Goal: Task Accomplishment & Management: Manage account settings

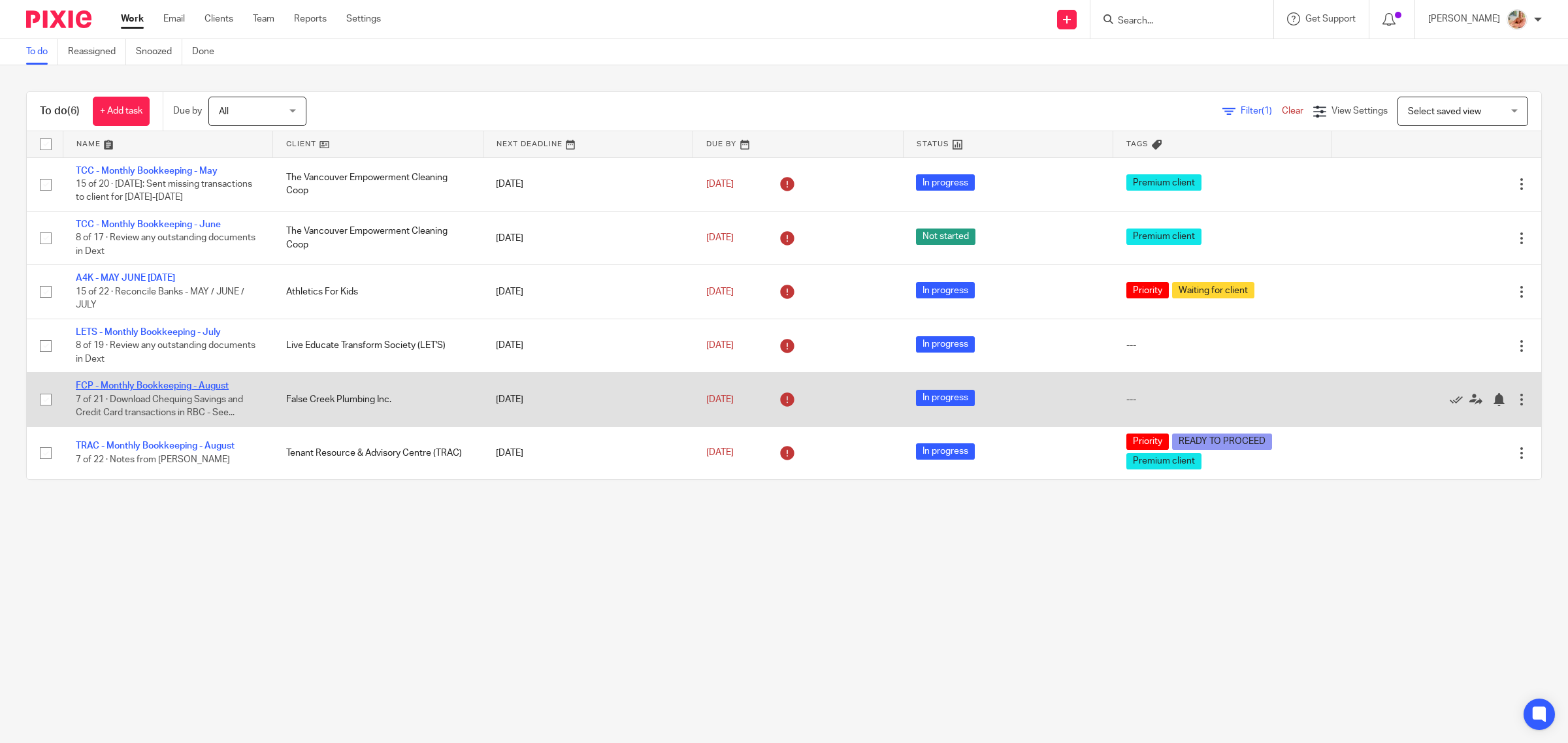
click at [139, 384] on link "FCP - Monthly Bookkeeping - August" at bounding box center [152, 386] width 153 height 9
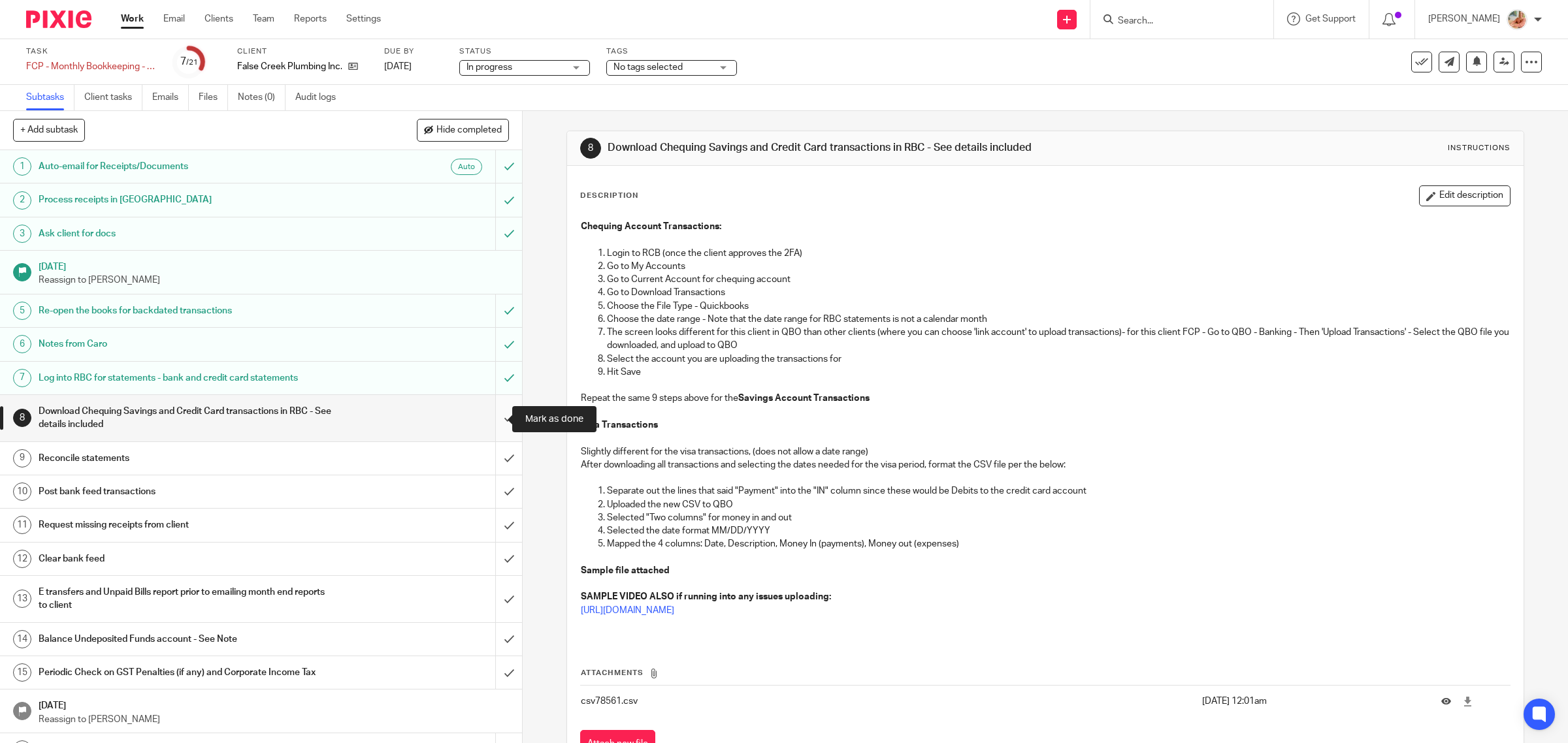
click at [481, 413] on input "submit" at bounding box center [261, 418] width 522 height 46
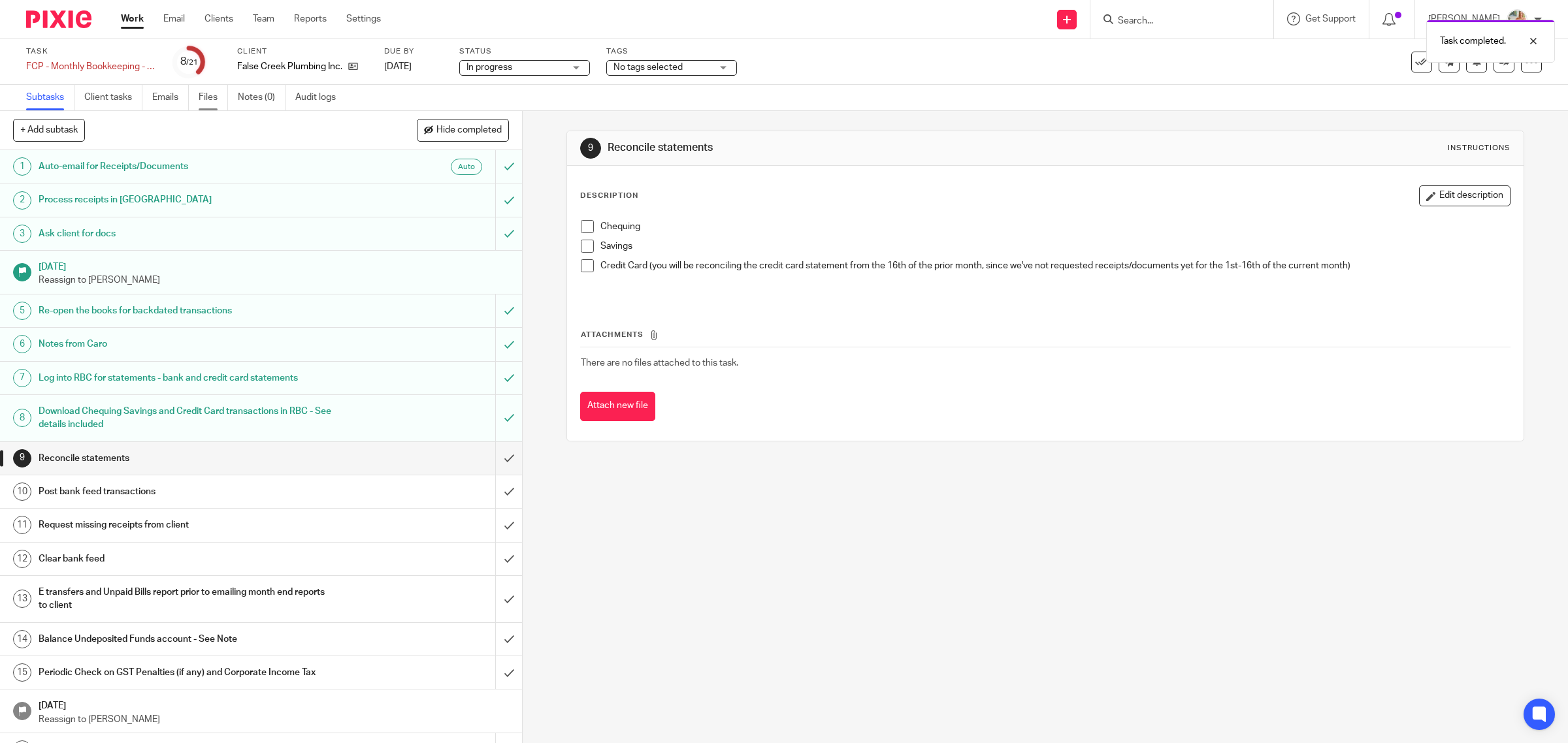
click at [216, 96] on link "Files" at bounding box center [214, 97] width 29 height 26
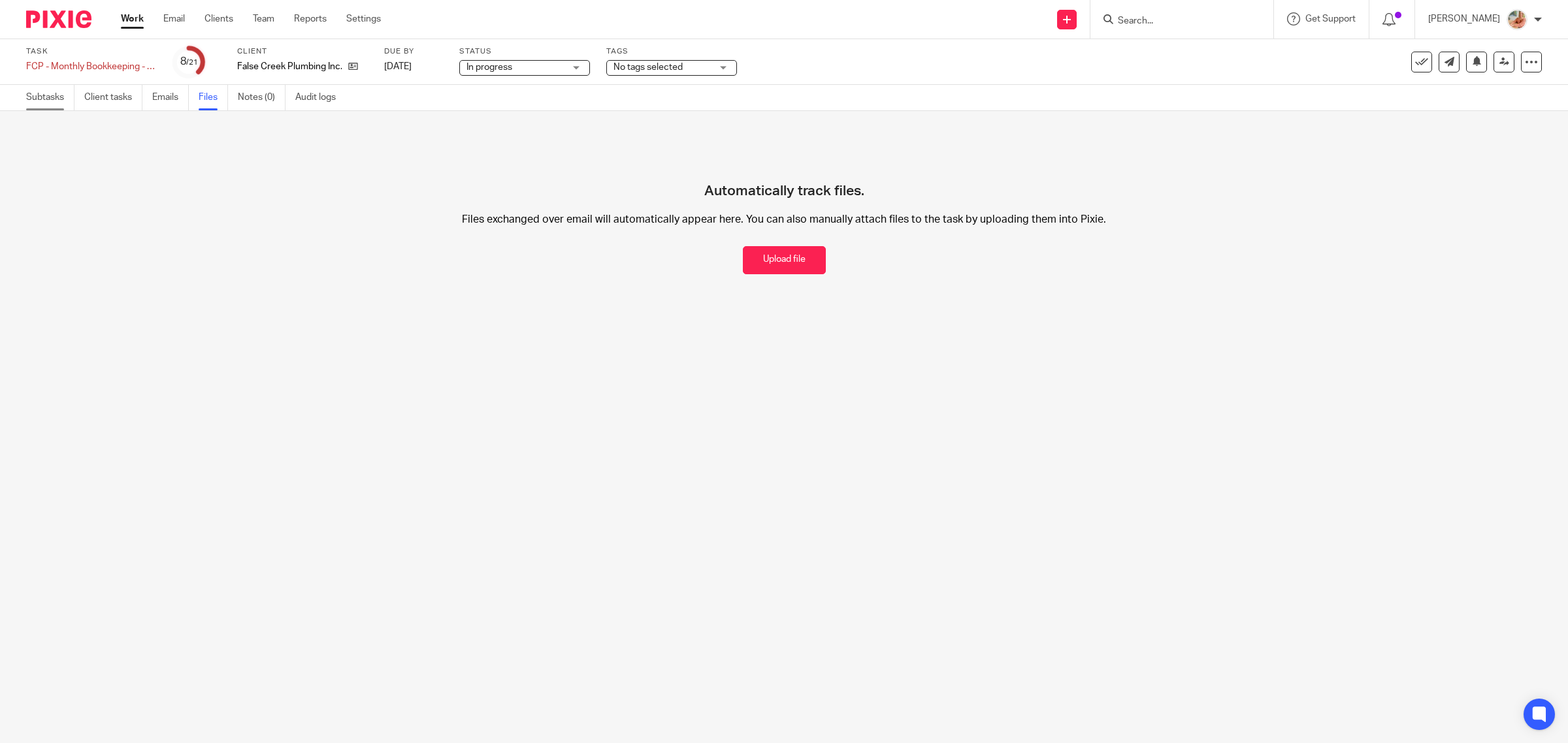
click at [44, 99] on link "Subtasks" at bounding box center [50, 97] width 49 height 26
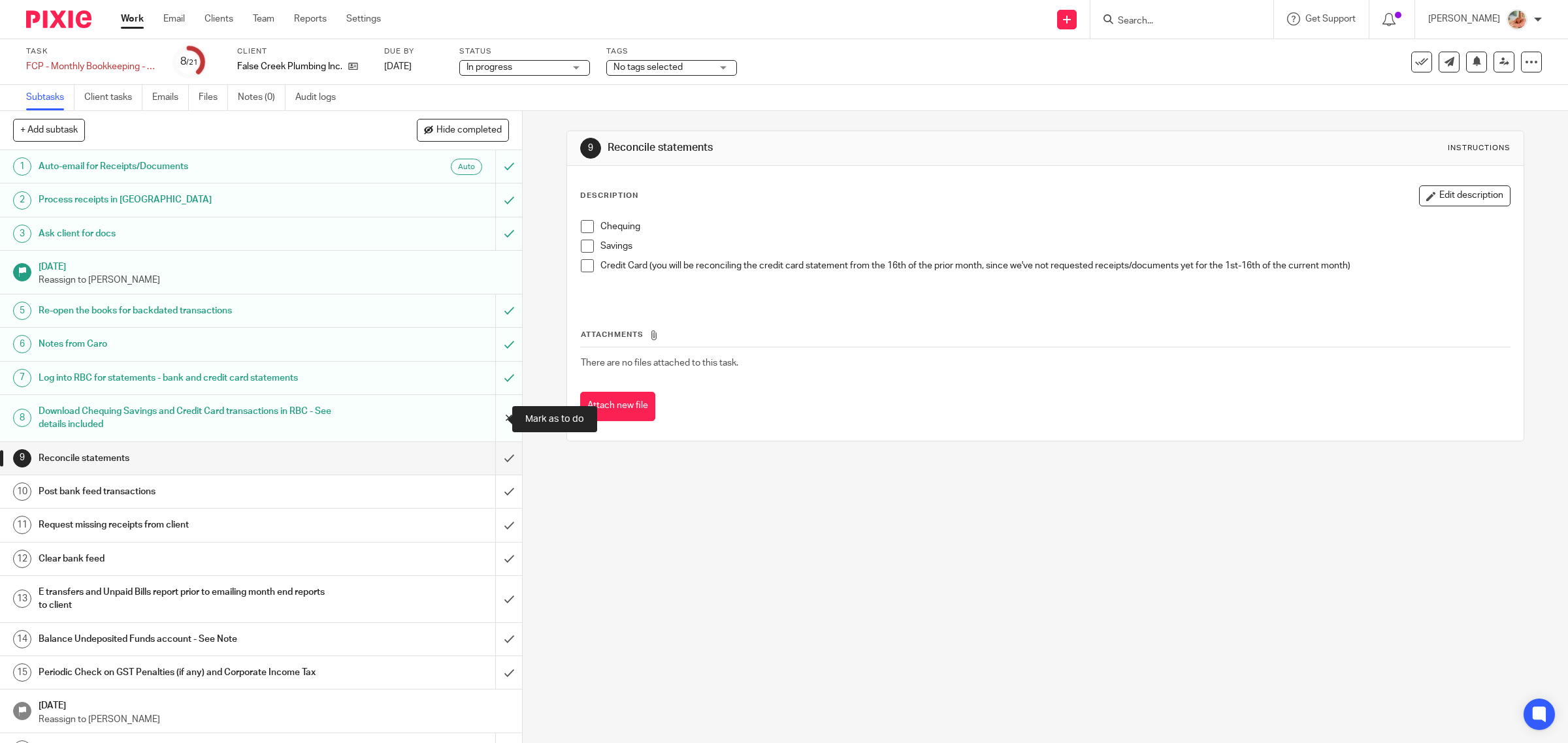
click at [492, 423] on input "submit" at bounding box center [261, 418] width 522 height 46
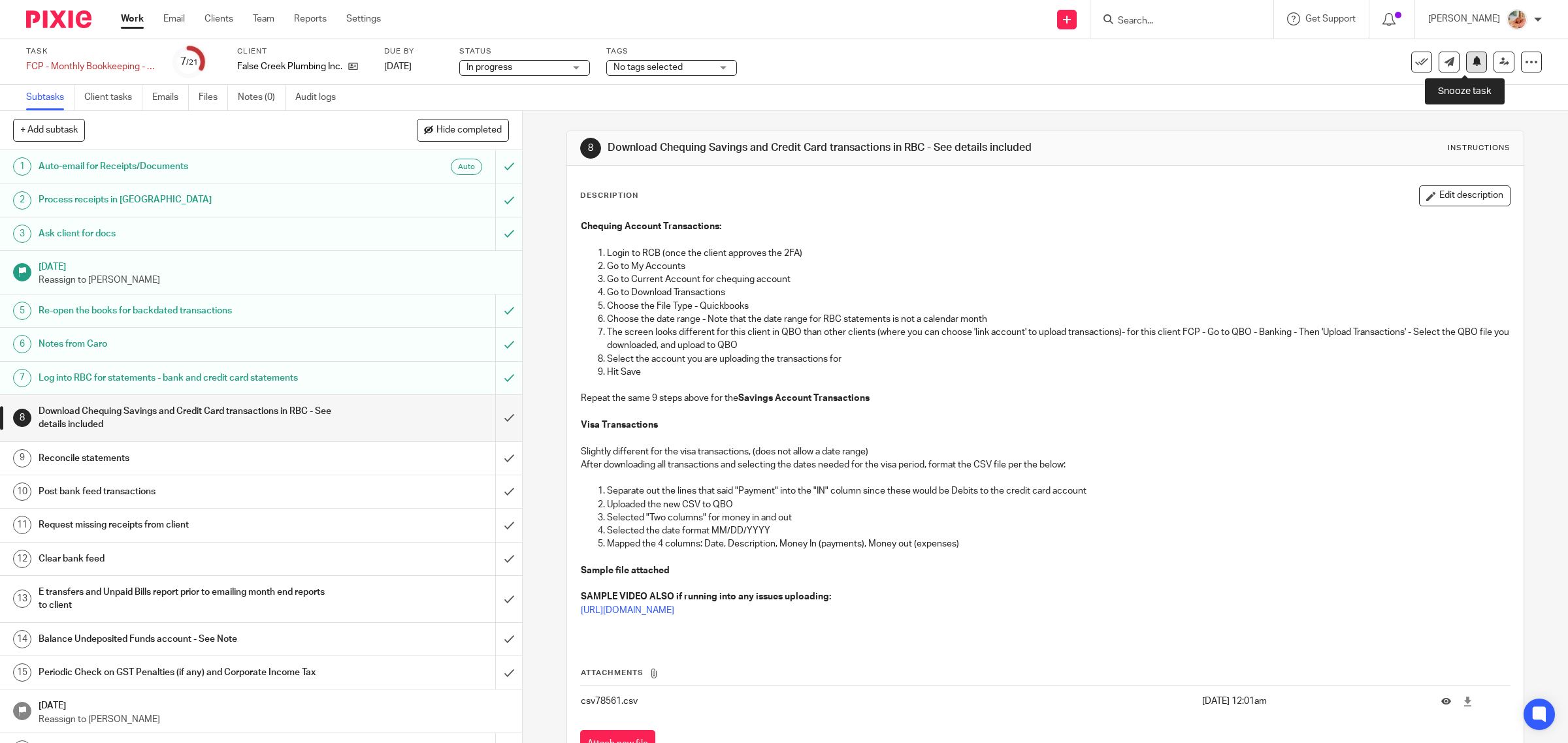
click at [1466, 63] on button at bounding box center [1477, 62] width 21 height 21
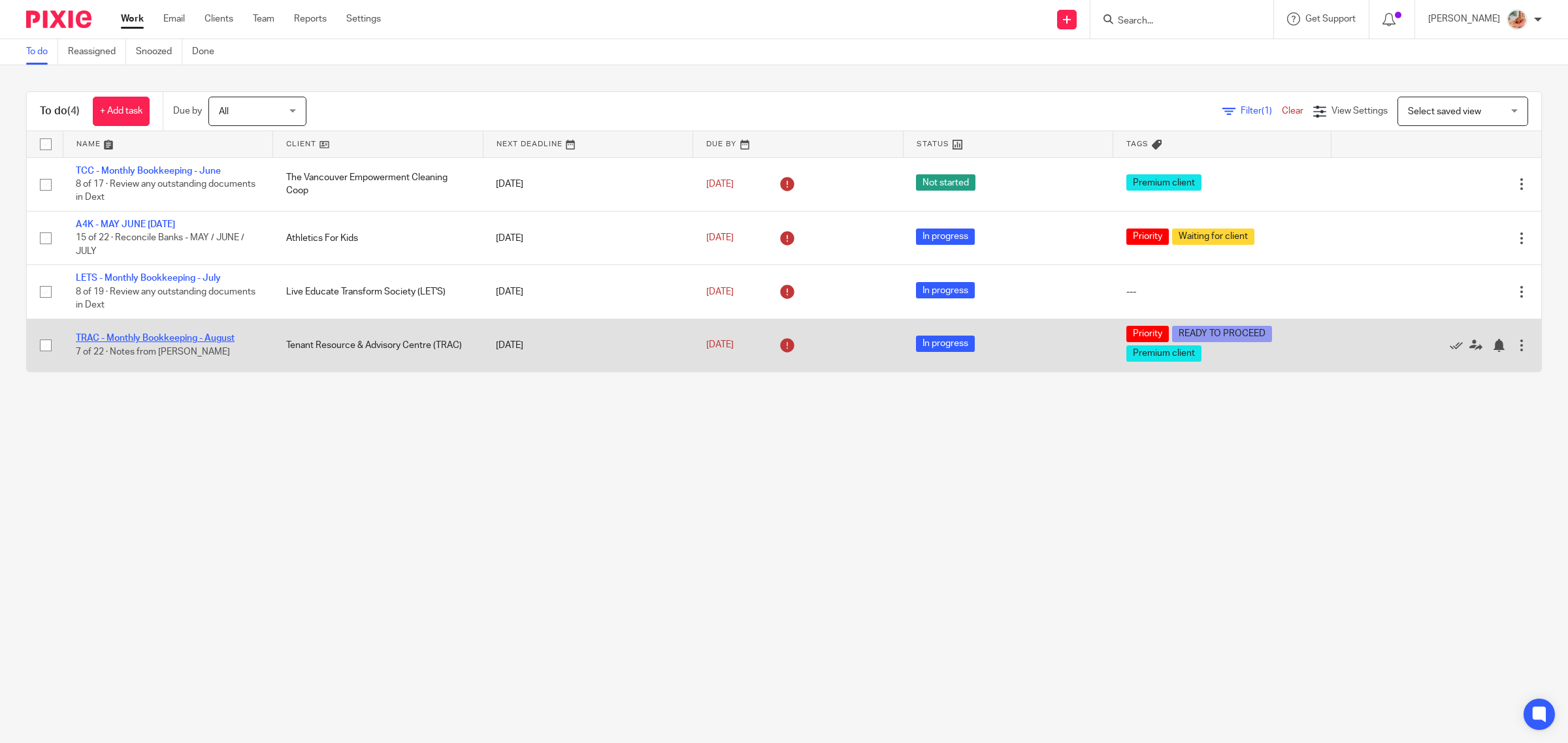
click at [139, 338] on link "TRAC - Monthly Bookkeeping - August" at bounding box center [155, 338] width 158 height 9
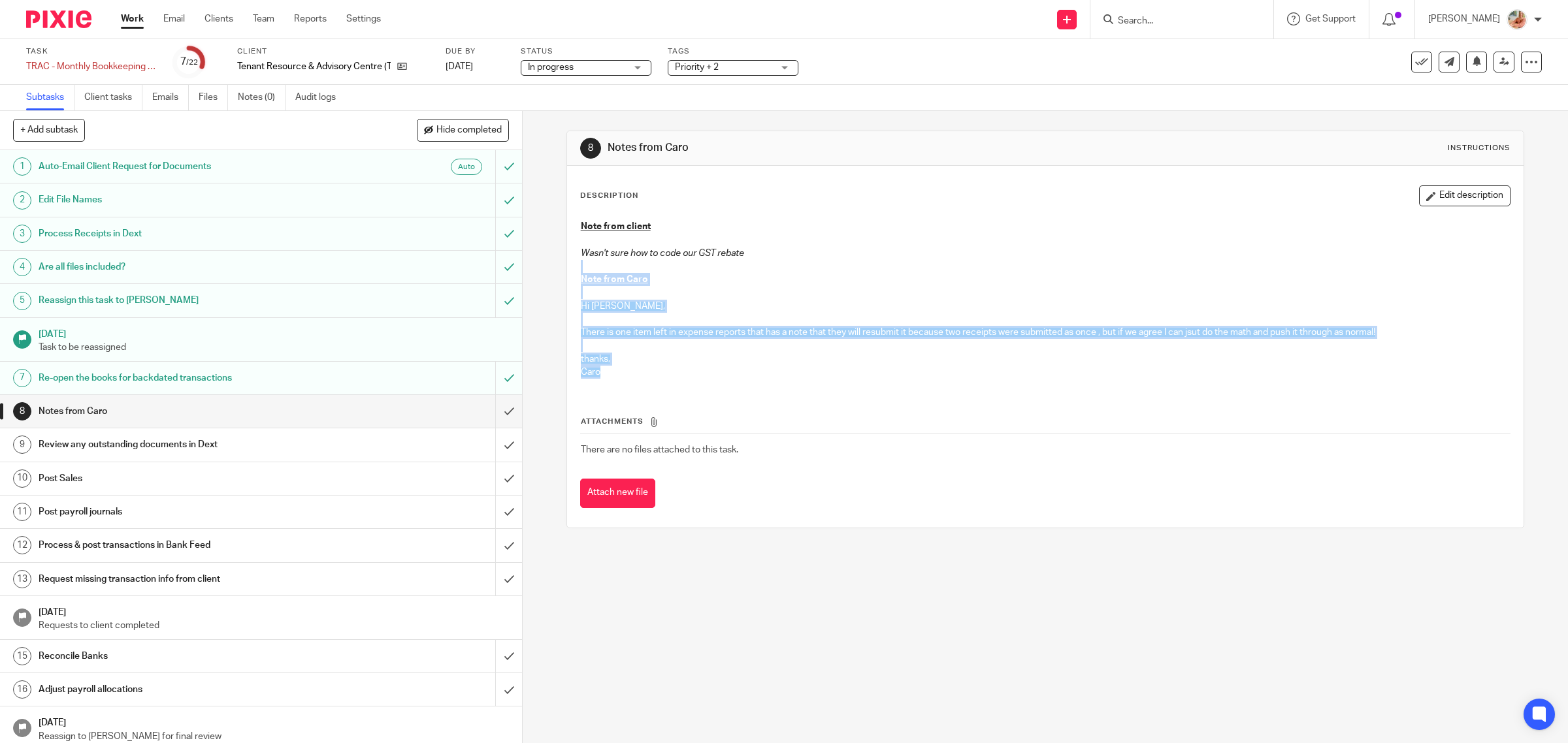
drag, startPoint x: 567, startPoint y: 344, endPoint x: 567, endPoint y: 268, distance: 76.0
click at [567, 268] on div "Description Edit description Note from client Wasn't sure how to code our GST r…" at bounding box center [1046, 346] width 957 height 362
copy div "Note from Caro Hi Ciara, There is one item left in expense reports that has a n…"
click at [743, 266] on p at bounding box center [1046, 267] width 930 height 13
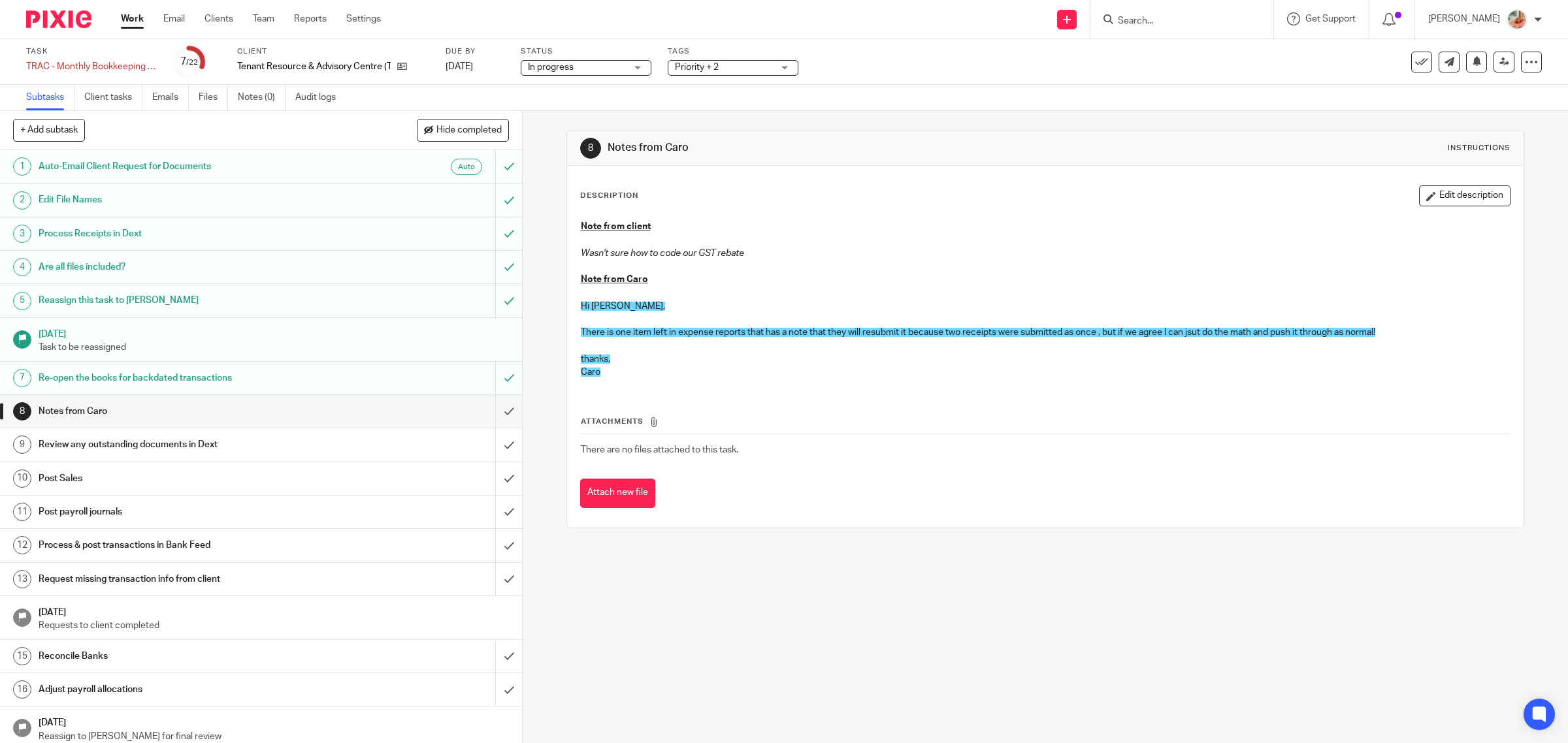
click at [472, 406] on link "8 Notes from Caro" at bounding box center [248, 411] width 495 height 32
click at [484, 406] on input "submit" at bounding box center [261, 411] width 522 height 32
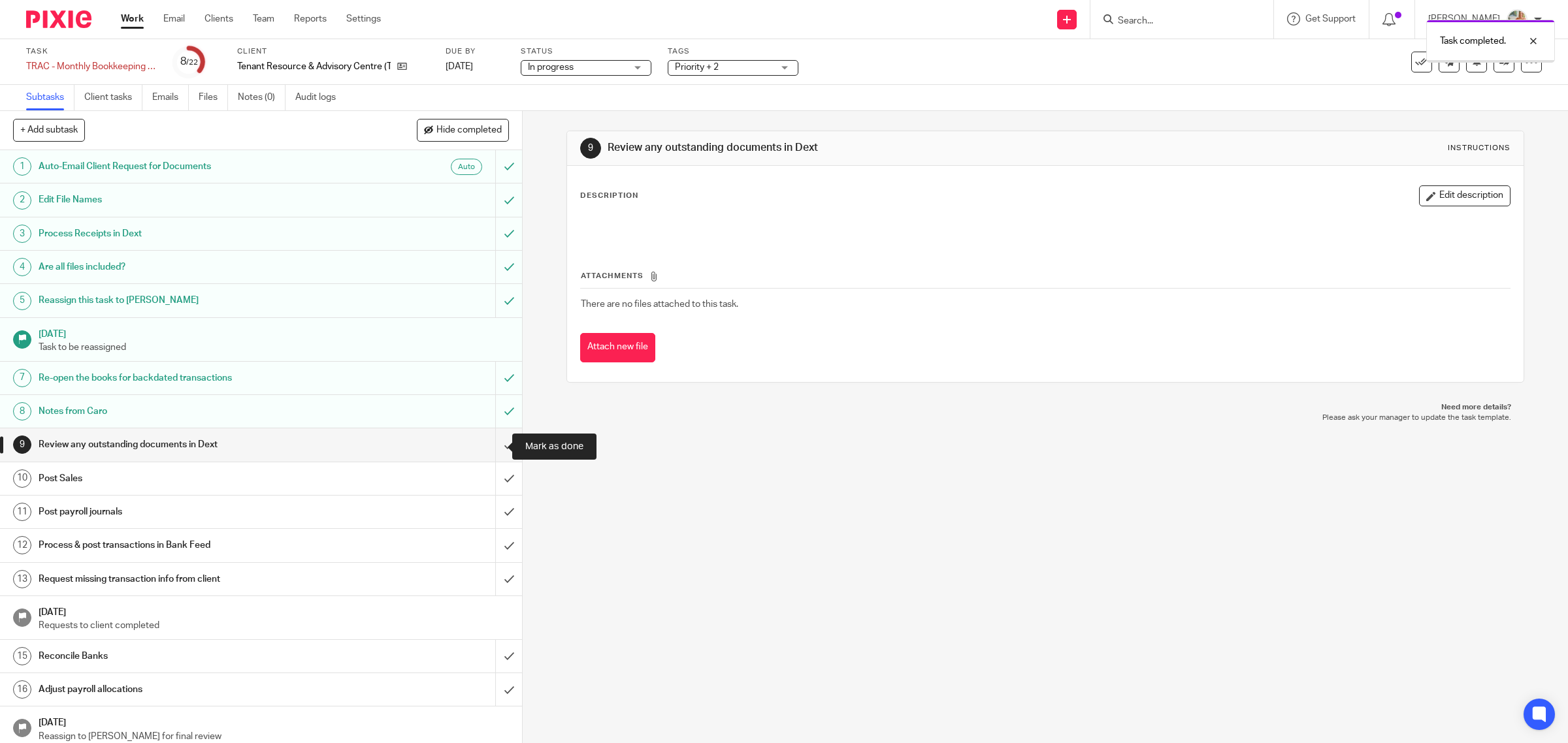
click at [488, 440] on input "submit" at bounding box center [261, 445] width 522 height 32
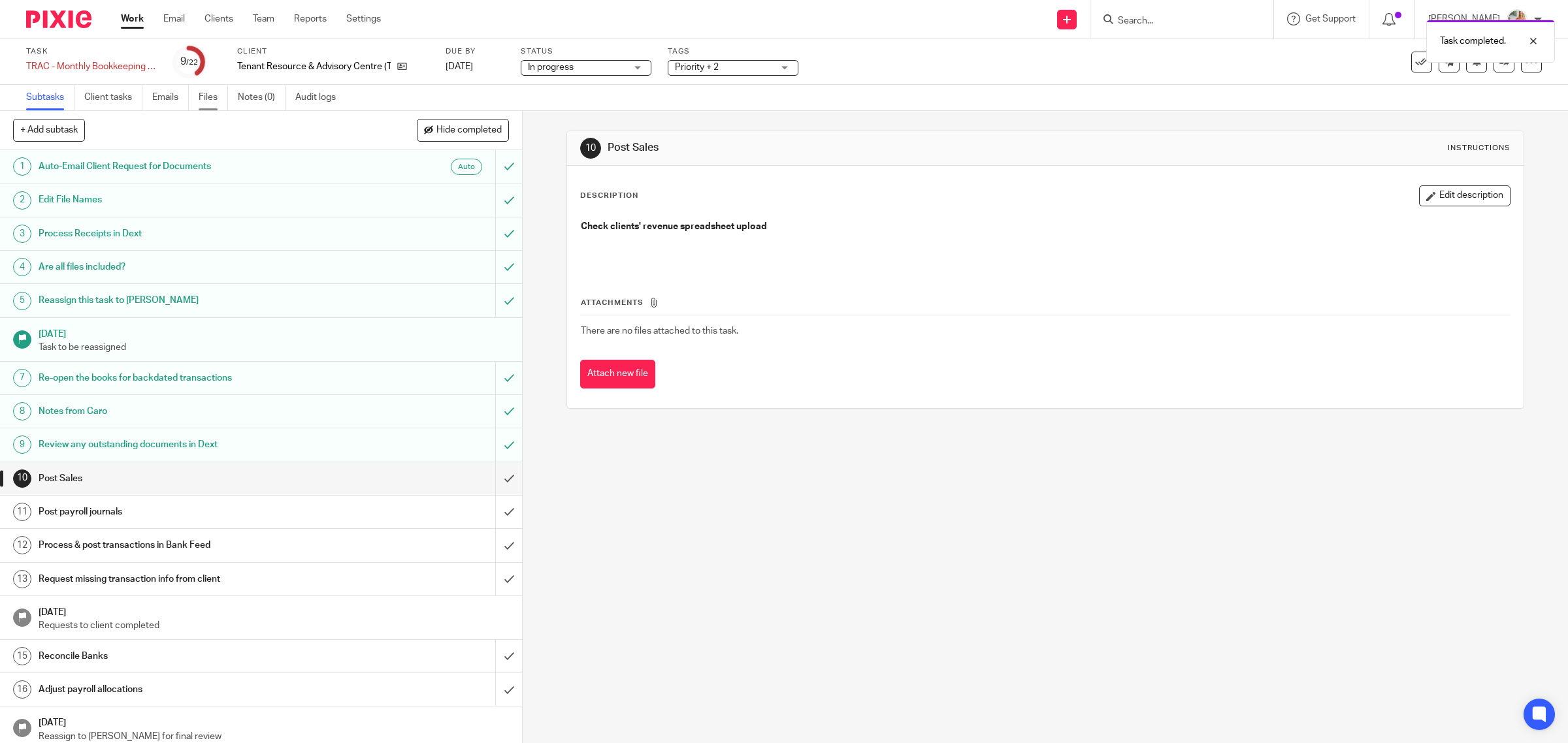
click at [216, 100] on link "Files" at bounding box center [214, 97] width 29 height 26
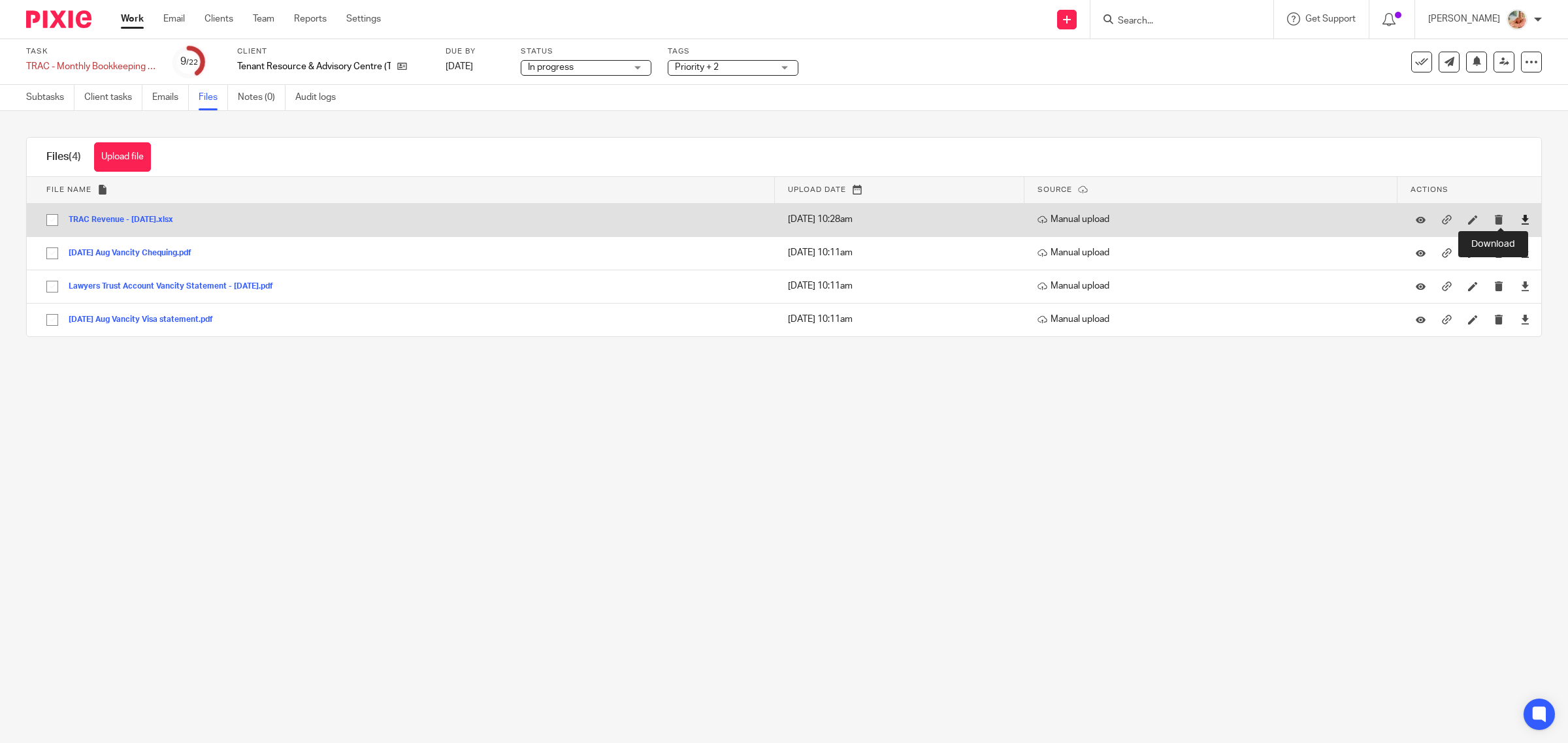
click at [1520, 220] on icon at bounding box center [1525, 219] width 10 height 10
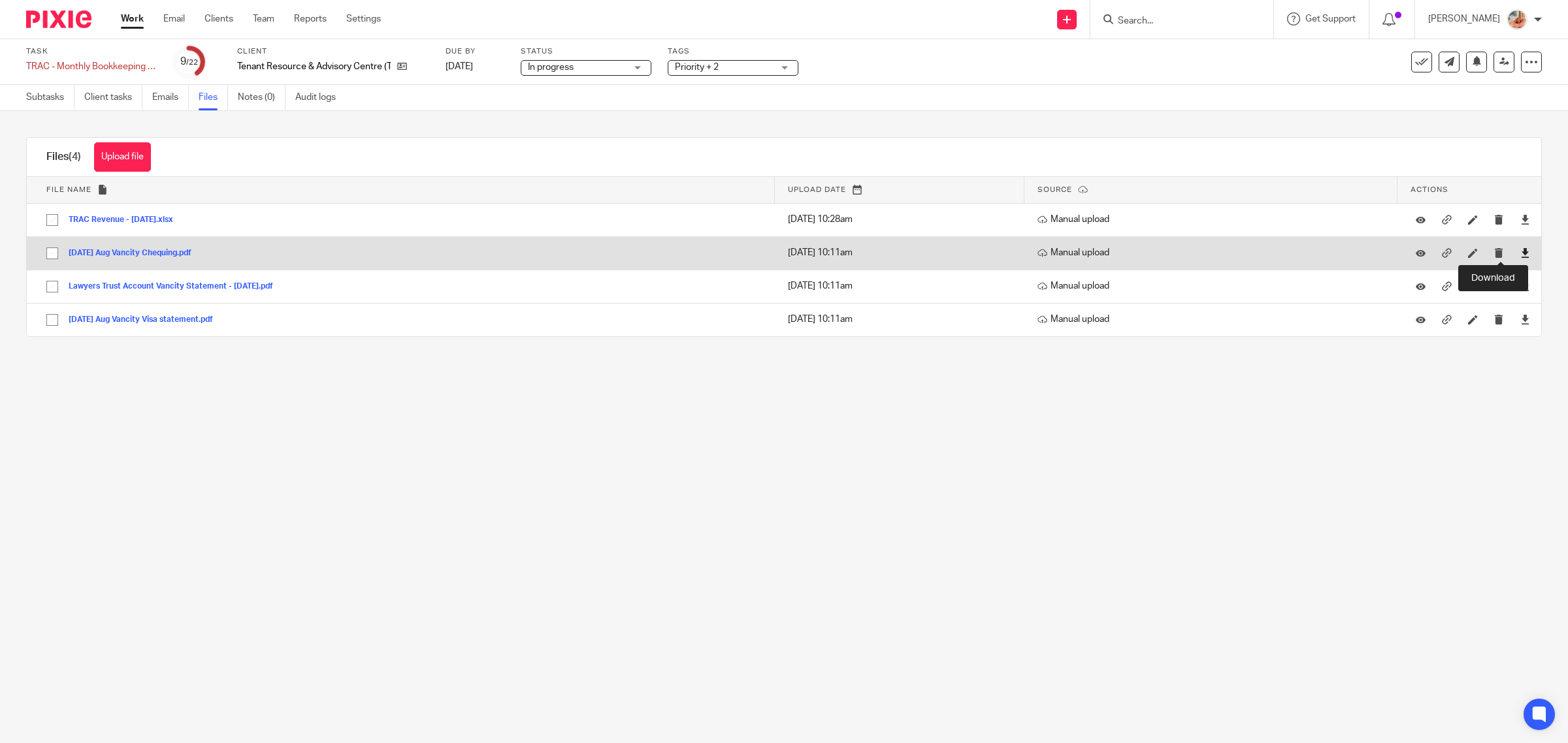
click at [1520, 255] on icon at bounding box center [1525, 253] width 10 height 10
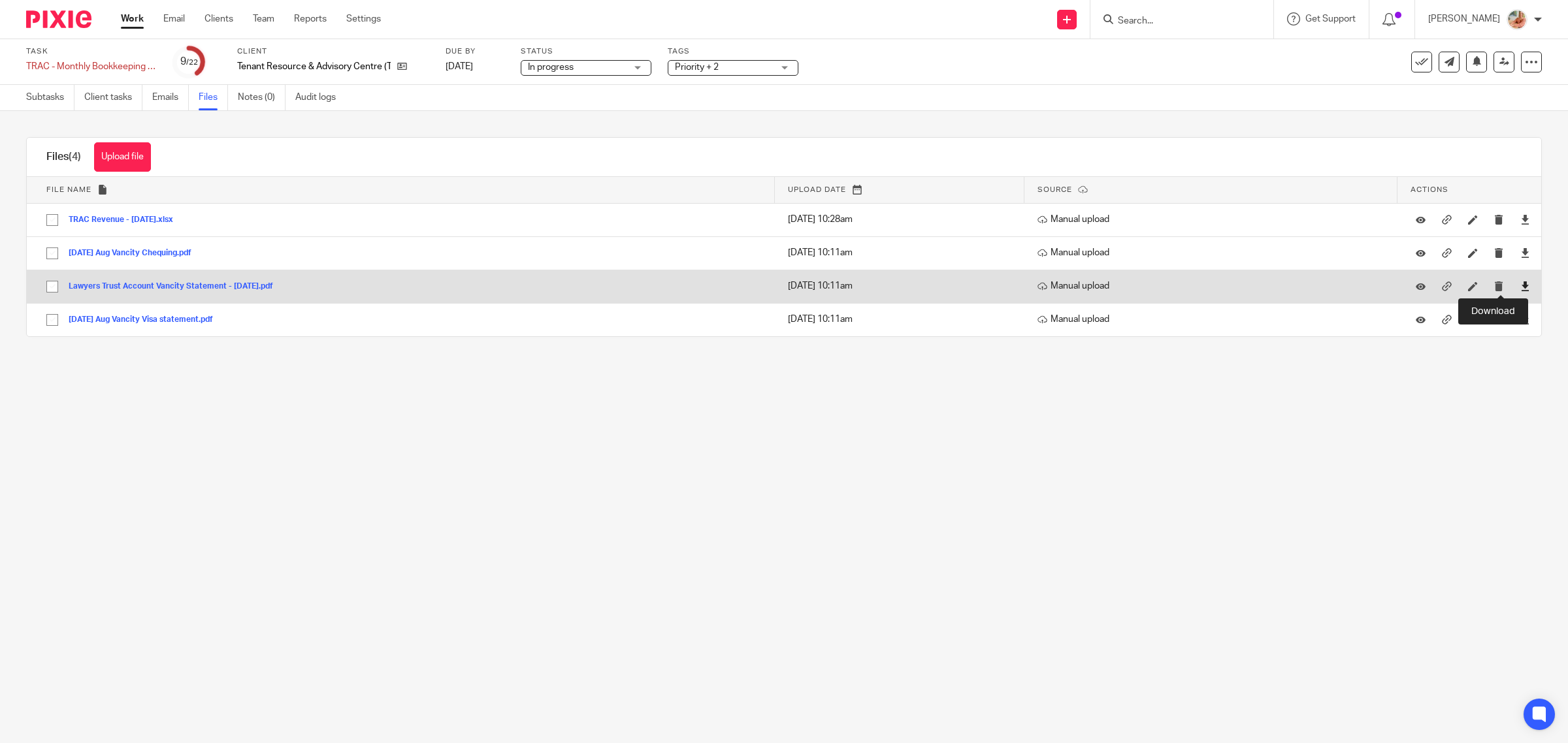
click at [1520, 285] on icon at bounding box center [1525, 286] width 10 height 10
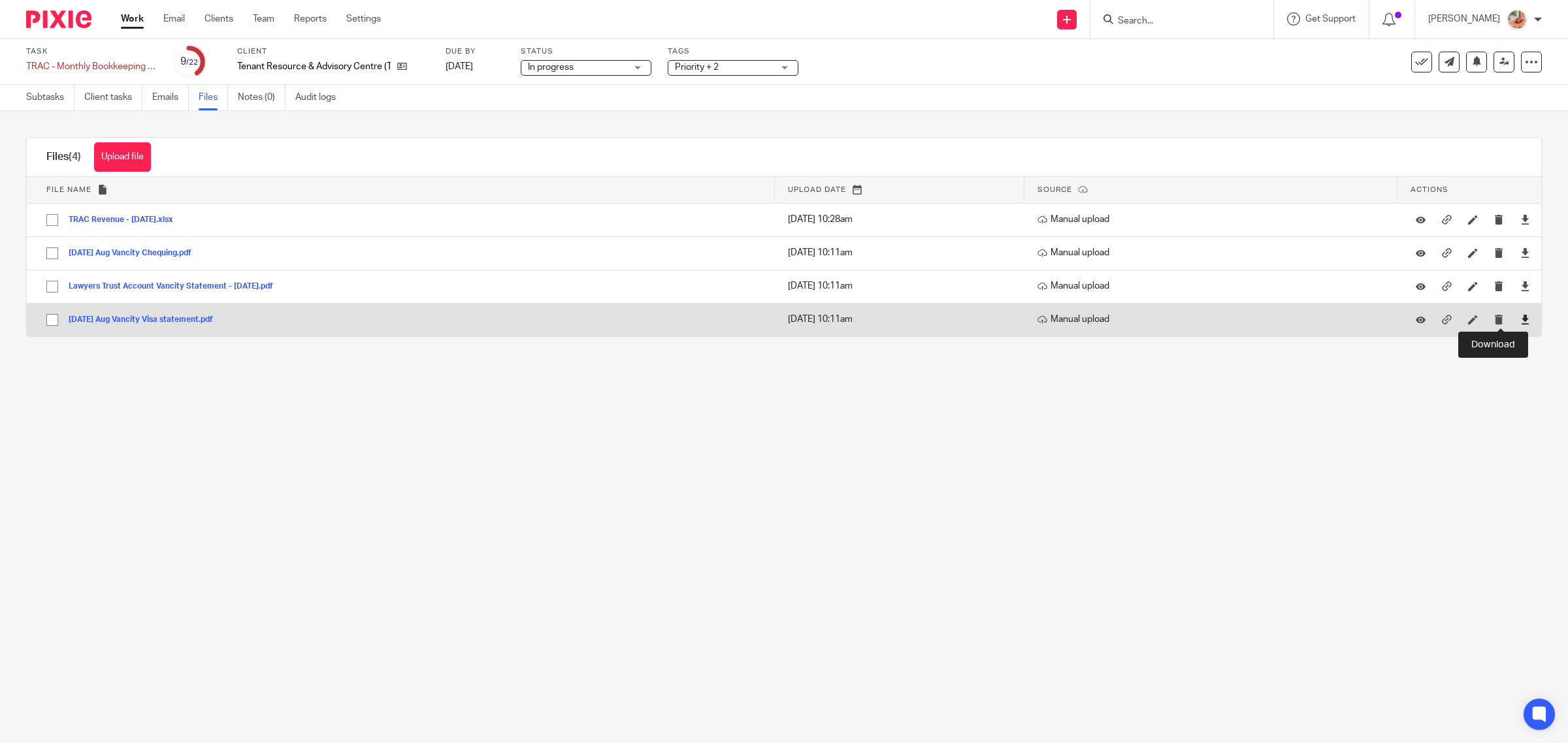
click at [1520, 321] on icon at bounding box center [1525, 319] width 10 height 10
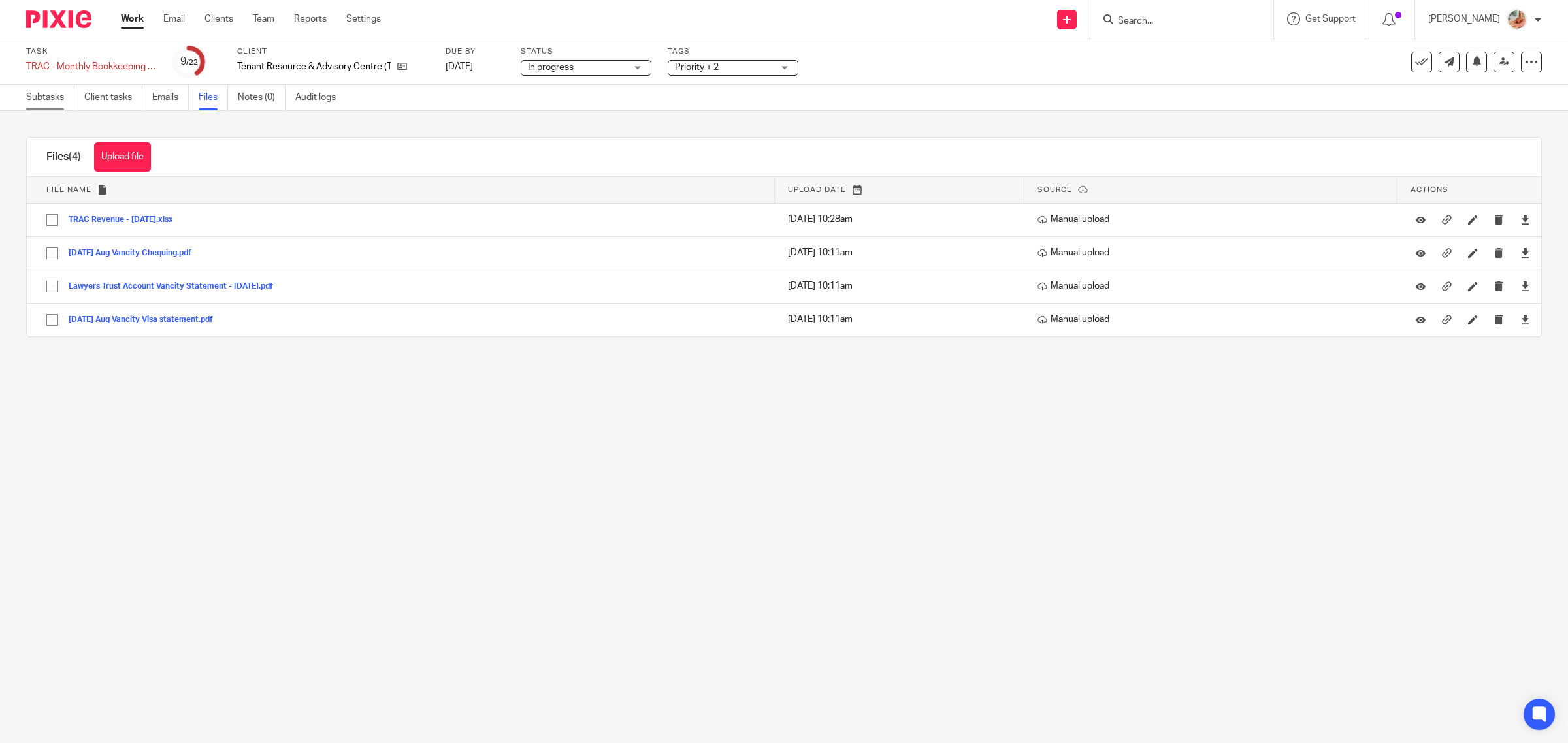
click at [48, 95] on link "Subtasks" at bounding box center [50, 97] width 49 height 26
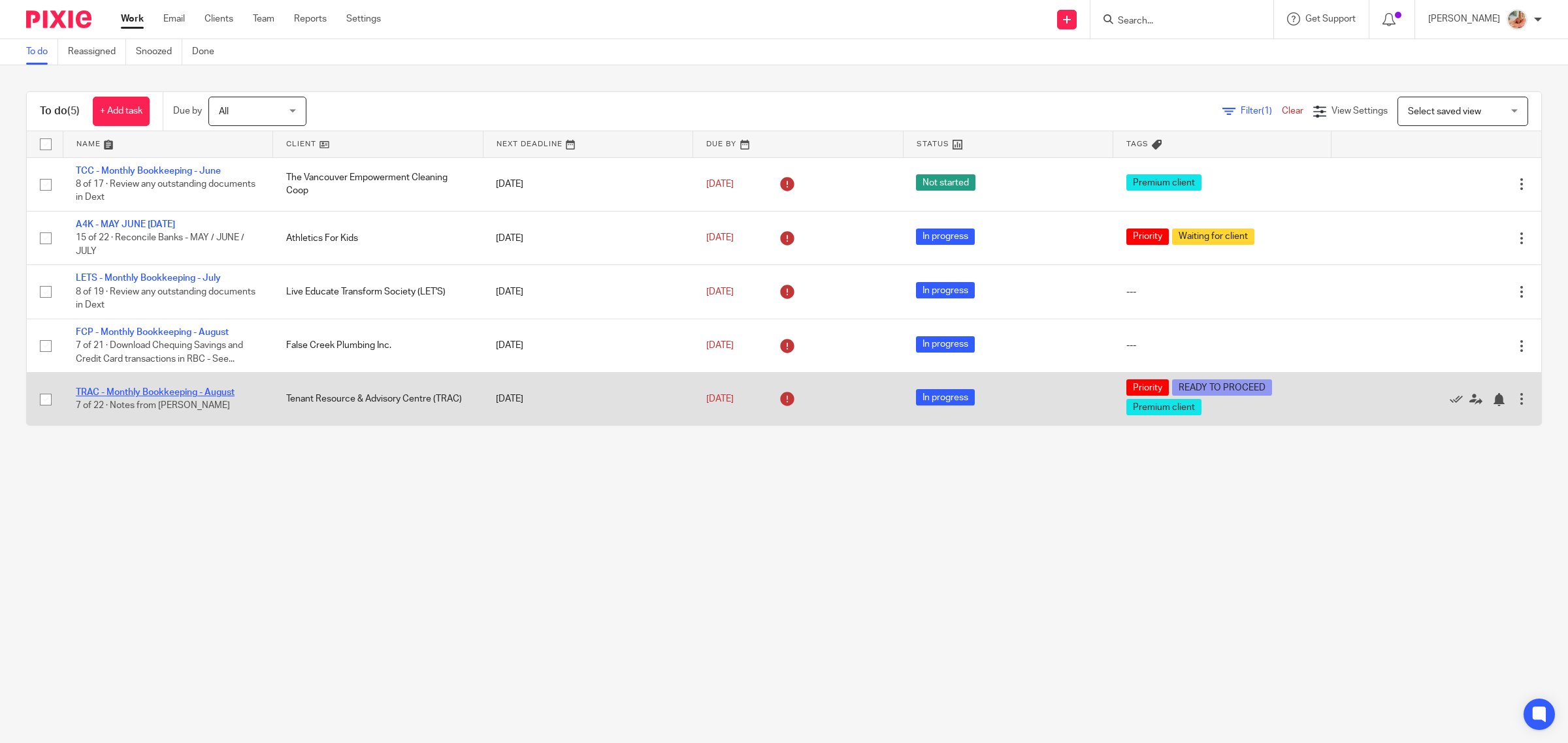
click at [122, 390] on link "TRAC - Monthly Bookkeeping - August" at bounding box center [155, 392] width 158 height 9
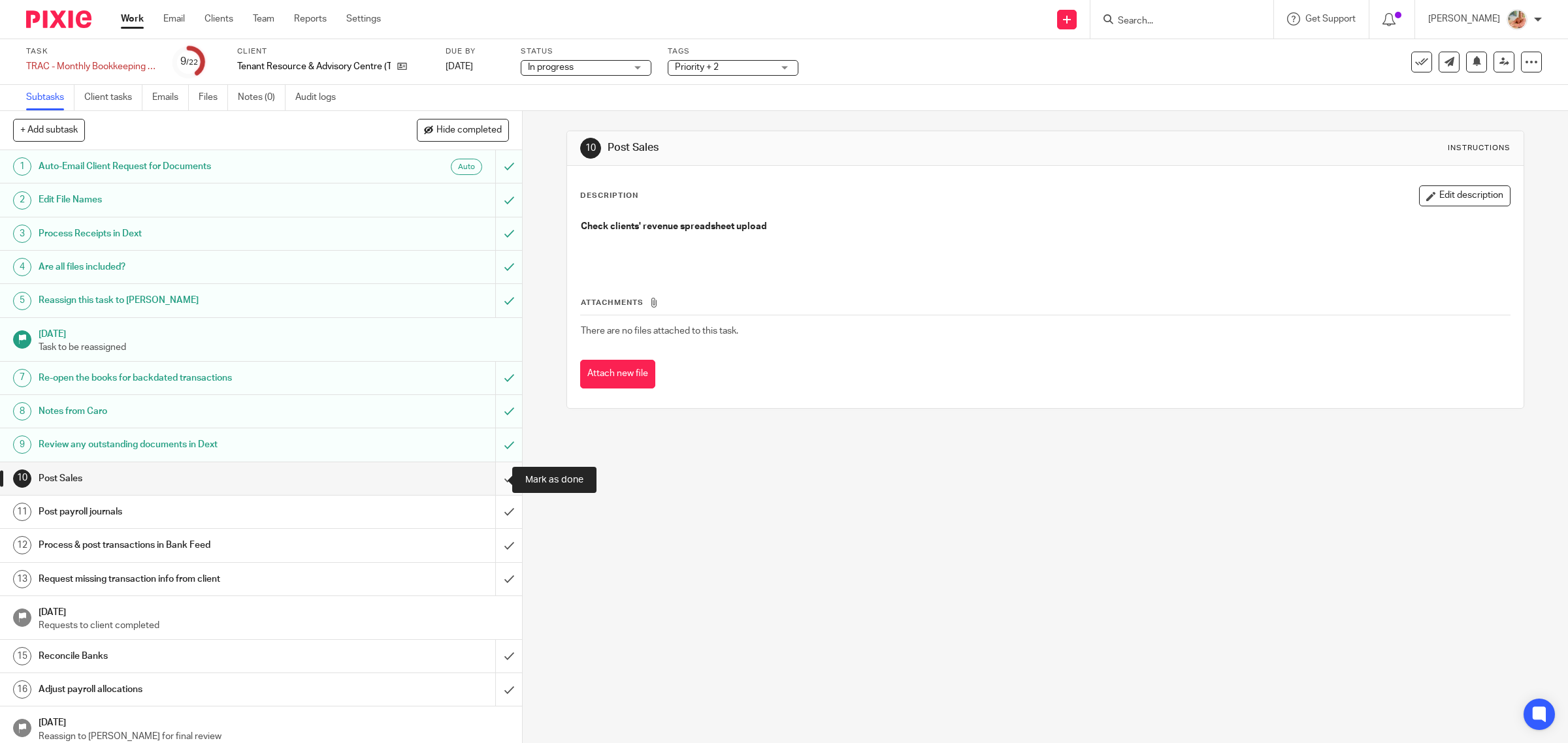
click at [491, 485] on input "submit" at bounding box center [261, 479] width 522 height 32
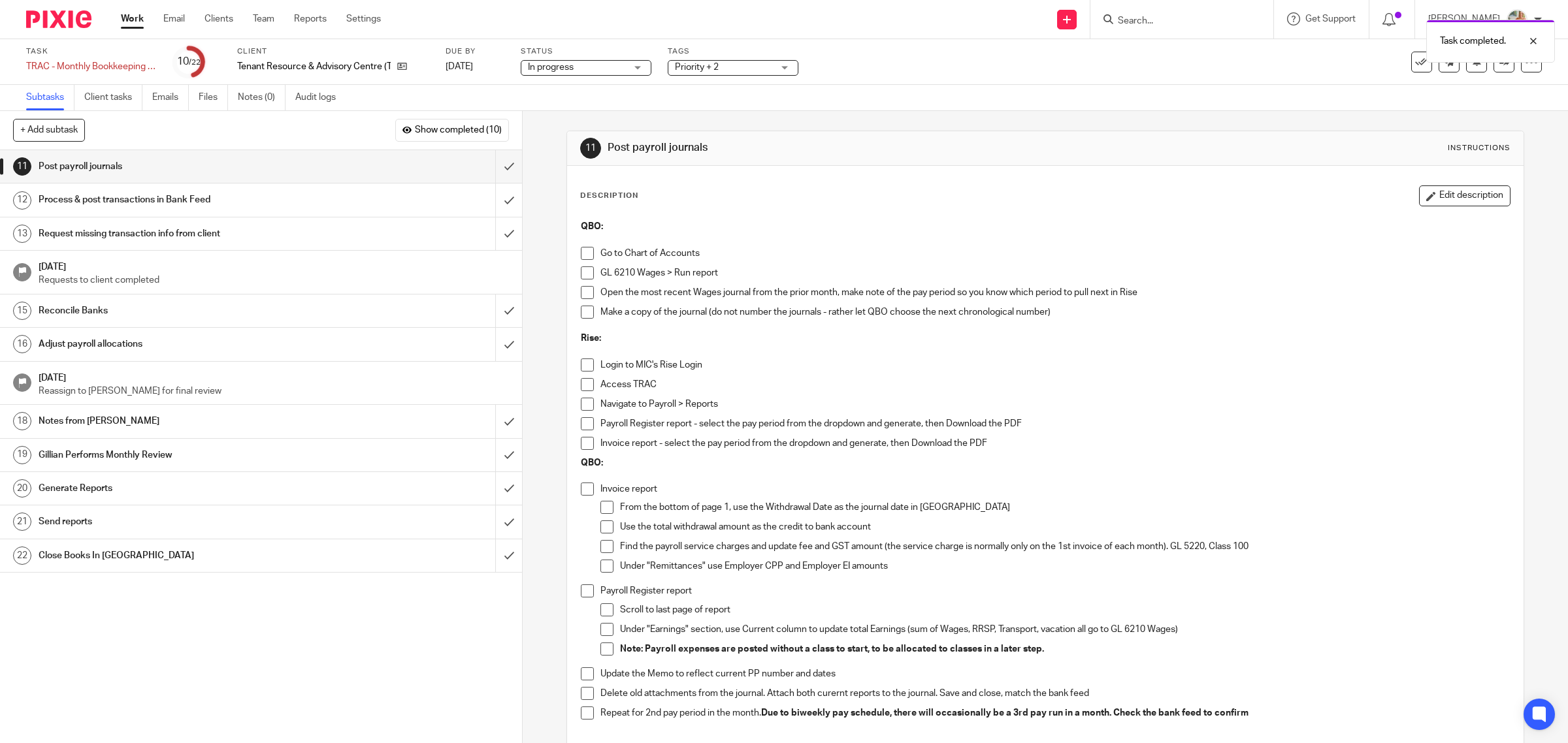
click at [171, 347] on h1 "Adjust payroll allocations" at bounding box center [186, 344] width 296 height 20
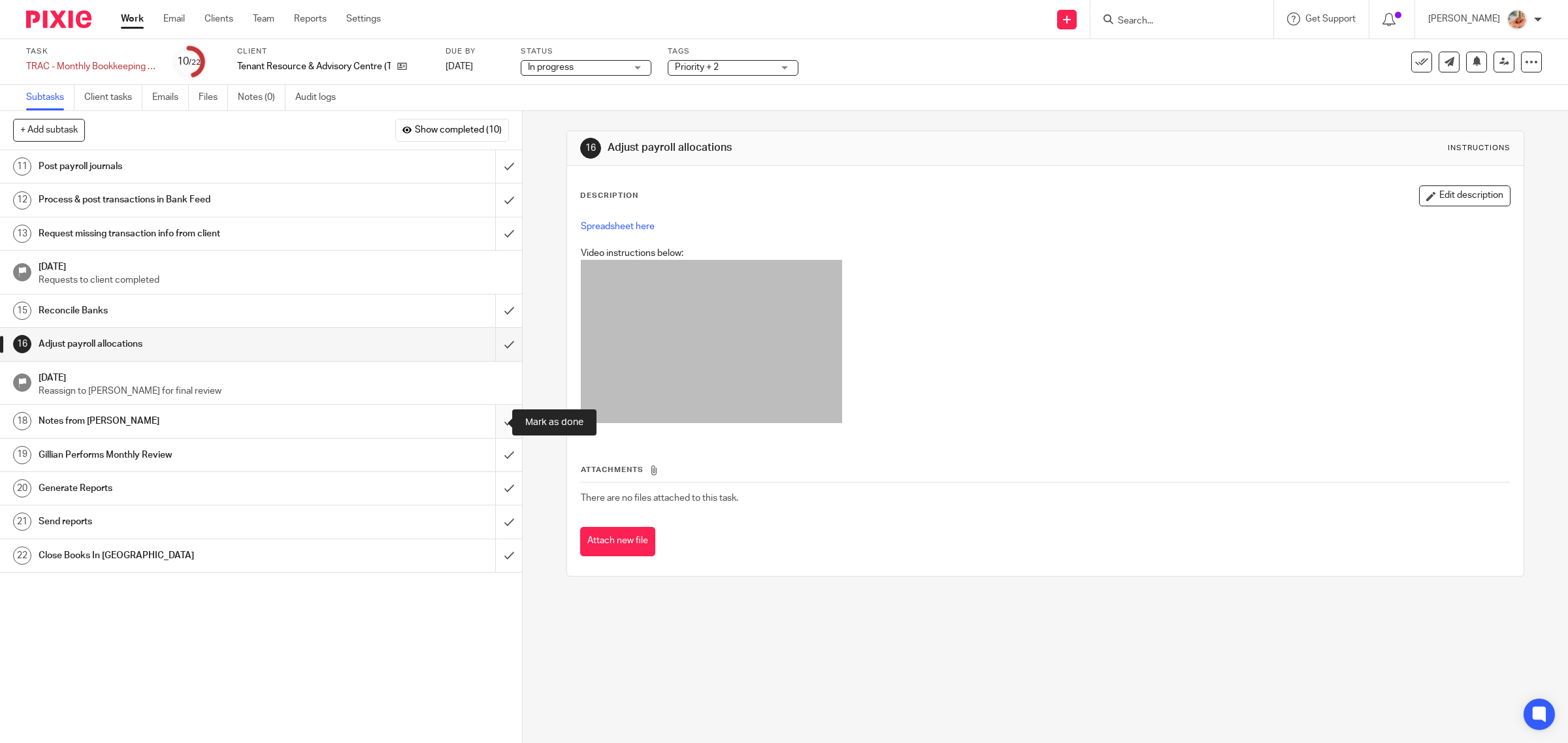
click at [493, 422] on input "submit" at bounding box center [261, 421] width 522 height 32
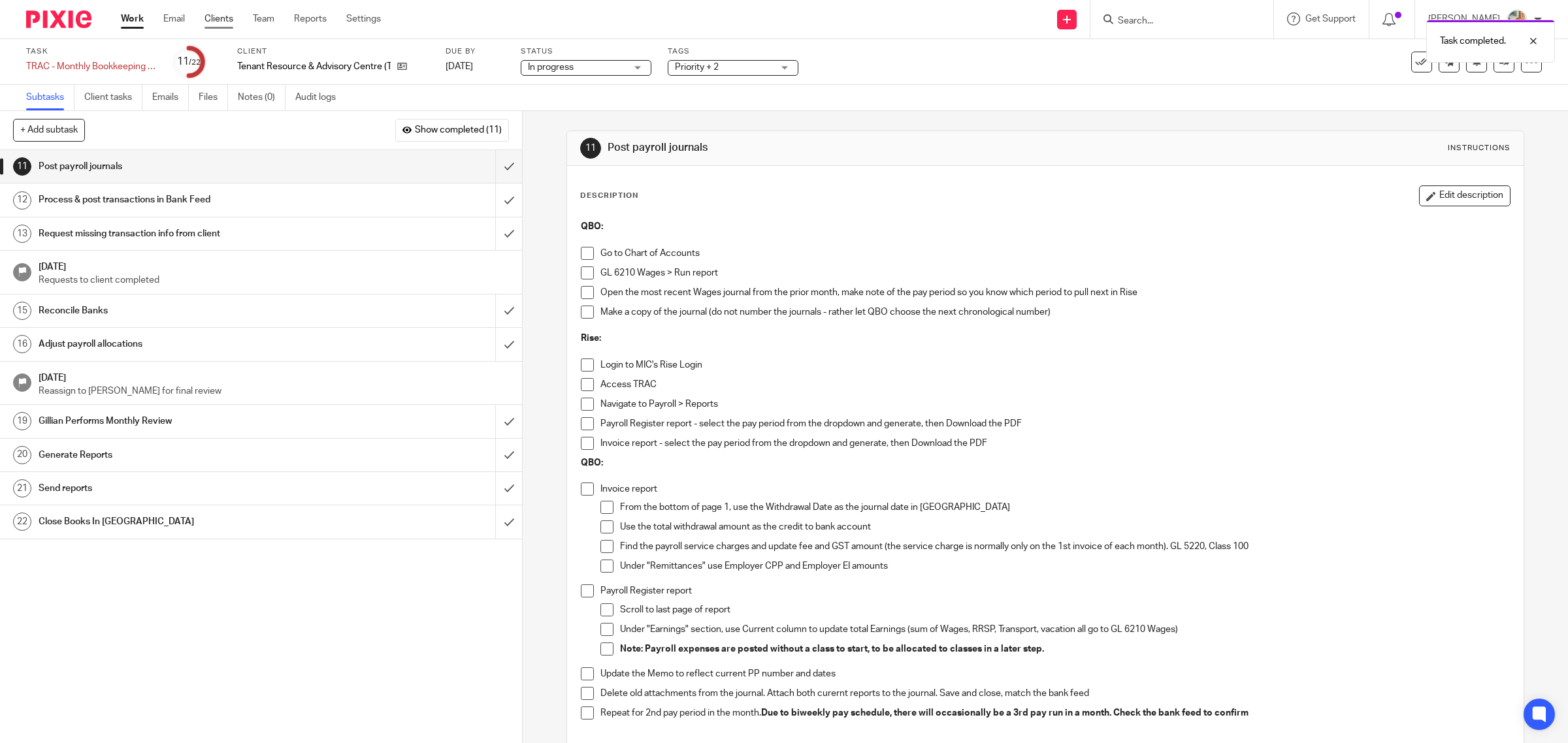
click at [223, 21] on link "Clients" at bounding box center [219, 19] width 29 height 13
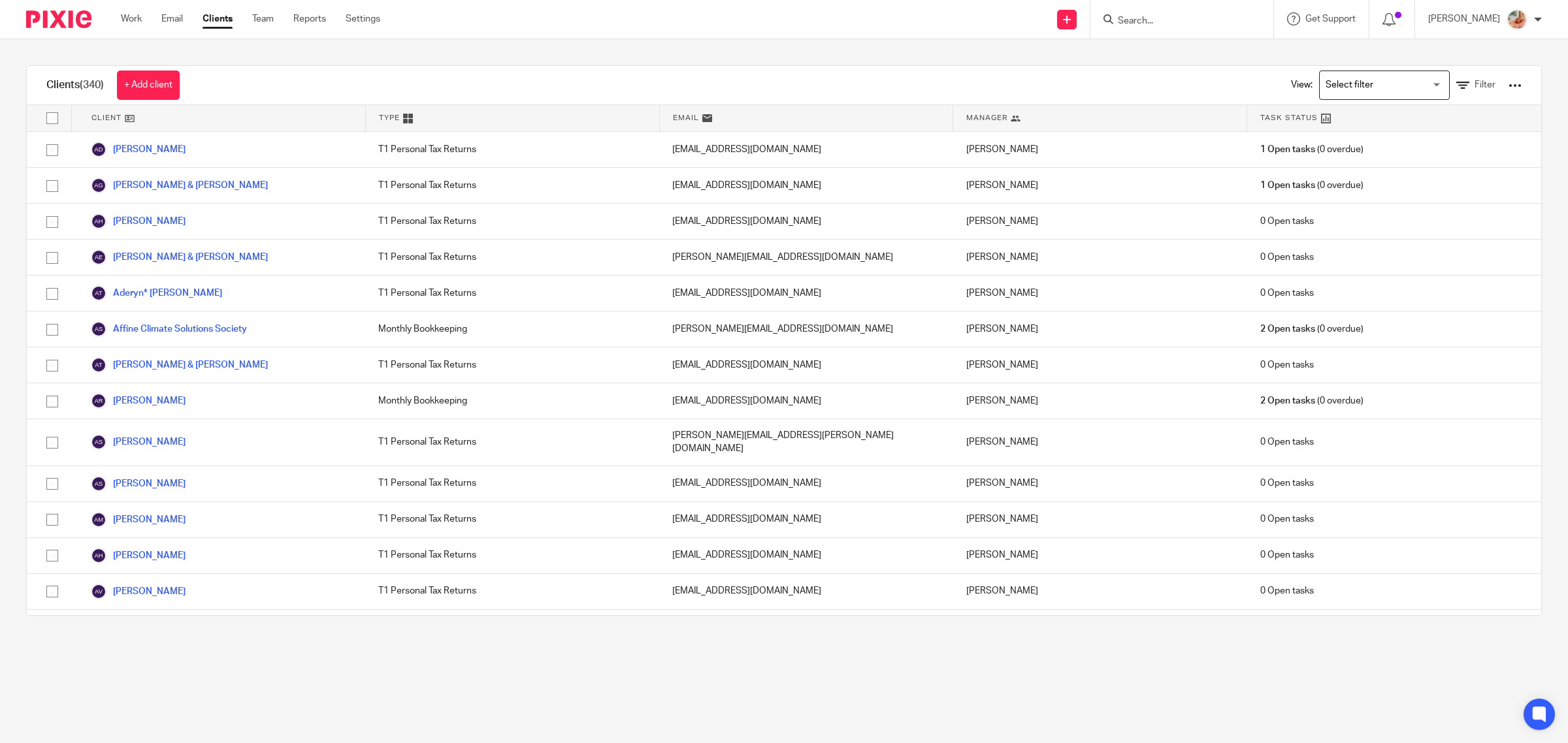
click at [1390, 85] on input "Search for option" at bounding box center [1382, 85] width 121 height 23
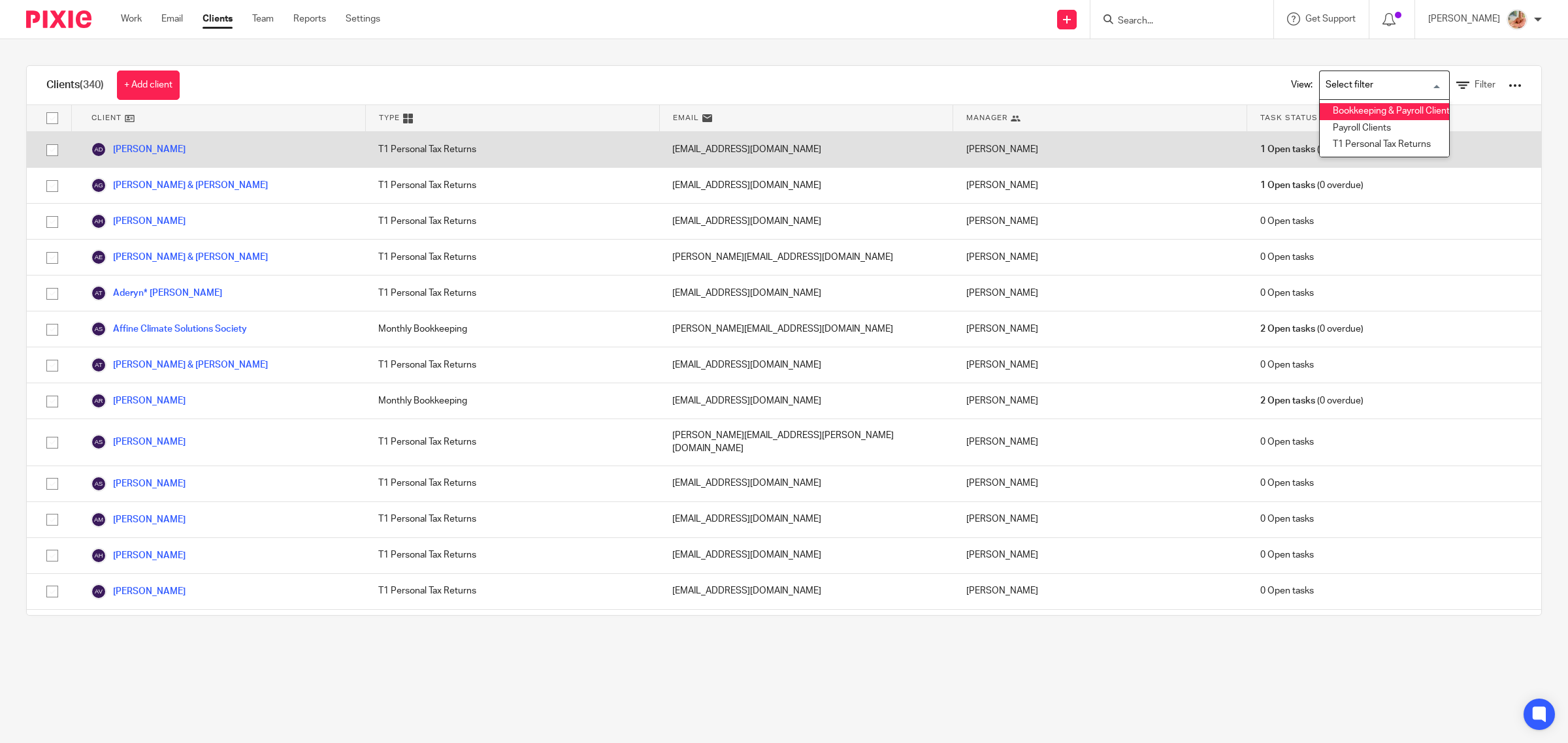
drag, startPoint x: 1334, startPoint y: 112, endPoint x: 921, endPoint y: 155, distance: 415.2
click at [1334, 111] on li "Bookkeeping & Payroll Clients only" at bounding box center [1385, 111] width 130 height 17
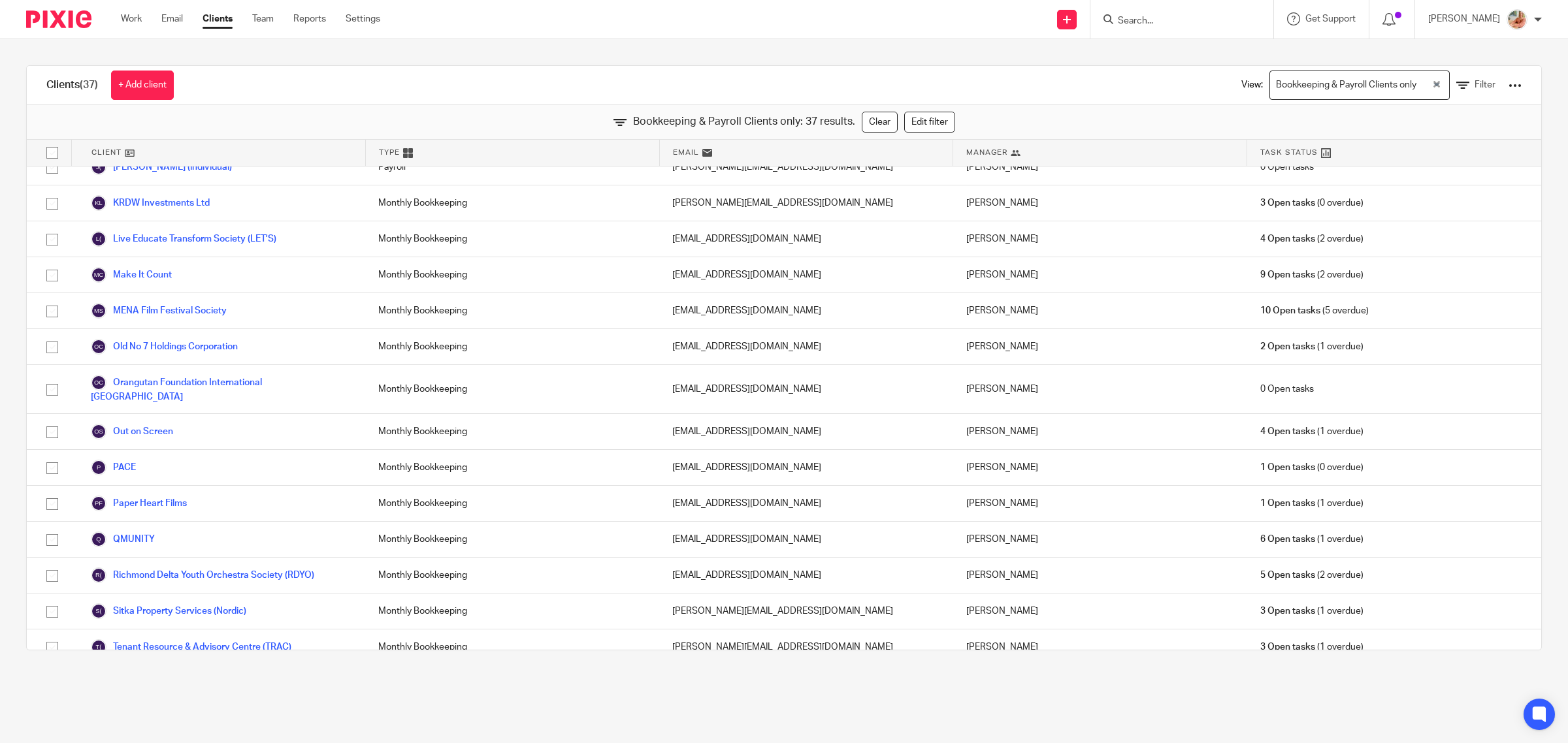
scroll to position [850, 0]
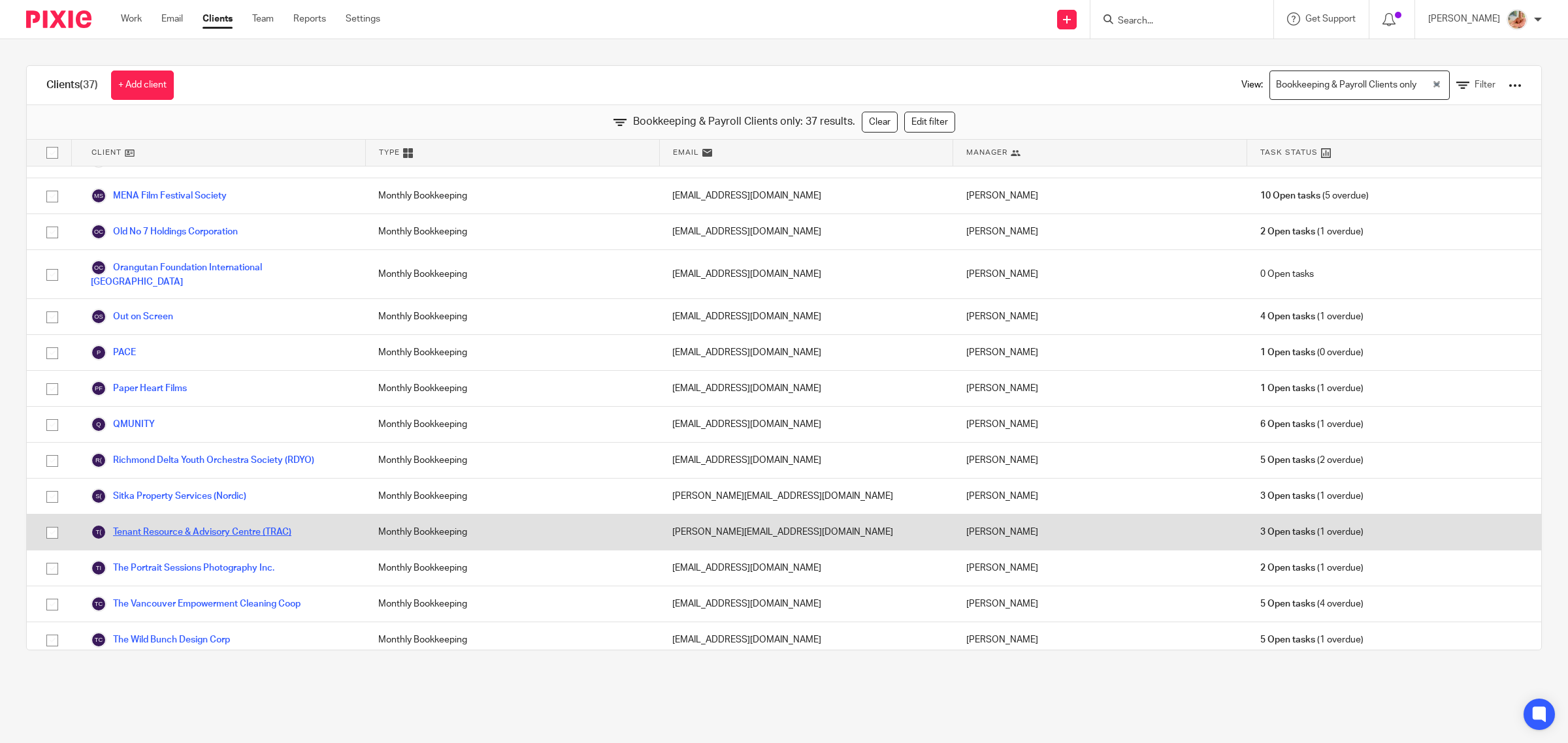
click at [174, 524] on link "Tenant Resource & Advisory Centre (TRAC)" at bounding box center [191, 532] width 200 height 15
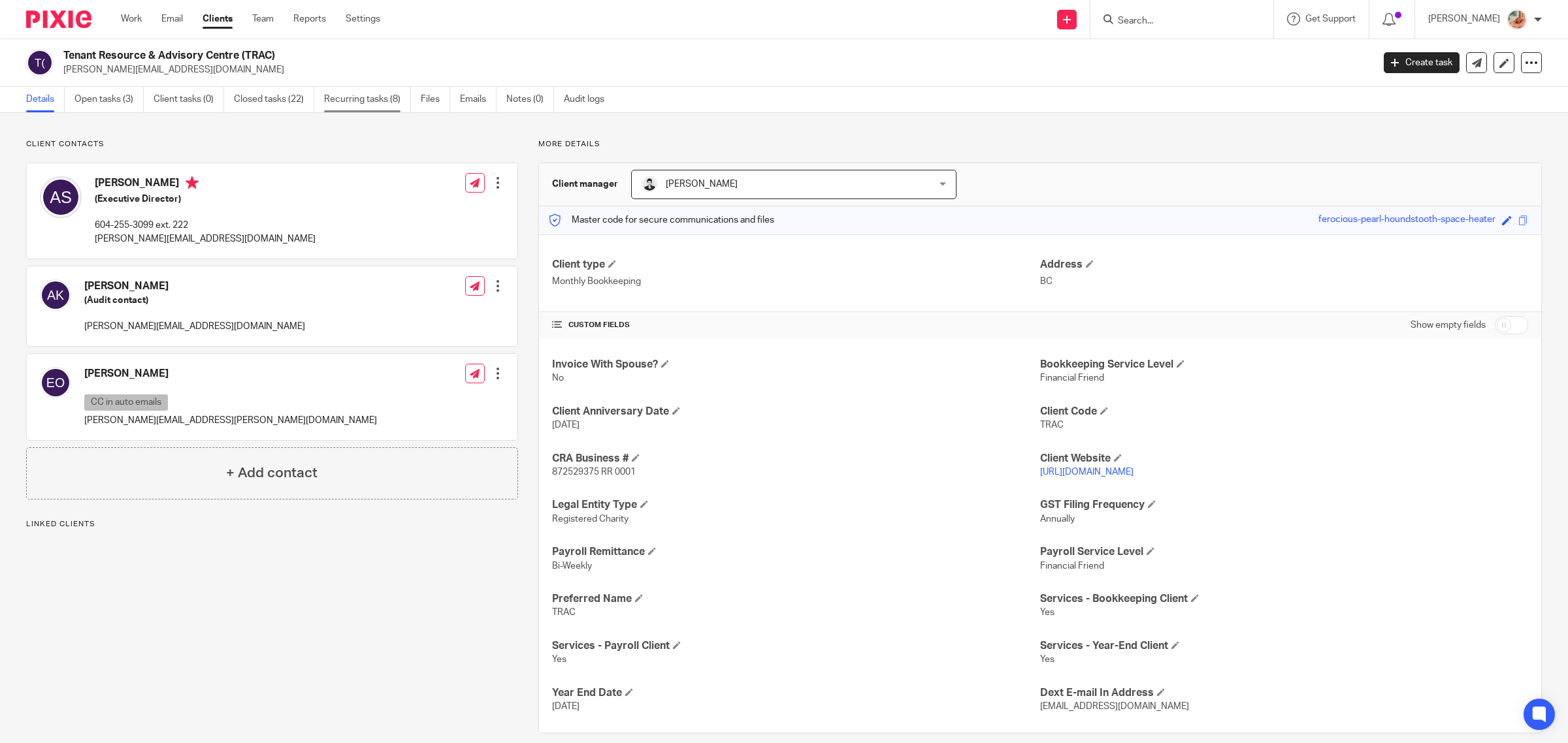
click at [377, 96] on link "Recurring tasks (8)" at bounding box center [368, 99] width 87 height 26
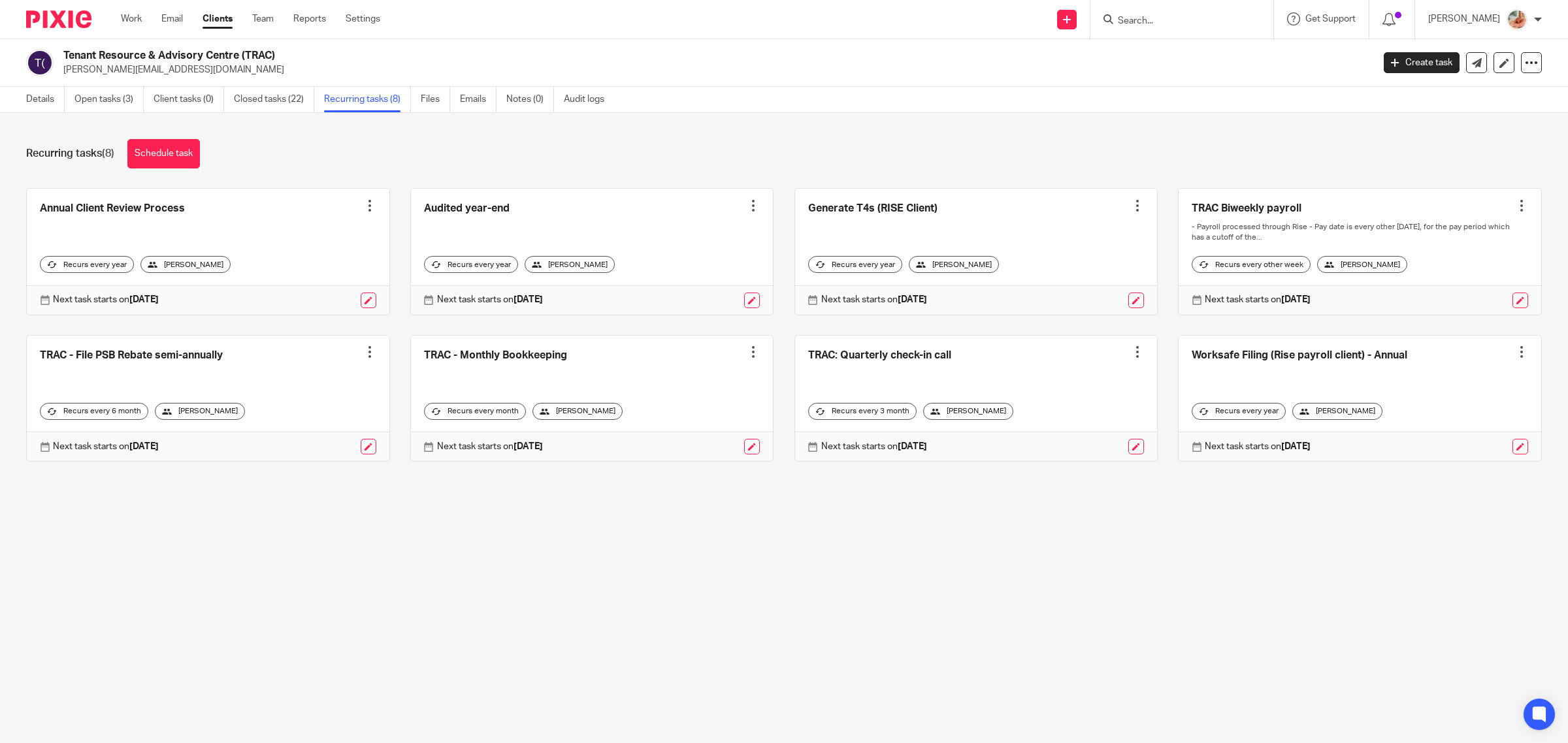
drag, startPoint x: 498, startPoint y: 361, endPoint x: 657, endPoint y: 381, distance: 160.3
click at [498, 360] on link at bounding box center [592, 398] width 363 height 126
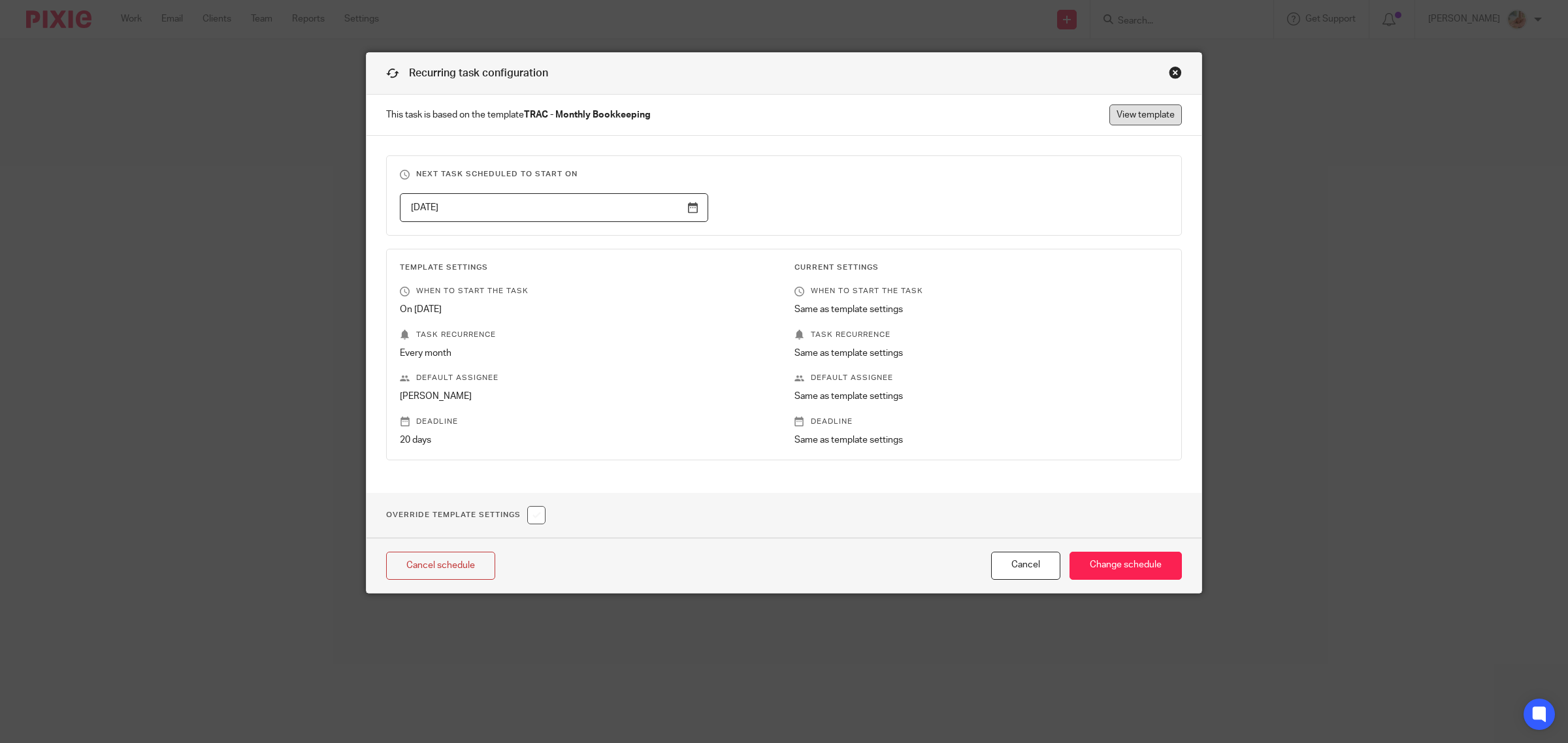
click at [1142, 121] on link "View template" at bounding box center [1145, 115] width 72 height 21
click at [1169, 73] on div "Close this dialog window" at bounding box center [1175, 73] width 13 height 13
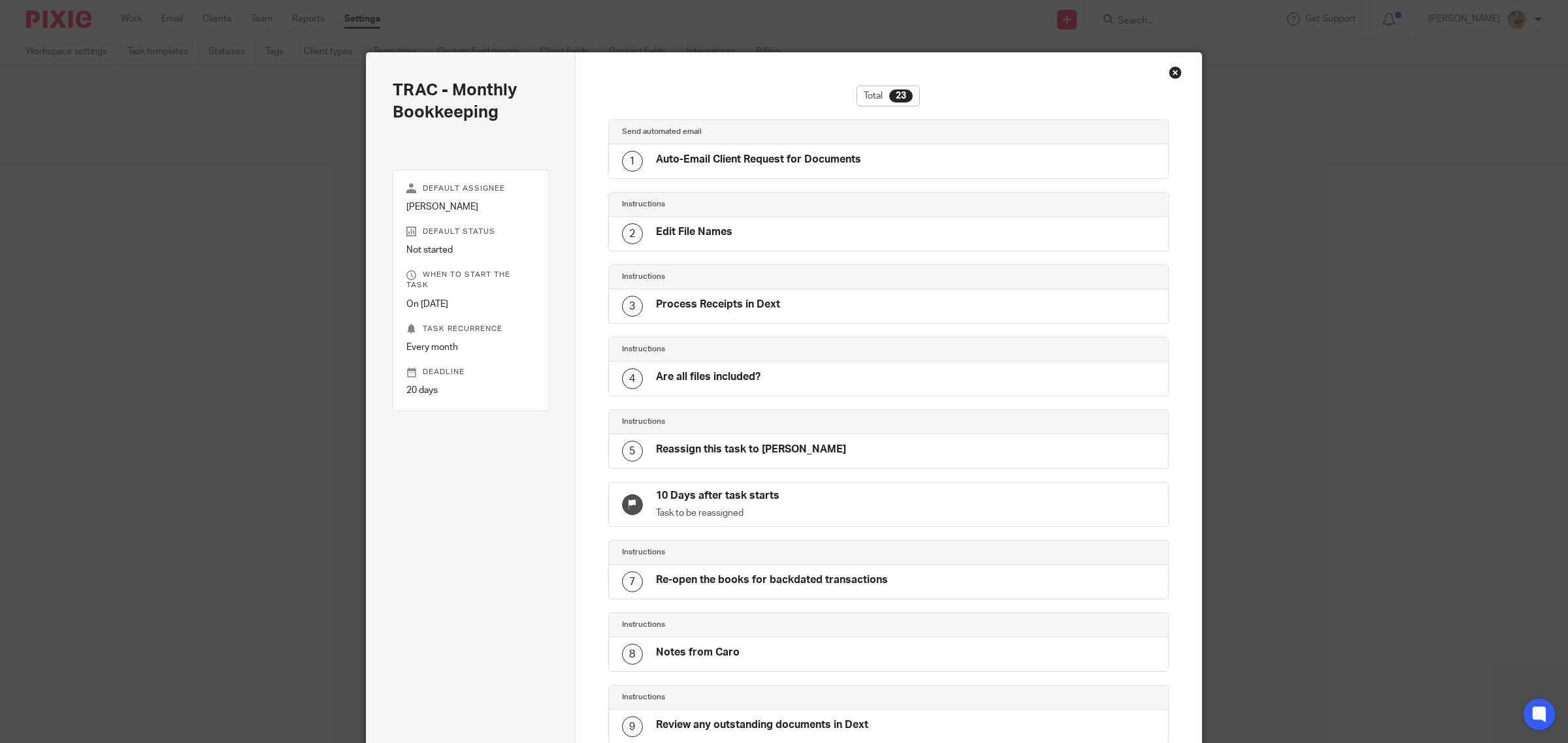
scroll to position [1130, 0]
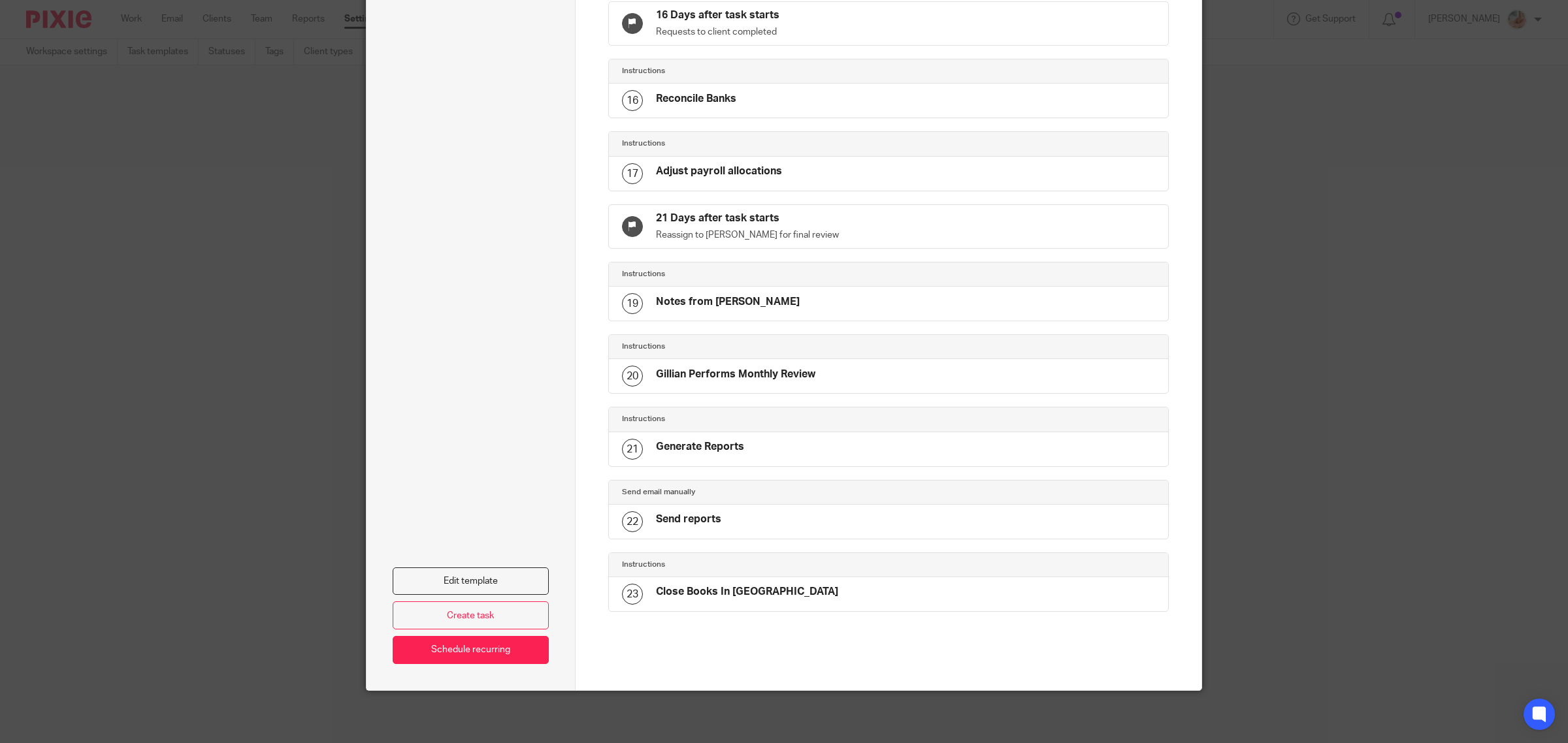
click at [487, 571] on link "Edit template" at bounding box center [471, 581] width 156 height 28
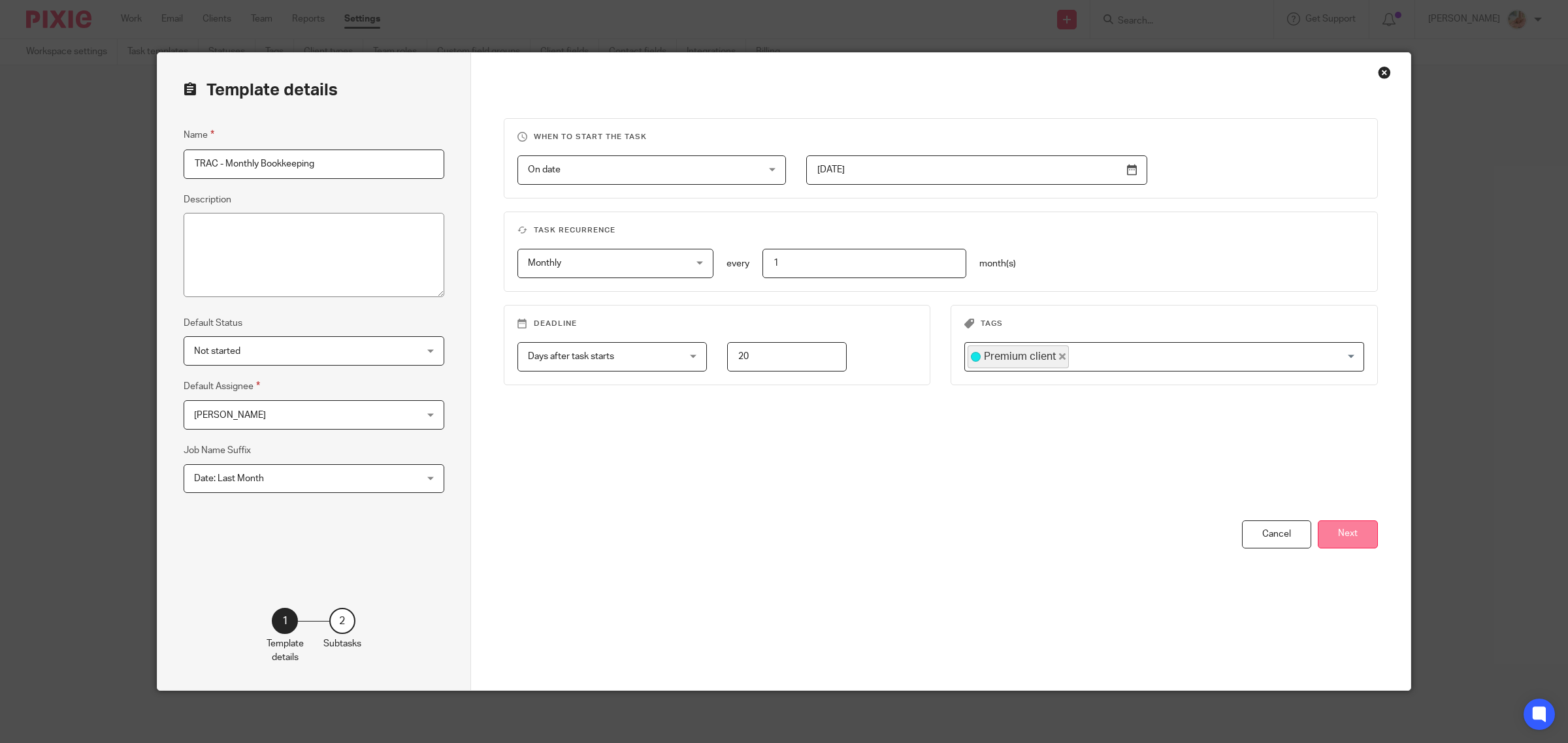
click at [1317, 540] on button "Next" at bounding box center [1348, 535] width 60 height 28
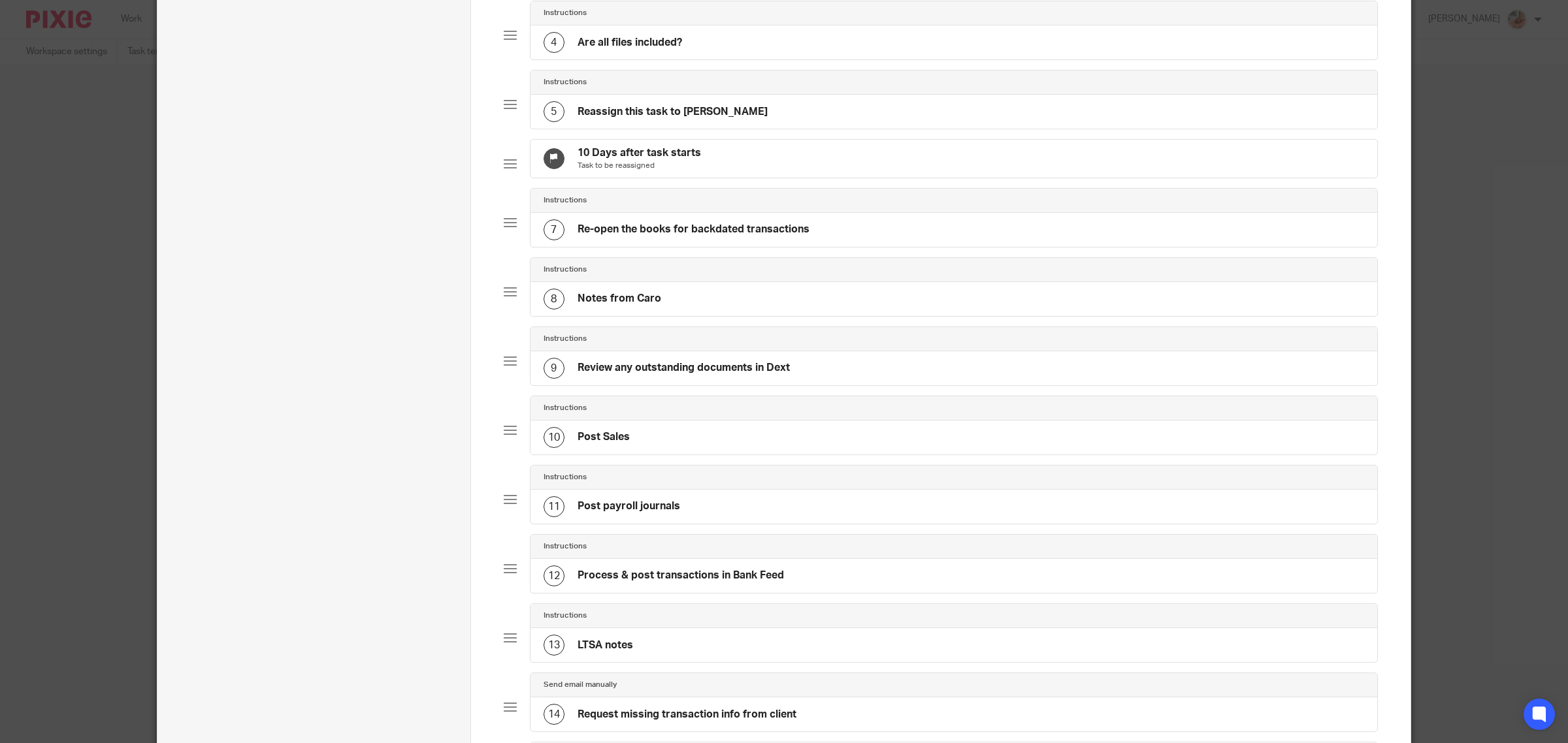
scroll to position [571, 0]
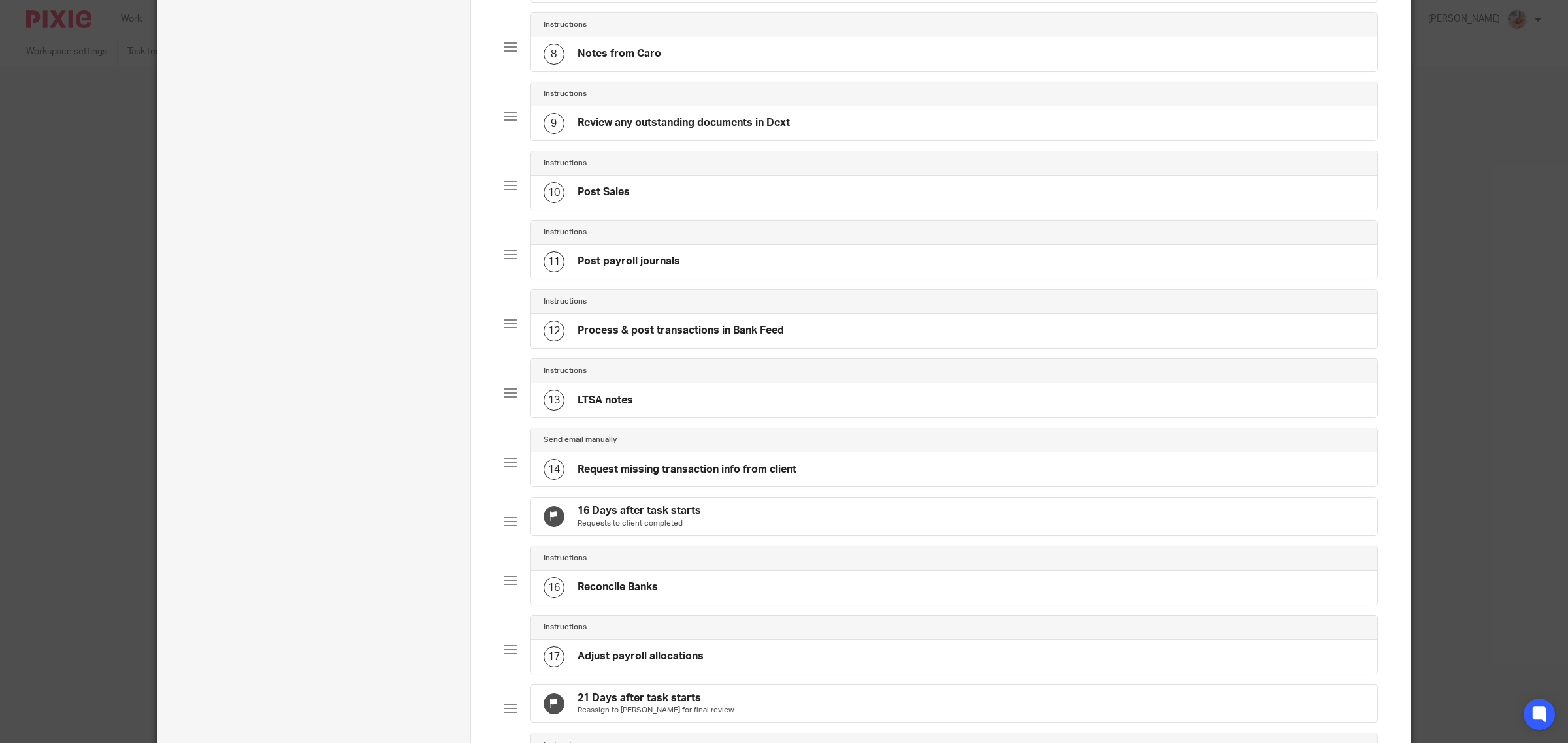
click at [701, 418] on div "13 LTSA notes" at bounding box center [954, 400] width 847 height 34
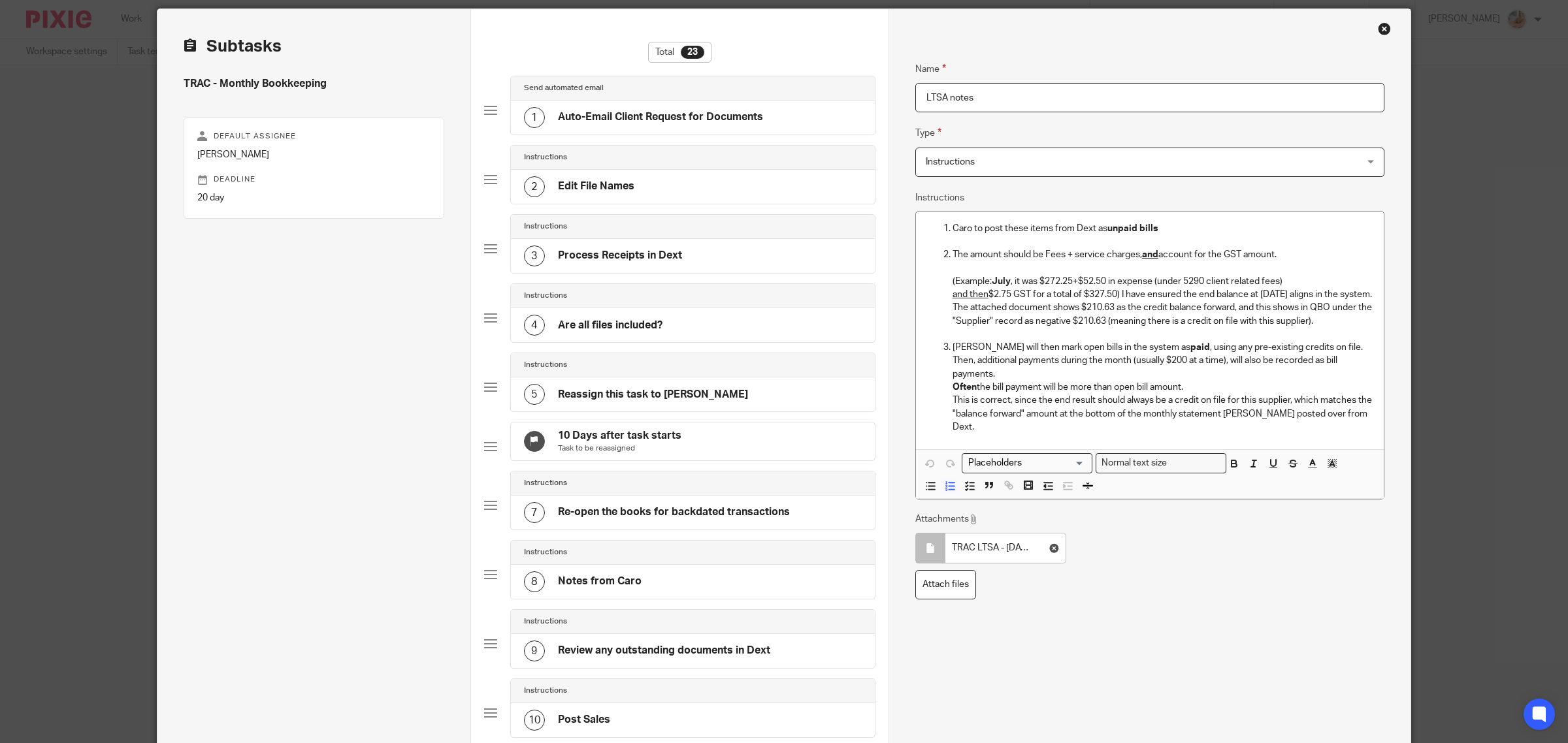
scroll to position [82, 0]
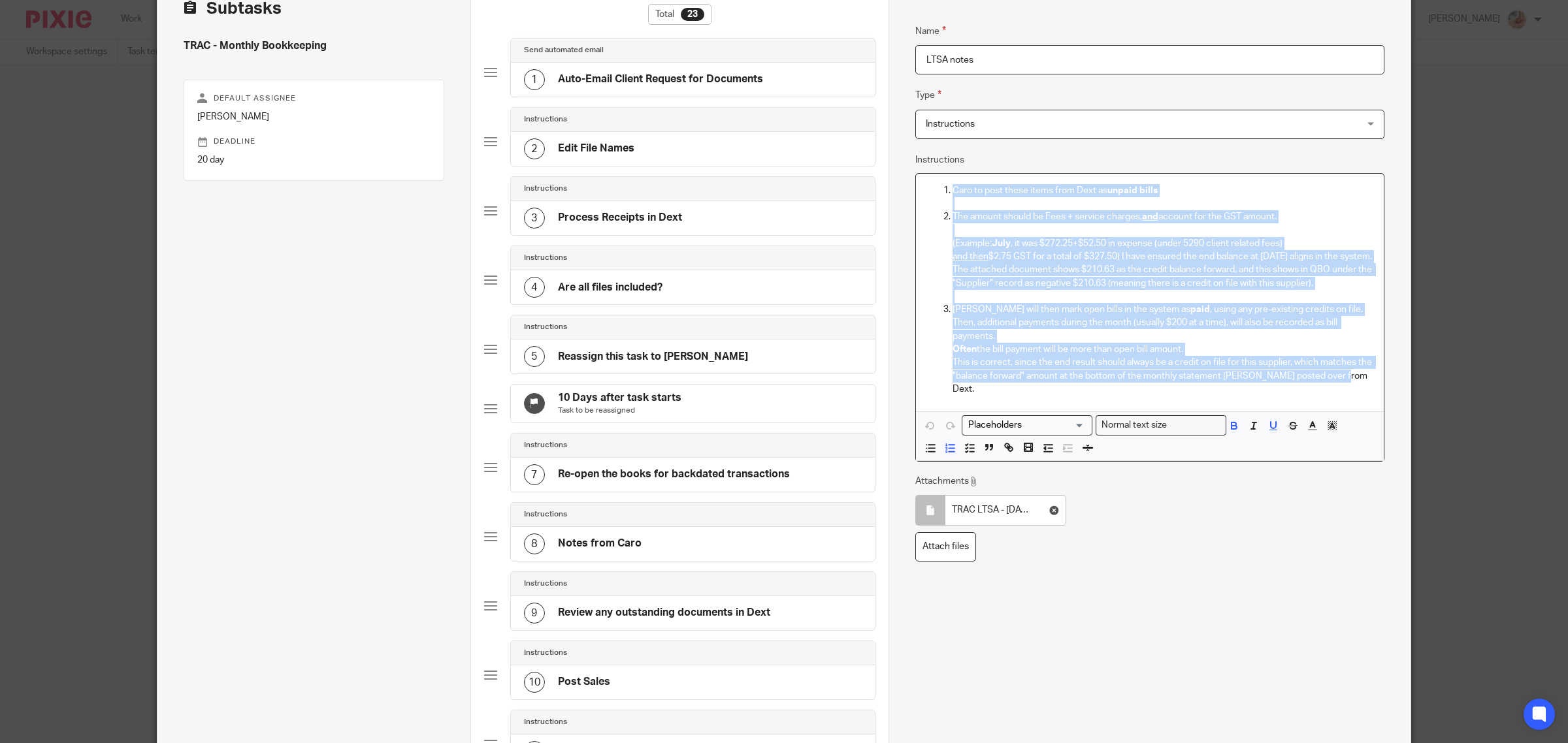
drag, startPoint x: 1151, startPoint y: 373, endPoint x: 862, endPoint y: 190, distance: 342.1
copy ol "Caro to post these items from Dext as unpaid bills The amount should be Fees + …"
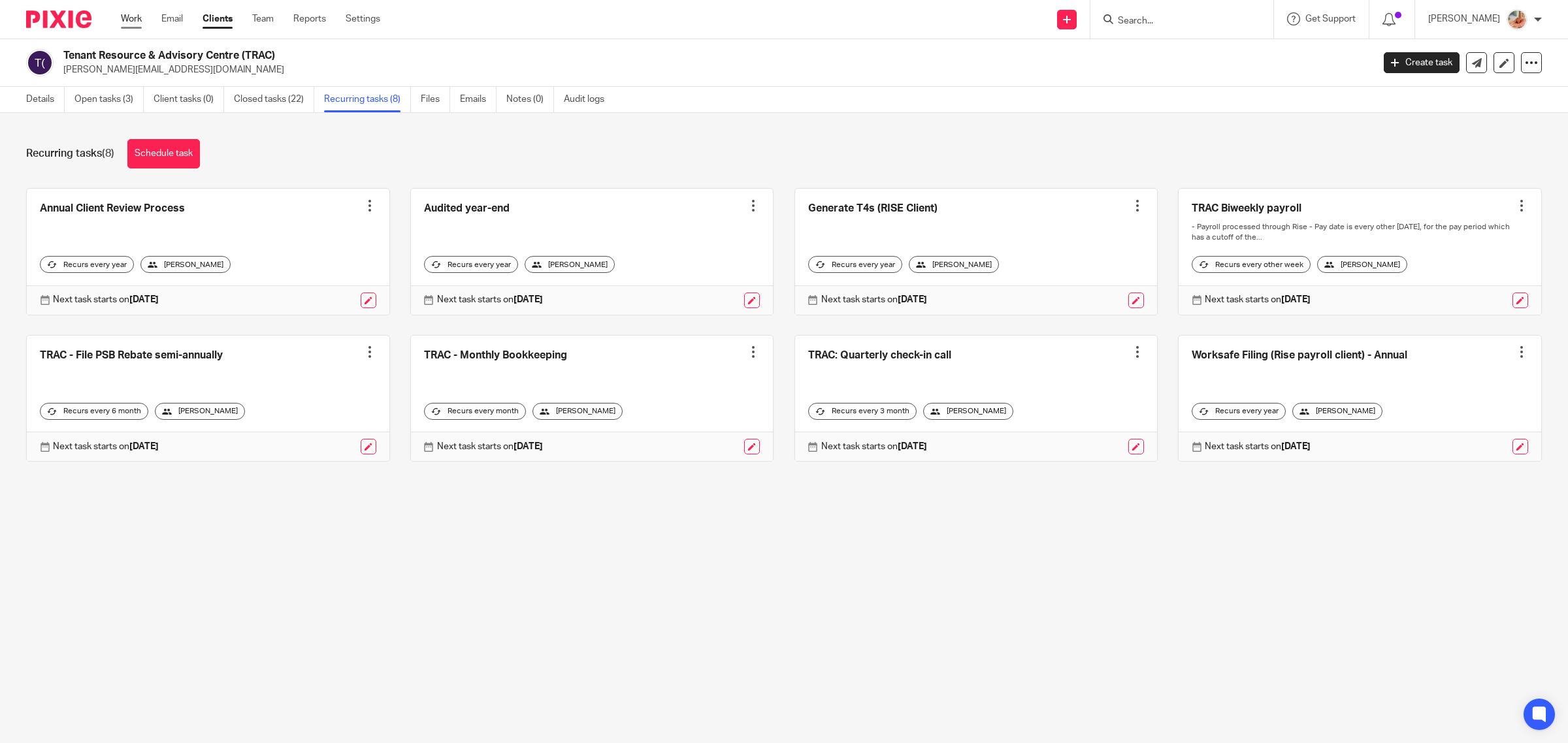
click at [138, 20] on link "Work" at bounding box center [131, 19] width 21 height 13
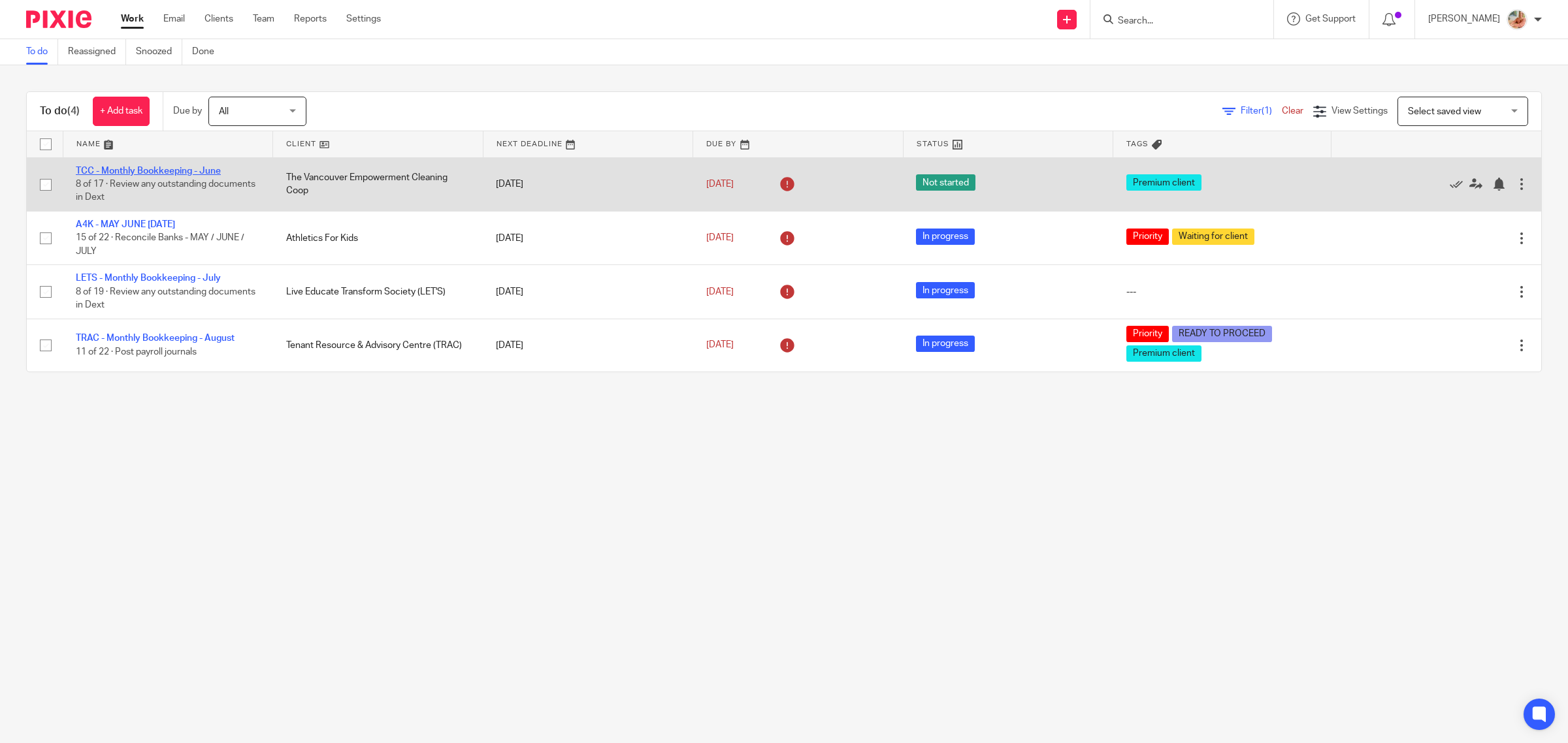
click at [151, 170] on link "TCC - Monthly Bookkeeping - June" at bounding box center [148, 171] width 145 height 9
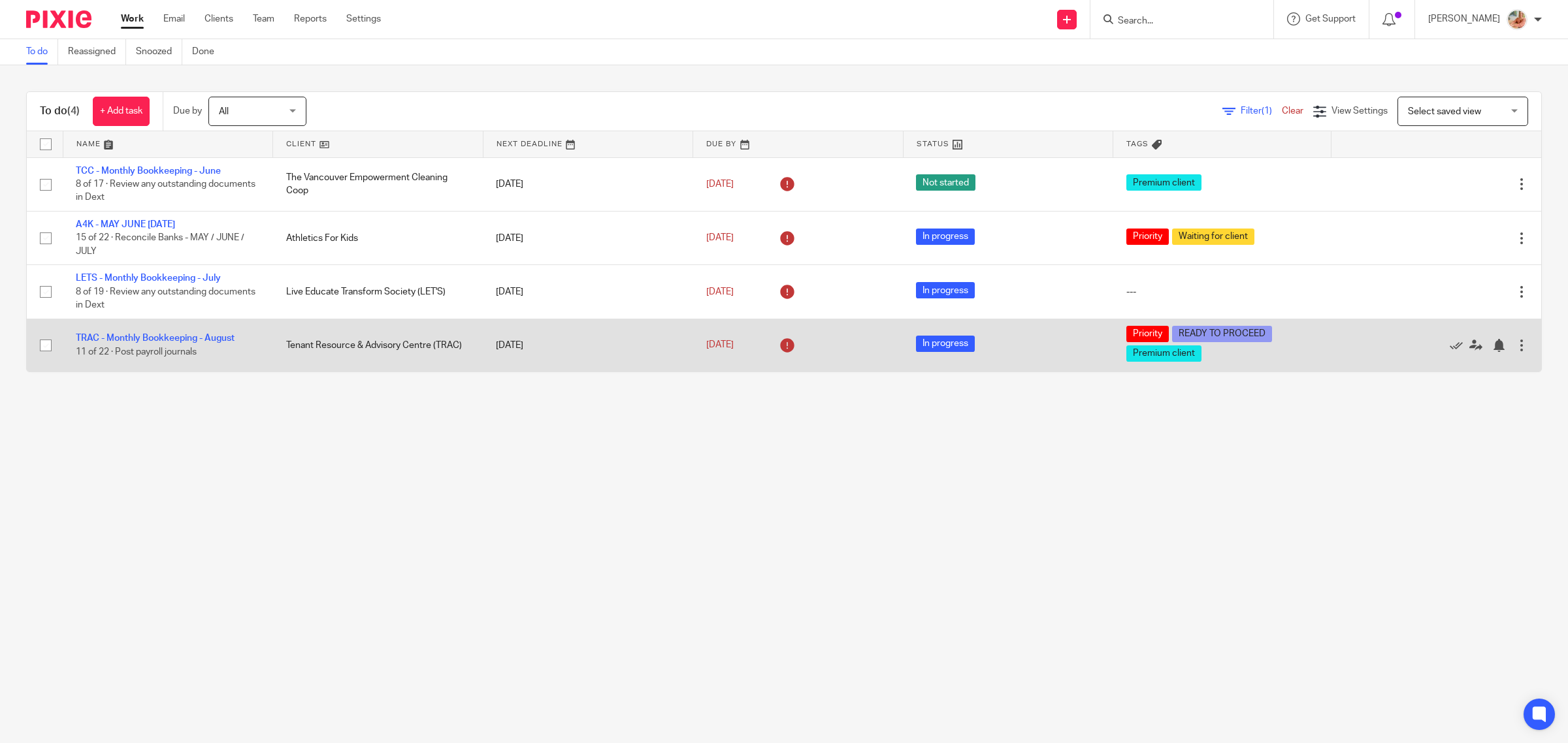
click at [158, 331] on td "TRAC - Monthly Bookkeeping - August 11 of 22 · Post payroll journals" at bounding box center [167, 345] width 210 height 53
click at [172, 337] on link "TRAC - Monthly Bookkeeping - August" at bounding box center [155, 338] width 158 height 9
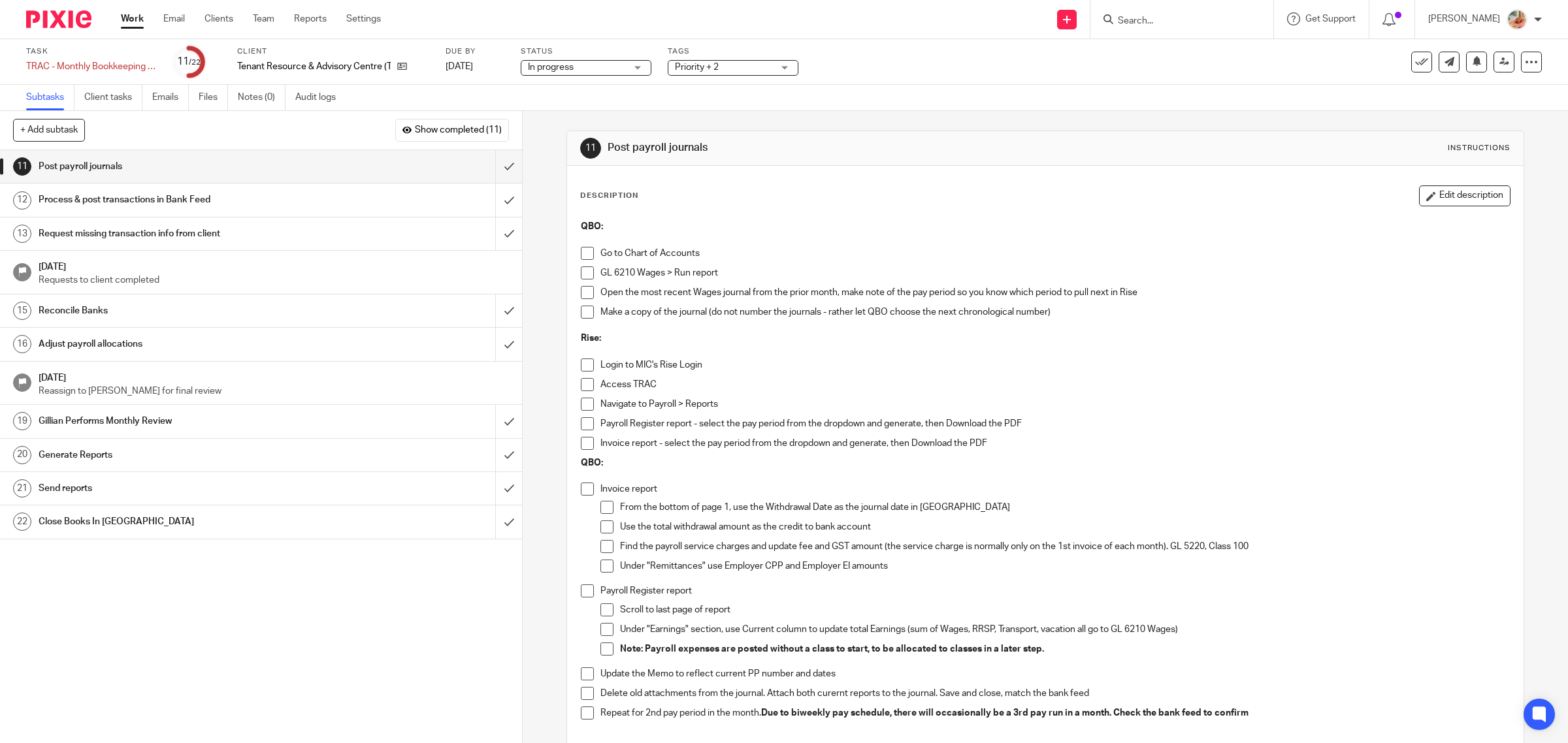
click at [706, 66] on span "Priority + 2" at bounding box center [696, 67] width 43 height 9
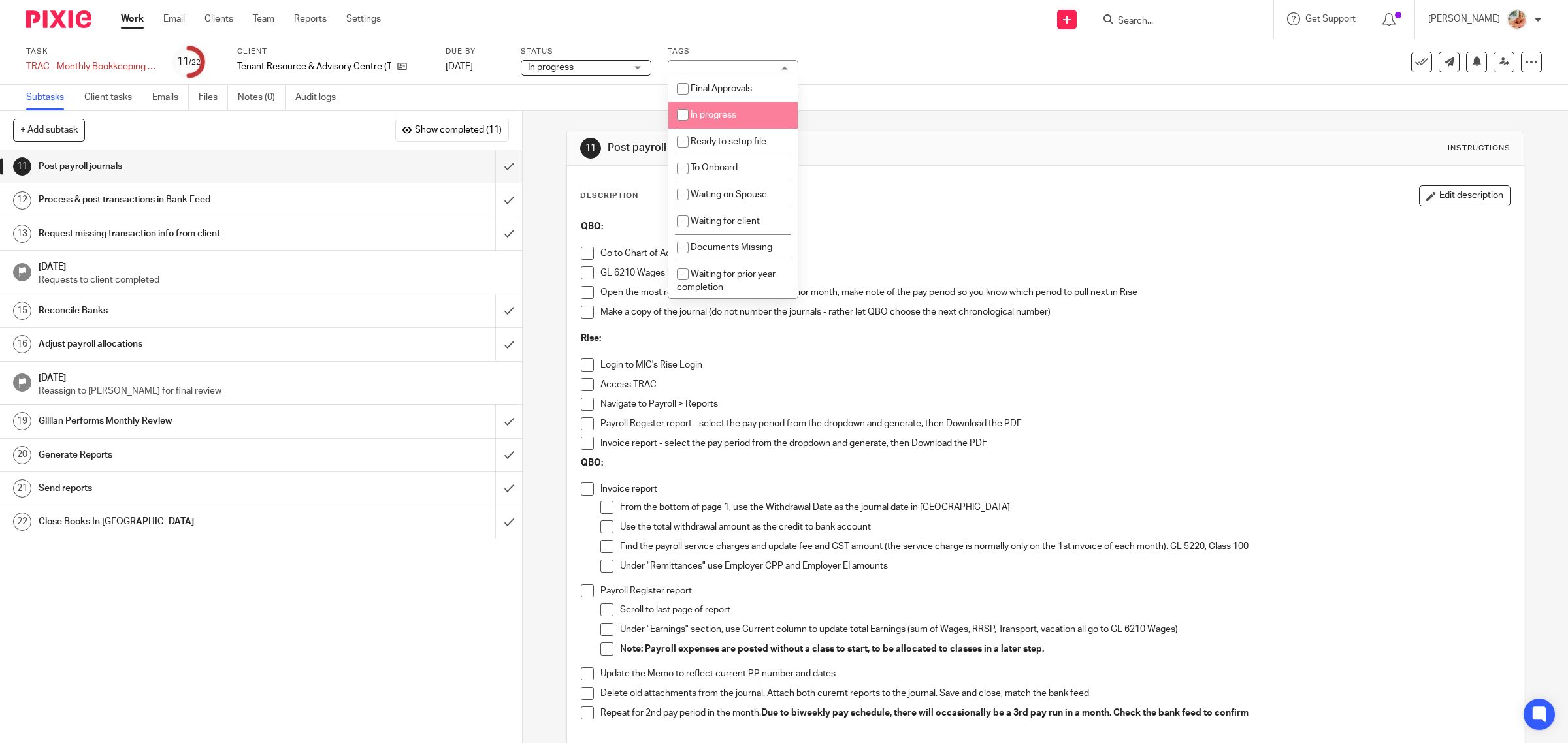
click at [712, 119] on li "In progress" at bounding box center [733, 115] width 130 height 27
checkbox input "true"
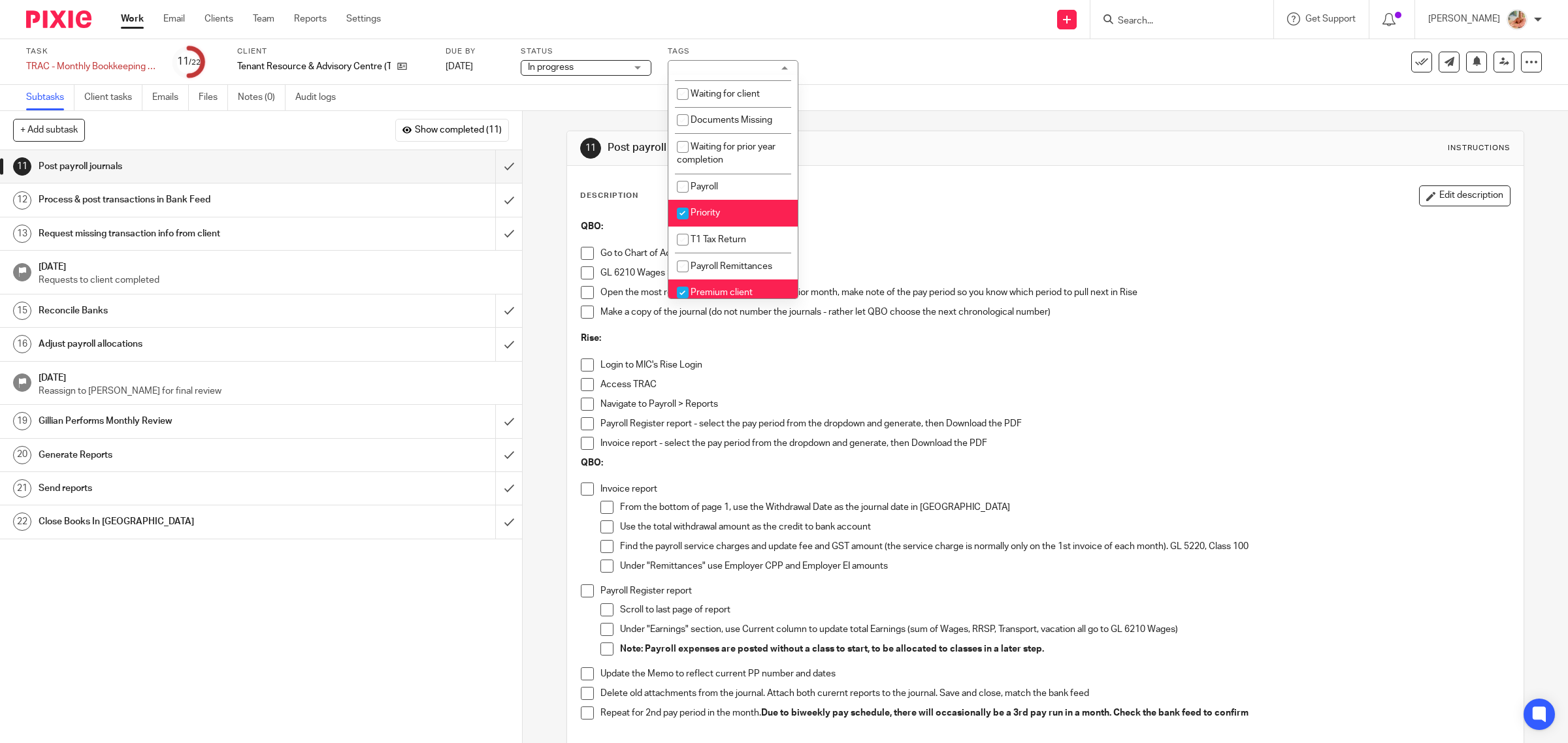
scroll to position [244, 0]
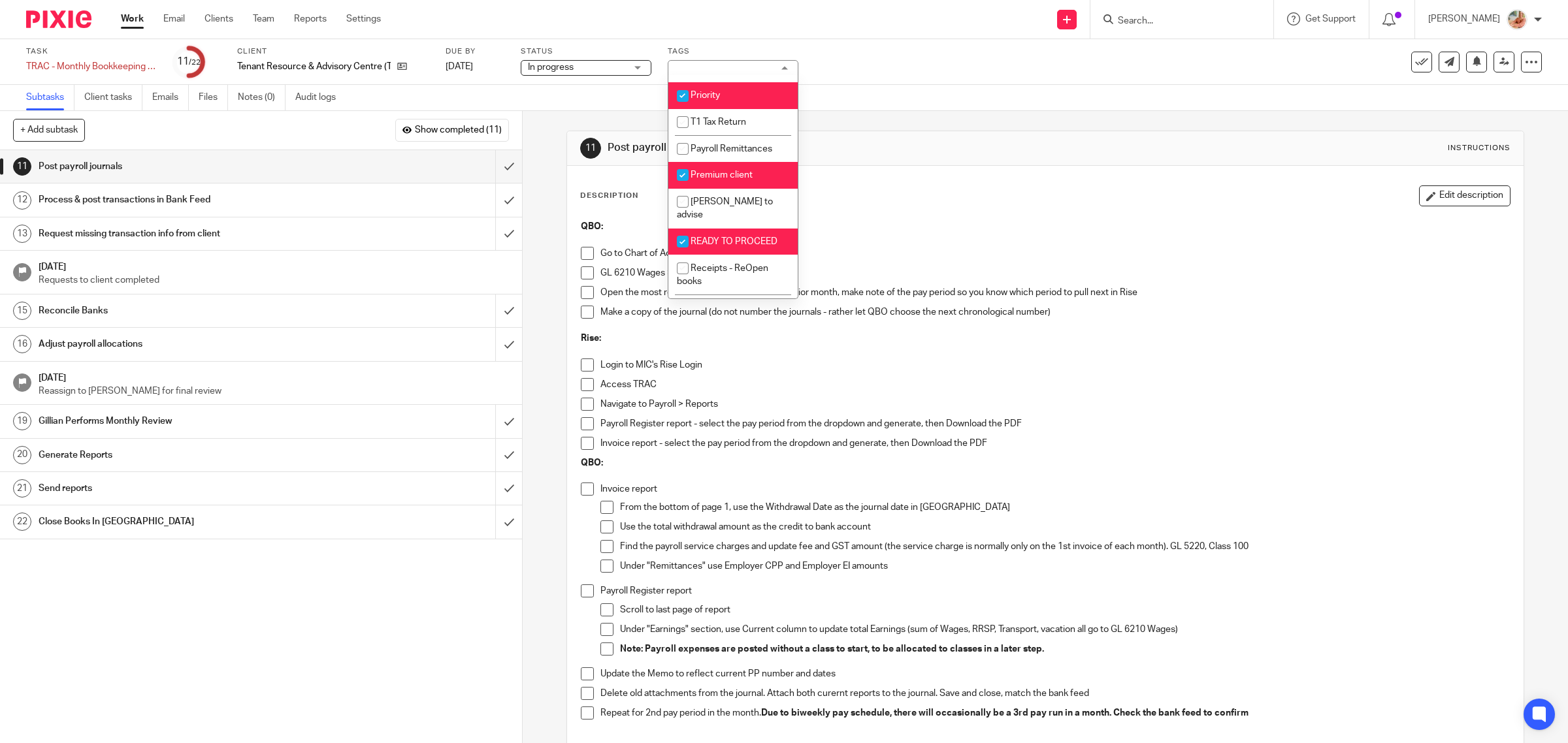
click at [707, 230] on li "READY TO PROCEED" at bounding box center [733, 242] width 130 height 27
checkbox input "false"
click at [937, 247] on p "Go to Chart of Accounts" at bounding box center [1055, 253] width 910 height 13
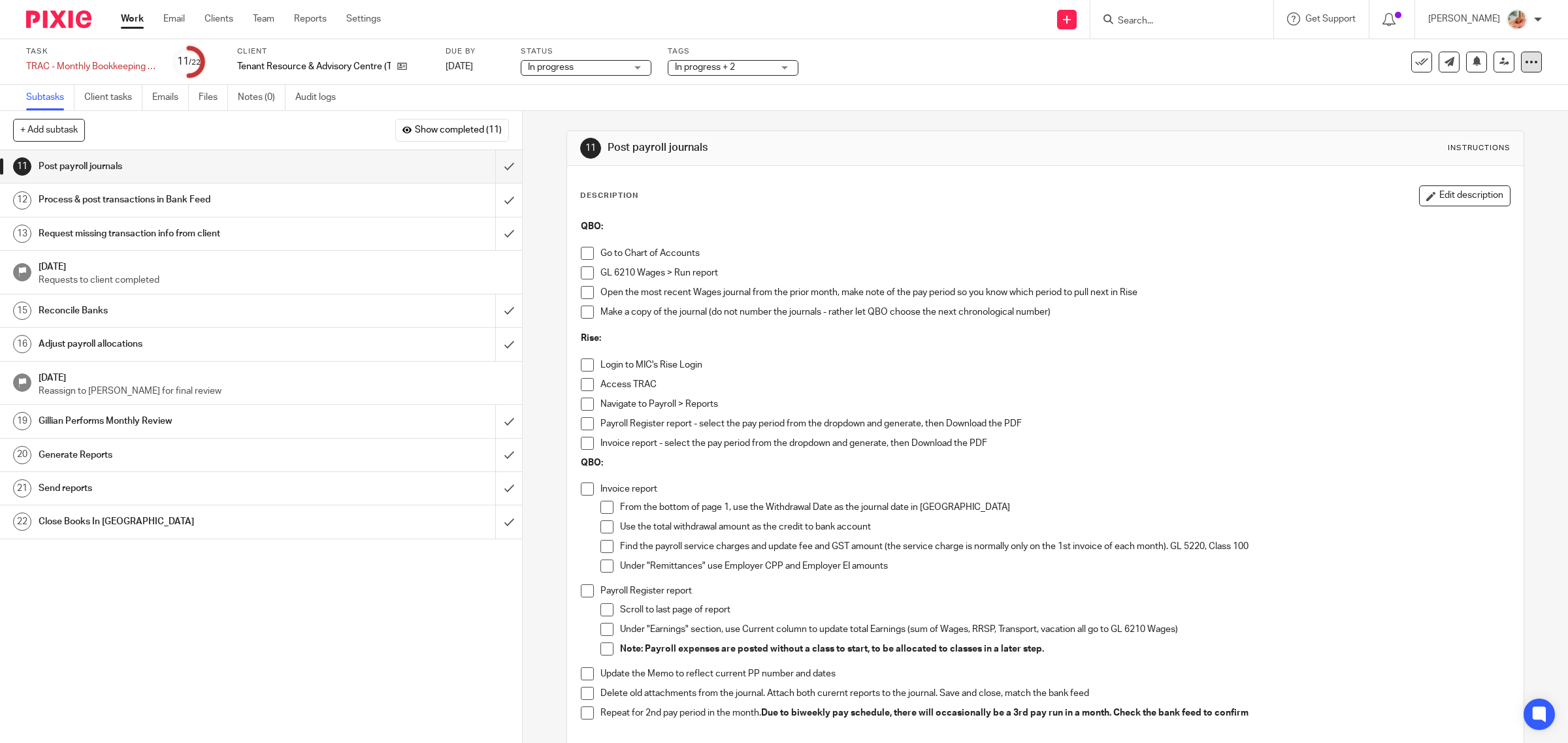
click at [1527, 68] on div at bounding box center [1531, 62] width 21 height 21
click at [1480, 112] on link "Advanced task editor" at bounding box center [1478, 113] width 86 height 9
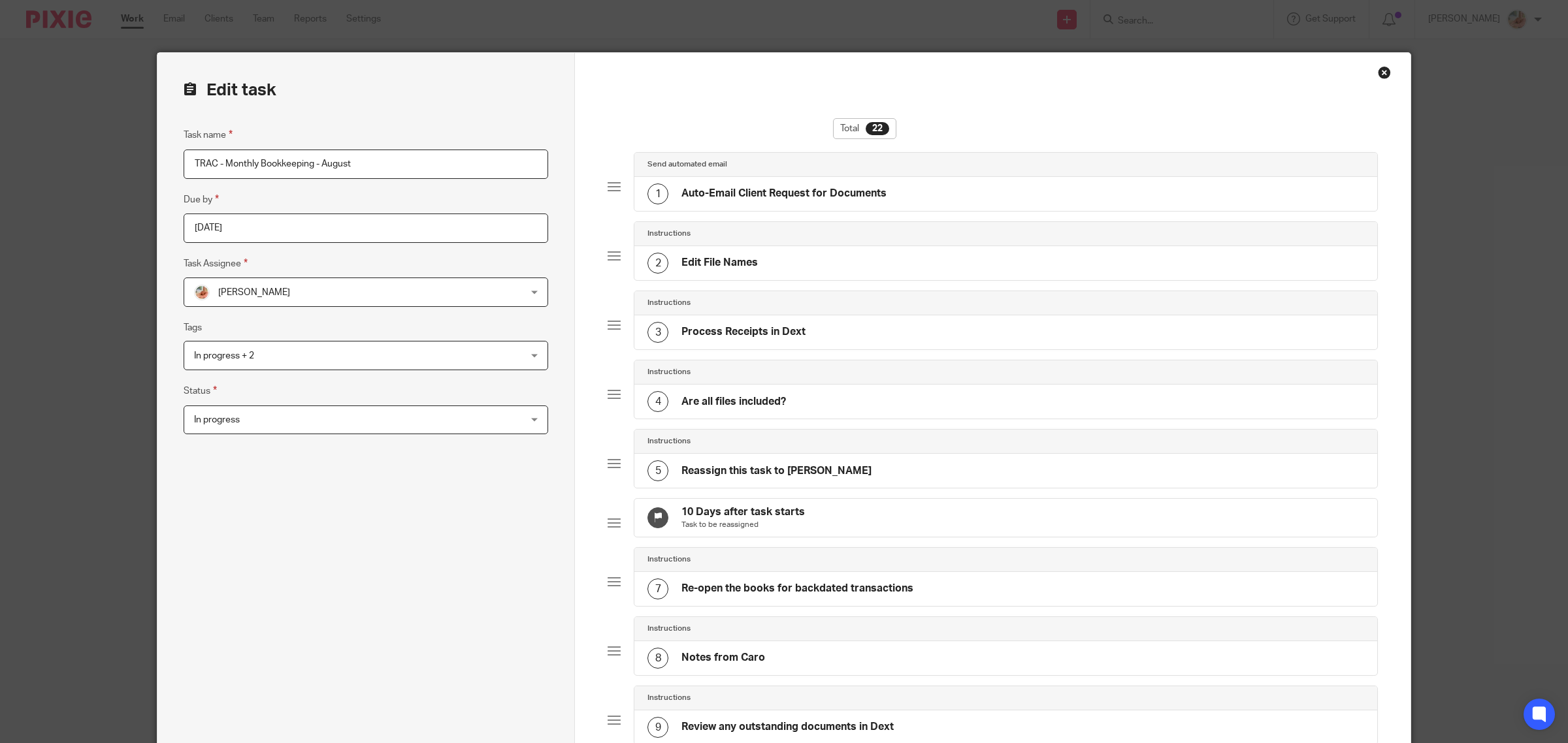
scroll to position [1110, 0]
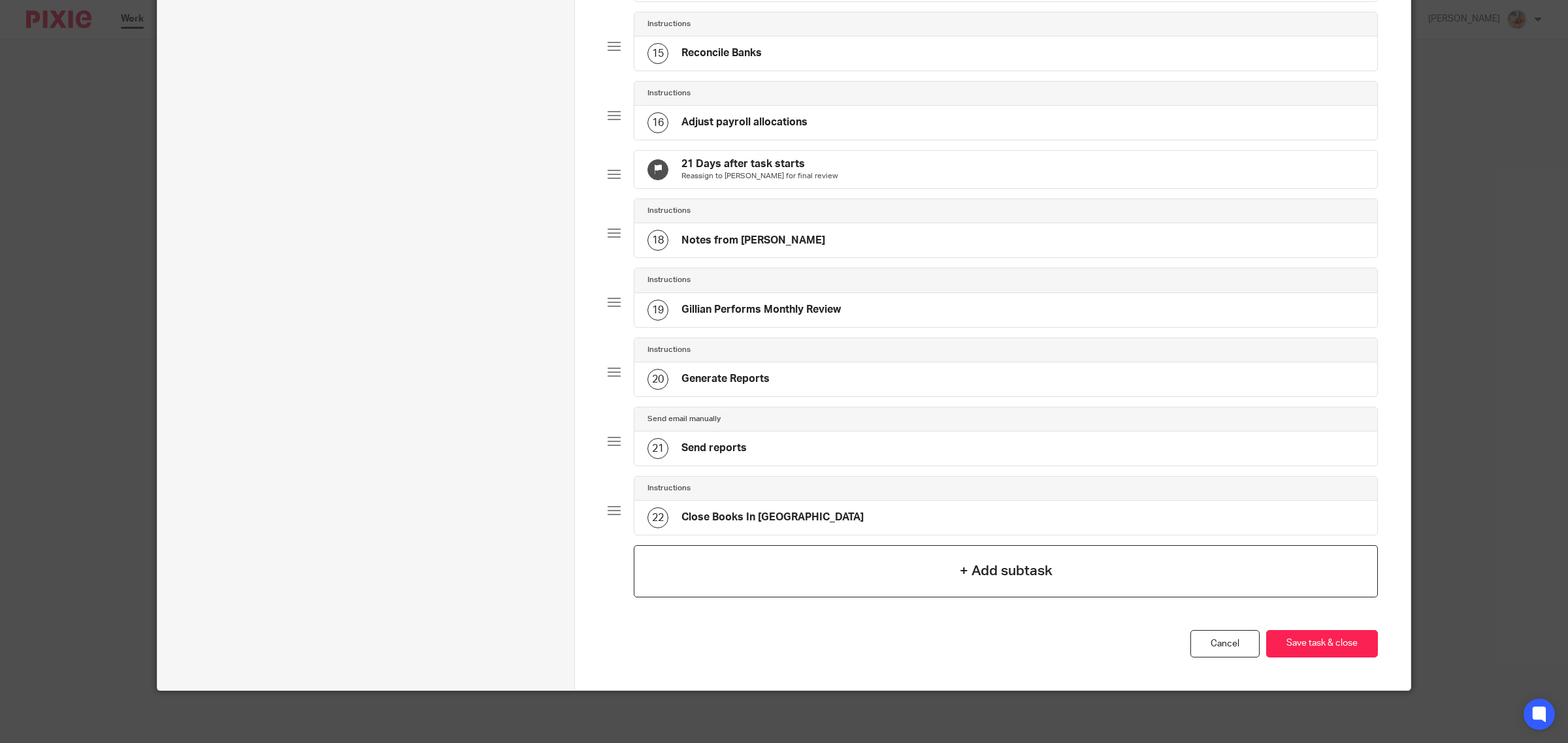
click at [995, 585] on div "+ Add subtask" at bounding box center [1006, 571] width 744 height 52
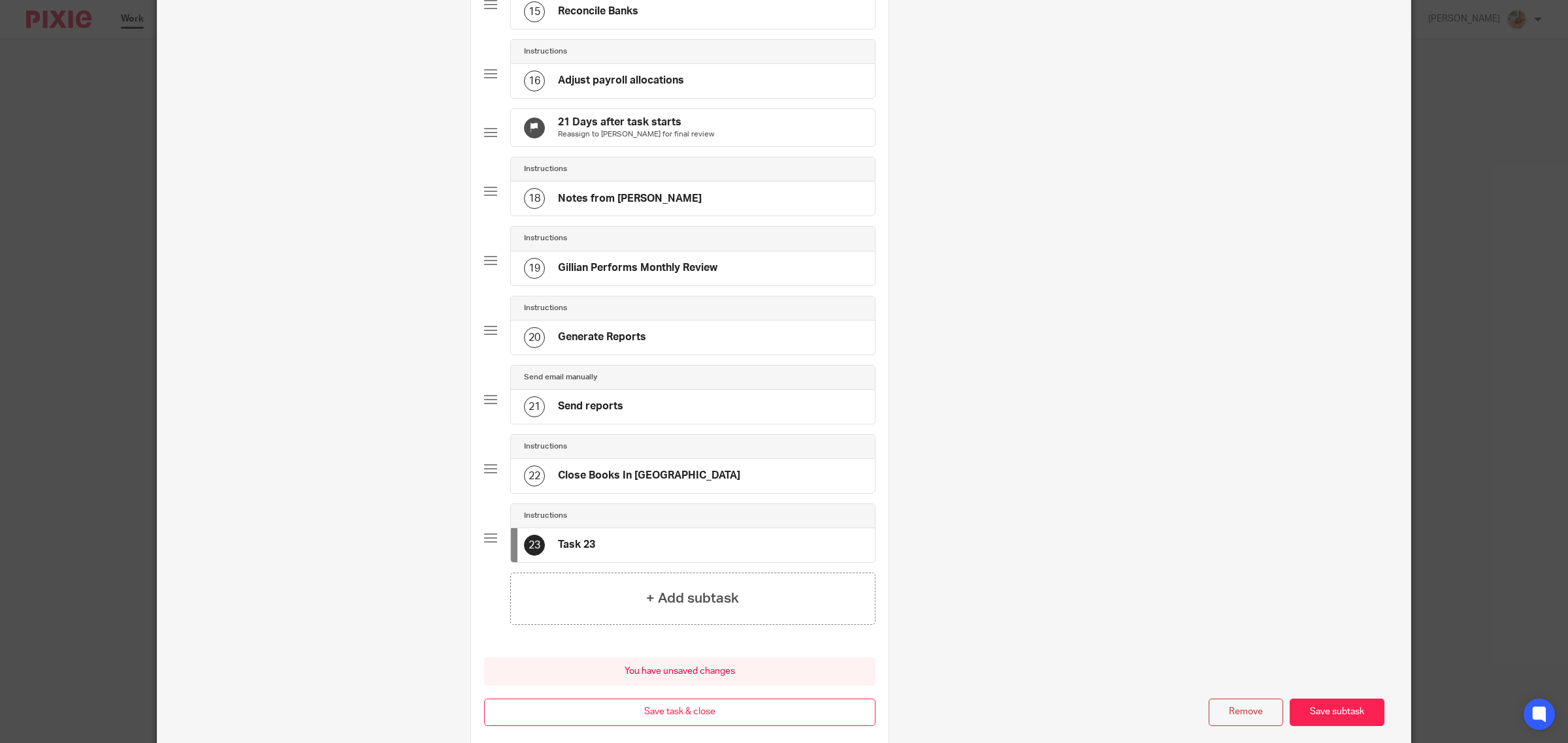
scroll to position [0, 0]
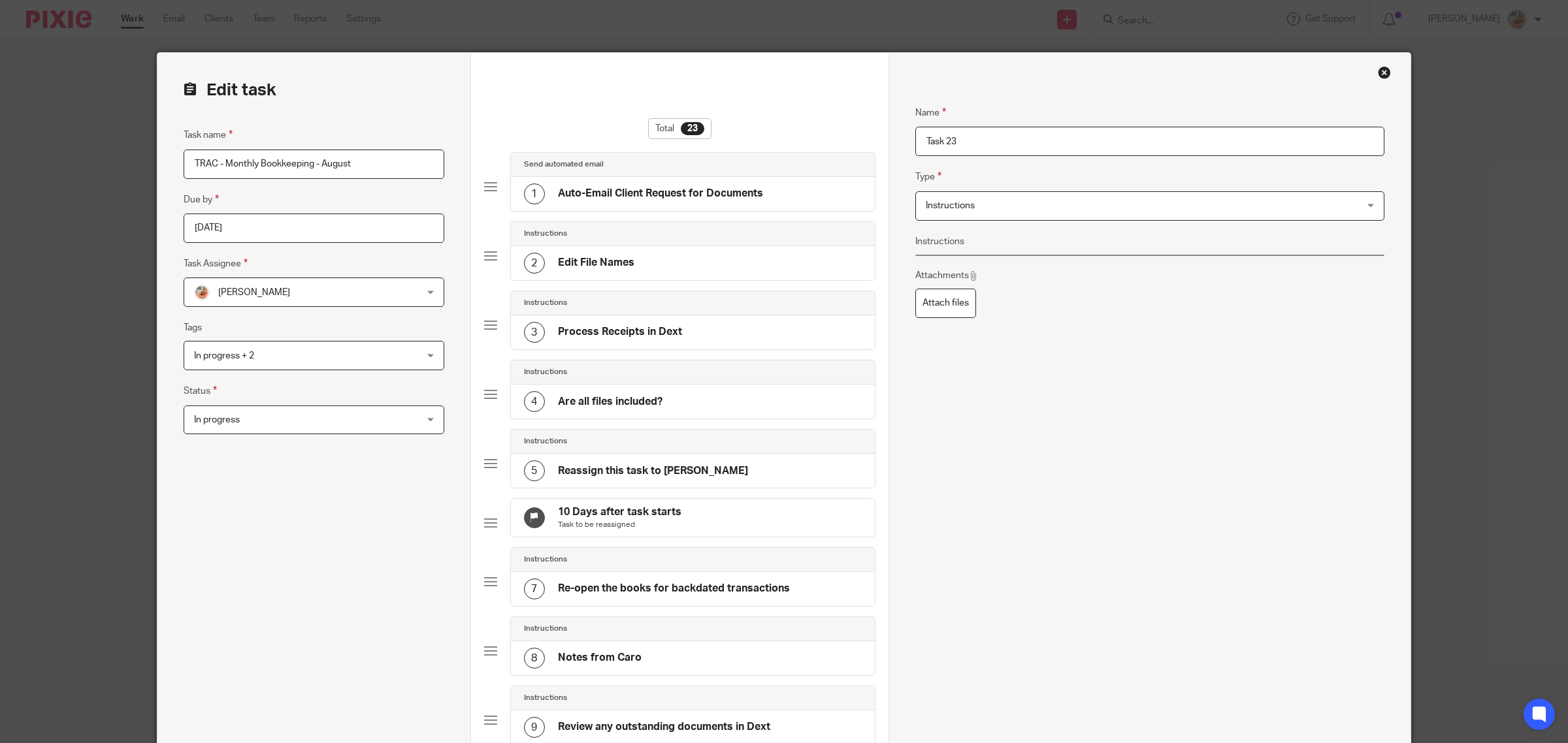
drag, startPoint x: 933, startPoint y: 141, endPoint x: 831, endPoint y: 133, distance: 102.3
click at [980, 144] on input "Task 23" at bounding box center [1149, 141] width 469 height 29
drag, startPoint x: 931, startPoint y: 142, endPoint x: 894, endPoint y: 141, distance: 37.0
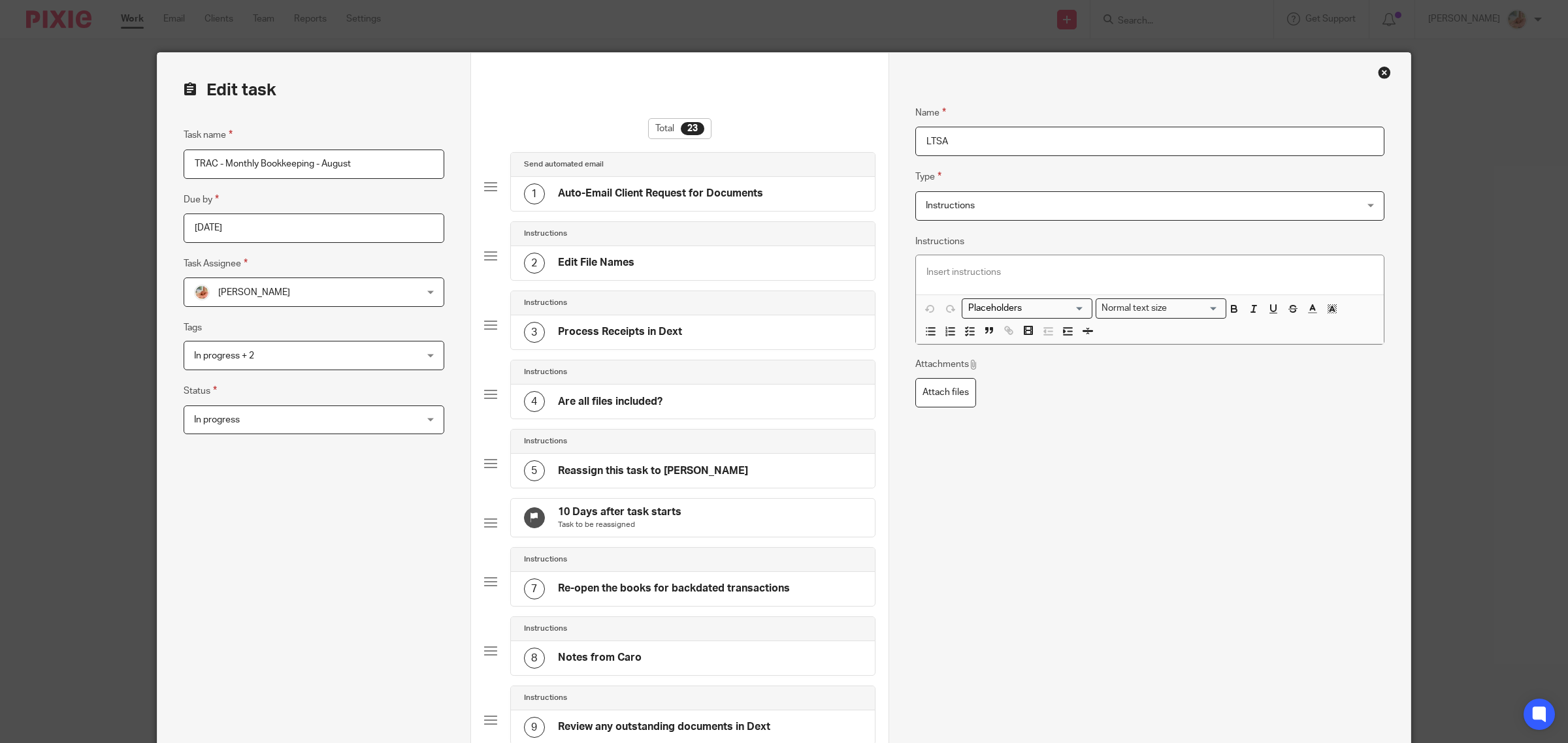
type input "LTSA"
click at [965, 270] on p at bounding box center [1149, 272] width 447 height 13
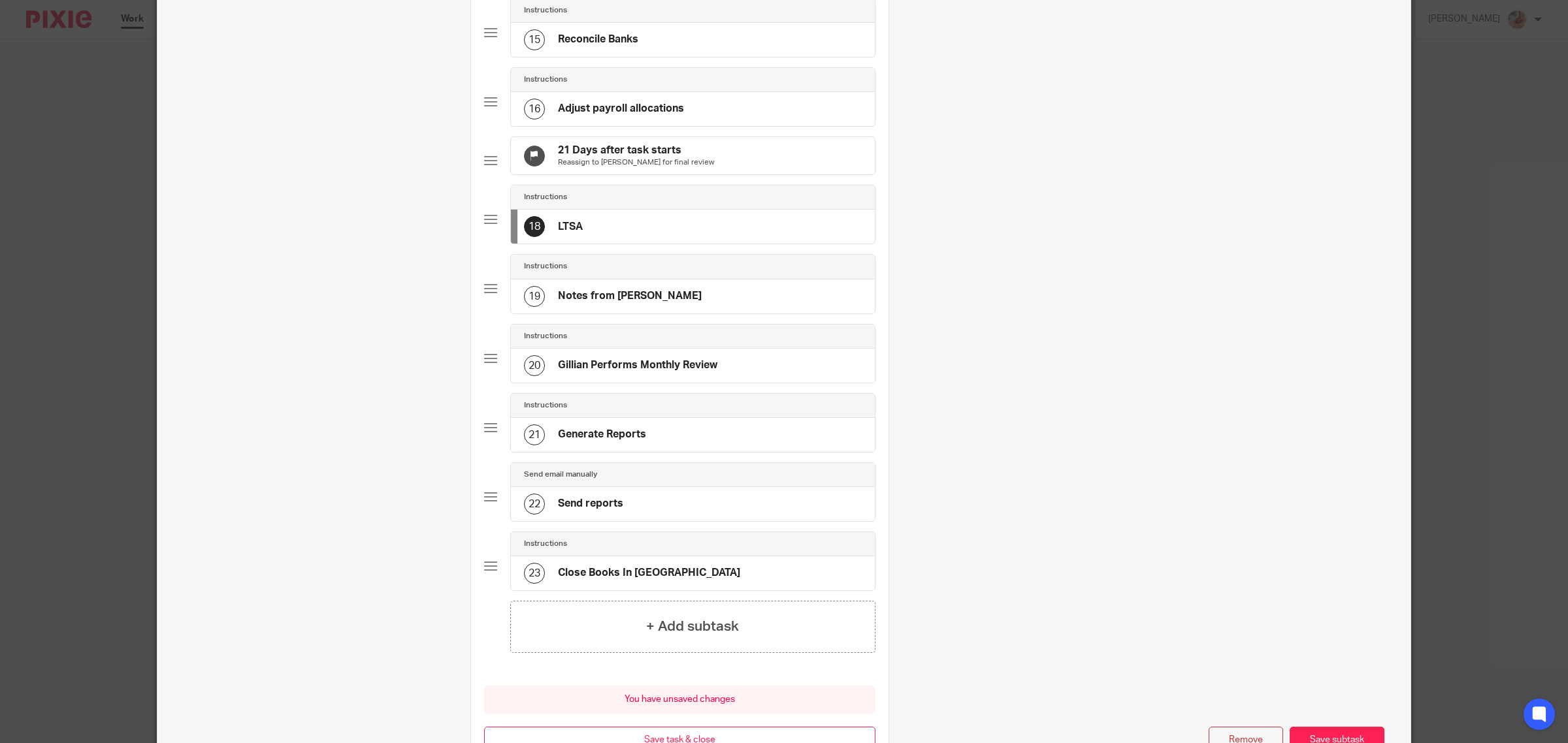
scroll to position [814, 0]
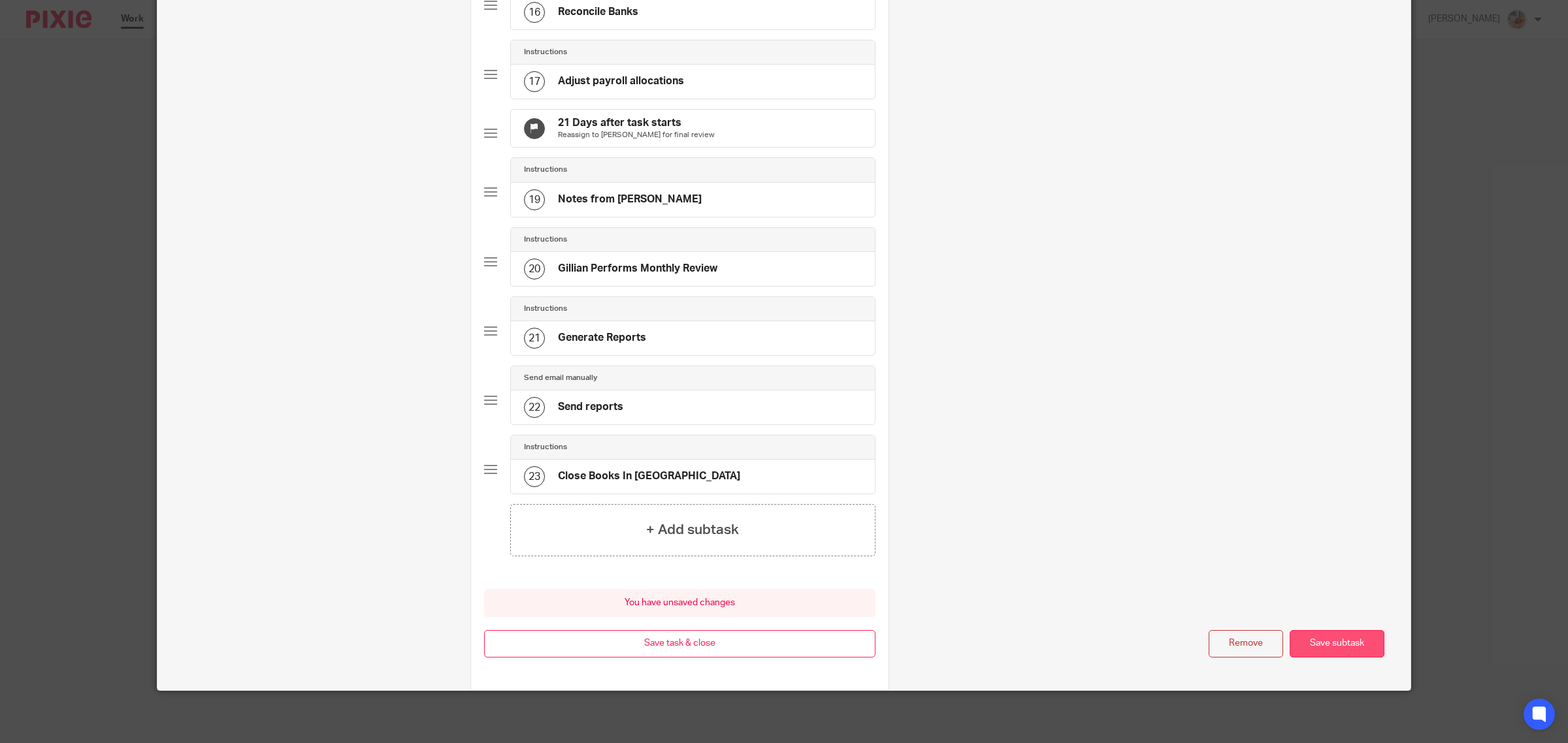
click at [1325, 648] on button "Save subtask" at bounding box center [1337, 644] width 95 height 28
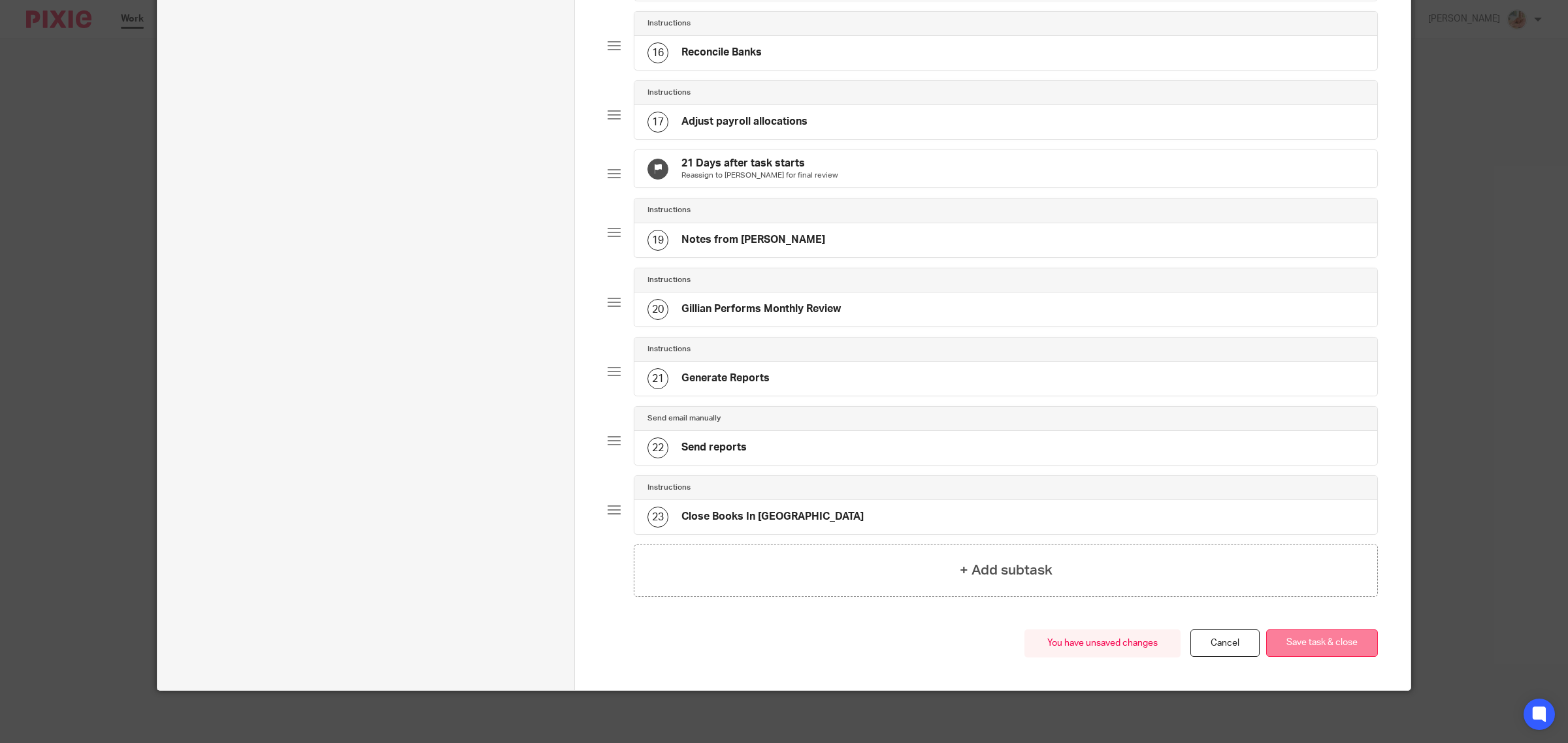
scroll to position [1180, 0]
click at [1328, 647] on button "Save task & close" at bounding box center [1322, 644] width 112 height 28
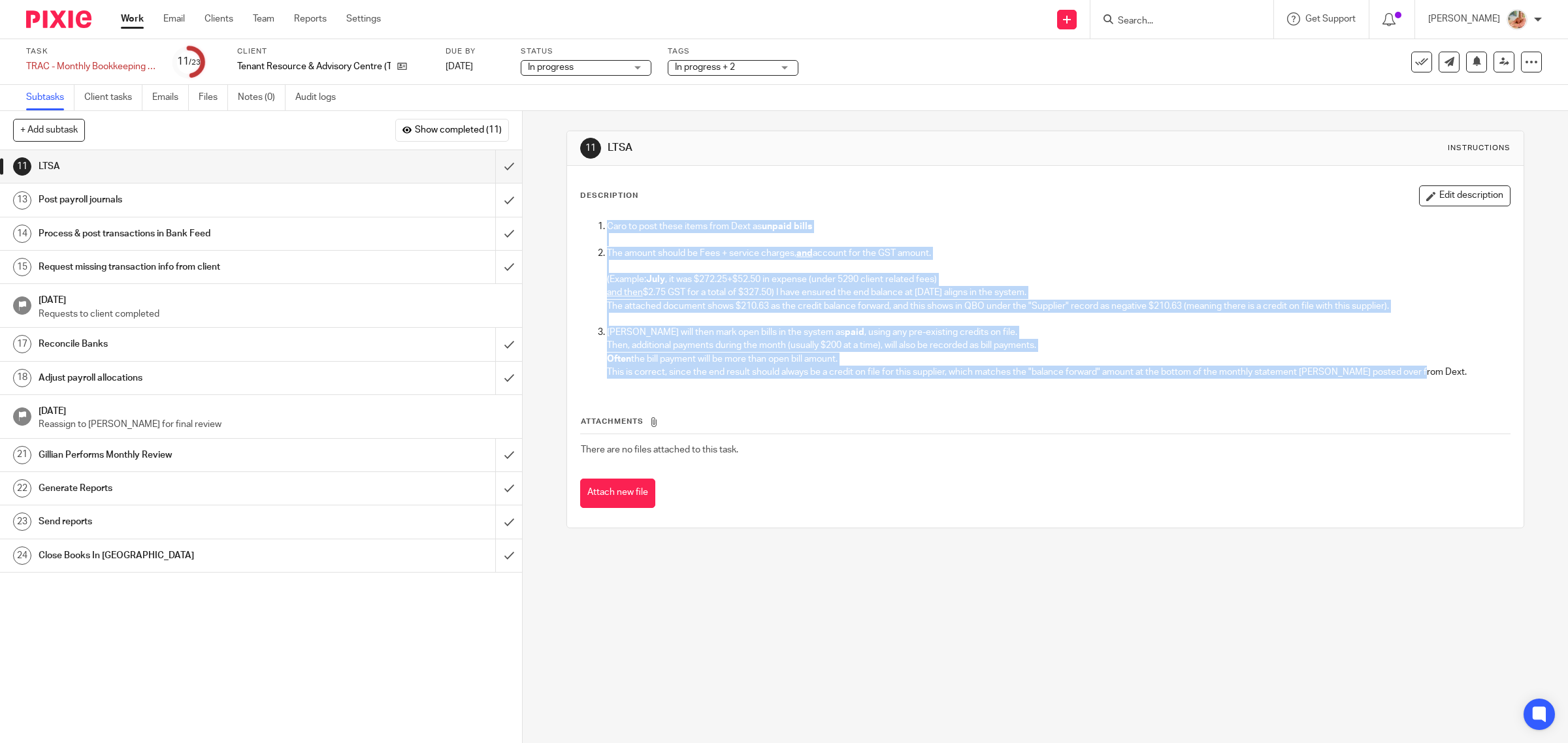
drag, startPoint x: 1377, startPoint y: 369, endPoint x: 573, endPoint y: 229, distance: 816.1
click at [574, 229] on div "Caro to post these items from Dext as unpaid bills The amount should be Fees + …" at bounding box center [1045, 301] width 942 height 175
click at [723, 269] on p at bounding box center [1059, 267] width 903 height 13
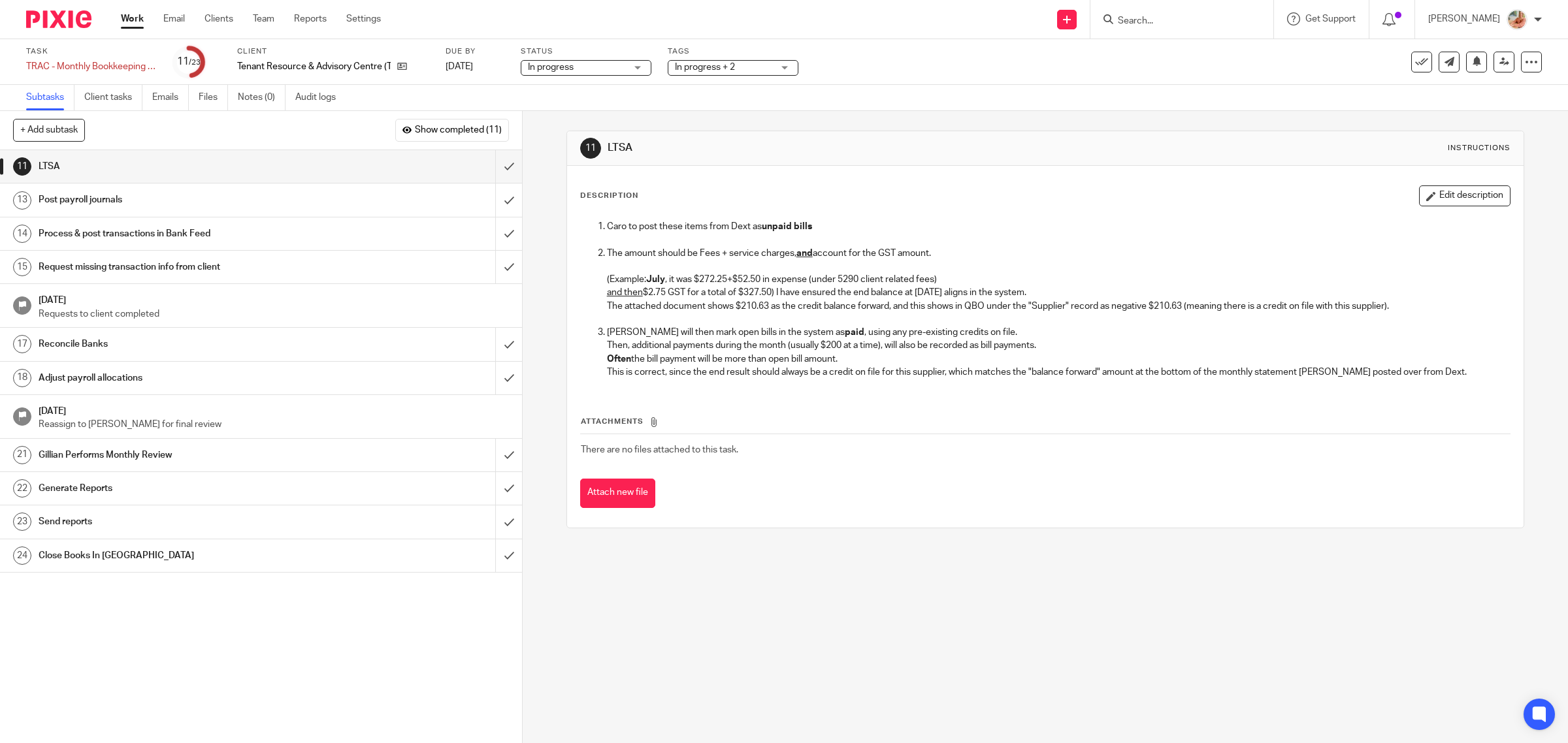
click at [155, 356] on link "17 Reconcile Banks" at bounding box center [248, 344] width 495 height 32
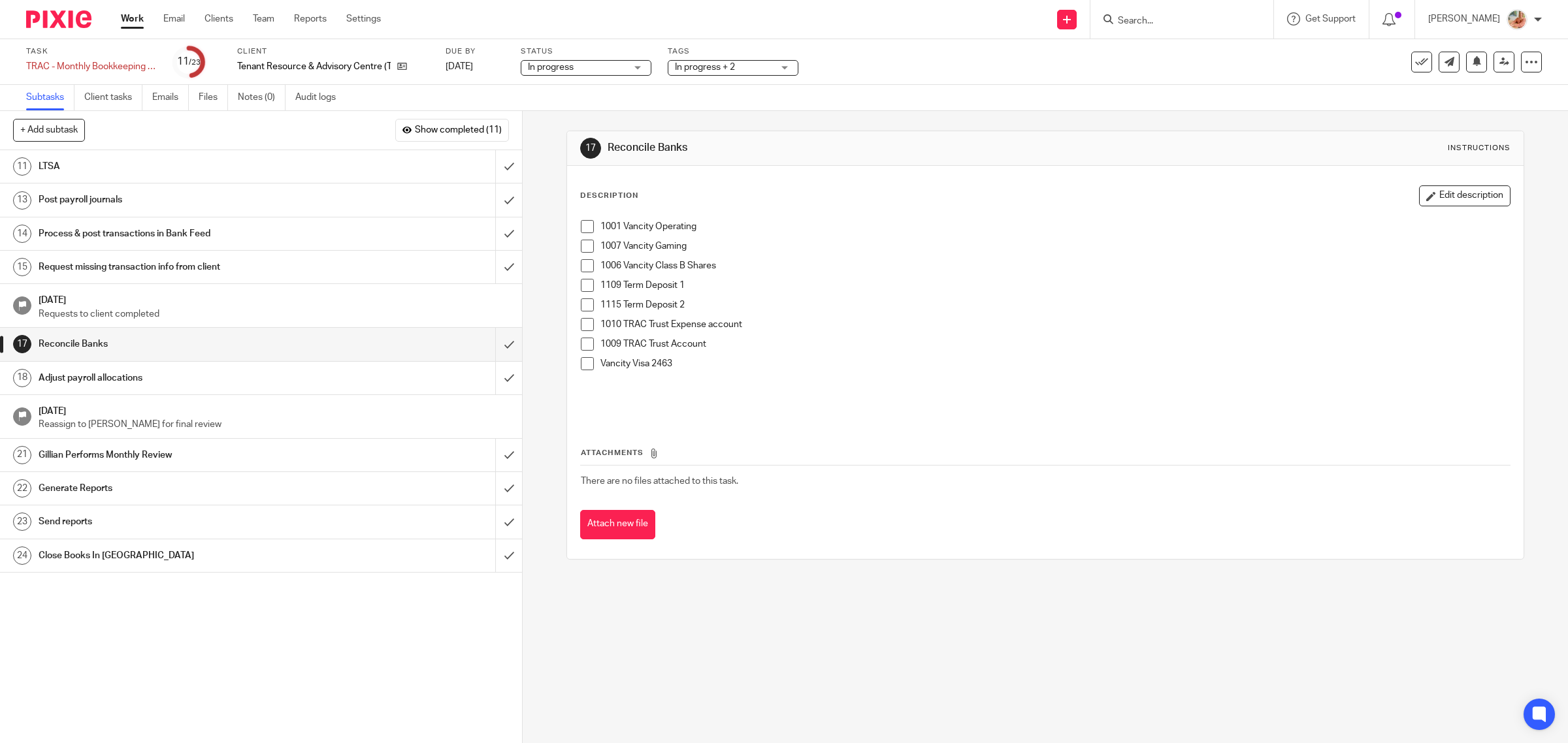
click at [581, 324] on span at bounding box center [587, 325] width 13 height 13
click at [581, 344] on span at bounding box center [587, 344] width 13 height 13
click at [581, 268] on span at bounding box center [587, 266] width 13 height 13
click at [581, 237] on li "1001 Vancity Operating" at bounding box center [1046, 230] width 930 height 20
click at [581, 242] on span at bounding box center [587, 246] width 13 height 13
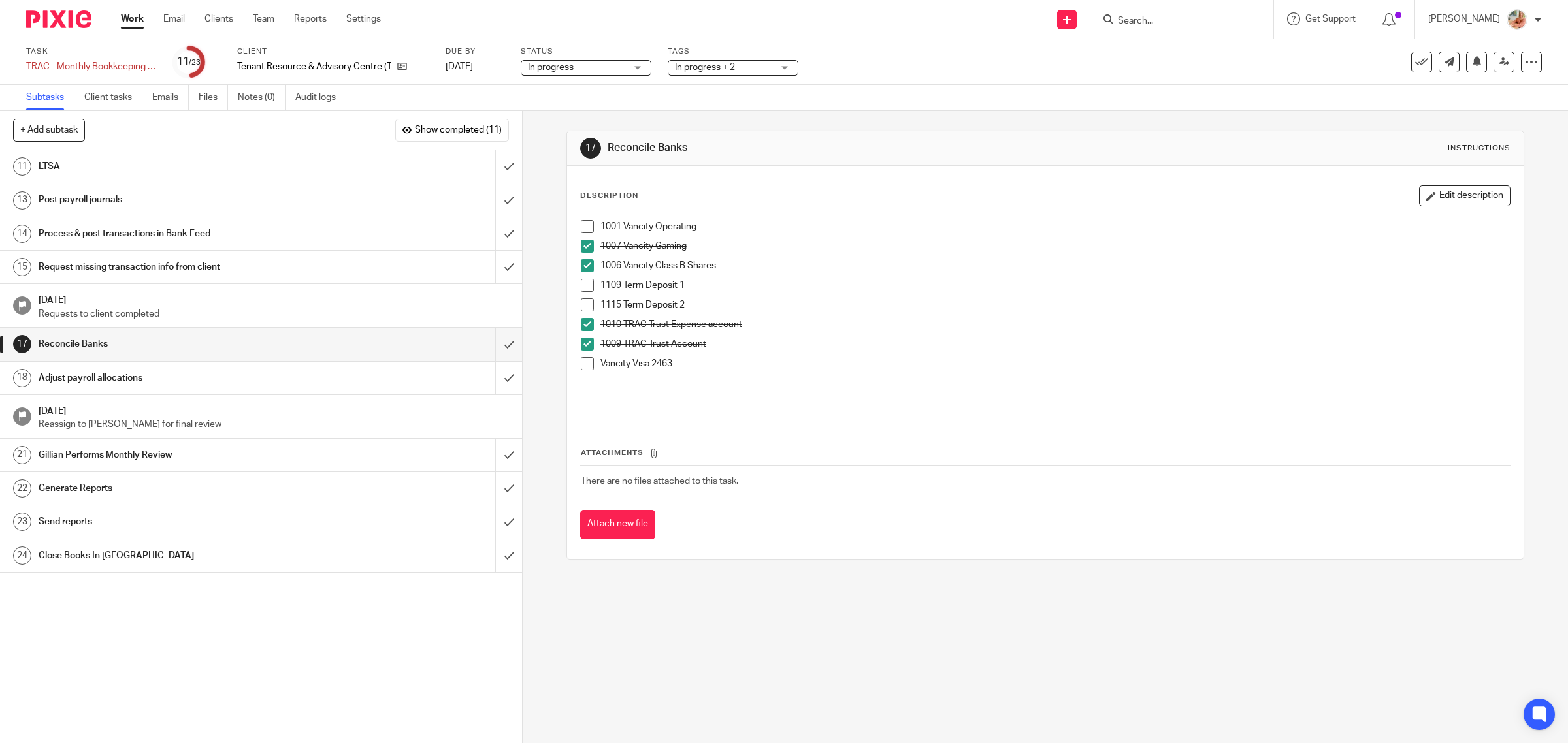
click at [582, 281] on span at bounding box center [587, 286] width 13 height 13
click at [575, 303] on div "1001 Vancity Operating 1007 Vancity Gaming 1006 Vancity Class B Shares 1109 Ter…" at bounding box center [1045, 317] width 942 height 206
click at [582, 314] on li "1115 Term Deposit 2" at bounding box center [1046, 308] width 930 height 20
click at [581, 303] on span at bounding box center [587, 305] width 13 height 13
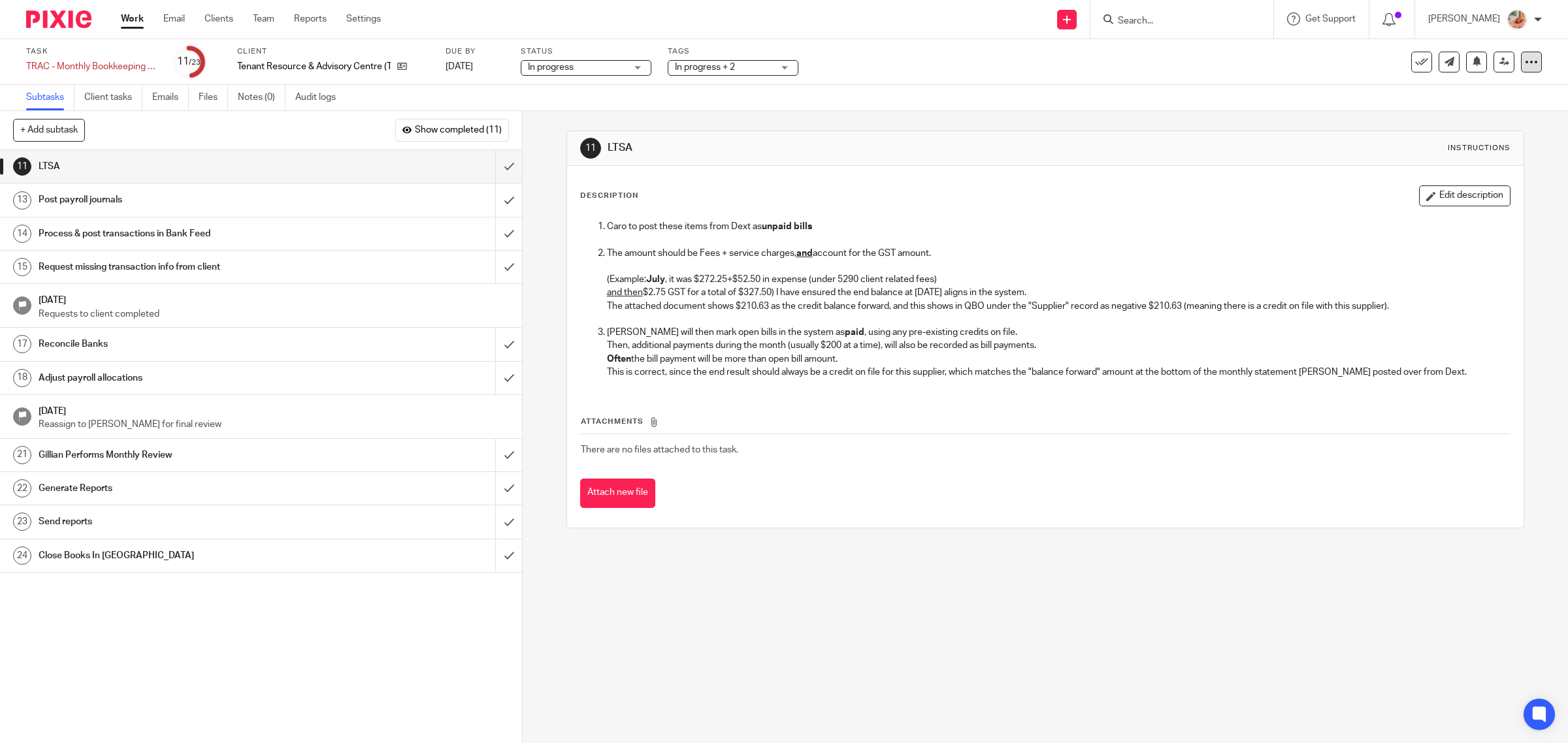
click at [1525, 64] on icon at bounding box center [1531, 62] width 13 height 13
click at [813, 188] on div "Description Edit description" at bounding box center [1045, 196] width 931 height 21
click at [1525, 63] on icon at bounding box center [1531, 62] width 13 height 13
click at [1485, 116] on link "Advanced task editor" at bounding box center [1478, 113] width 86 height 9
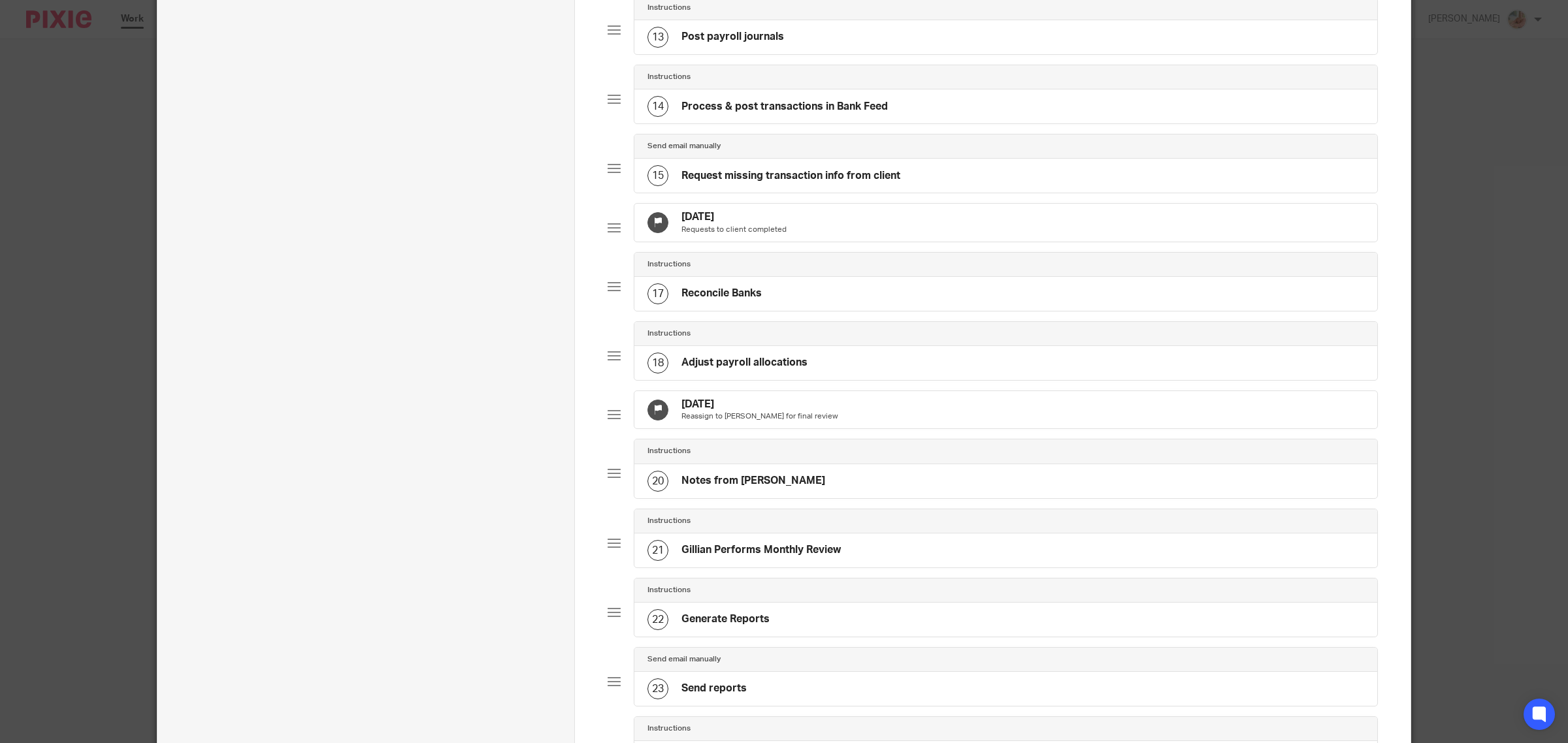
scroll to position [816, 0]
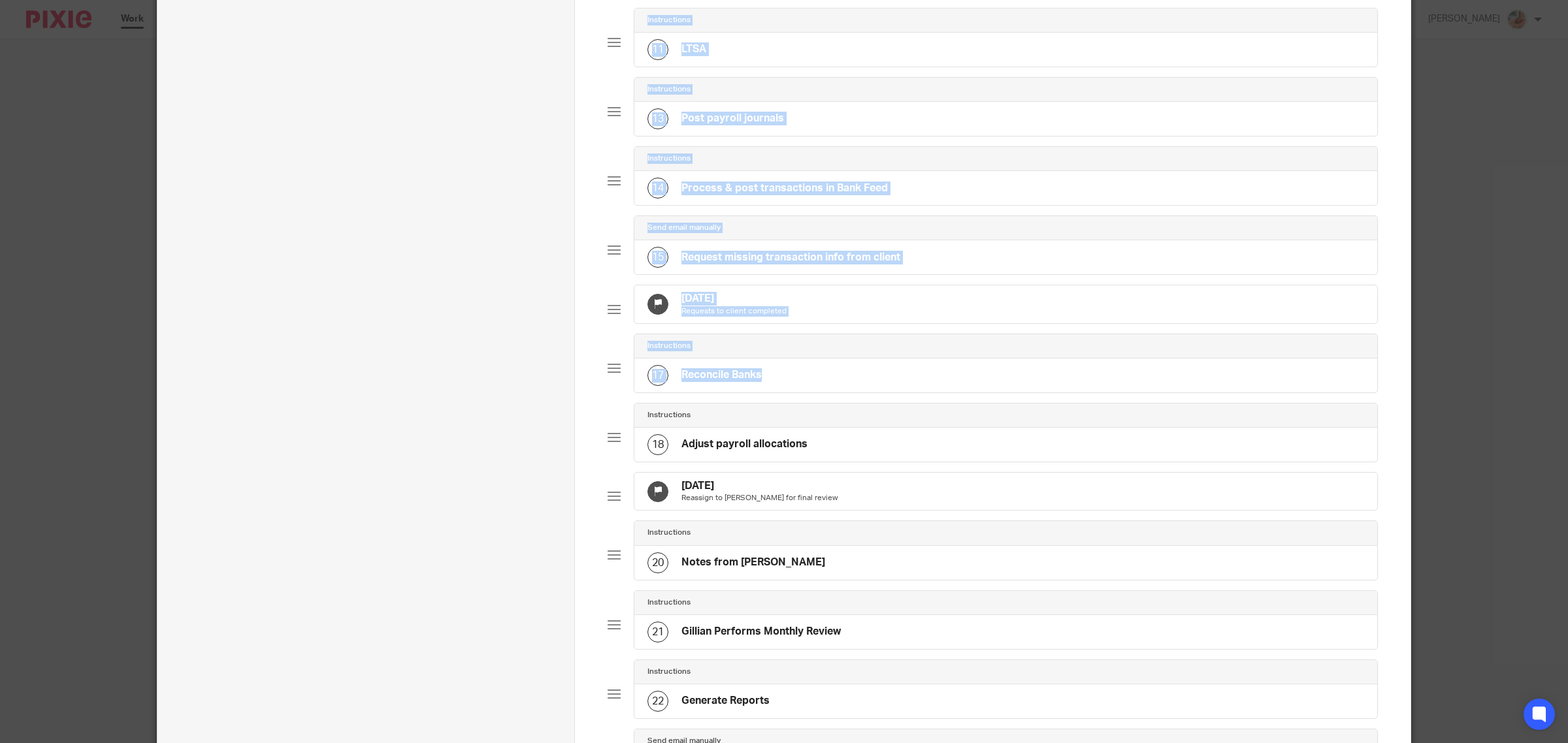
drag, startPoint x: 615, startPoint y: 62, endPoint x: 615, endPoint y: 451, distance: 389.0
click at [615, 451] on div "Send automated email 1 Auto-Email Client Request for Documents Instructions 2 E…" at bounding box center [993, 101] width 770 height 1531
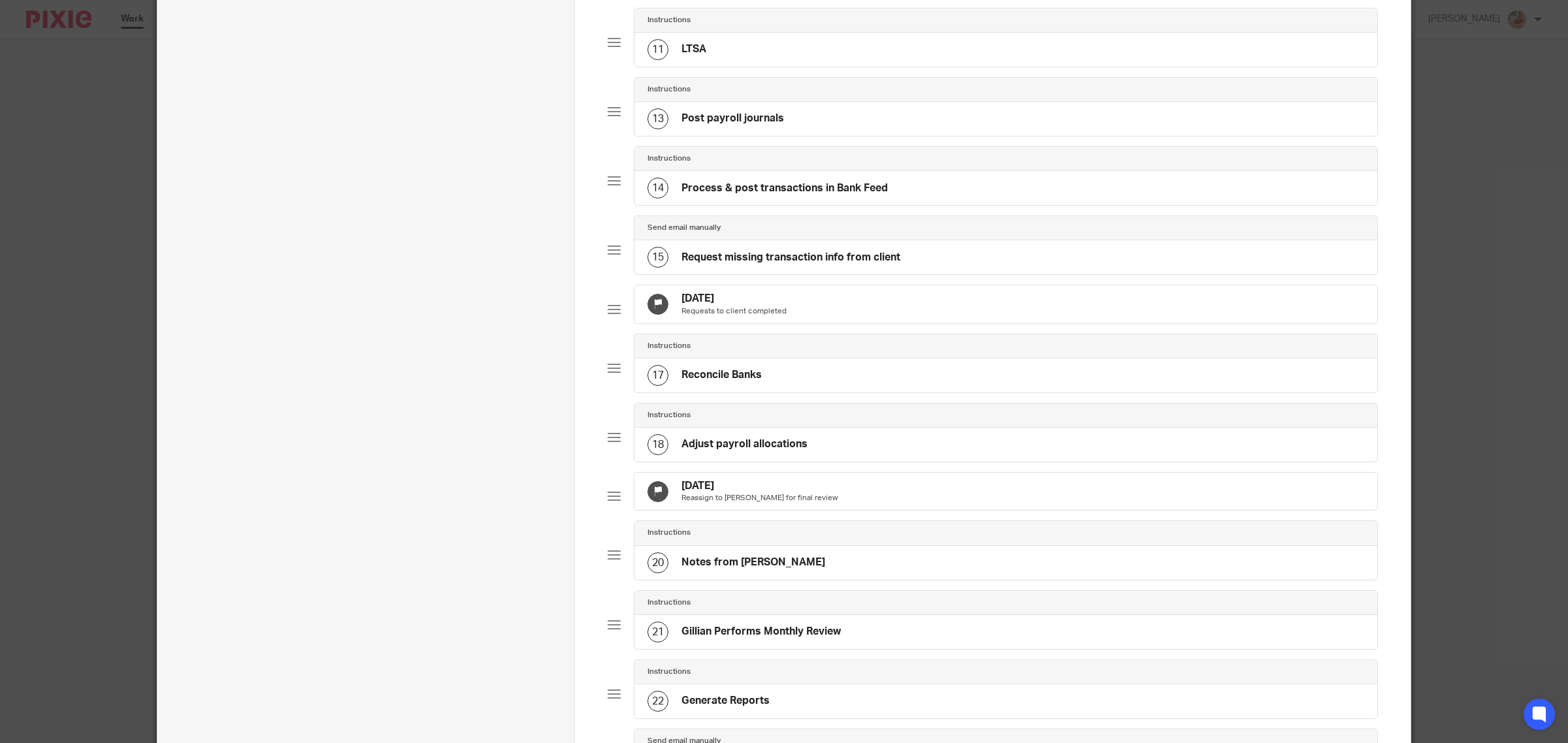
click at [550, 112] on div "Edit task Task name TRAC - Monthly Bookkeeping - August Due by [DATE] Task Assi…" at bounding box center [366, 124] width 418 height 1775
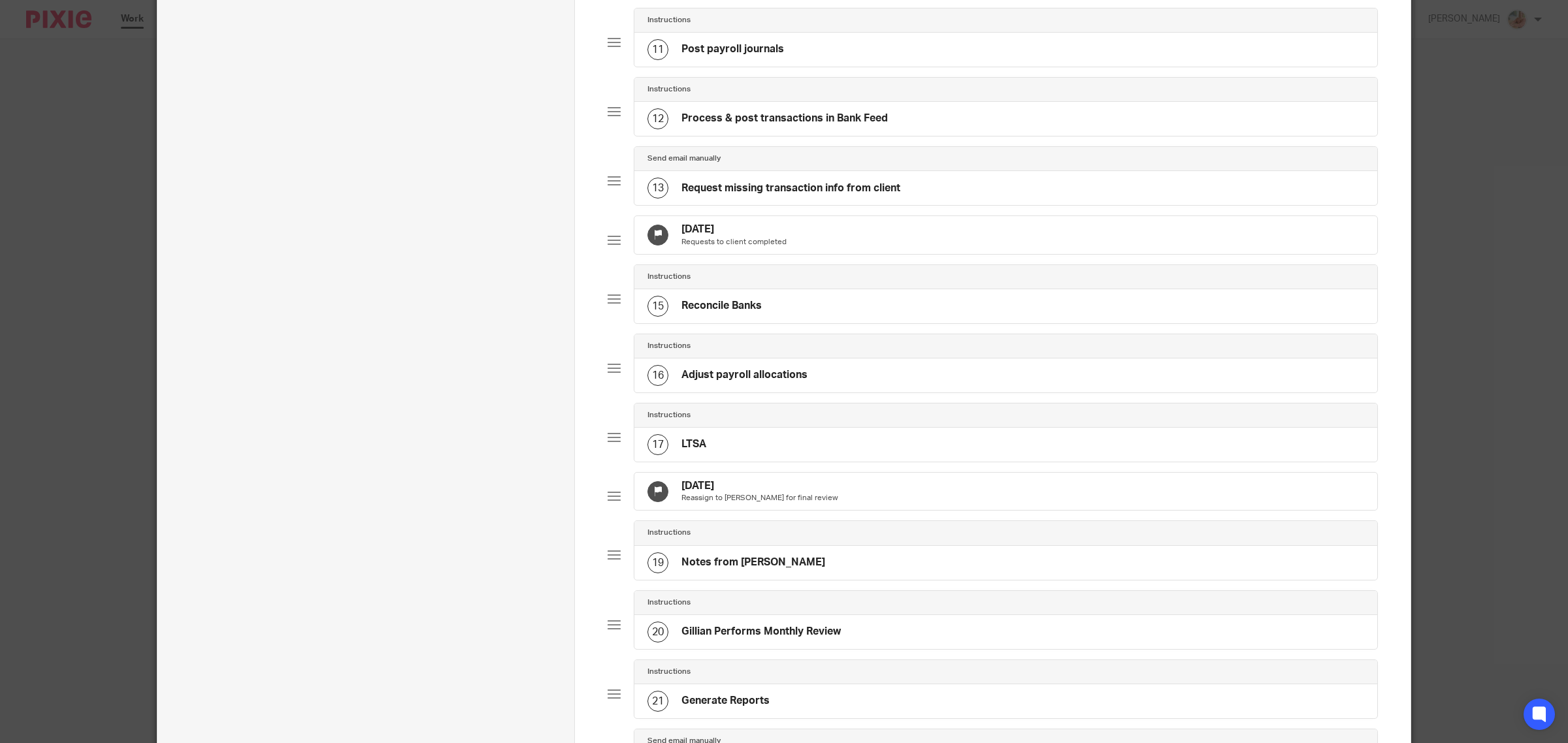
scroll to position [1180, 0]
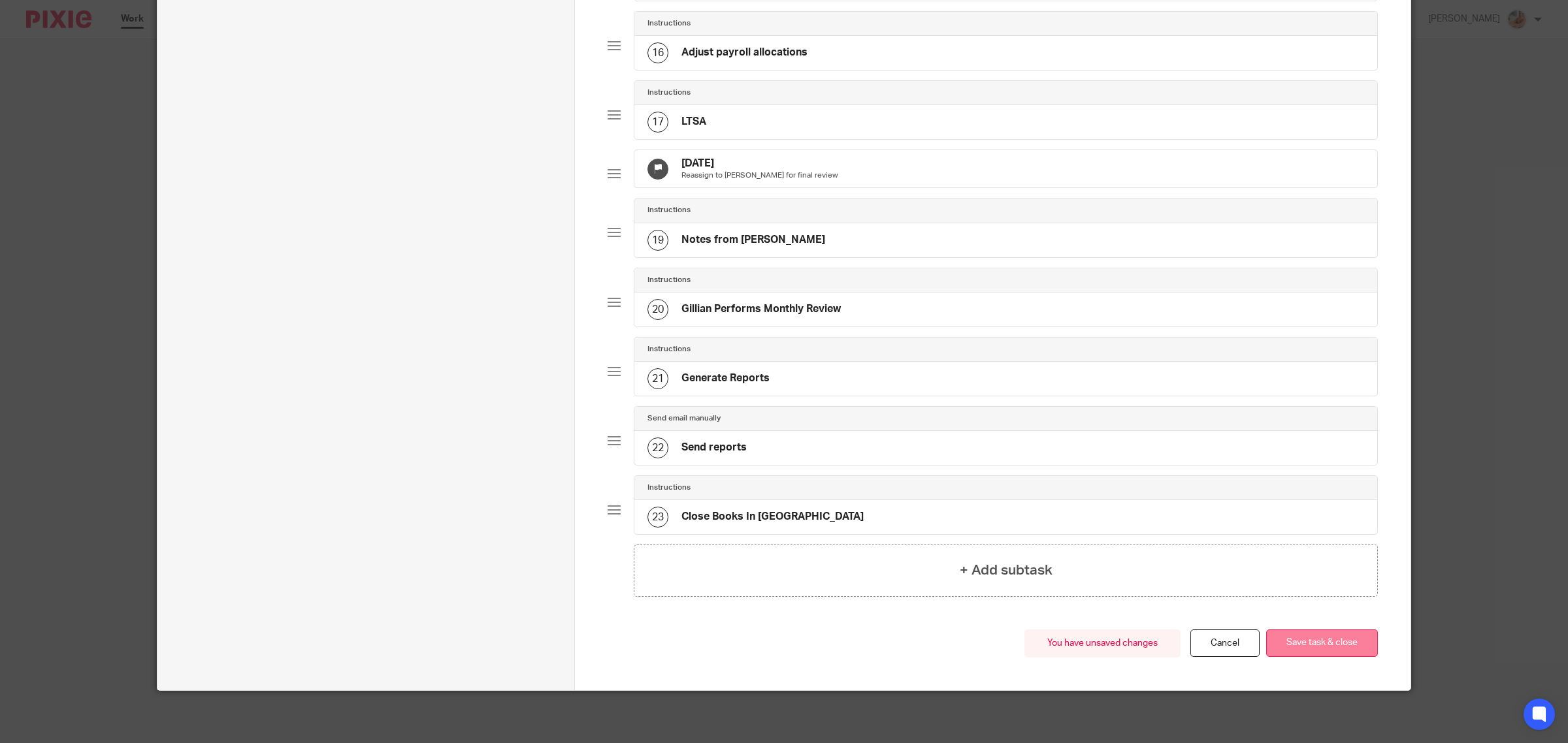
click at [1323, 644] on button "Save task & close" at bounding box center [1322, 644] width 112 height 28
click at [1318, 644] on button "Save task & close" at bounding box center [1322, 644] width 112 height 28
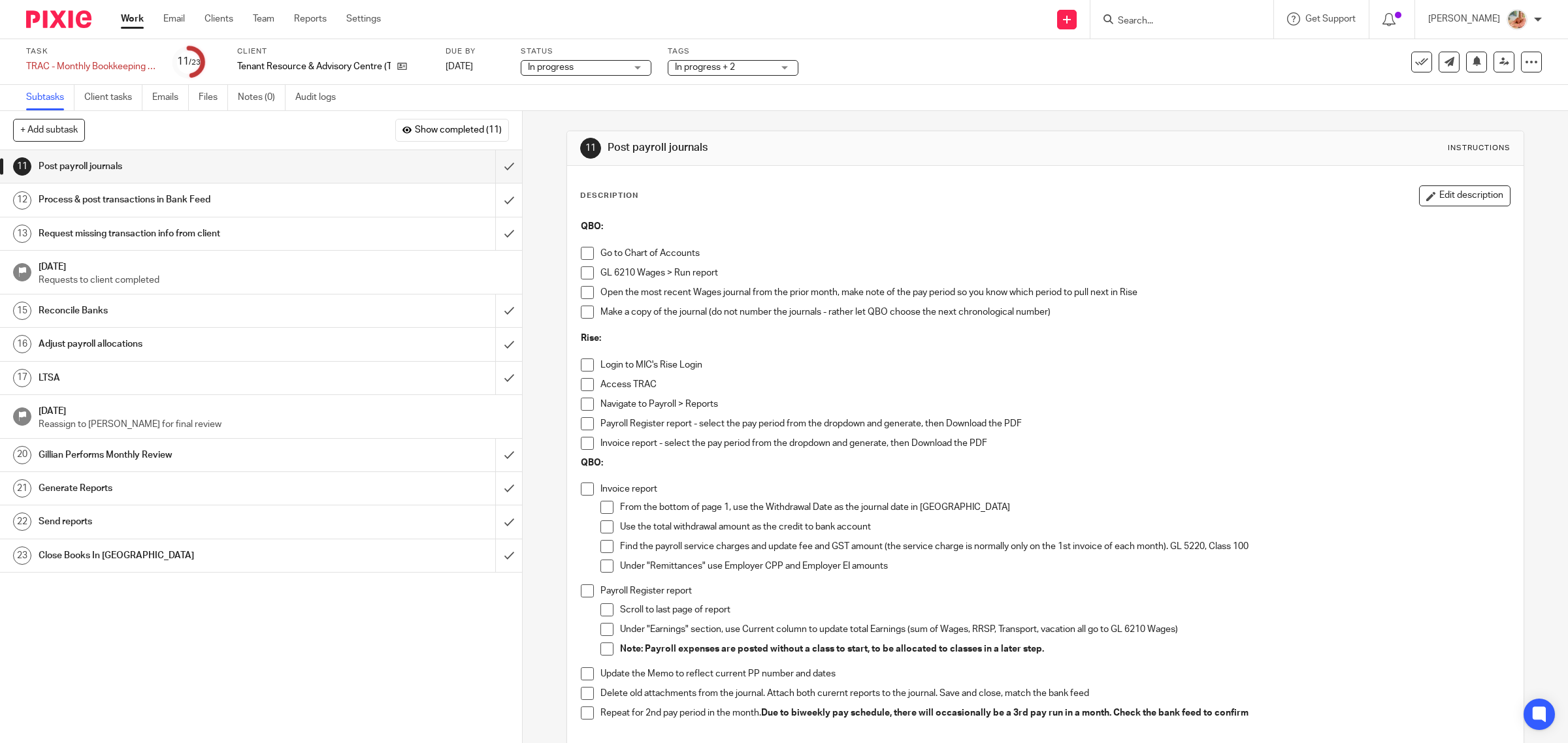
drag, startPoint x: 46, startPoint y: 337, endPoint x: 1407, endPoint y: 27, distance: 1395.9
click at [1407, 27] on div at bounding box center [1392, 19] width 46 height 38
click at [581, 256] on span at bounding box center [587, 253] width 13 height 13
click at [575, 275] on div "QBO: Go to Chart of Accounts GL 6210 Wages > Run report Open the most recent Wa…" at bounding box center [1045, 474] width 942 height 522
click at [590, 278] on li "GL 6210 Wages > Run report" at bounding box center [1046, 276] width 930 height 20
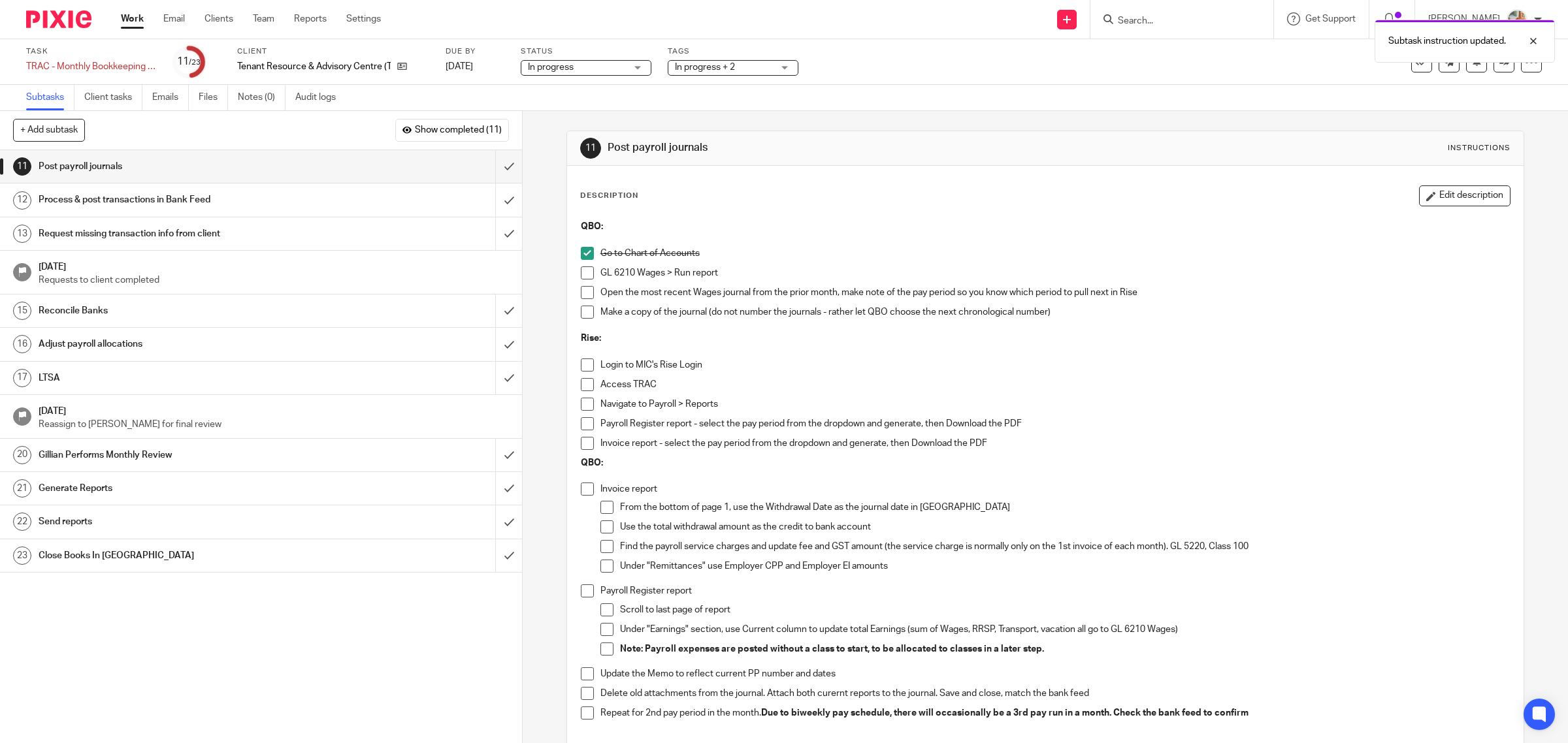
click at [584, 282] on li "GL 6210 Wages > Run report" at bounding box center [1046, 276] width 930 height 20
click at [584, 292] on span at bounding box center [587, 292] width 13 height 13
click at [581, 275] on span at bounding box center [587, 273] width 13 height 13
drag, startPoint x: 861, startPoint y: 314, endPoint x: 994, endPoint y: 351, distance: 138.1
click at [1020, 321] on div "Make a copy of the journal (do not number the journals - rather let QBO choose …" at bounding box center [1055, 319] width 910 height 27
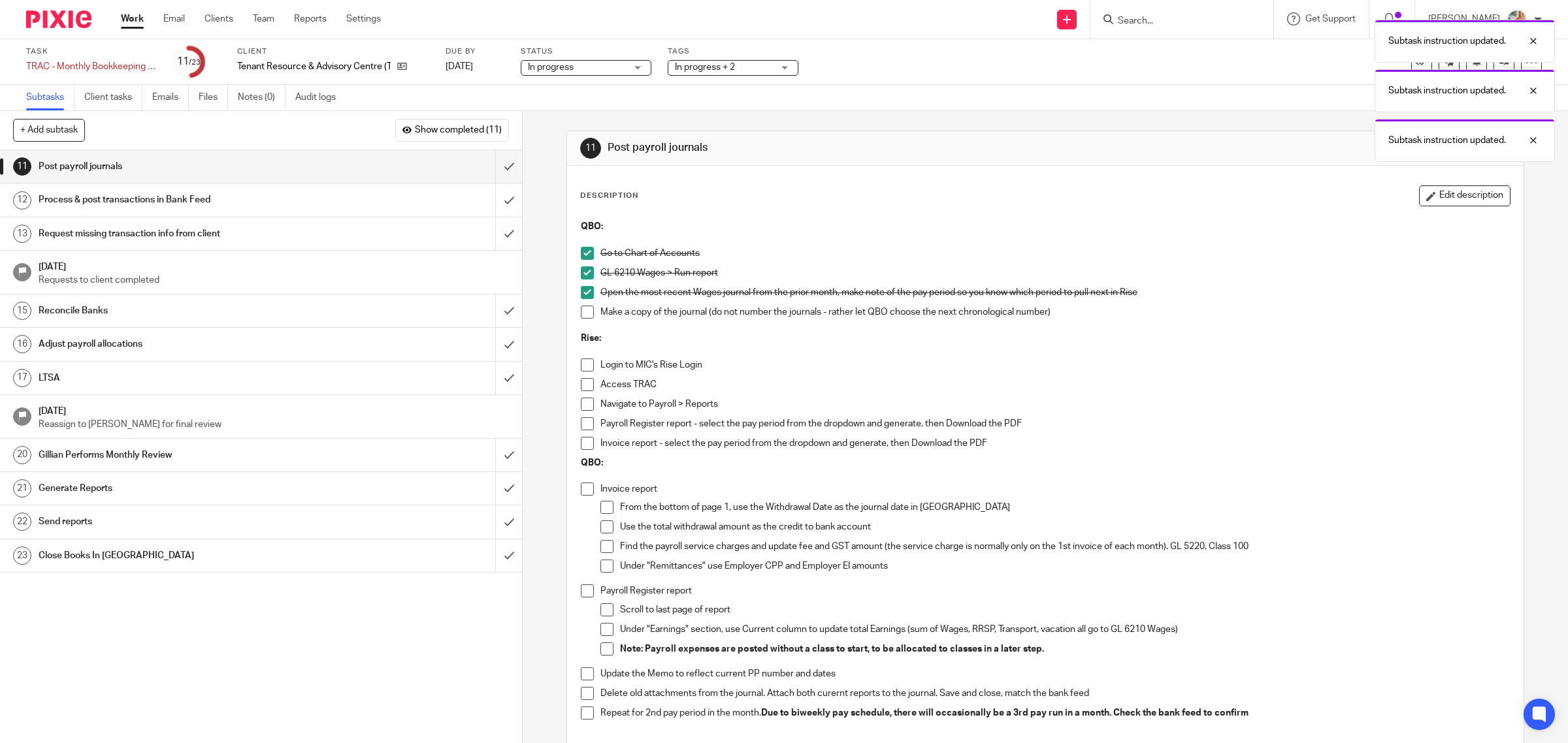
click at [973, 363] on p "Login to MIC's Rise Login" at bounding box center [1055, 365] width 910 height 13
click at [581, 365] on span at bounding box center [587, 365] width 13 height 13
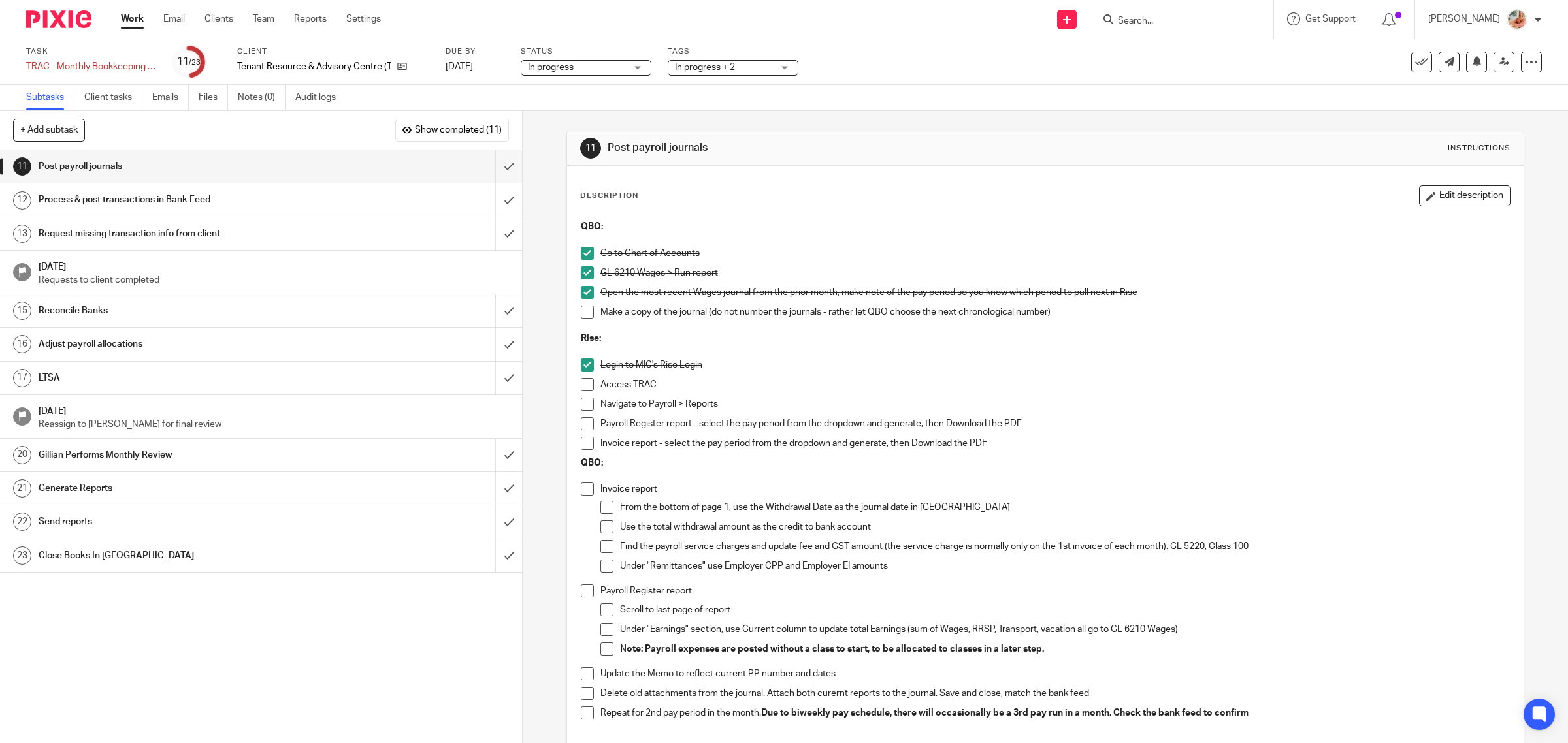
click at [581, 382] on span at bounding box center [587, 384] width 13 height 13
click at [581, 402] on span at bounding box center [587, 404] width 13 height 13
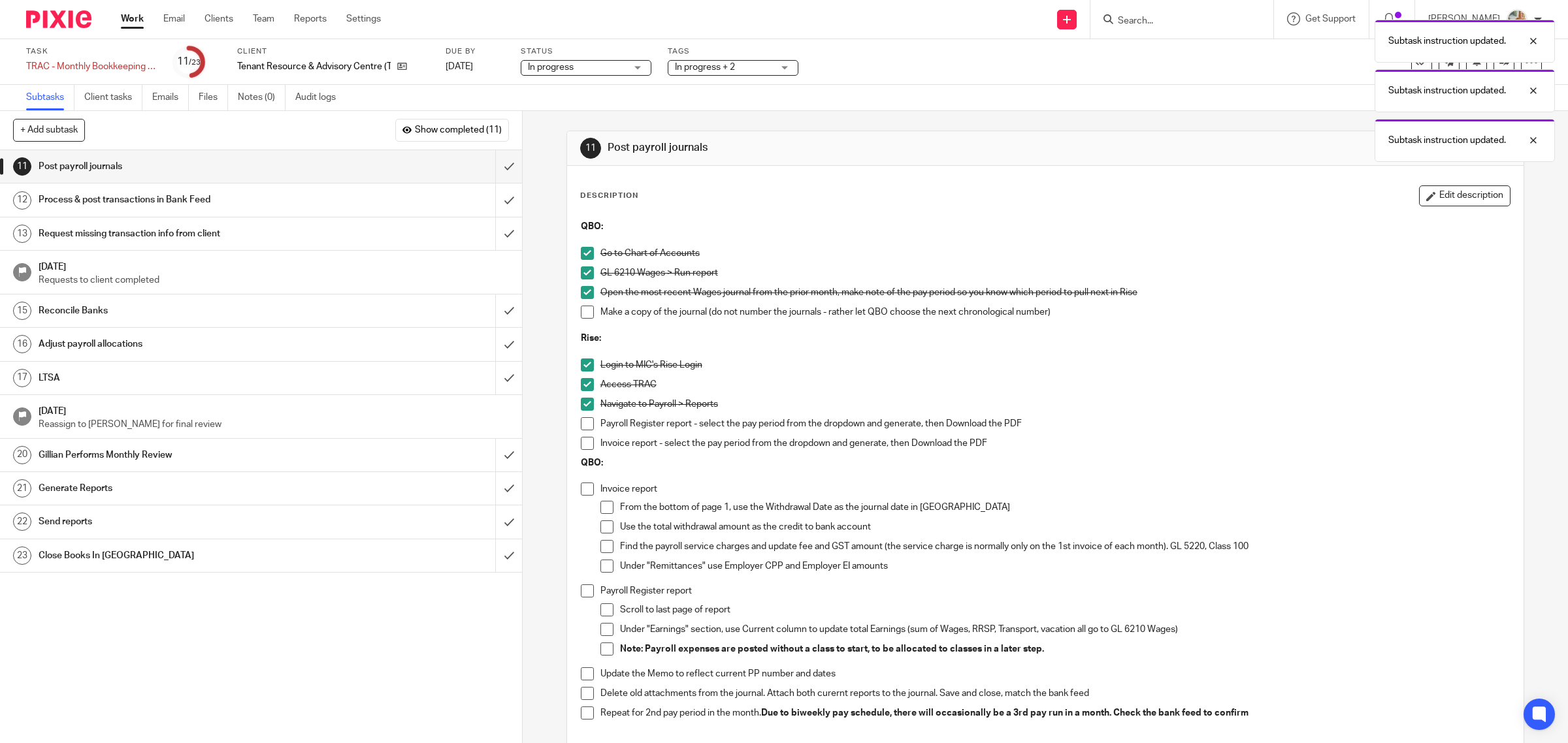
click at [582, 415] on li "Navigate to Payroll > Reports" at bounding box center [1046, 407] width 930 height 20
click at [582, 433] on li "Payroll Register report - select the pay period from the dropdown and generate,…" at bounding box center [1046, 427] width 930 height 20
click at [584, 444] on span at bounding box center [587, 443] width 13 height 13
click at [584, 421] on span at bounding box center [587, 424] width 13 height 13
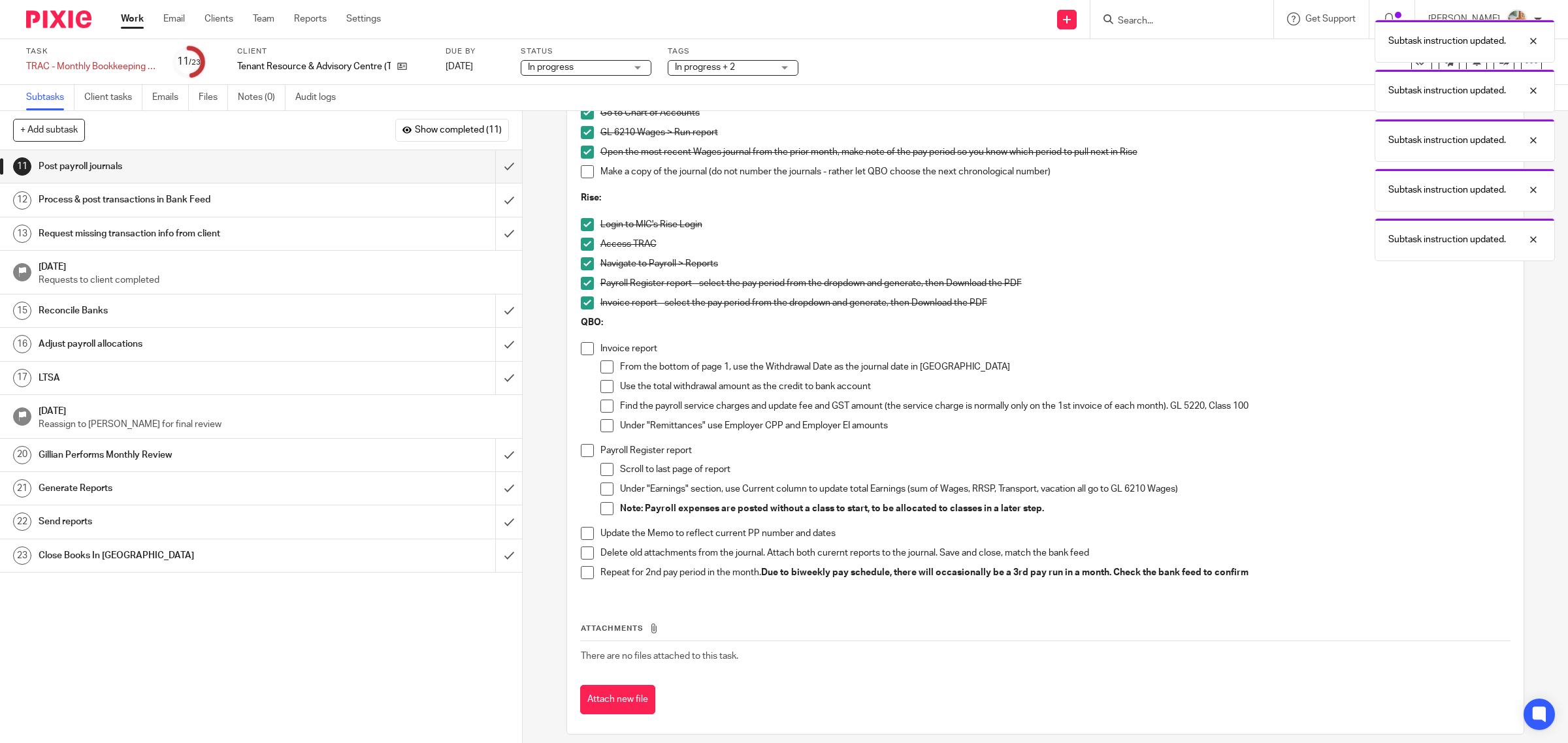
scroll to position [152, 0]
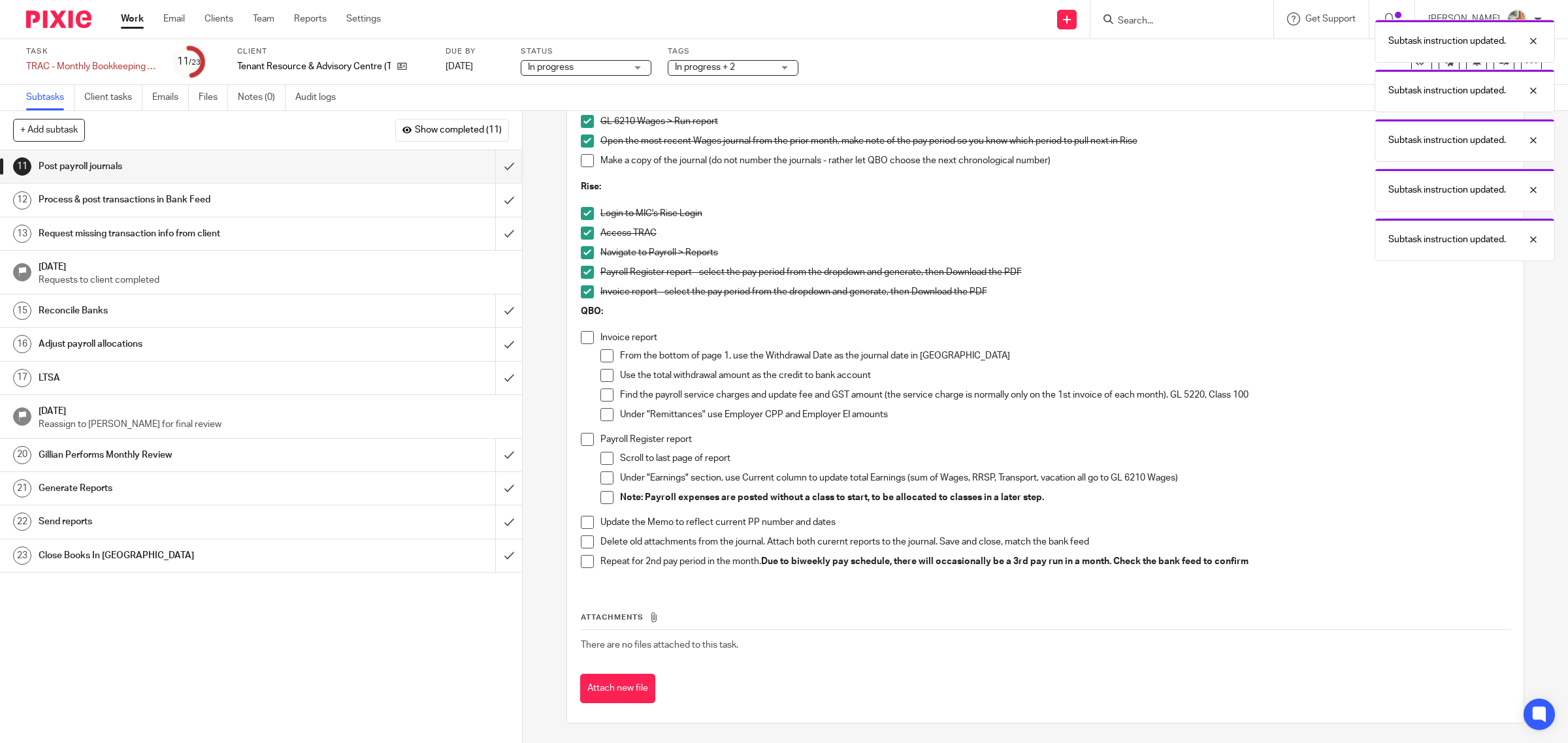
click at [587, 337] on span at bounding box center [587, 338] width 13 height 13
click at [601, 358] on span at bounding box center [607, 356] width 13 height 13
click at [601, 377] on span at bounding box center [607, 376] width 13 height 13
click at [612, 401] on li "Find the payroll service charges and update fee and GST amount (the service cha…" at bounding box center [1055, 398] width 910 height 20
click at [601, 400] on span at bounding box center [607, 395] width 13 height 13
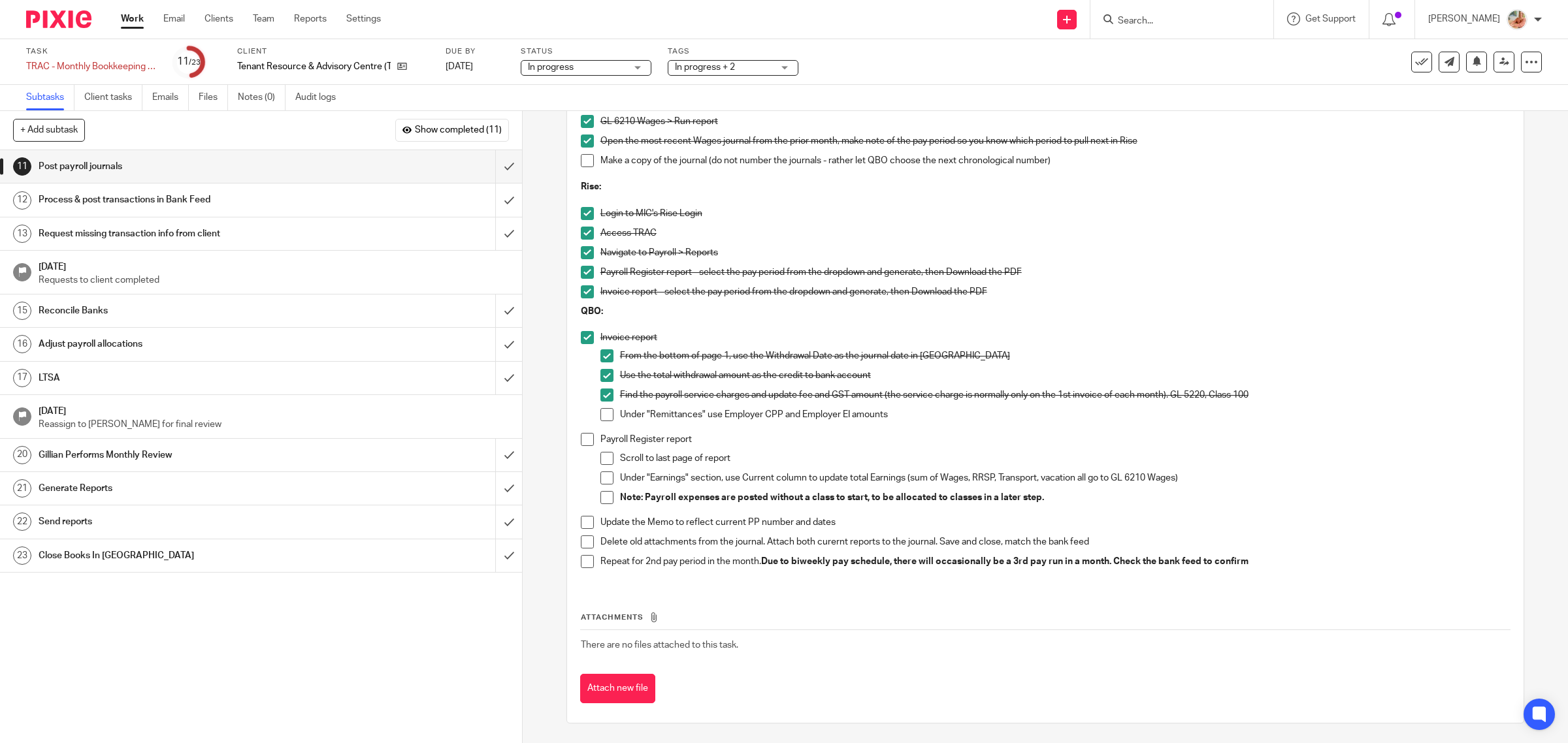
click at [601, 412] on span at bounding box center [607, 415] width 13 height 13
click at [601, 498] on span at bounding box center [607, 498] width 13 height 13
click at [601, 462] on span at bounding box center [607, 459] width 13 height 13
click at [480, 130] on span "Show completed (11)" at bounding box center [458, 130] width 87 height 10
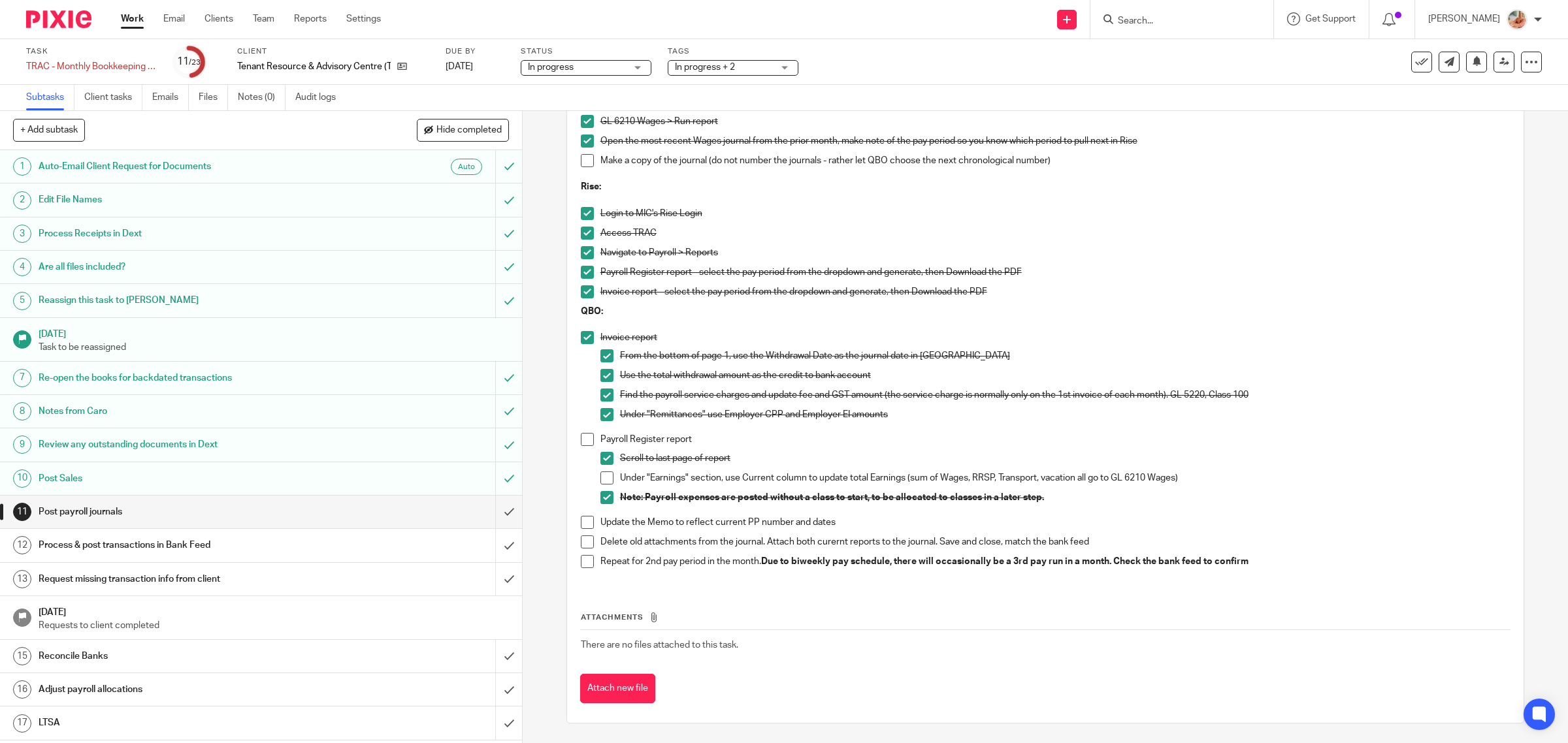
scroll to position [212, 0]
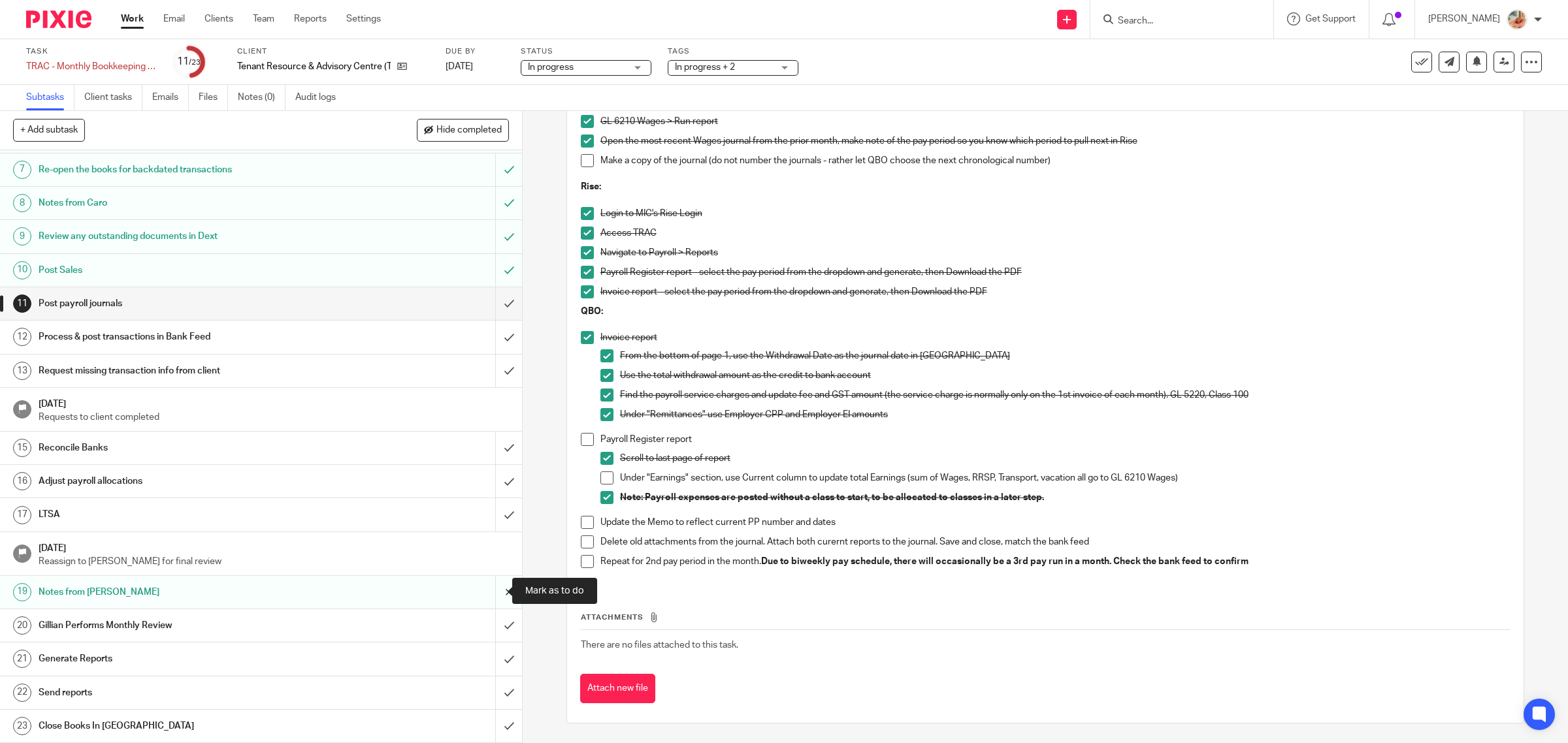
click at [493, 591] on input "submit" at bounding box center [261, 592] width 522 height 32
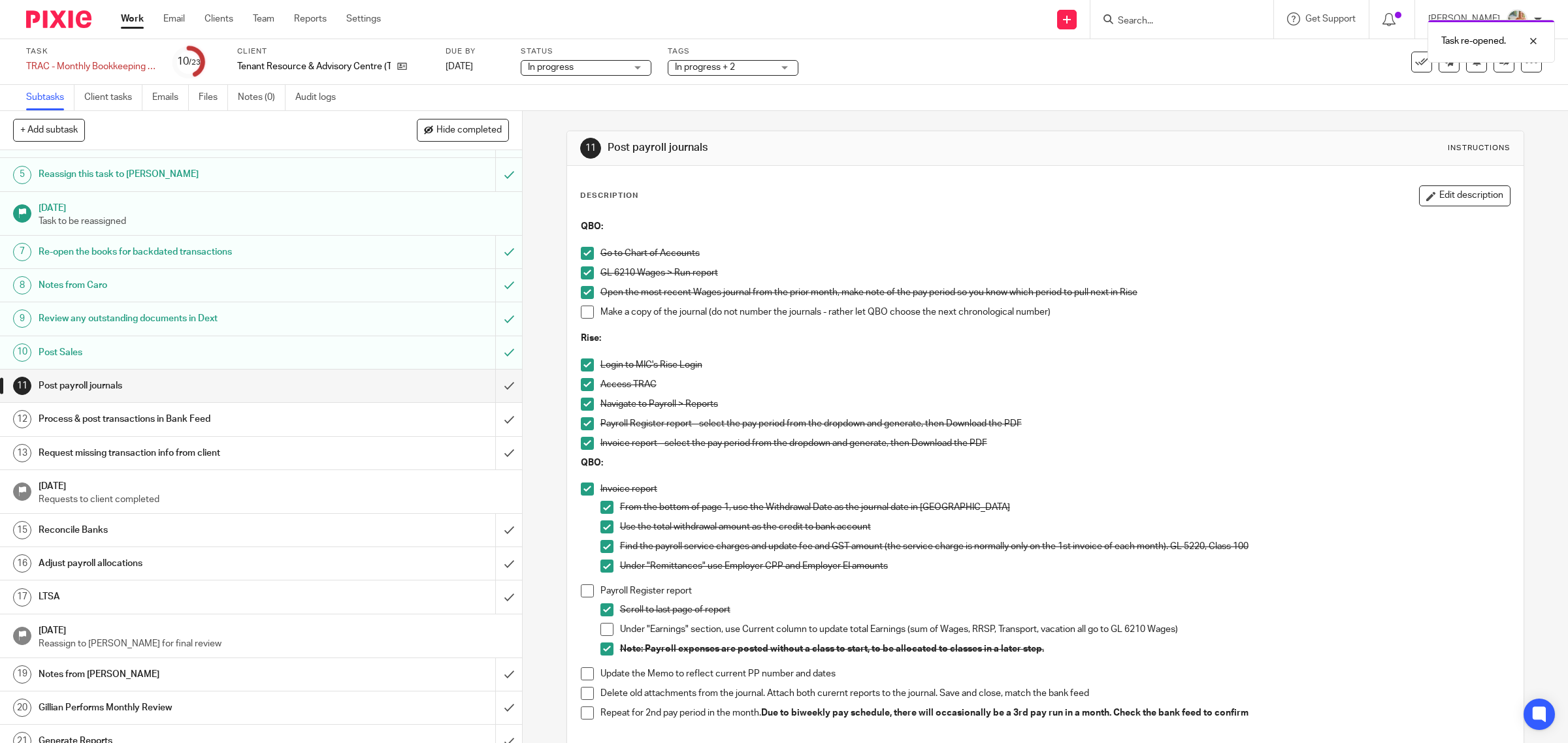
scroll to position [212, 0]
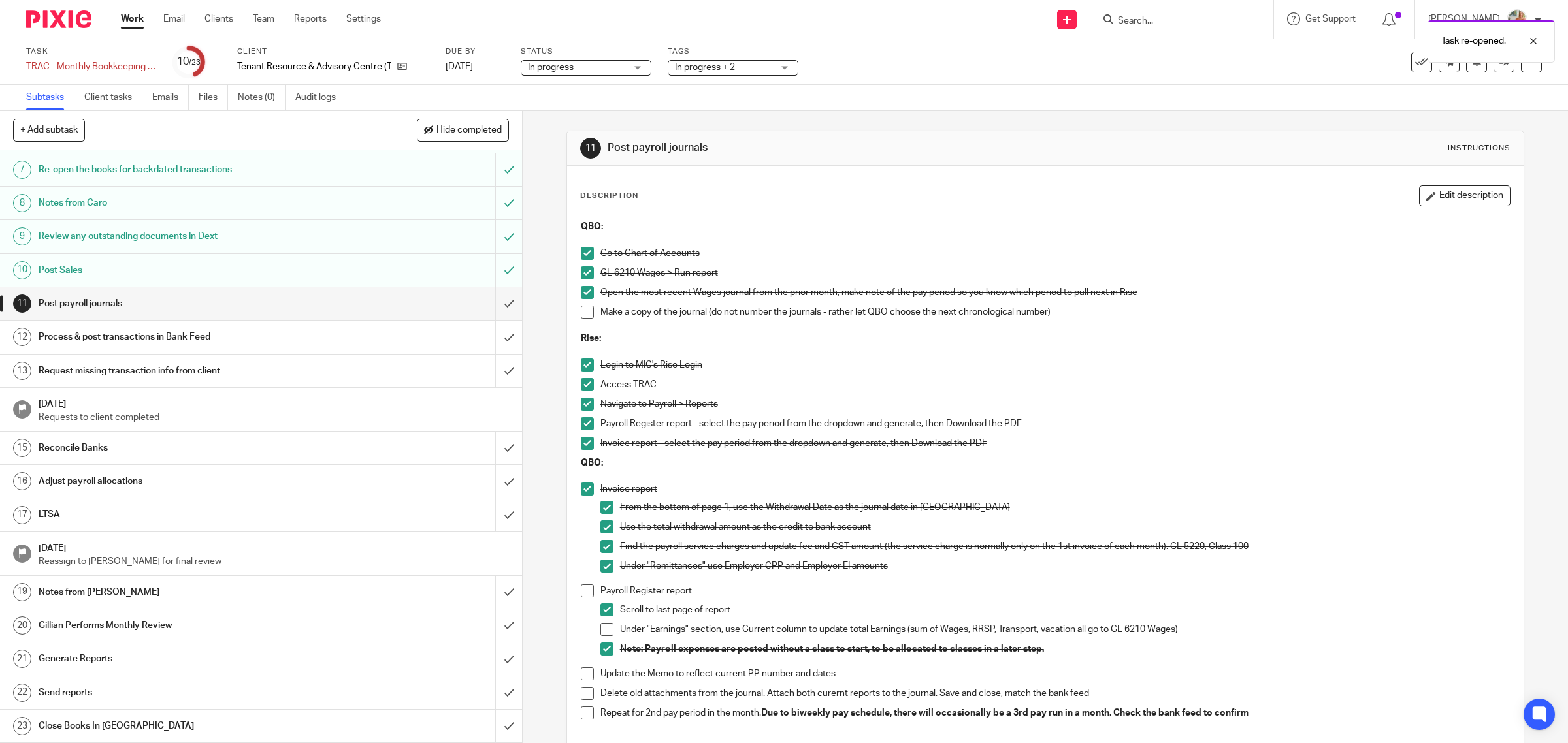
click at [177, 594] on h1 "Notes from [PERSON_NAME]" at bounding box center [186, 592] width 296 height 20
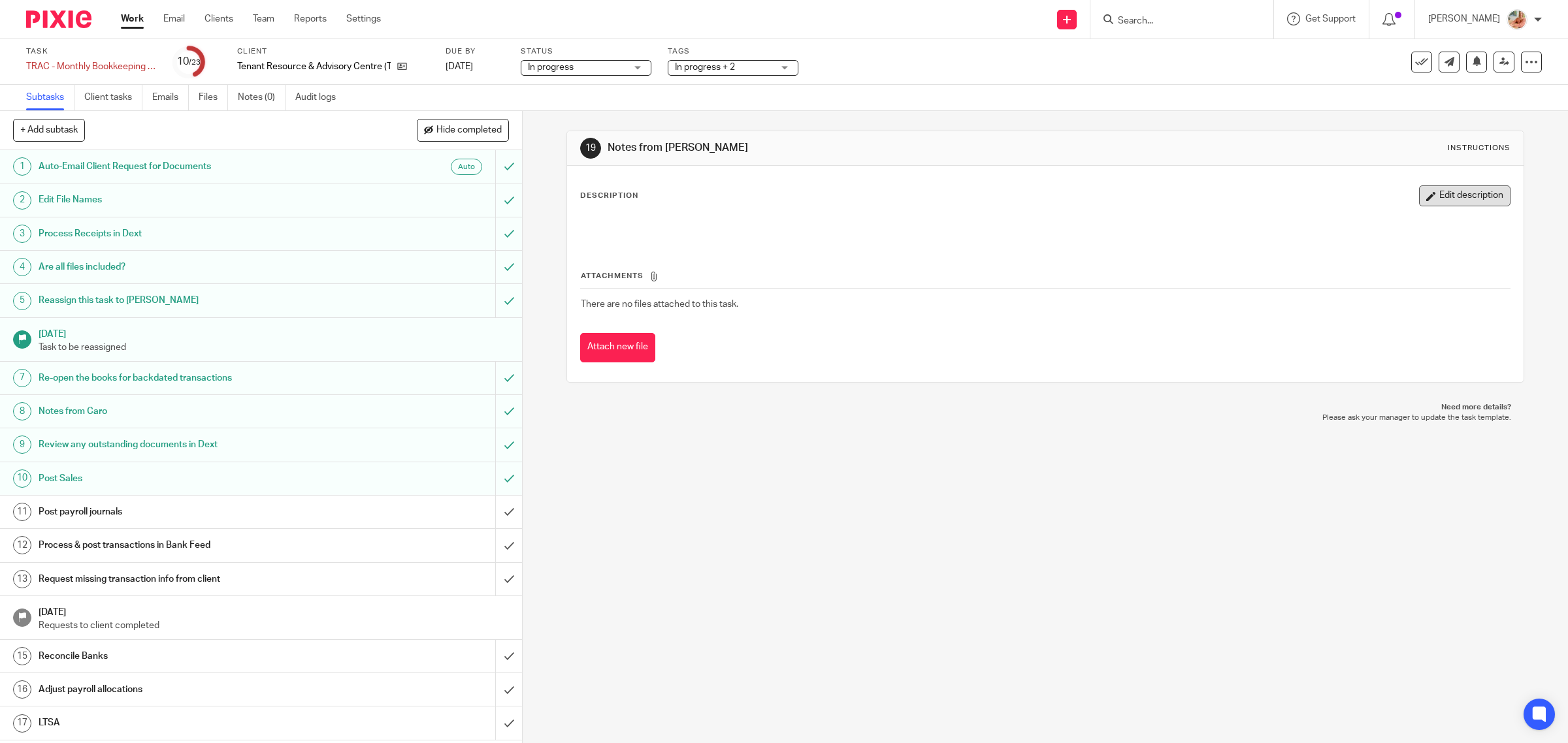
click at [1444, 187] on button "Edit description" at bounding box center [1465, 196] width 91 height 21
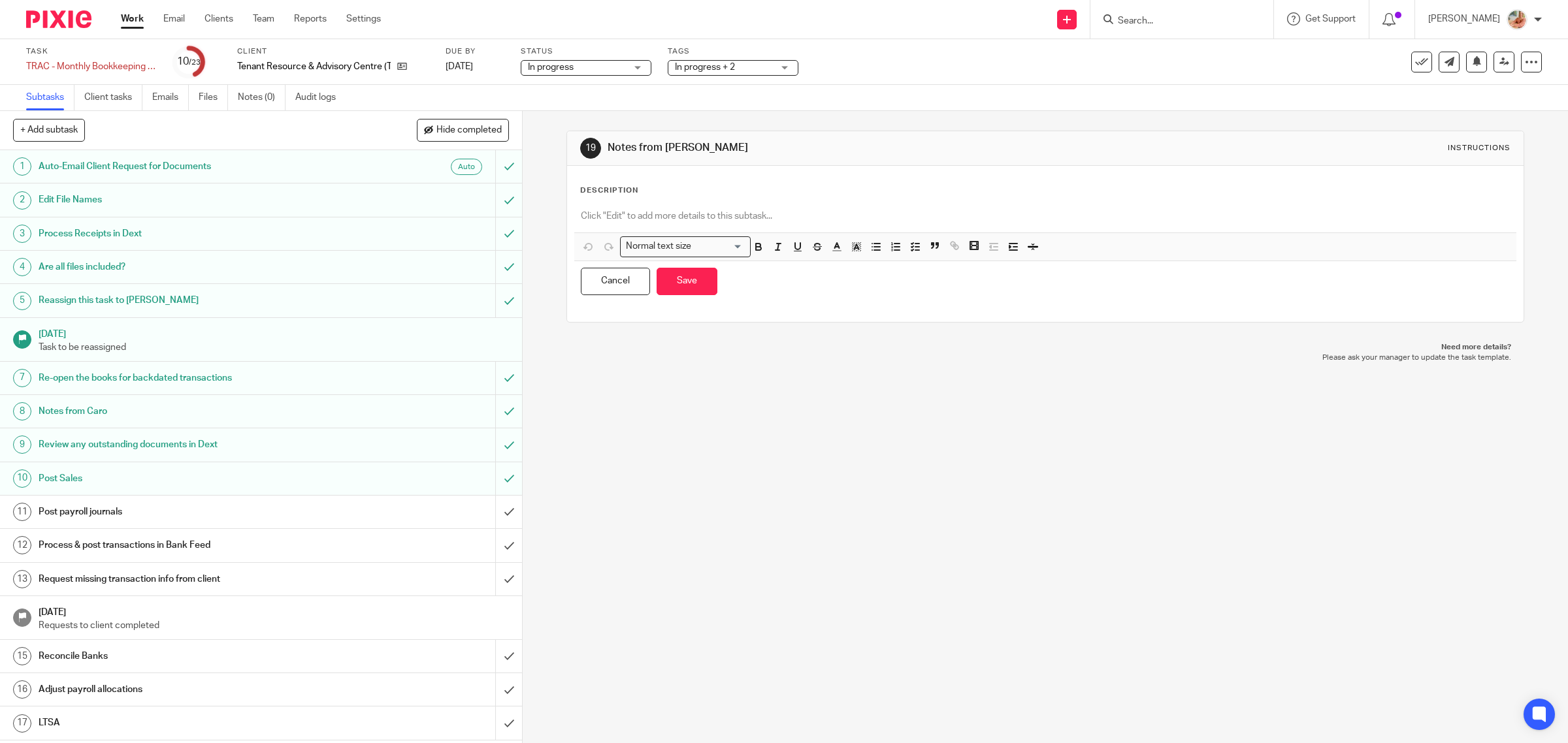
click at [686, 216] on p at bounding box center [1046, 216] width 930 height 13
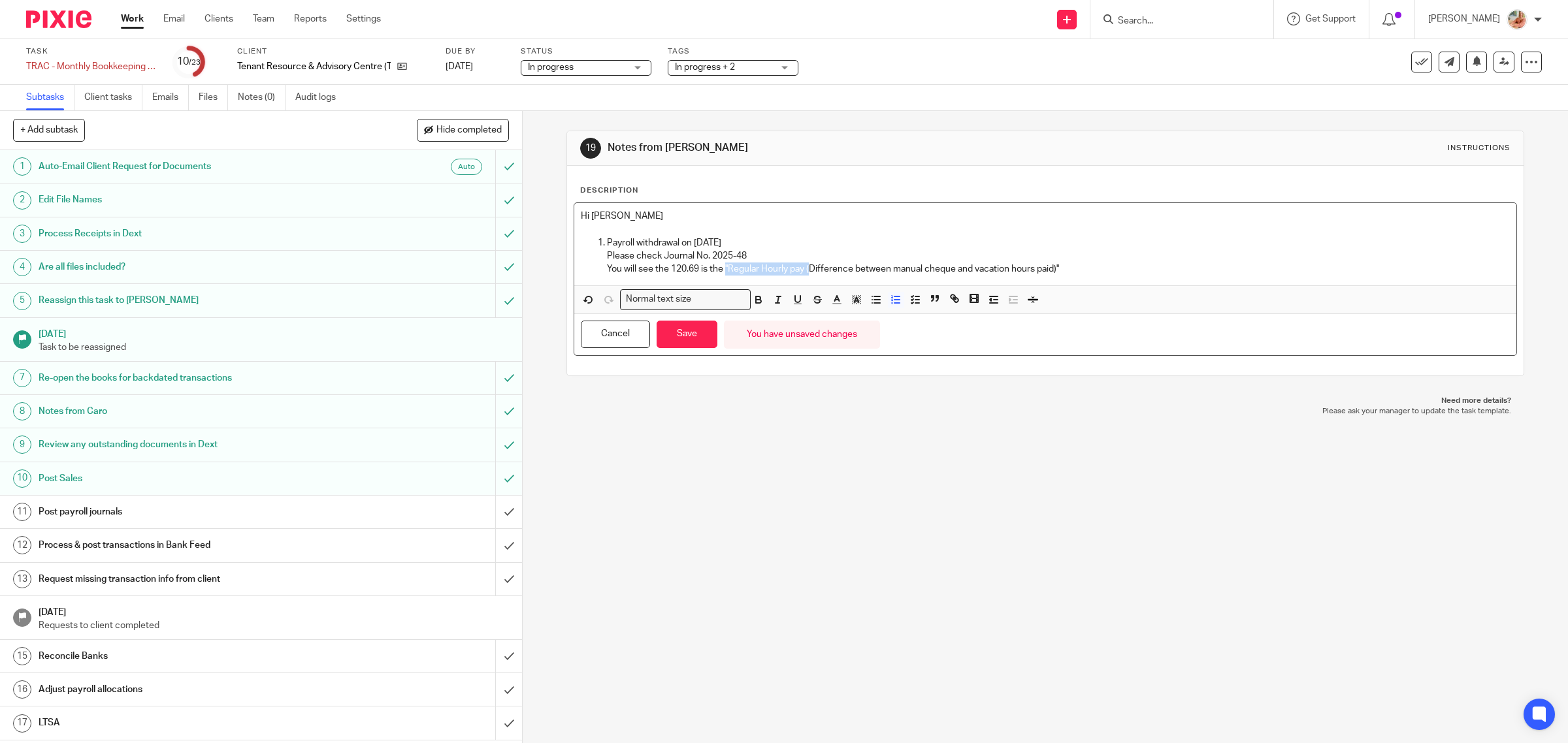
drag, startPoint x: 807, startPoint y: 268, endPoint x: 722, endPoint y: 270, distance: 85.0
click at [722, 270] on p "You will see the 120.69 is the ''Regular Hourly pay (Difference between manual …" at bounding box center [1059, 269] width 903 height 13
click at [1003, 267] on p "You will see the 120.69 is the ''Difference between manual cheque and vacation …" at bounding box center [1059, 269] width 903 height 13
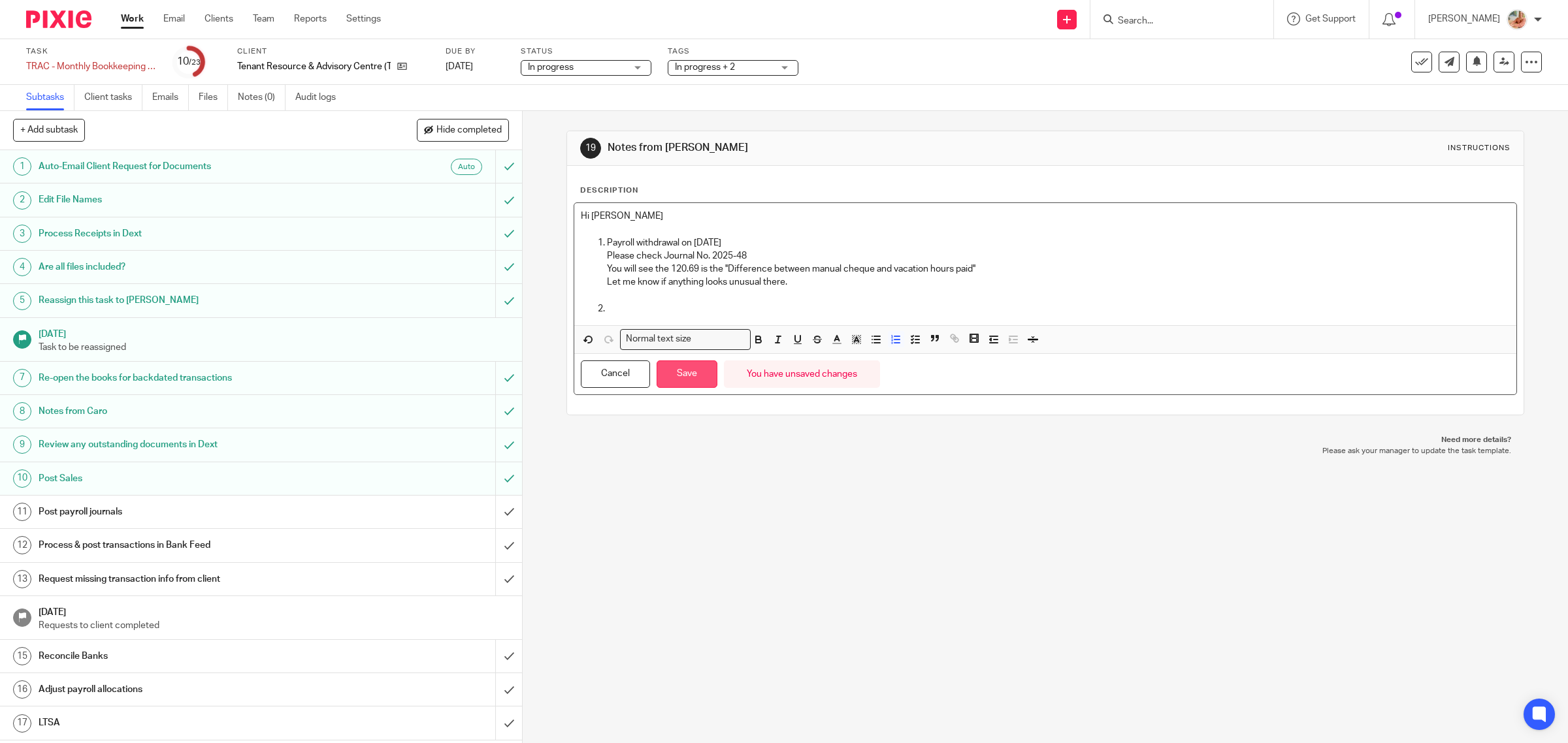
click at [687, 376] on button "Save" at bounding box center [687, 374] width 60 height 28
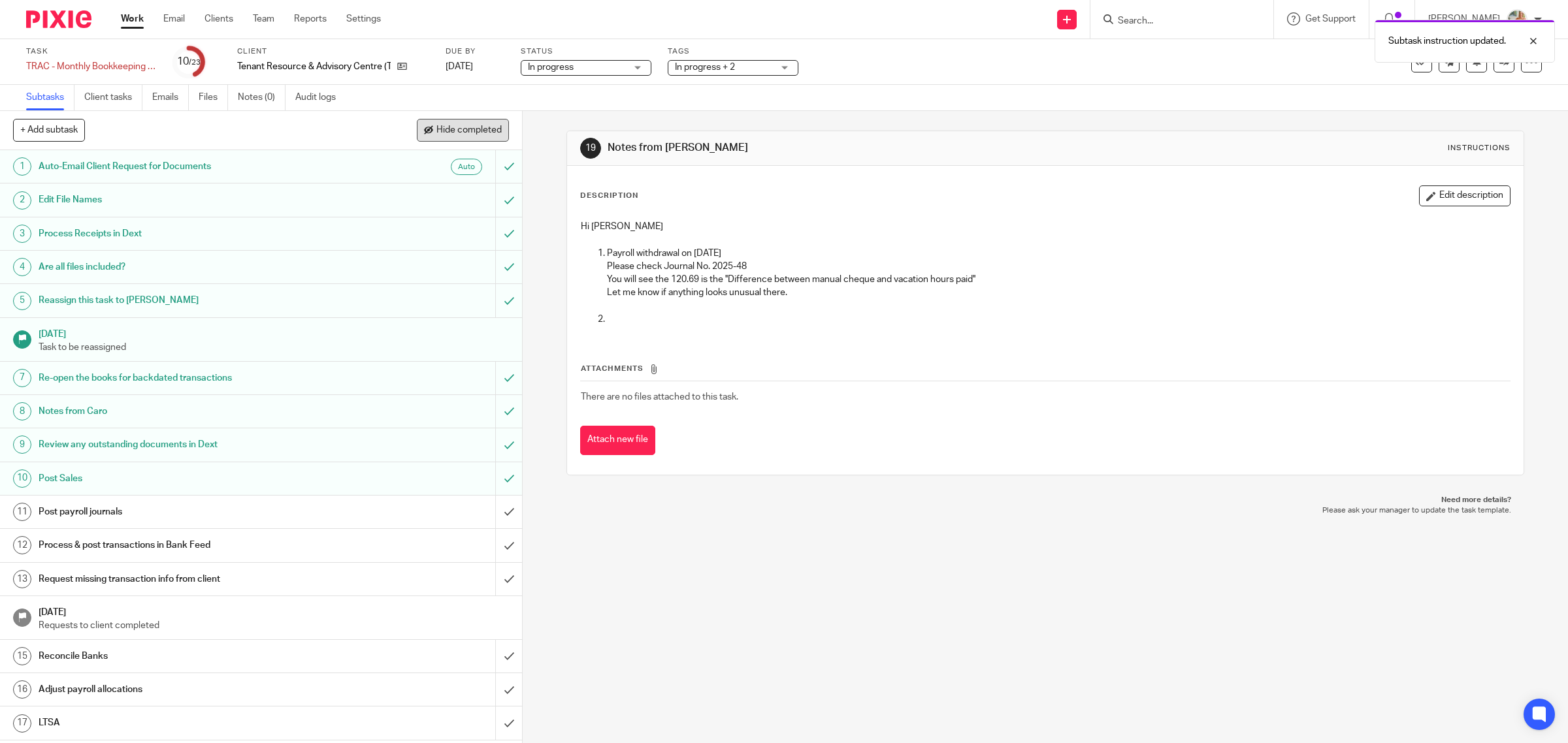
click at [465, 131] on span "Hide completed" at bounding box center [469, 130] width 66 height 10
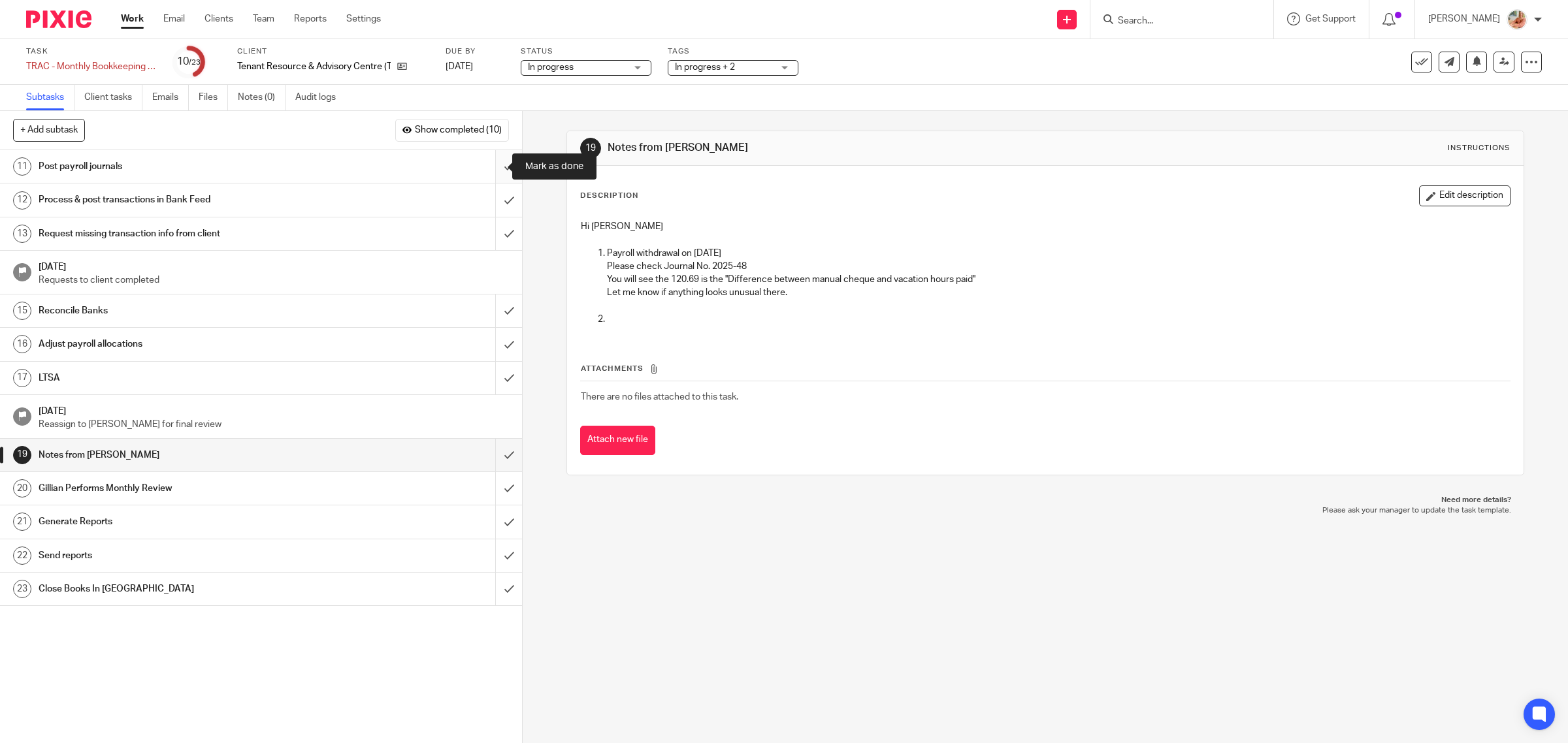
click at [494, 161] on input "submit" at bounding box center [261, 166] width 522 height 32
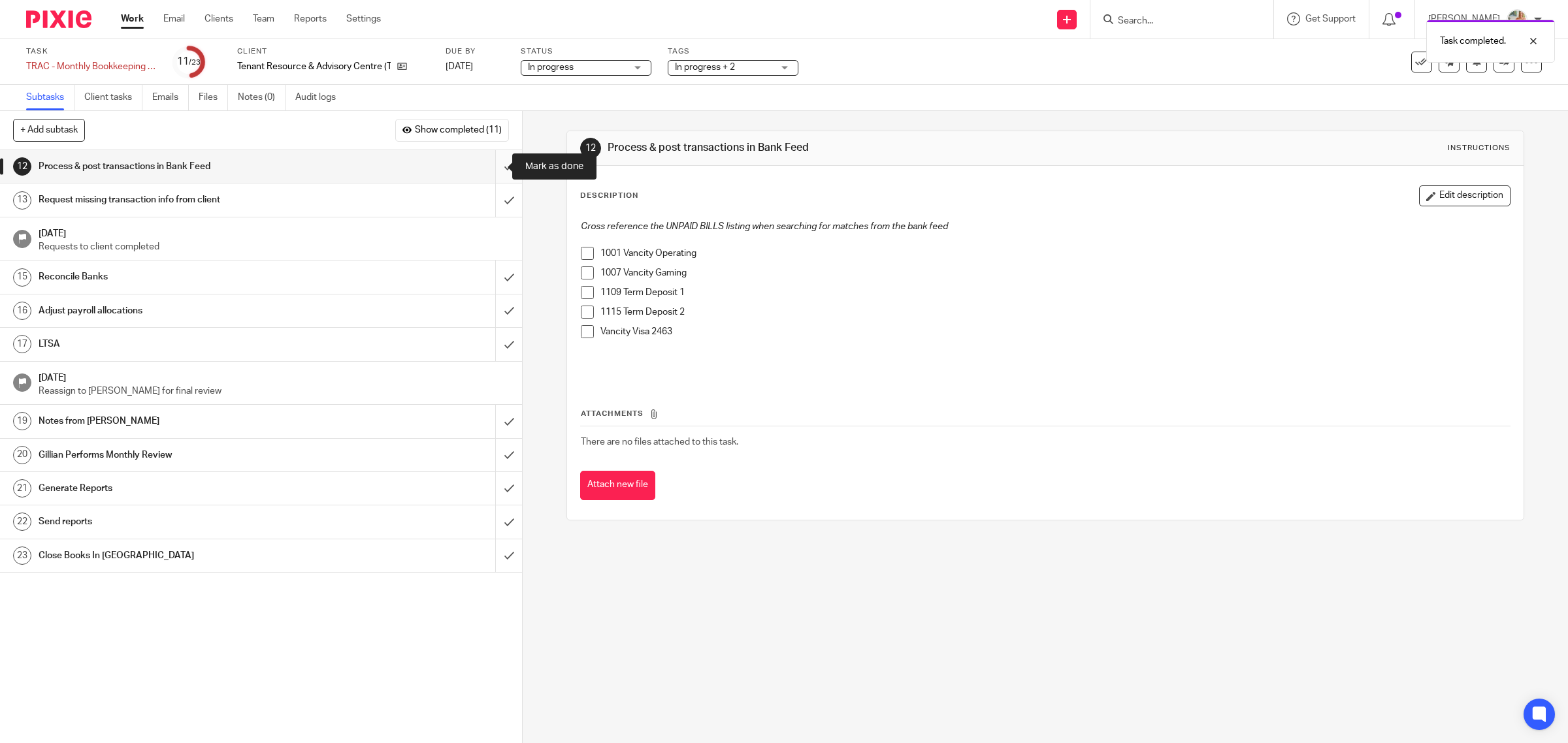
click at [491, 162] on input "submit" at bounding box center [261, 166] width 522 height 32
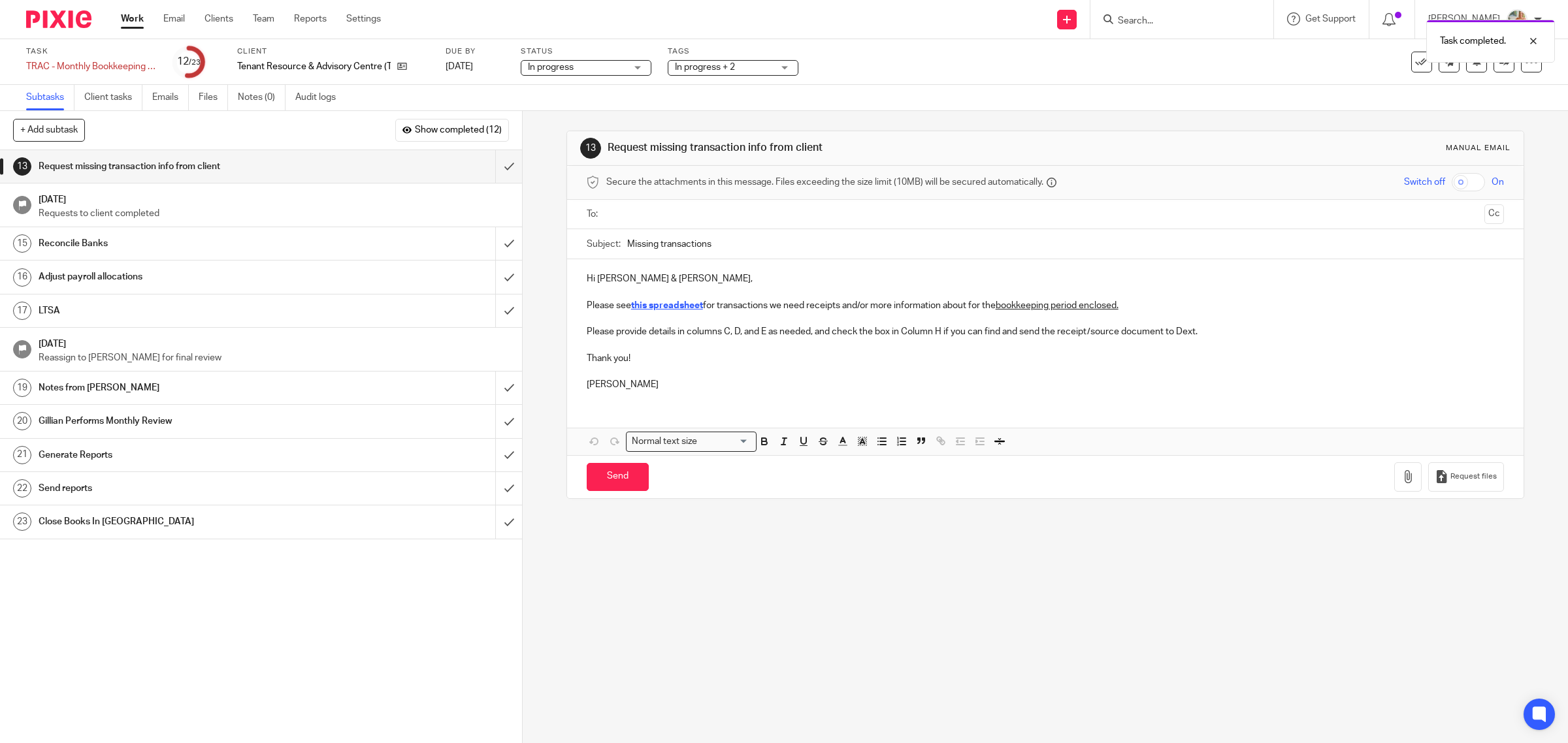
click at [108, 240] on h1 "Reconcile Banks" at bounding box center [186, 243] width 296 height 20
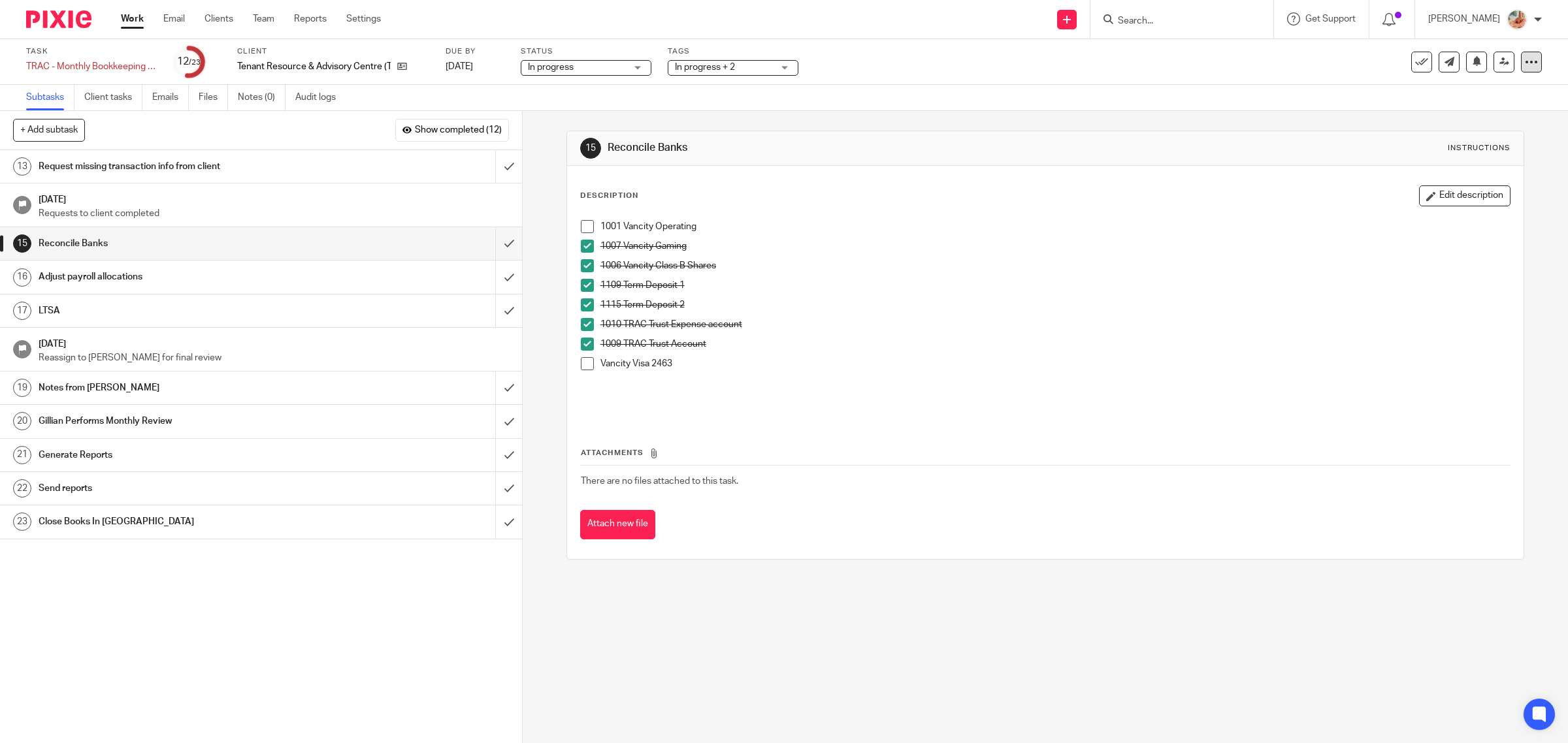
click at [1525, 66] on icon at bounding box center [1531, 62] width 13 height 13
click at [1477, 113] on link "Advanced task editor" at bounding box center [1478, 113] width 86 height 9
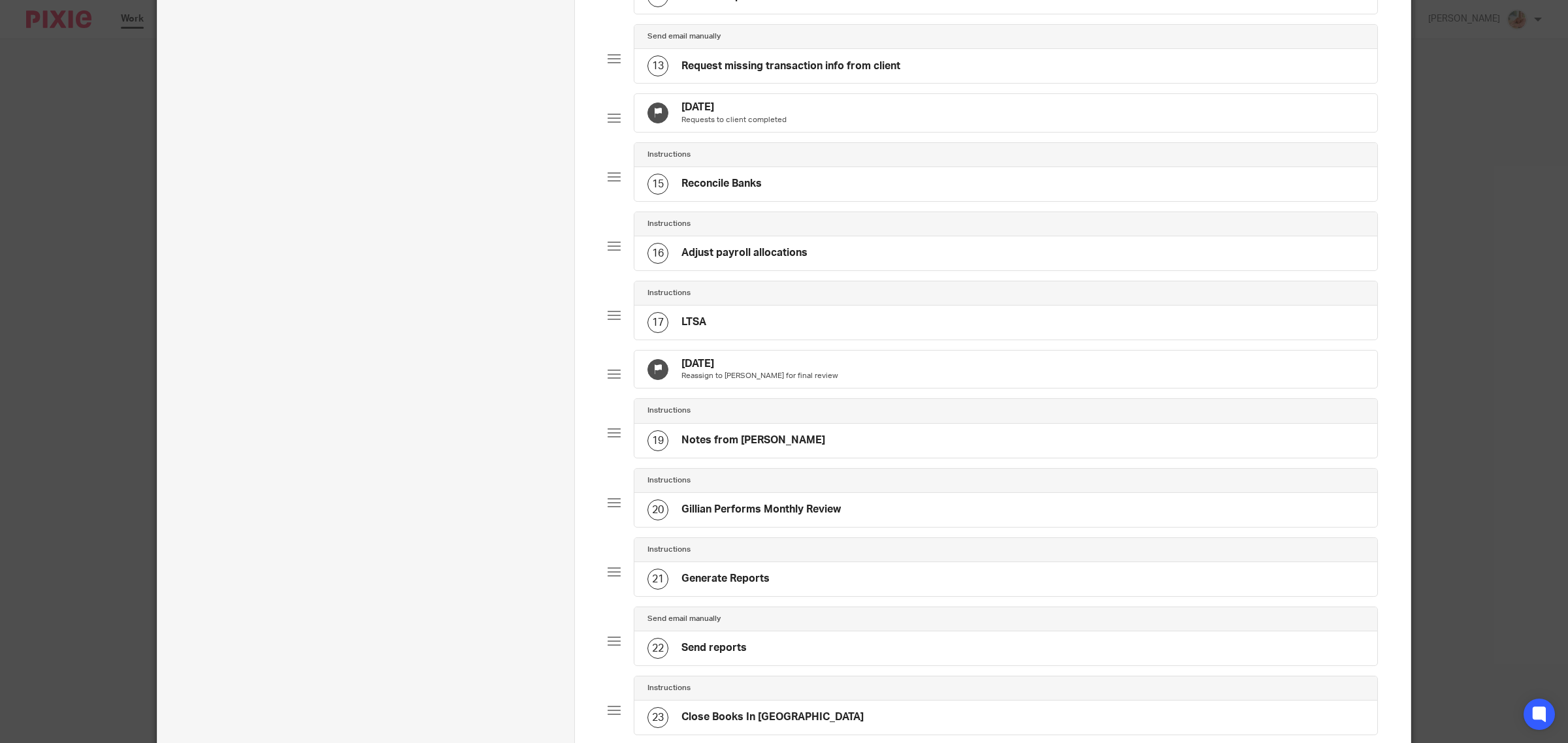
scroll to position [935, 0]
click at [702, 194] on h4 "Reconcile Banks" at bounding box center [721, 187] width 80 height 14
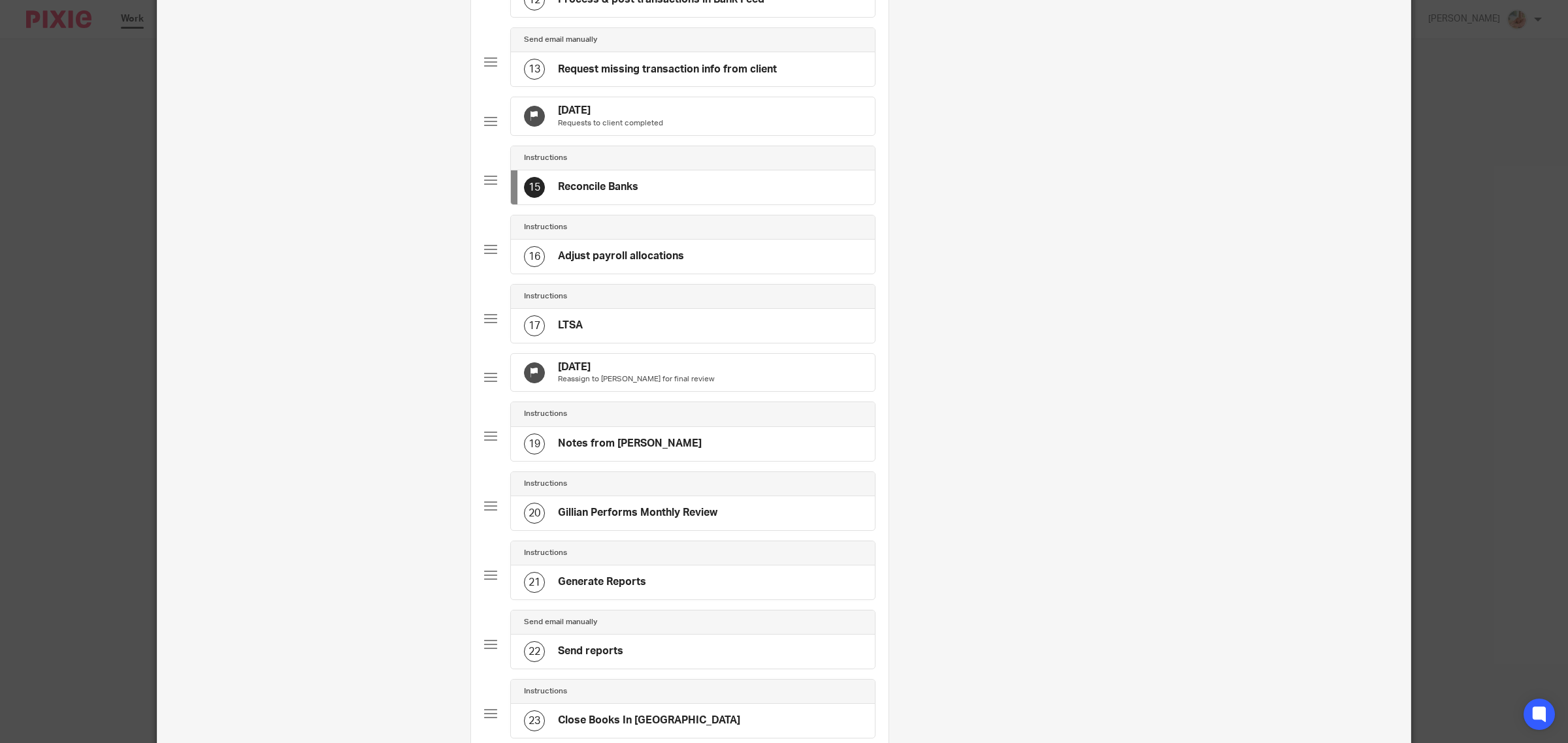
scroll to position [0, 0]
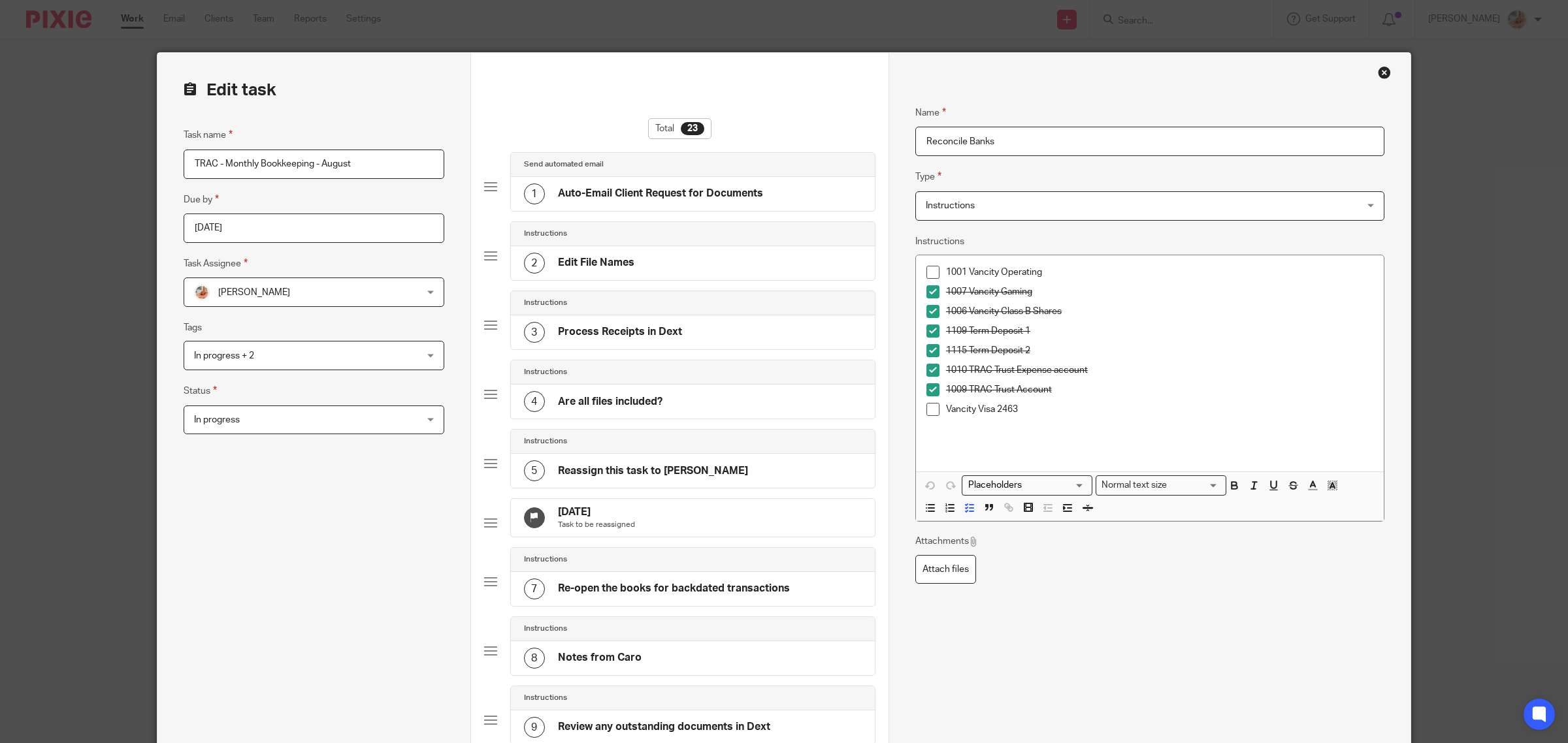
click at [925, 135] on input "Reconcile Banks" at bounding box center [1149, 141] width 469 height 29
click at [920, 139] on input "Reconcile Banks" at bounding box center [1149, 141] width 469 height 29
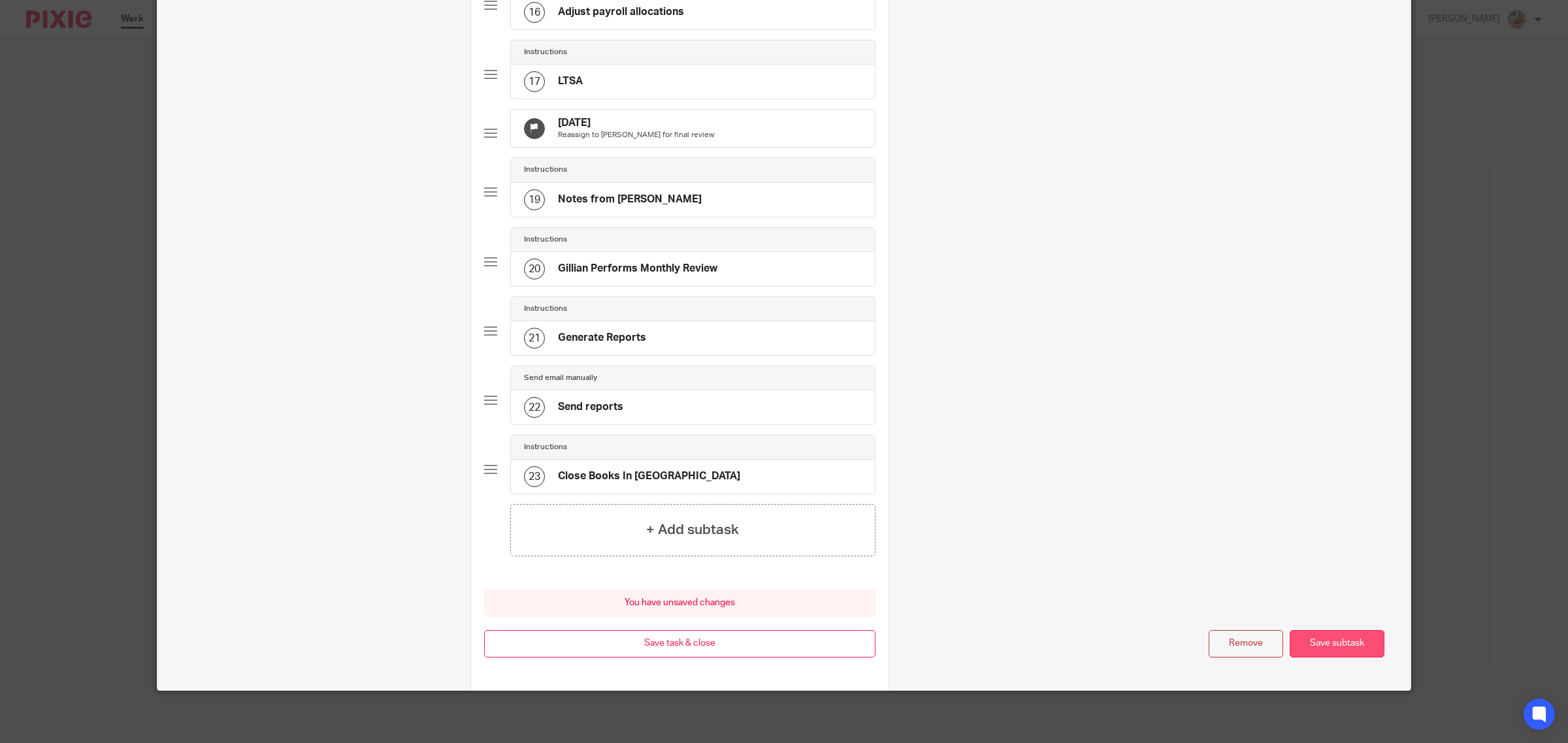
type input "[DATE]: Chequing account / Visa pending: Reconcile Banks"
click at [1310, 641] on button "Save subtask" at bounding box center [1337, 644] width 95 height 28
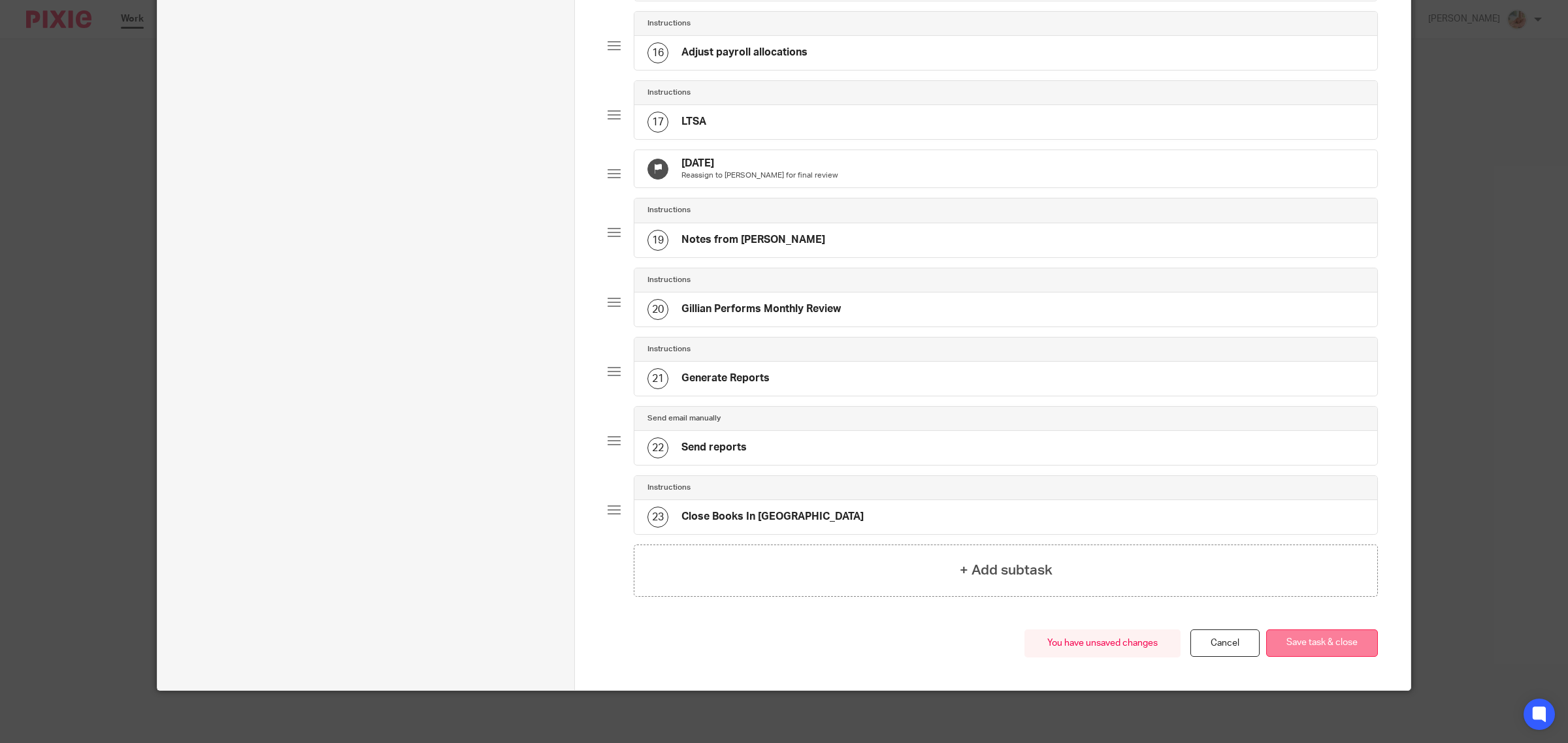
scroll to position [1180, 0]
click at [1310, 641] on button "Save task & close" at bounding box center [1322, 644] width 112 height 28
click at [1293, 651] on button "Save task & close" at bounding box center [1322, 644] width 112 height 28
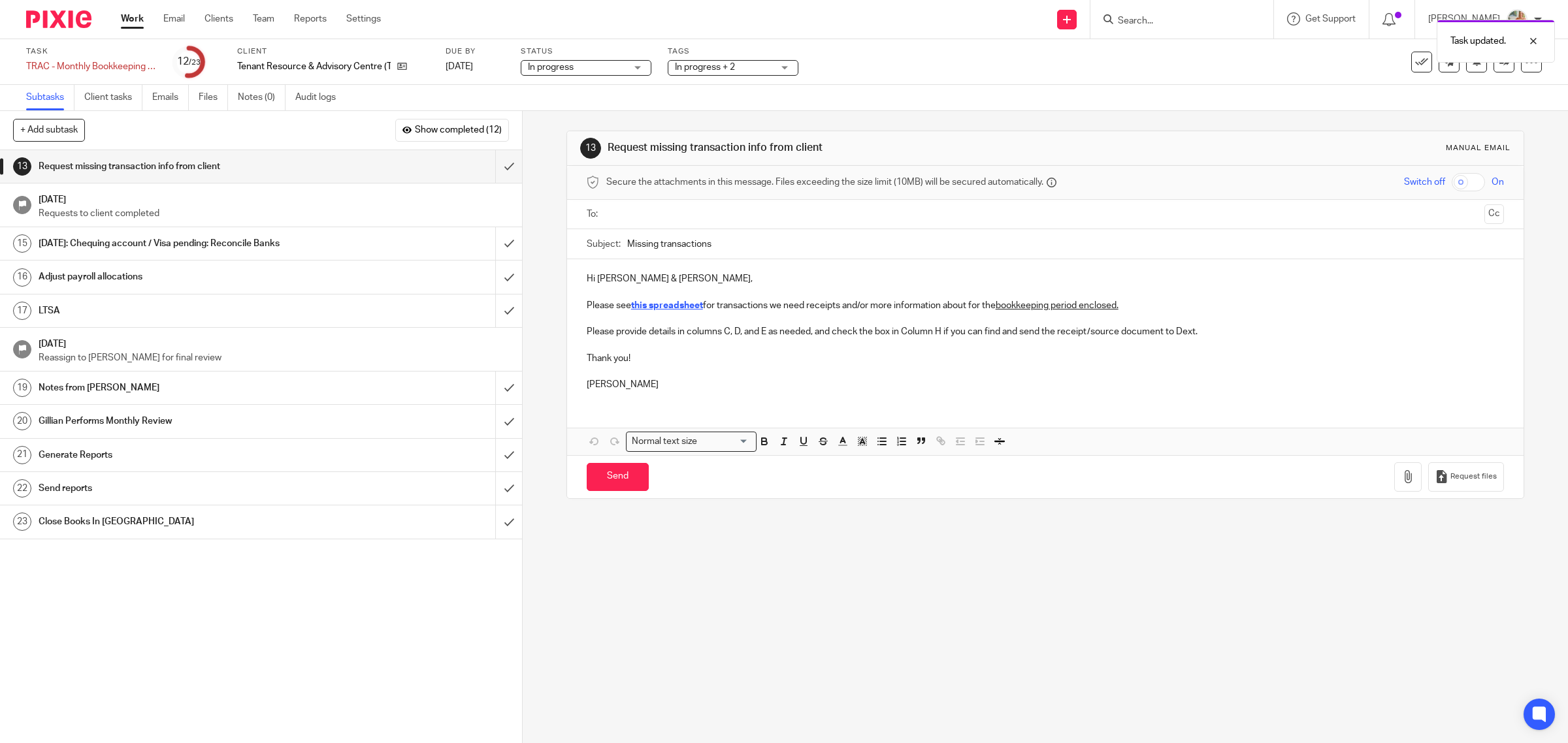
click at [112, 273] on h1 "Adjust payroll allocations" at bounding box center [186, 277] width 296 height 20
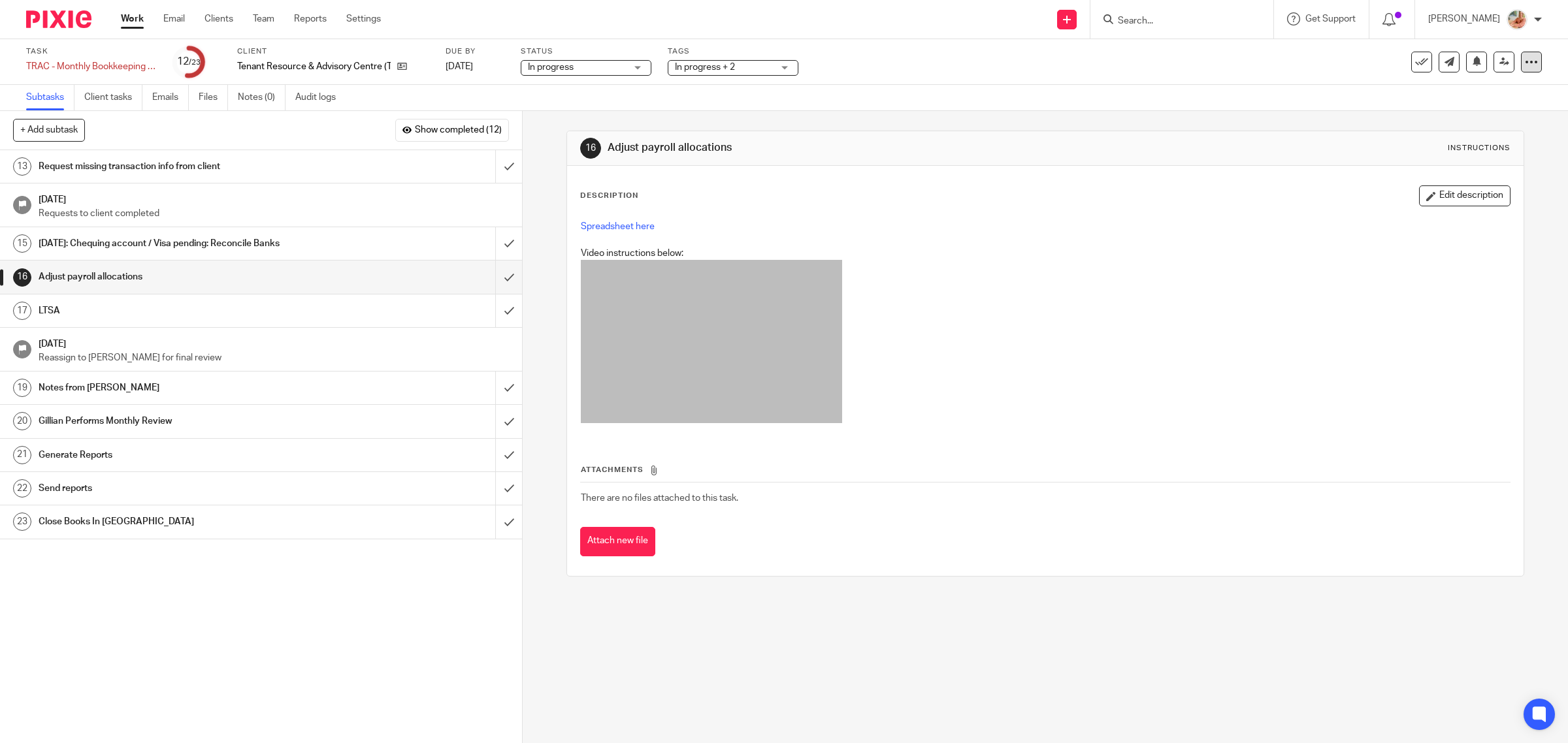
click at [1525, 66] on icon at bounding box center [1531, 62] width 13 height 13
click at [1441, 116] on link "Advanced task editor" at bounding box center [1478, 113] width 86 height 9
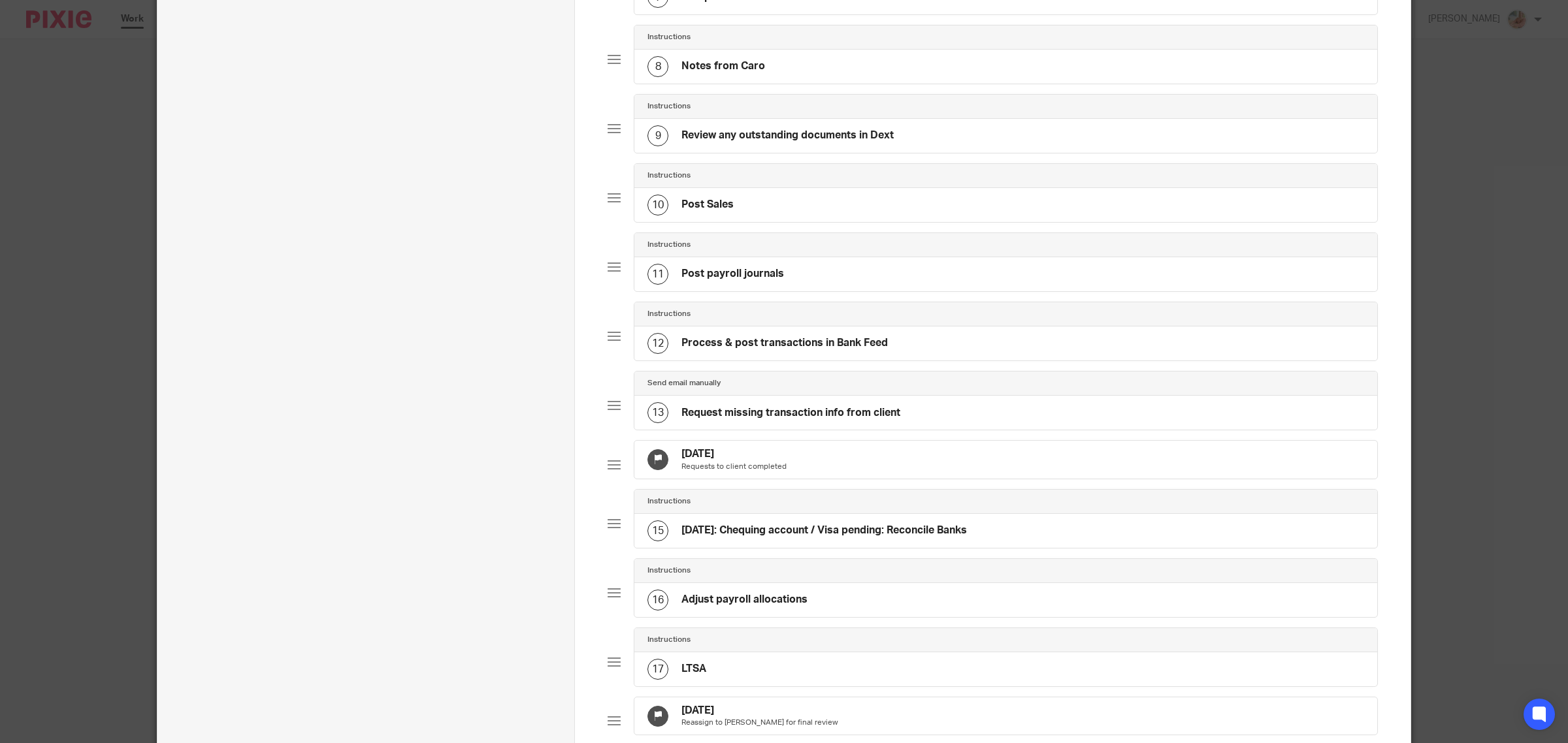
scroll to position [734, 0]
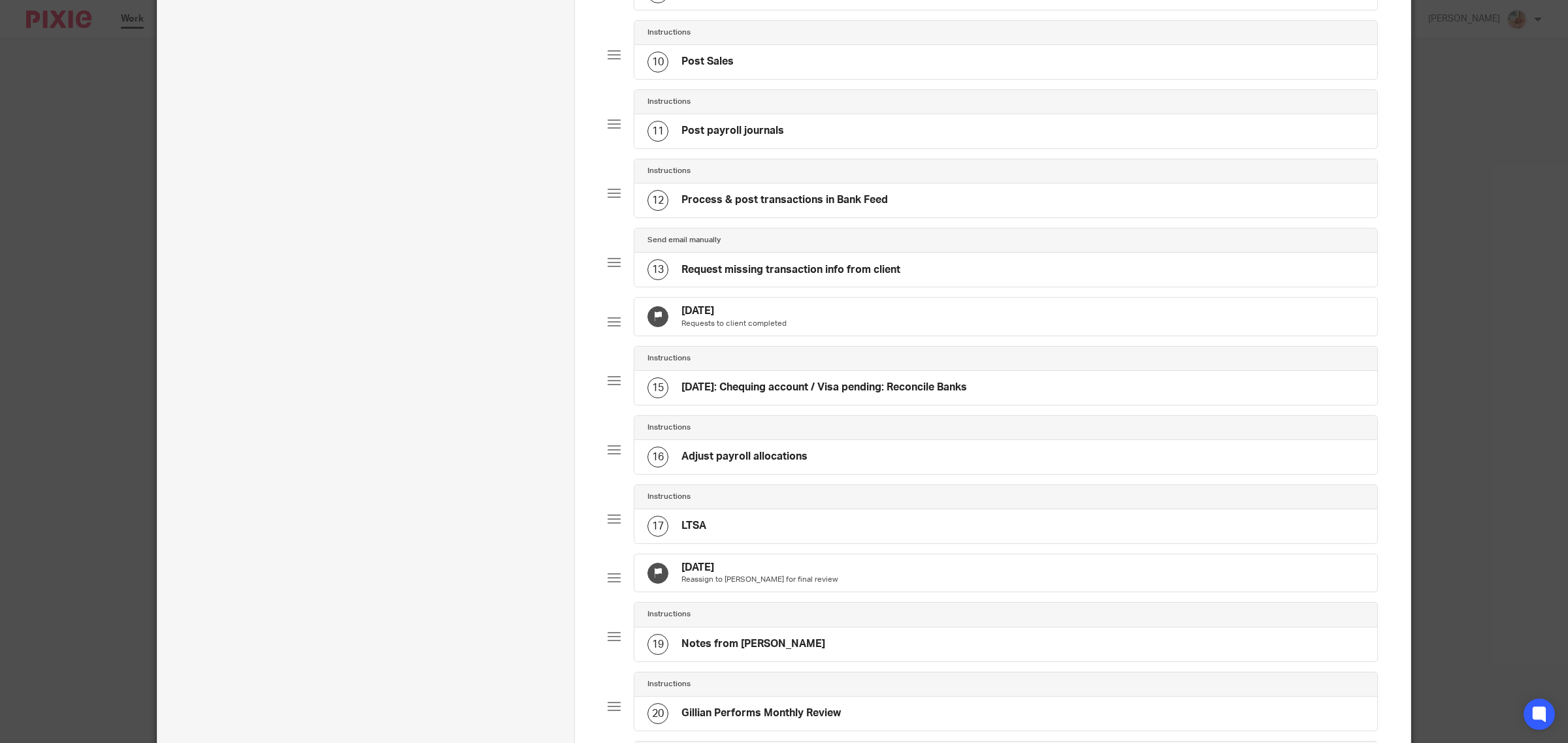
drag, startPoint x: 742, startPoint y: 330, endPoint x: 864, endPoint y: 359, distance: 125.4
click at [742, 318] on h4 "[DATE]" at bounding box center [734, 311] width 105 height 14
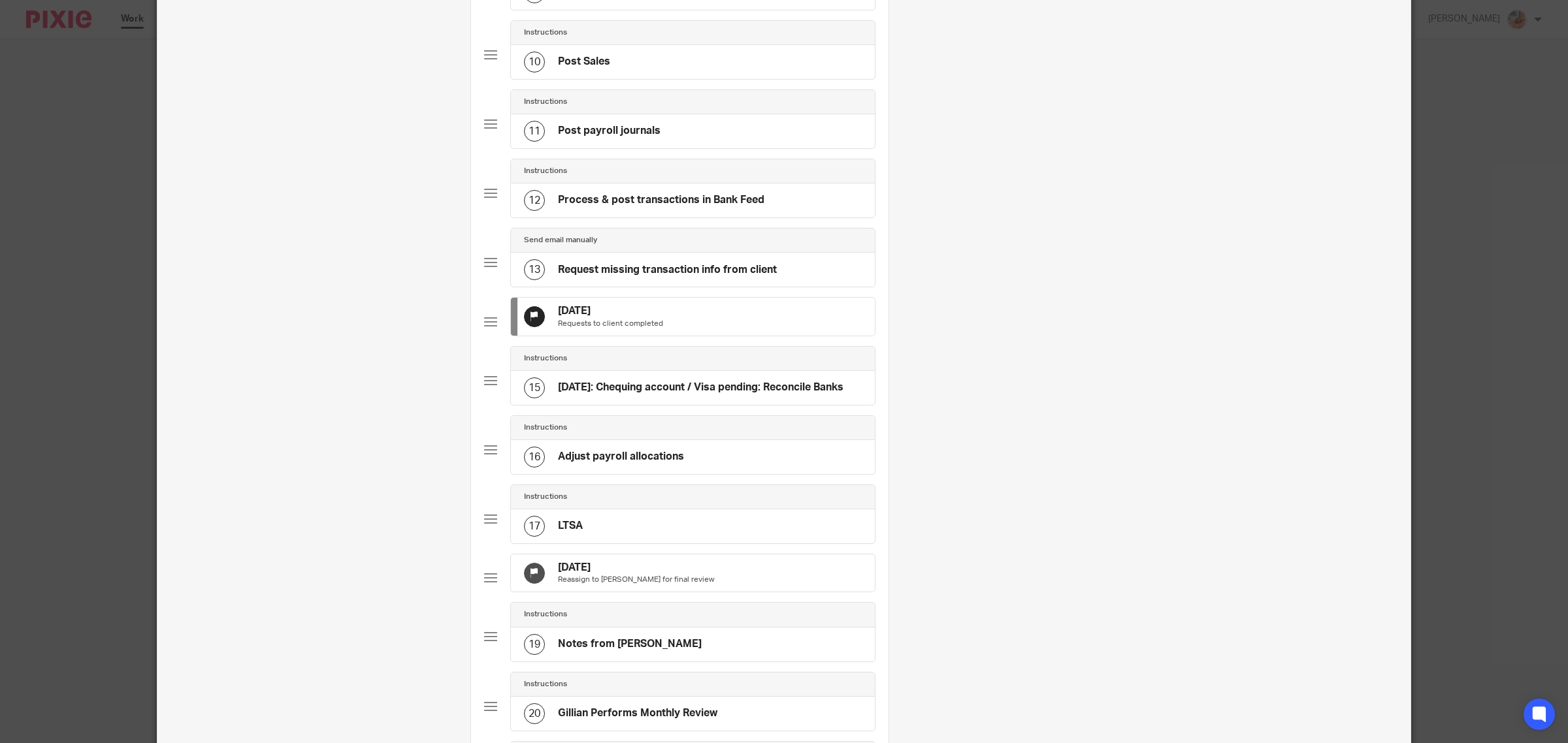
scroll to position [0, 0]
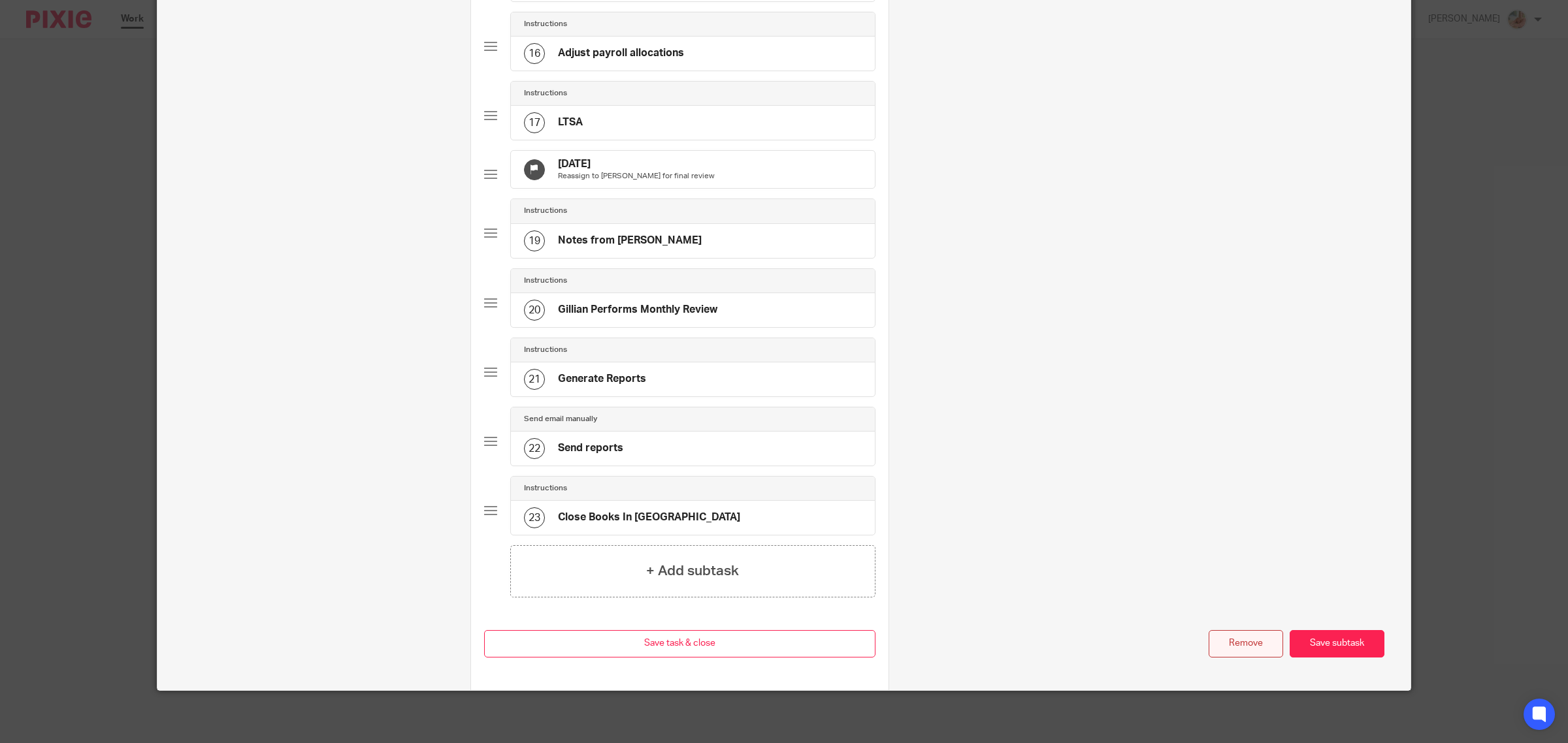
click at [1212, 633] on button "Remove" at bounding box center [1245, 644] width 74 height 28
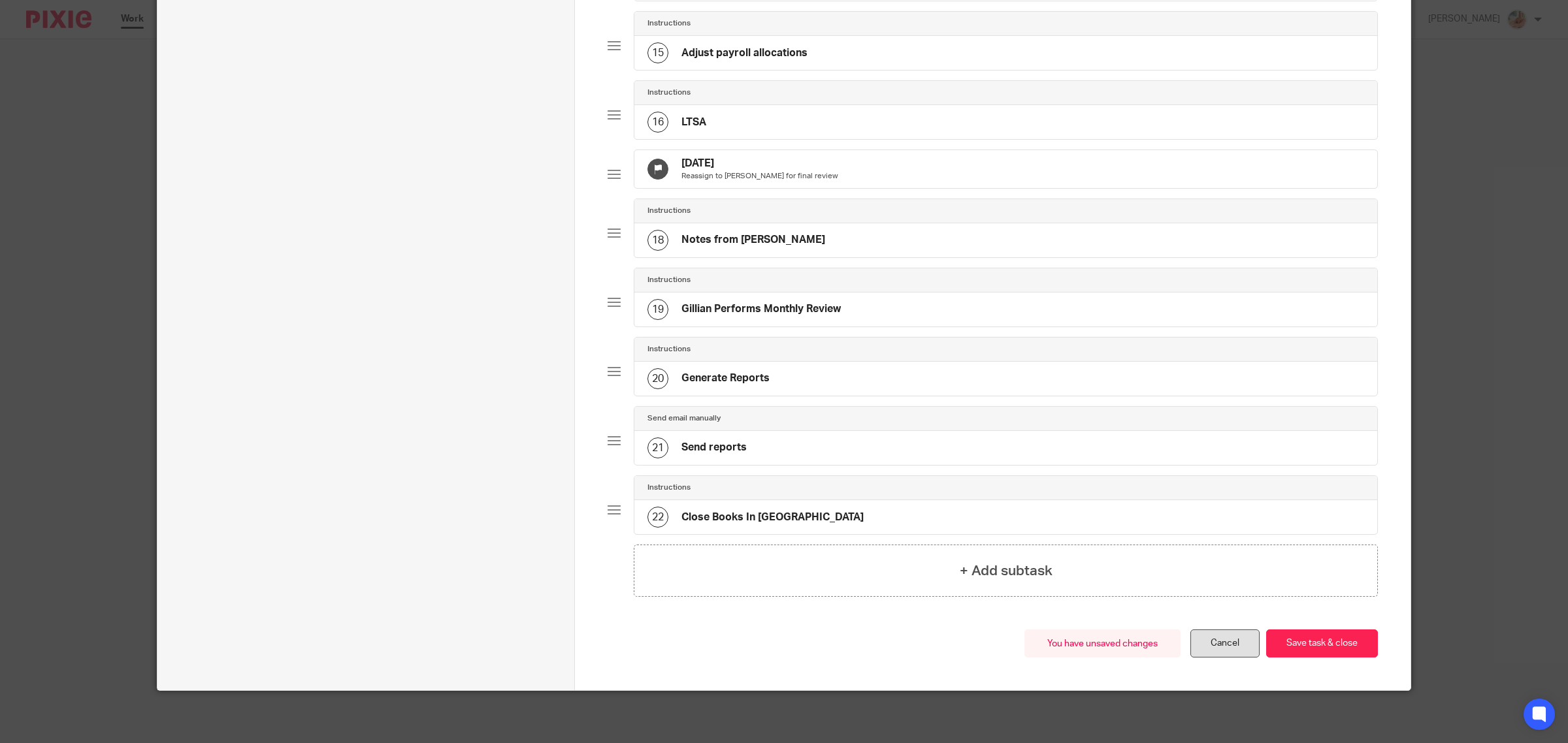
scroll to position [1121, 0]
click at [1300, 644] on button "Save task & close" at bounding box center [1322, 644] width 112 height 28
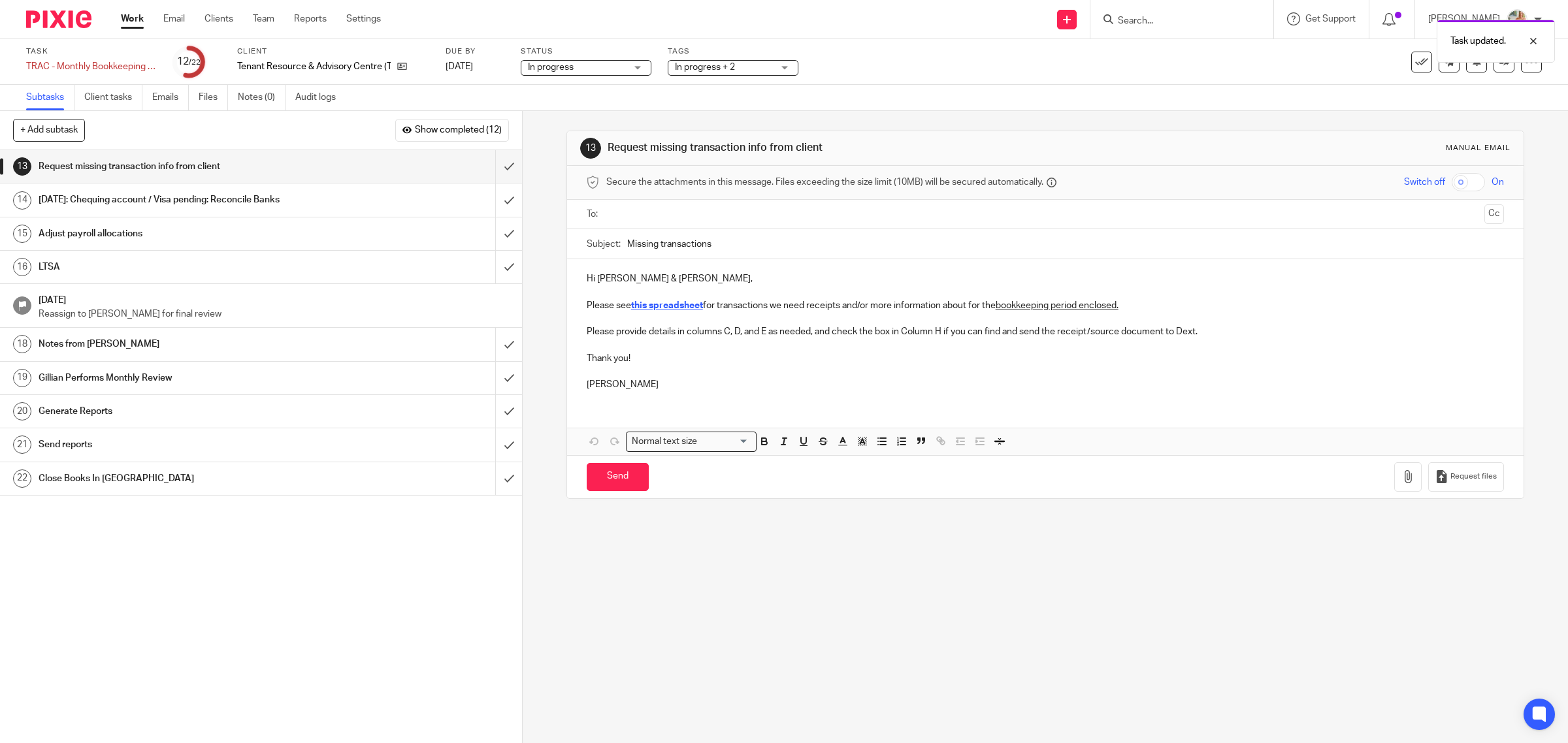
click at [130, 18] on link "Work" at bounding box center [132, 19] width 23 height 13
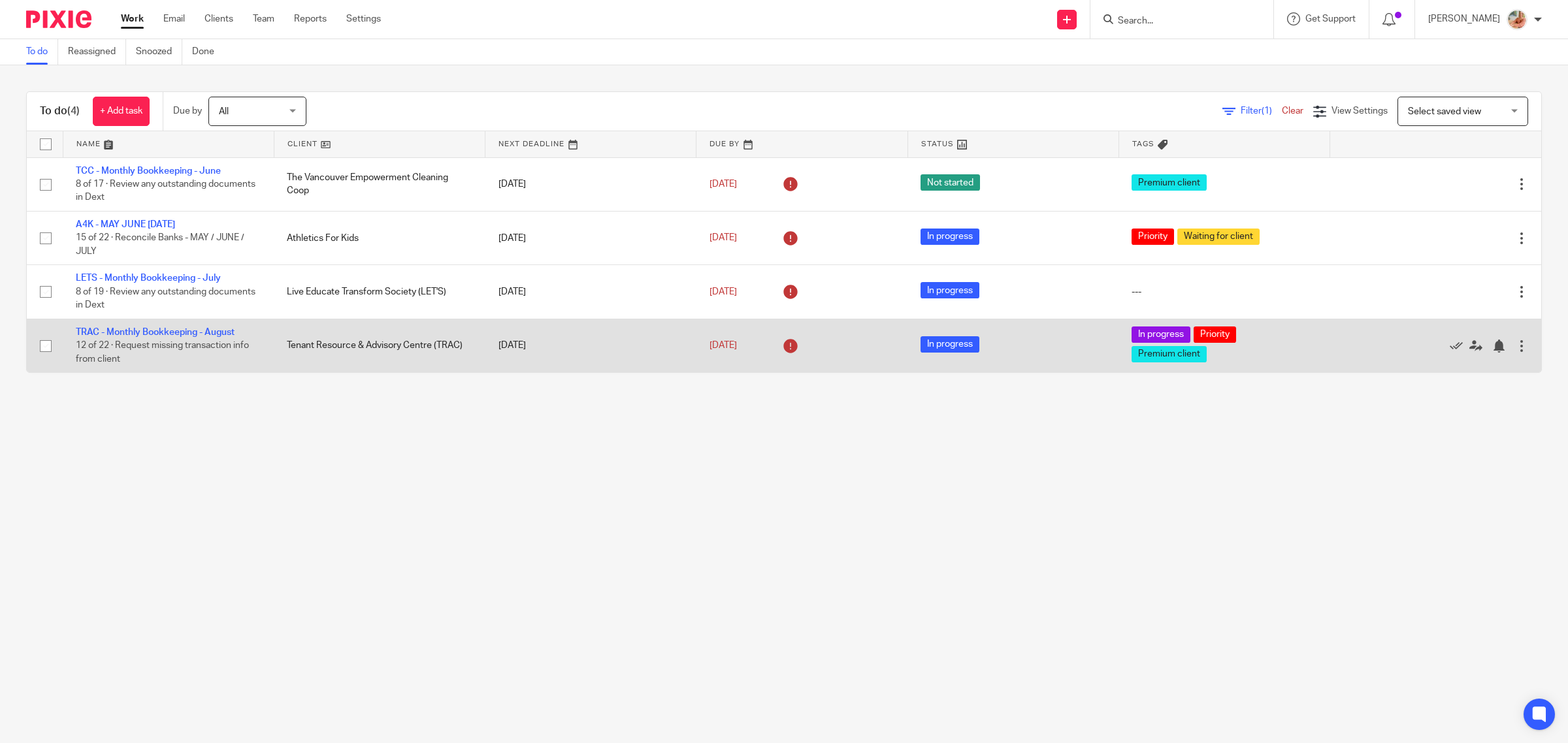
drag, startPoint x: 164, startPoint y: 328, endPoint x: 210, endPoint y: 339, distance: 47.3
click at [164, 328] on link "TRAC - Monthly Bookkeeping - August" at bounding box center [155, 332] width 158 height 9
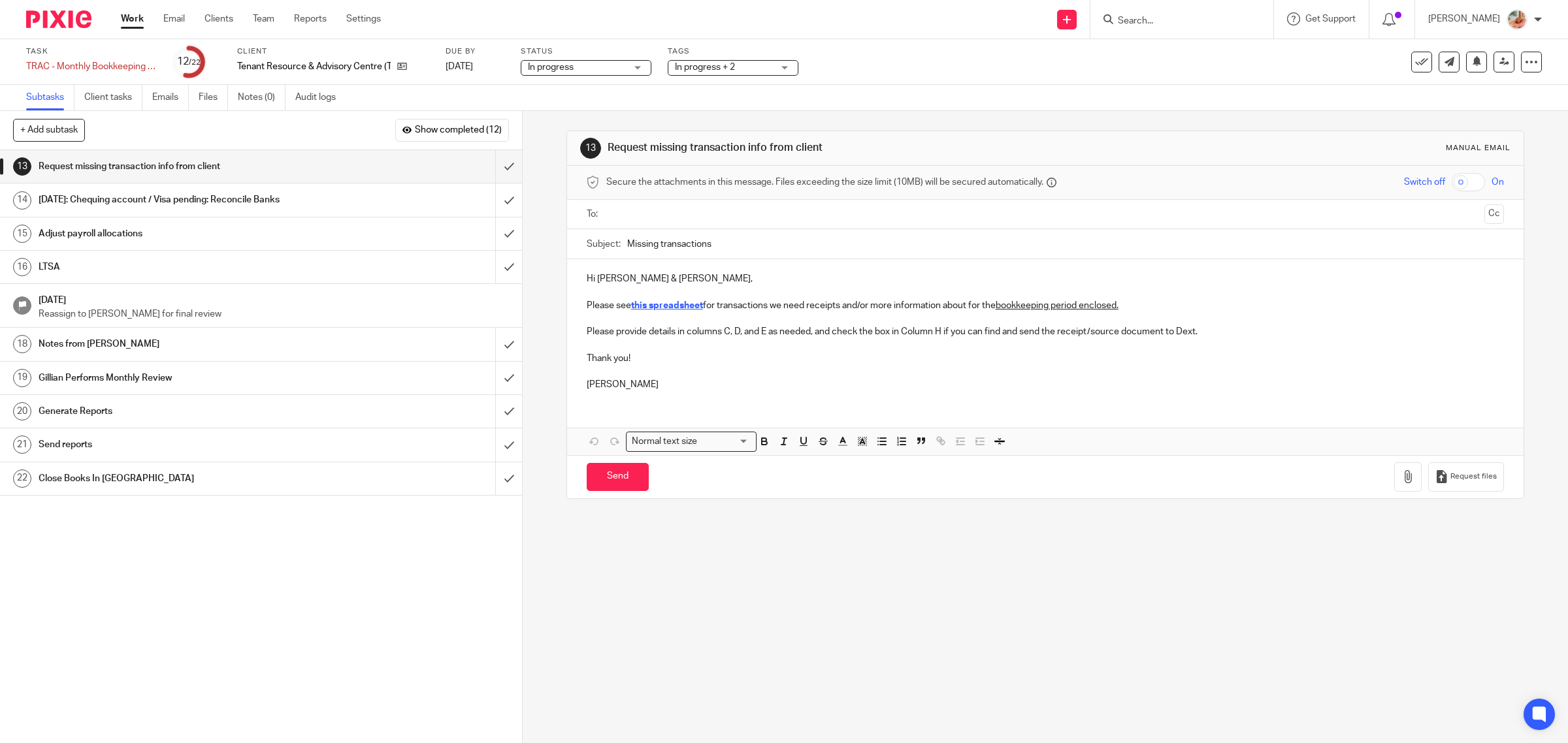
click at [145, 242] on h1 "Adjust payroll allocations" at bounding box center [186, 233] width 296 height 20
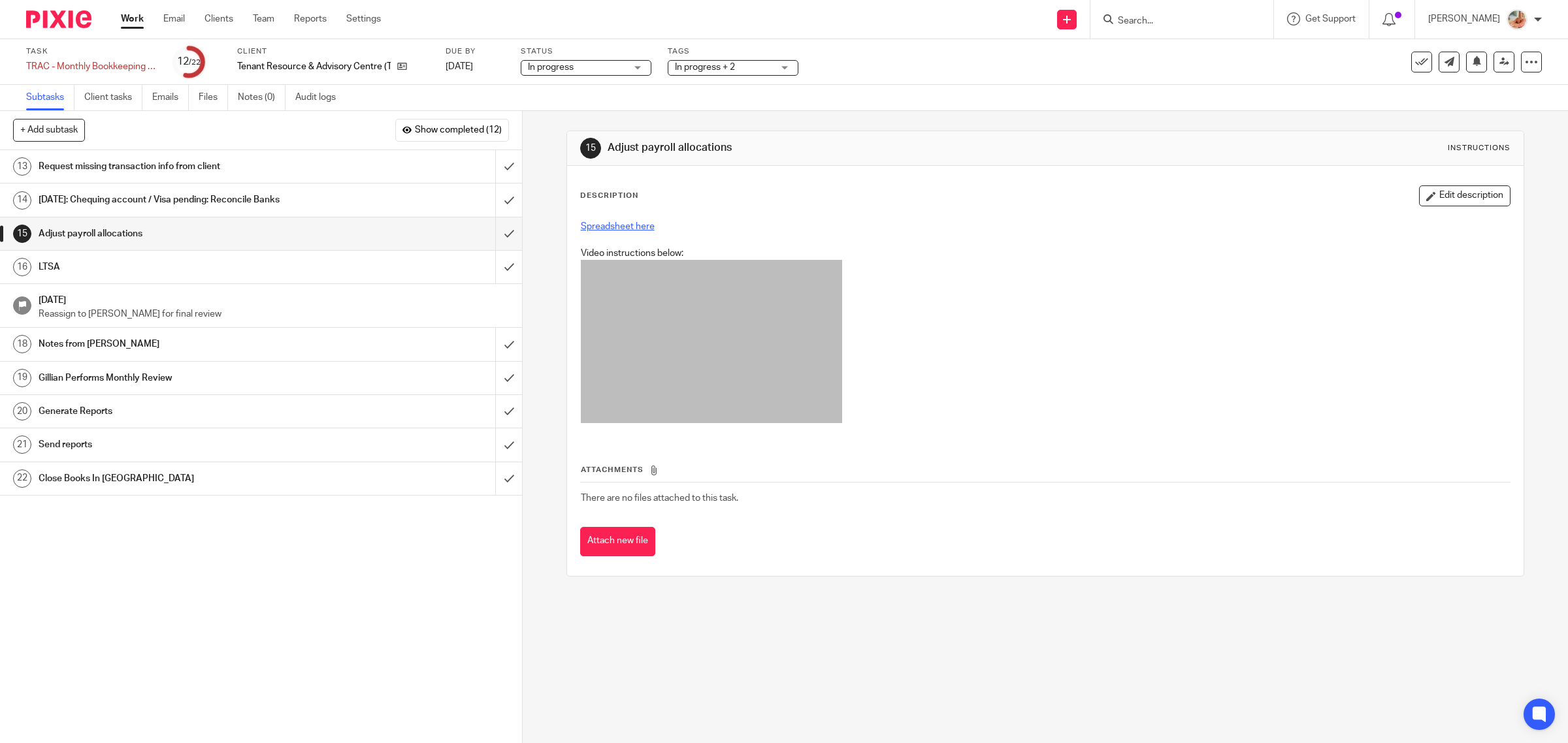
click at [589, 228] on link "Spreadsheet here" at bounding box center [617, 226] width 74 height 9
click at [492, 233] on input "submit" at bounding box center [261, 233] width 522 height 32
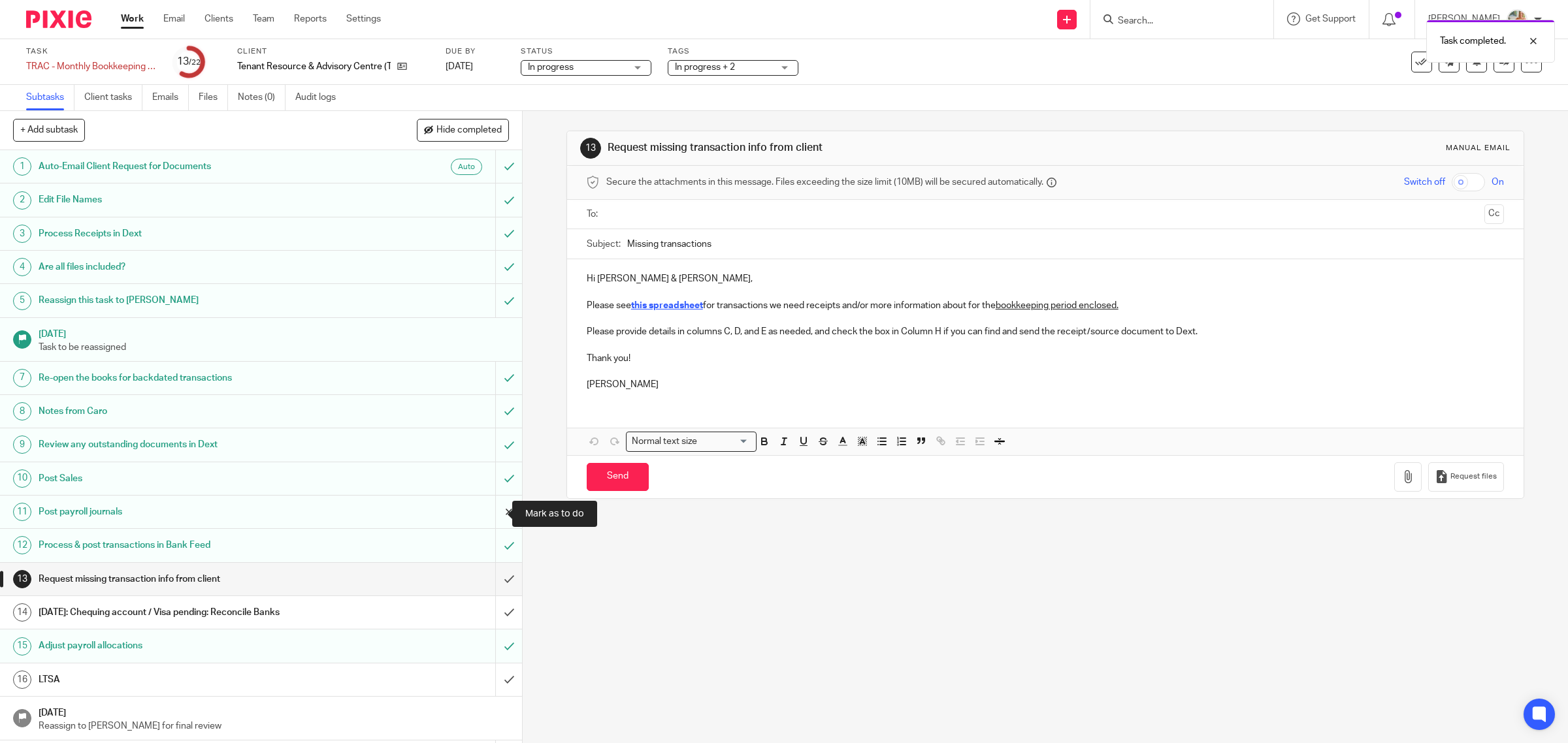
click at [482, 511] on input "submit" at bounding box center [261, 512] width 522 height 32
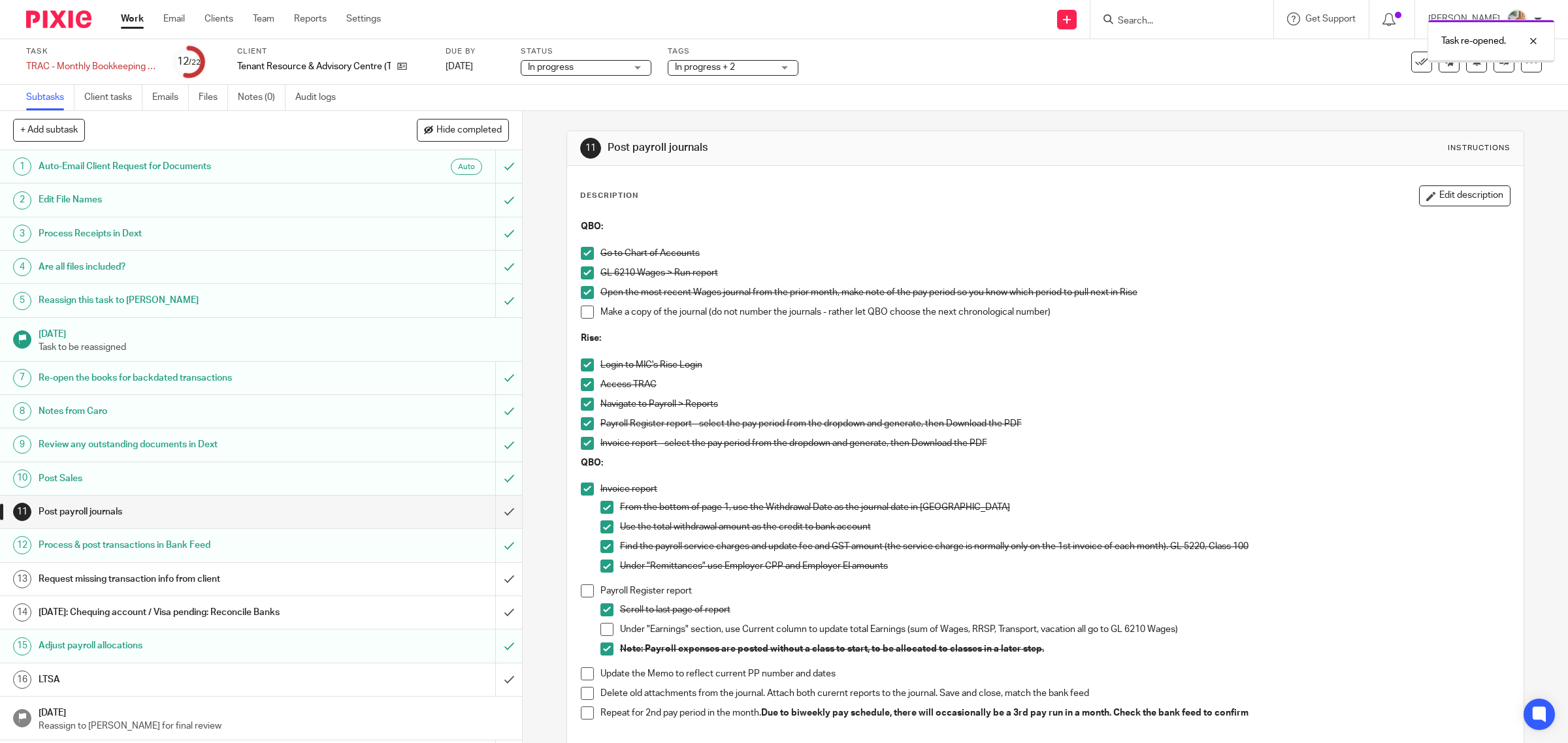
click at [582, 304] on li "Open the most recent Wages journal from the prior month, make note of the pay p…" at bounding box center [1046, 295] width 930 height 20
click at [592, 311] on li "Make a copy of the journal (do not number the journals - rather let QBO choose …" at bounding box center [1046, 319] width 930 height 27
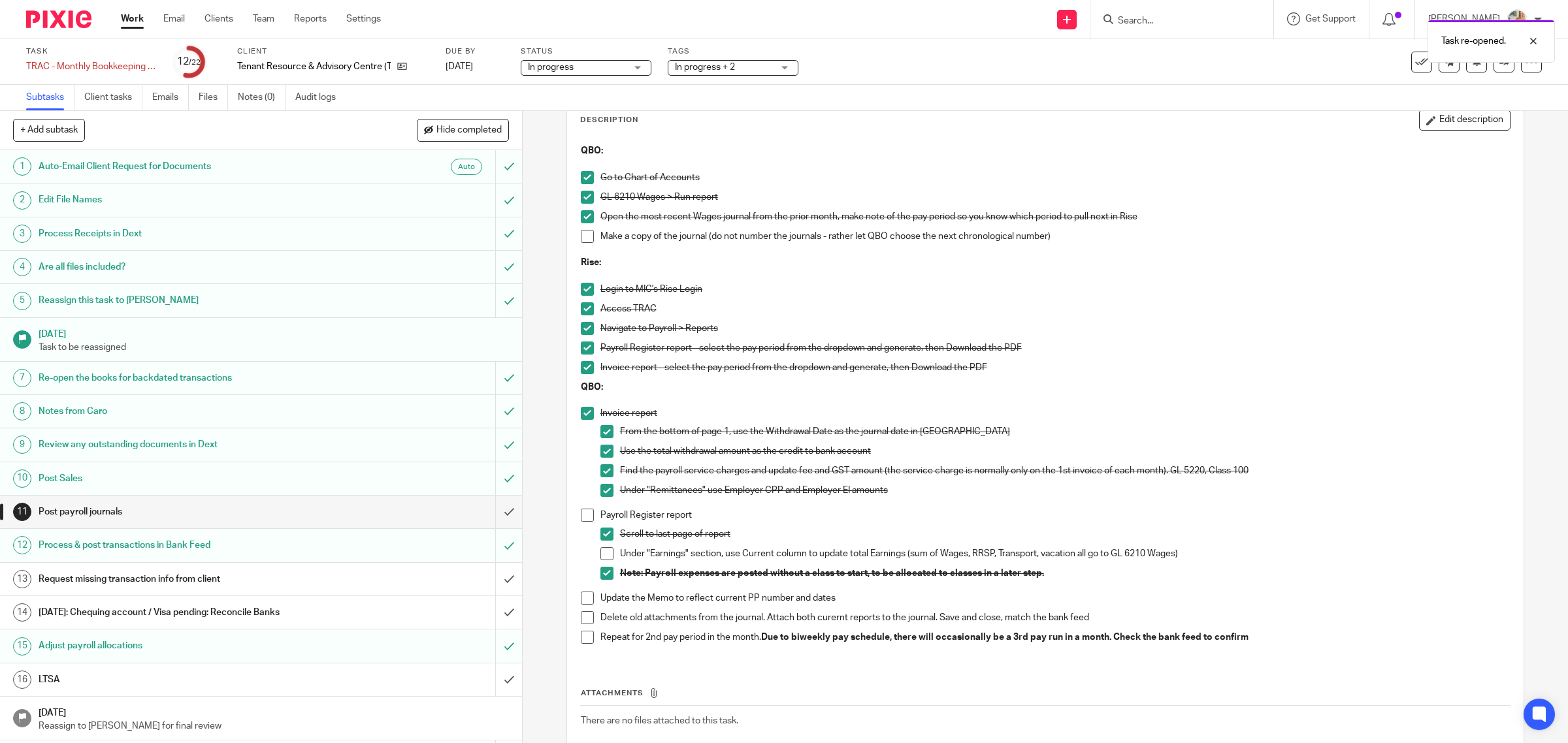
scroll to position [152, 0]
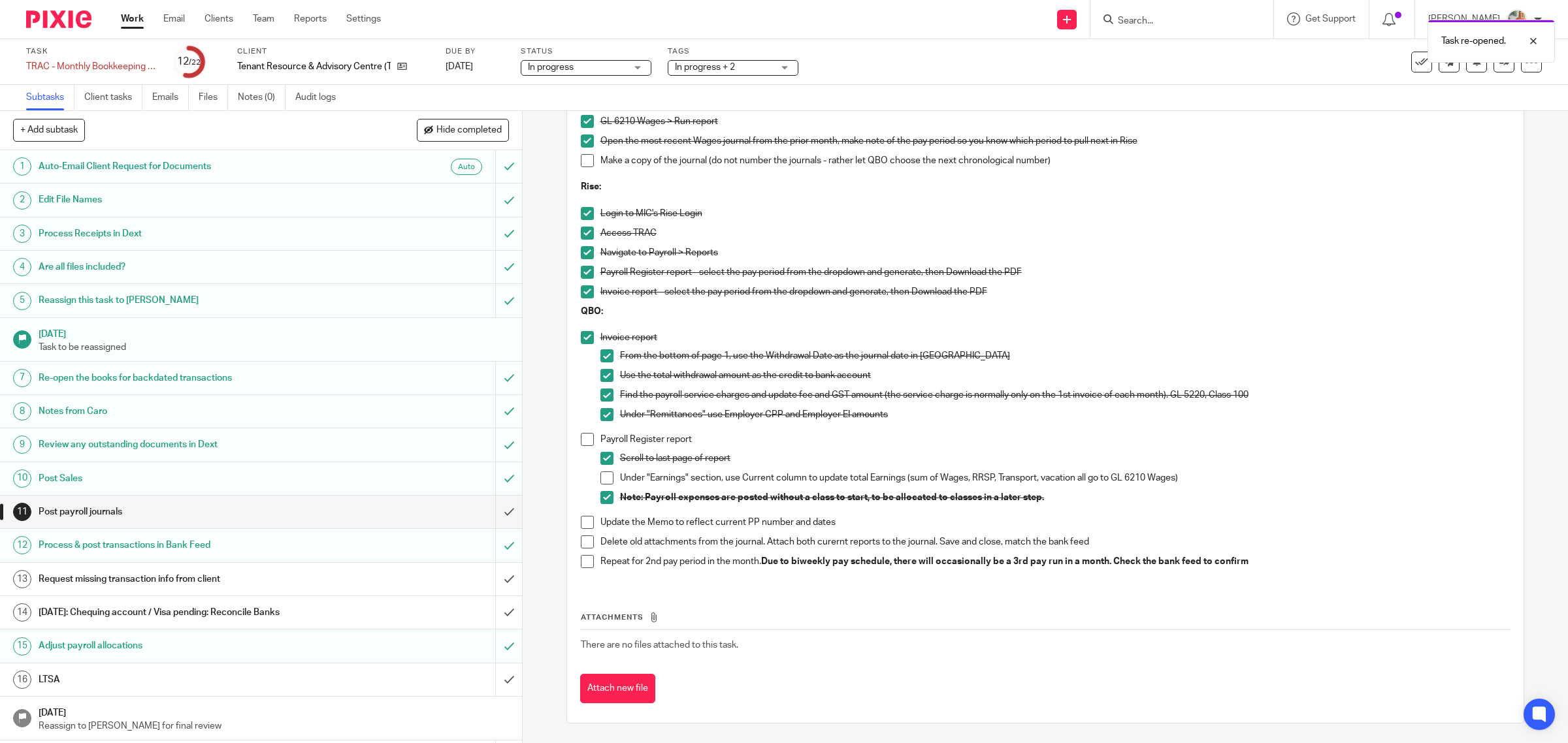
click at [601, 488] on li "Under "Earnings" section, use Current column to update total Earnings (sum of W…" at bounding box center [1055, 481] width 910 height 20
click at [574, 444] on div "QBO: Go to Chart of Accounts GL 6210 Wages > Run report Open the most recent Wa…" at bounding box center [1045, 323] width 942 height 522
click at [581, 440] on span at bounding box center [587, 440] width 13 height 13
click at [602, 474] on span at bounding box center [607, 478] width 13 height 13
click at [581, 521] on span at bounding box center [587, 522] width 13 height 13
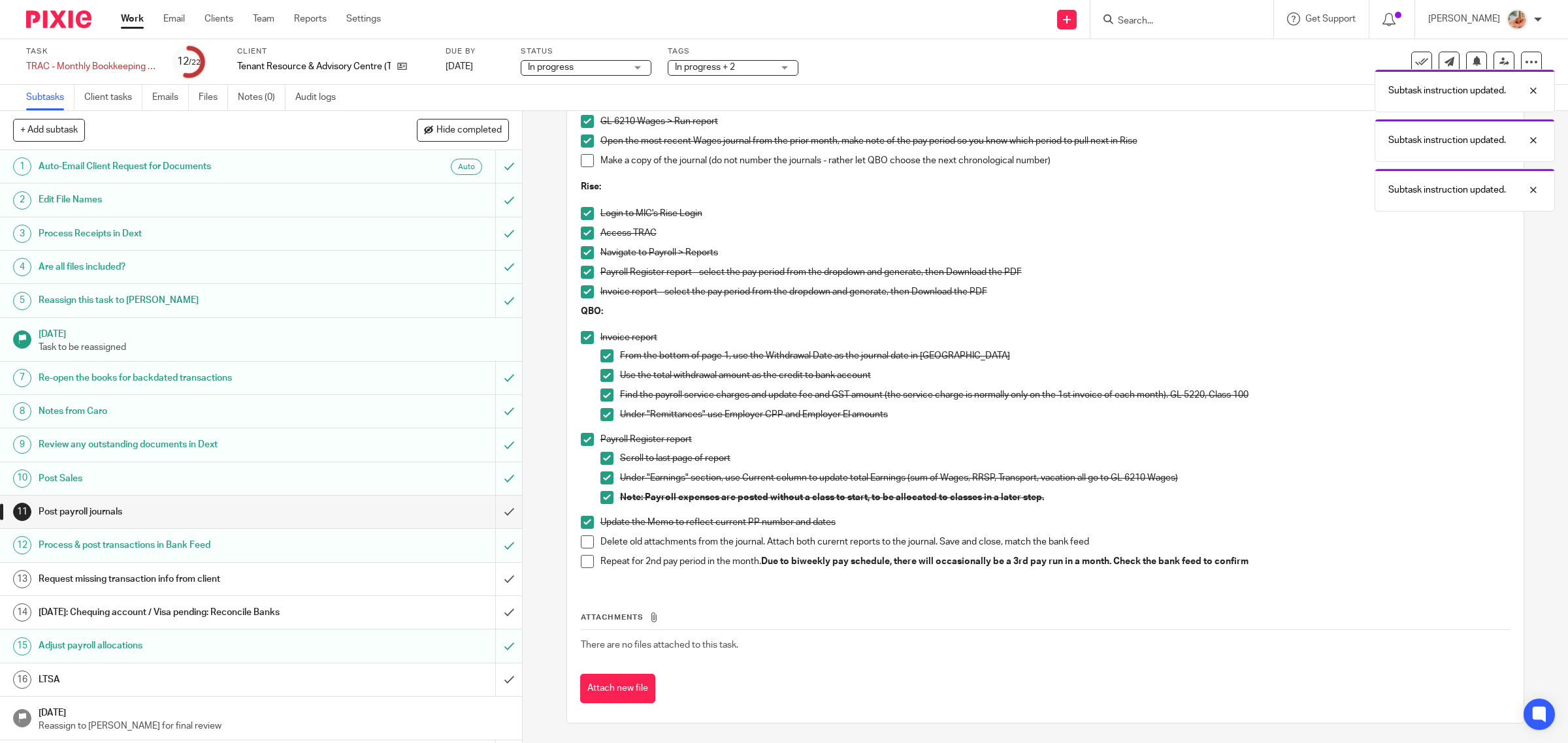
click at [582, 532] on li "Update the Memo to reflect current PP number and dates" at bounding box center [1046, 525] width 930 height 20
click at [583, 543] on span at bounding box center [587, 542] width 13 height 13
click at [587, 565] on span at bounding box center [587, 562] width 13 height 13
click at [581, 161] on span at bounding box center [587, 161] width 13 height 13
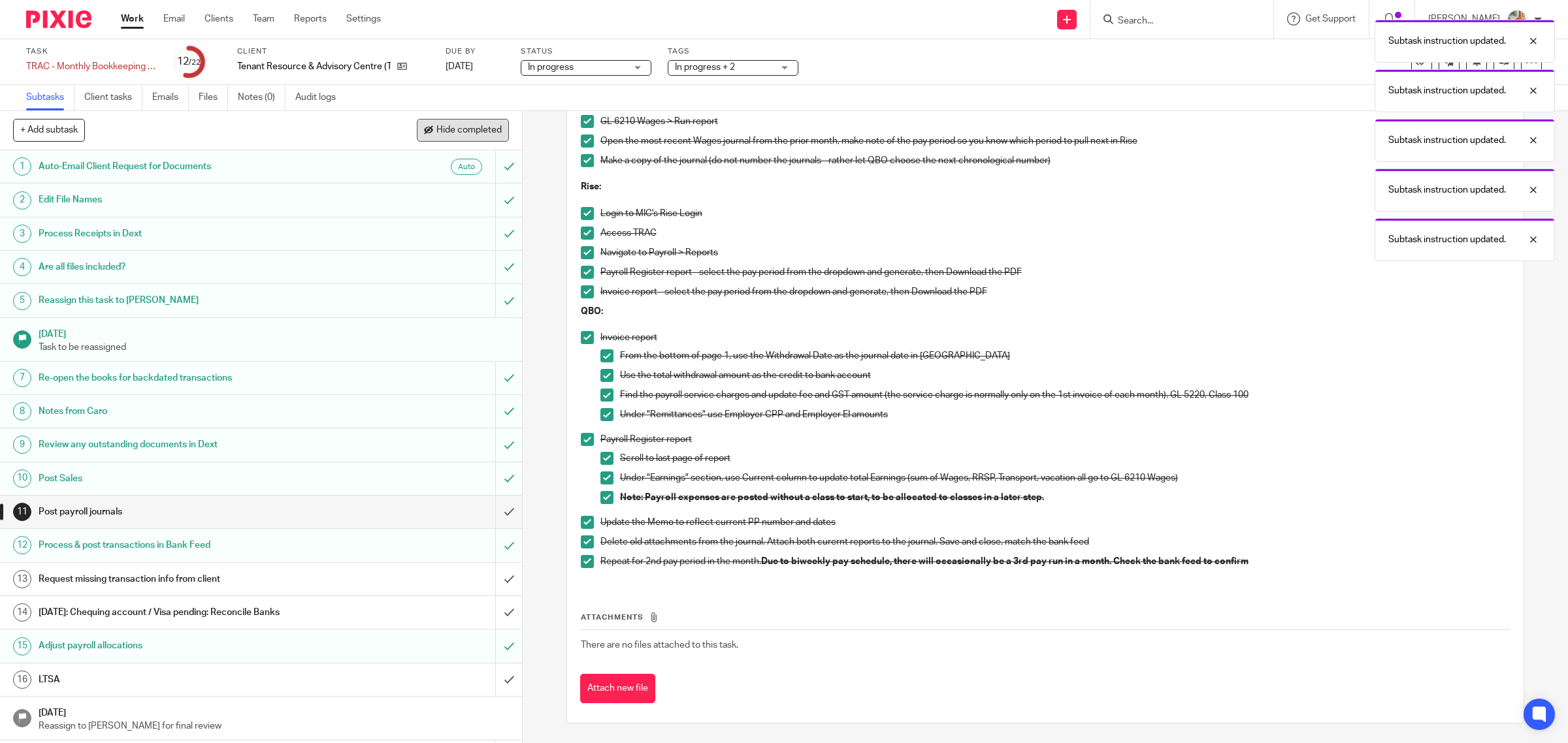
click at [443, 137] on button "Hide completed" at bounding box center [463, 130] width 92 height 22
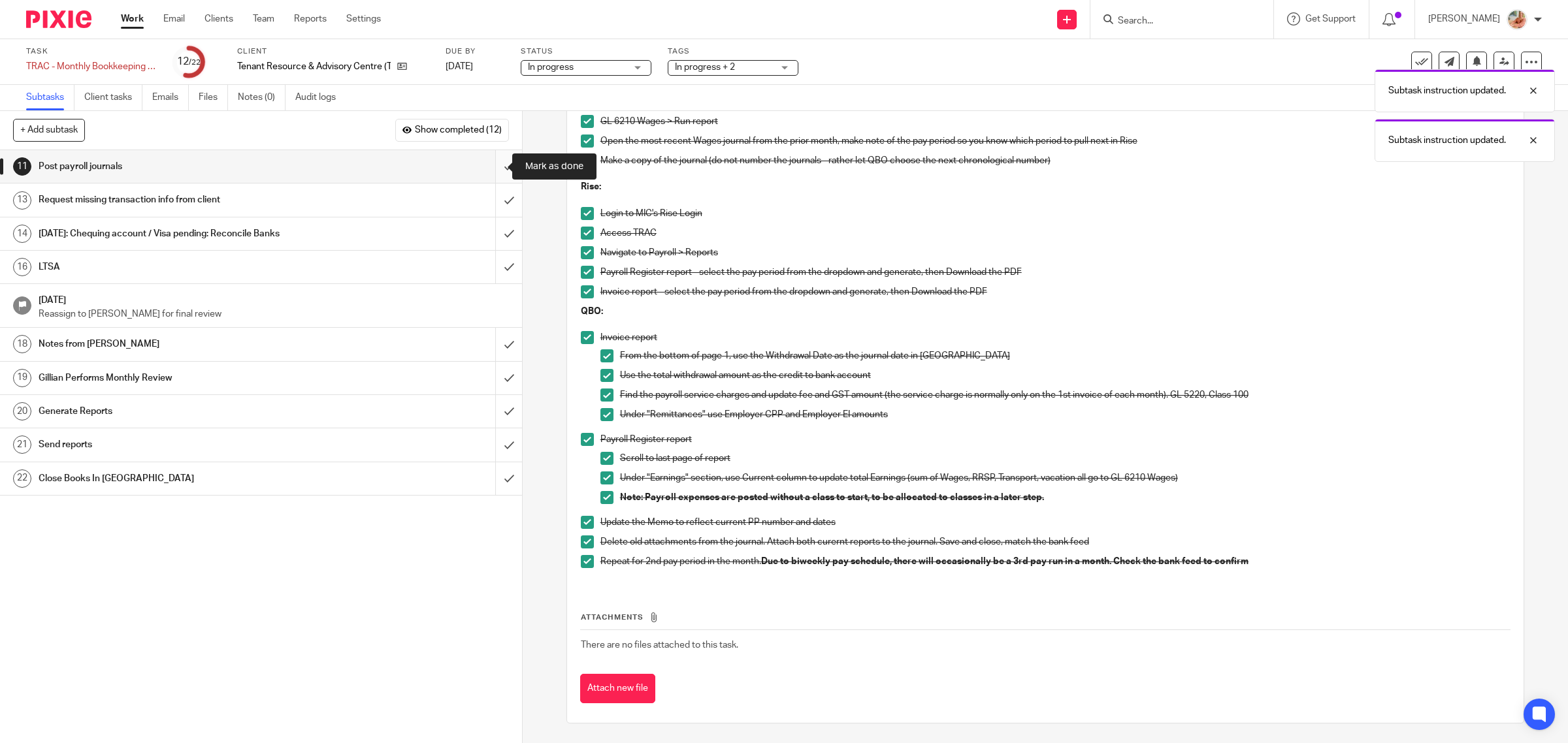
click at [491, 165] on input "submit" at bounding box center [261, 166] width 522 height 32
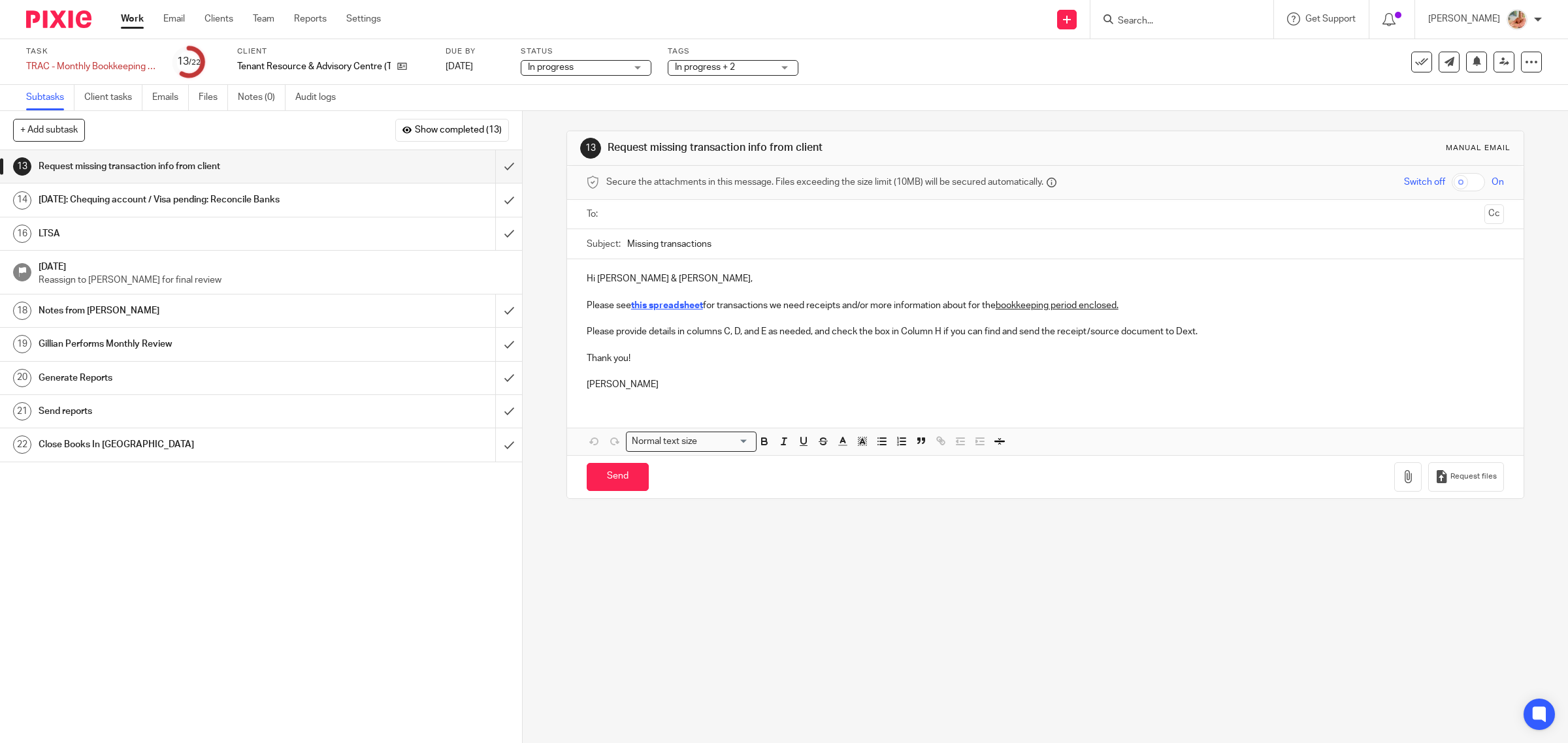
click at [132, 312] on h1 "Notes from [PERSON_NAME]" at bounding box center [186, 311] width 296 height 20
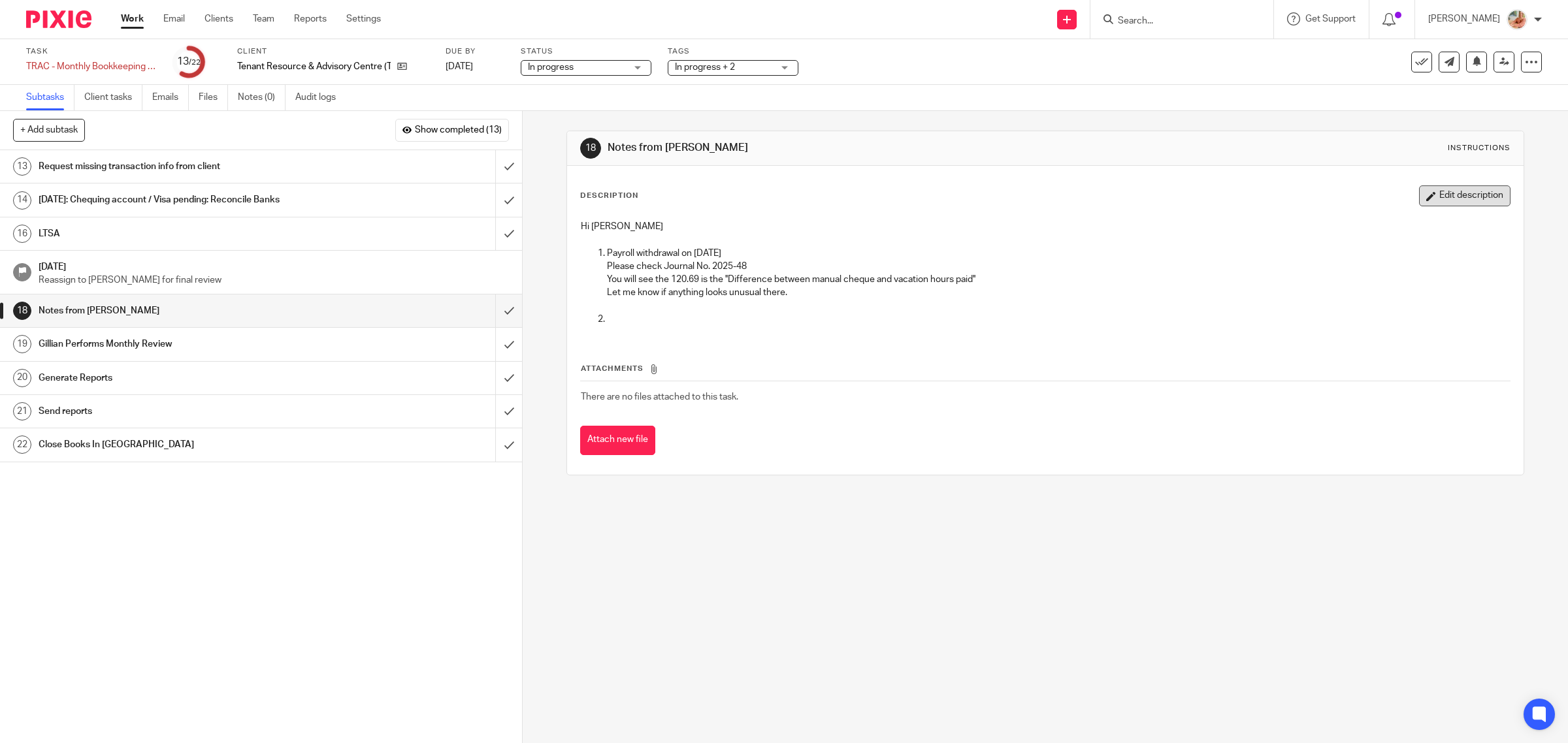
click at [1426, 194] on button "Edit description" at bounding box center [1465, 196] width 91 height 21
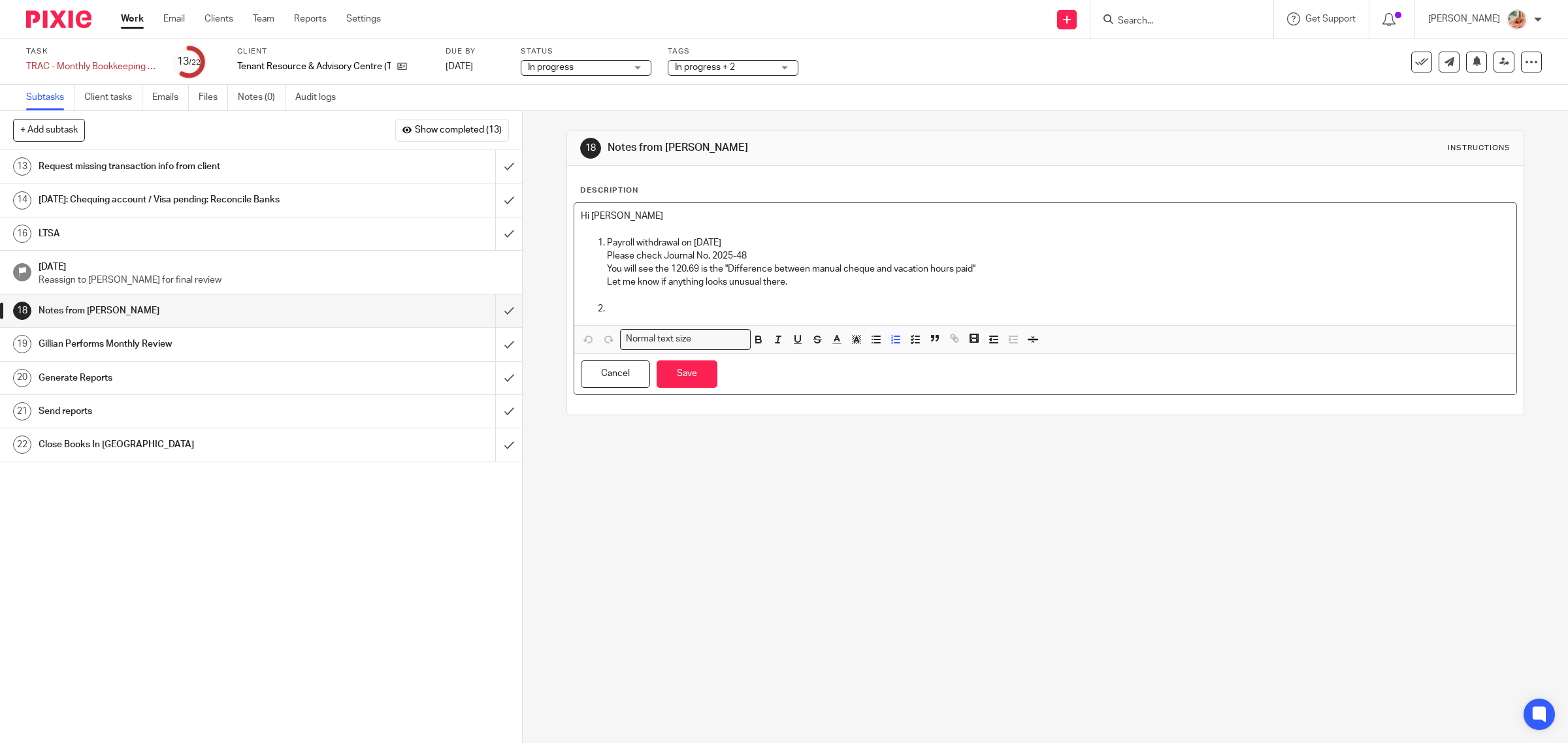
click at [810, 278] on p "Let me know if anything looks unusual there." at bounding box center [1059, 282] width 903 height 13
drag, startPoint x: 810, startPoint y: 278, endPoint x: 726, endPoint y: 314, distance: 91.4
click at [607, 284] on p "Let me know if anything looks unusual there." at bounding box center [1059, 282] width 903 height 13
drag, startPoint x: 771, startPoint y: 281, endPoint x: 788, endPoint y: 281, distance: 17.0
click at [771, 281] on p "Let me know if anything looks unusual there." at bounding box center [1059, 282] width 903 height 13
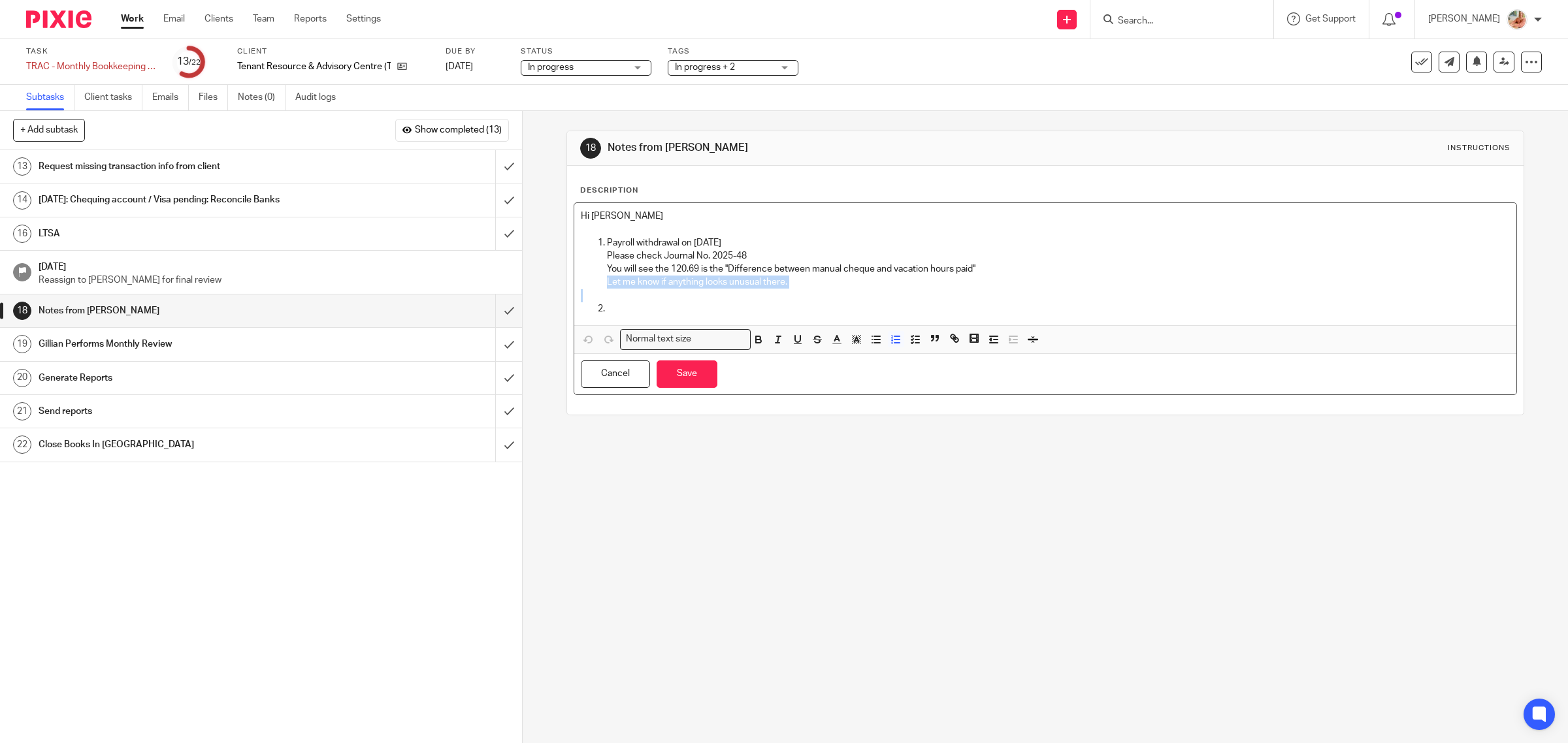
click at [825, 281] on p "Let me know if anything looks unusual there." at bounding box center [1059, 282] width 903 height 13
click at [634, 307] on p at bounding box center [1059, 309] width 903 height 13
click at [786, 310] on p "Adding on the above, there is a negative baalnce in the CPP and EI buckets," at bounding box center [1059, 309] width 903 height 13
click at [934, 302] on p "Adding on the above, there is a negative balance in the CPP and EI buckets," at bounding box center [1059, 309] width 903 height 13
drag, startPoint x: 964, startPoint y: 310, endPoint x: 981, endPoint y: 308, distance: 17.1
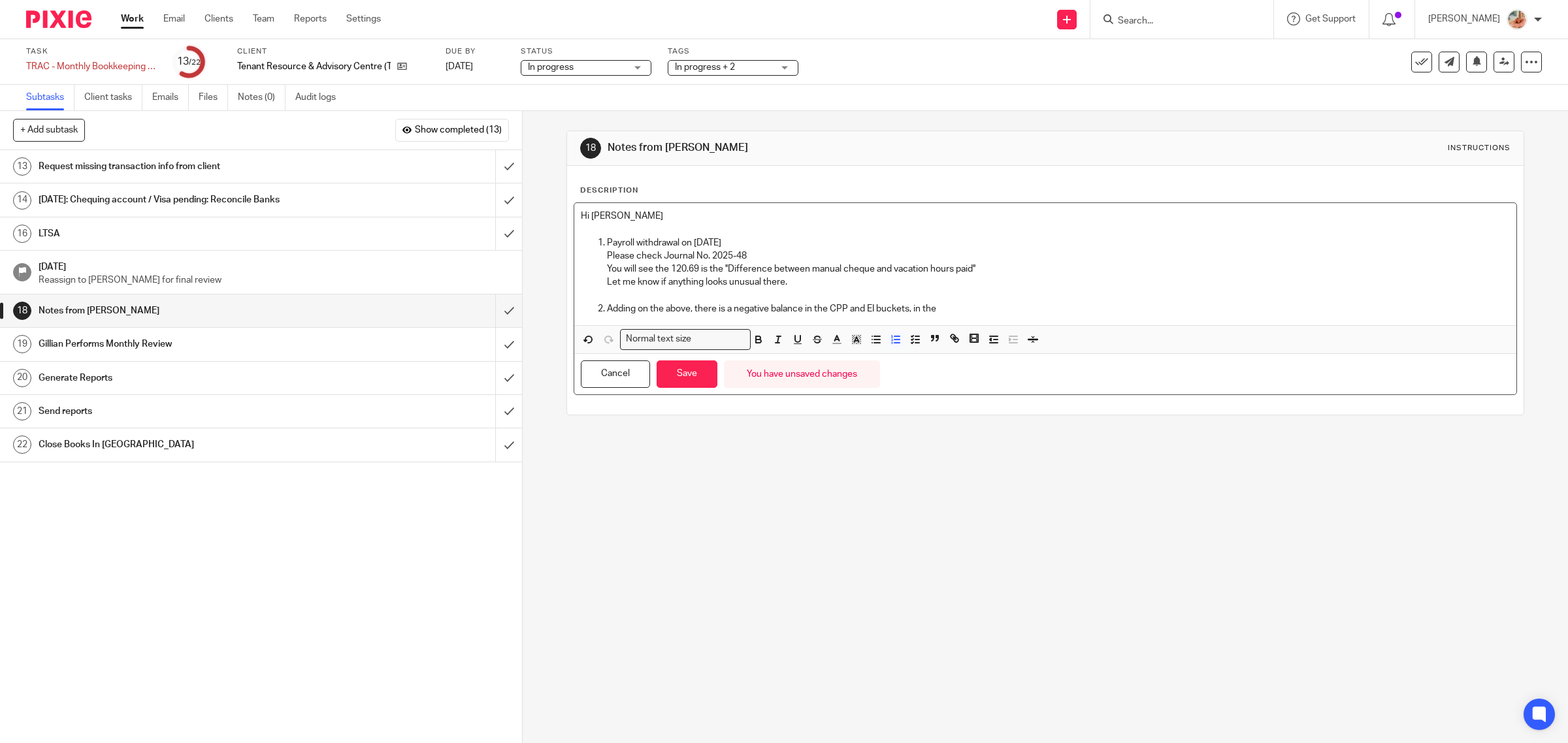
click at [981, 308] on p "Adding on the above, there is a negative balance in the CPP and EI buckets, in …" at bounding box center [1059, 309] width 903 height 13
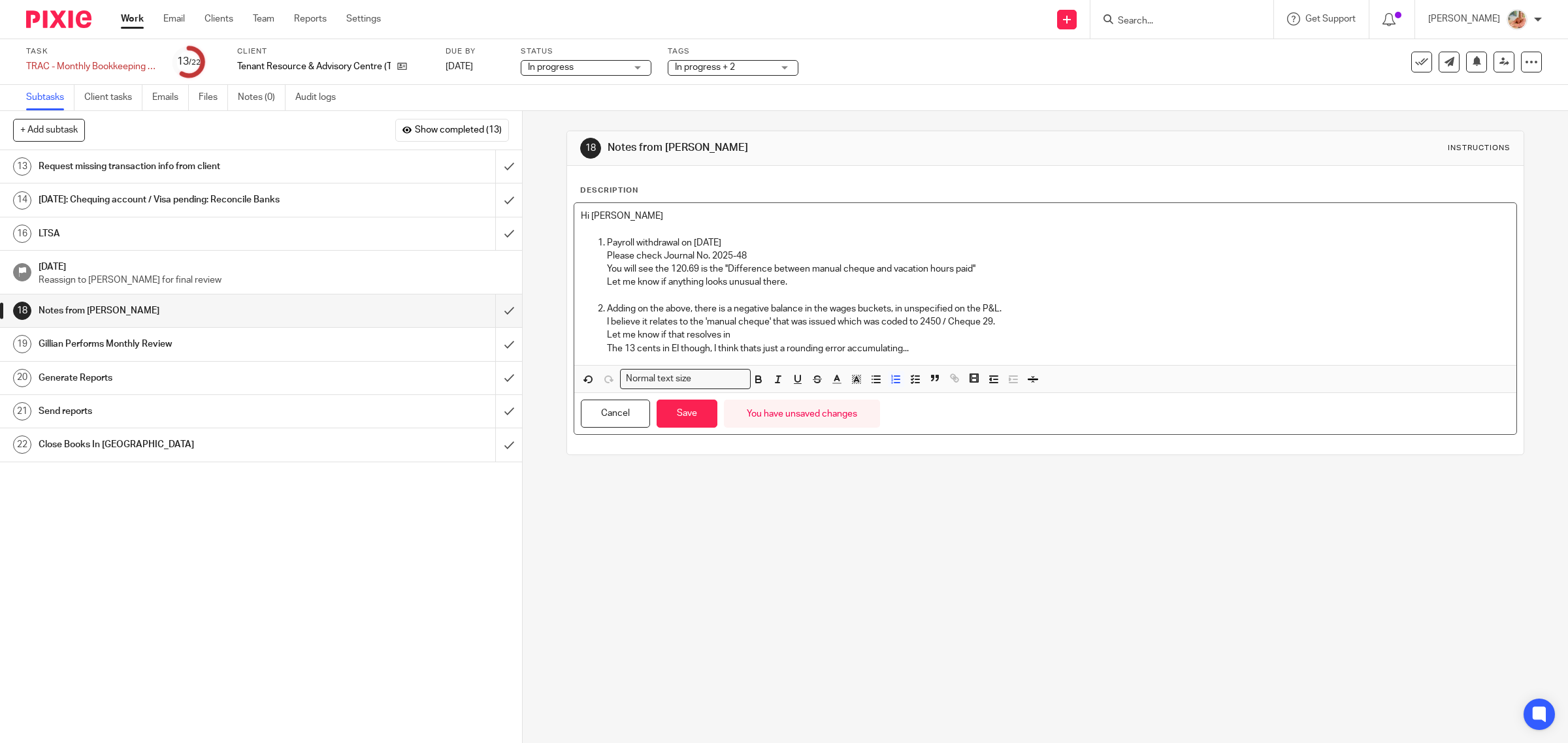
click at [752, 351] on p "The 13 cents in EI though, I think thats just a rounding error accumulating..." at bounding box center [1059, 349] width 903 height 13
click at [887, 310] on p "Adding on the above, there is a negative balance in the wages buckets, in unspe…" at bounding box center [1059, 309] width 903 height 13
drag, startPoint x: 930, startPoint y: 311, endPoint x: 976, endPoint y: 308, distance: 46.1
click at [976, 308] on p "Adding on the above, there is a negative balance in the wages bucket 321.15, in…" at bounding box center [1059, 309] width 903 height 13
click at [761, 383] on button "button" at bounding box center [759, 379] width 16 height 16
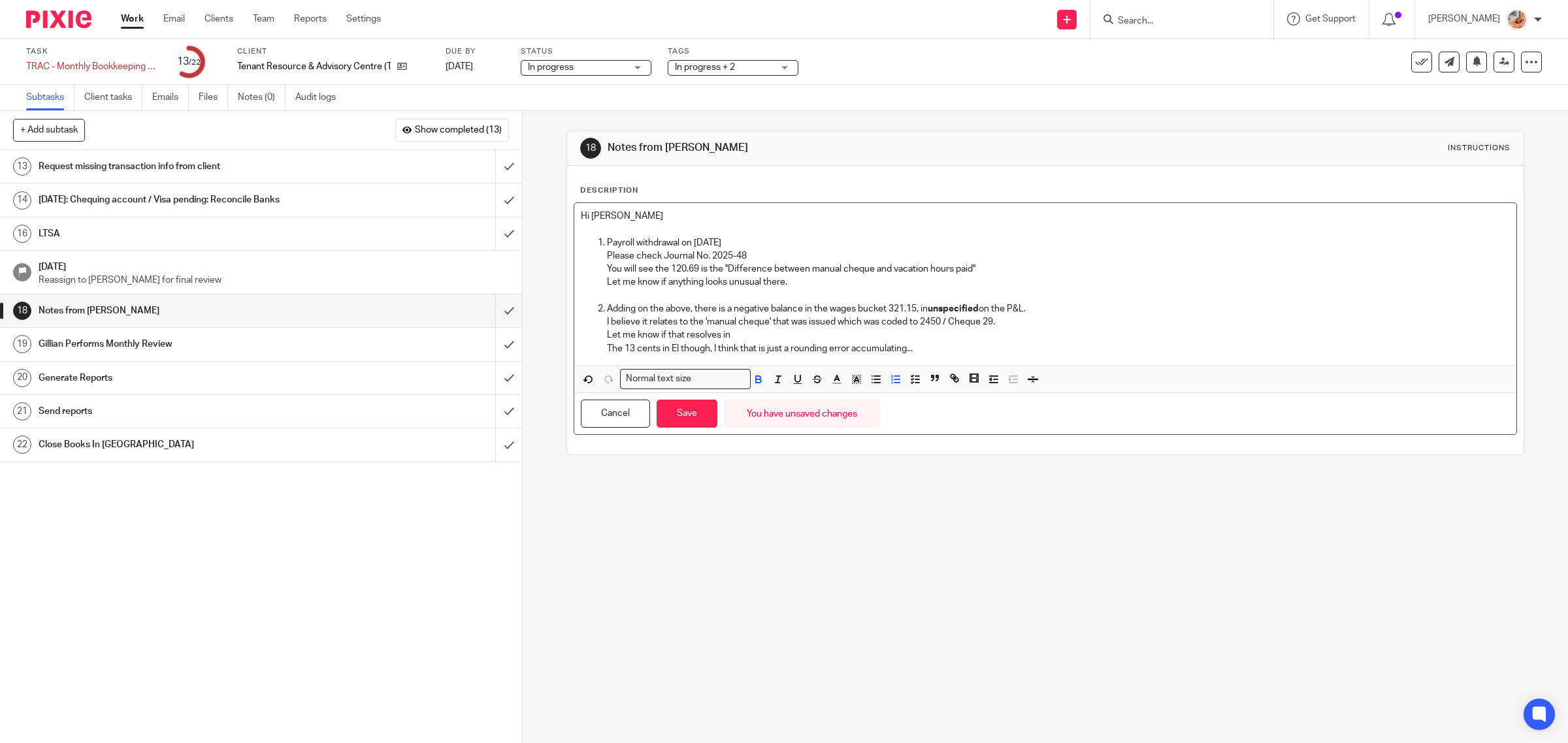
click at [1129, 354] on p "The 13 cents in EI though, I think that is just a rounding error accumulating..." at bounding box center [1059, 349] width 903 height 13
click at [1017, 326] on p "I believe it relates to the 'manual cheque' that was issued which was coded to …" at bounding box center [1059, 322] width 903 height 13
click at [777, 331] on p "Let me know if that resolves in" at bounding box center [1059, 335] width 903 height 13
click at [919, 351] on p "The 13 cents in EI though, I think that is just a rounding error accumulating..." at bounding box center [1059, 349] width 903 height 13
click at [808, 285] on p "Let me know if anything looks unusual there." at bounding box center [1059, 282] width 903 height 13
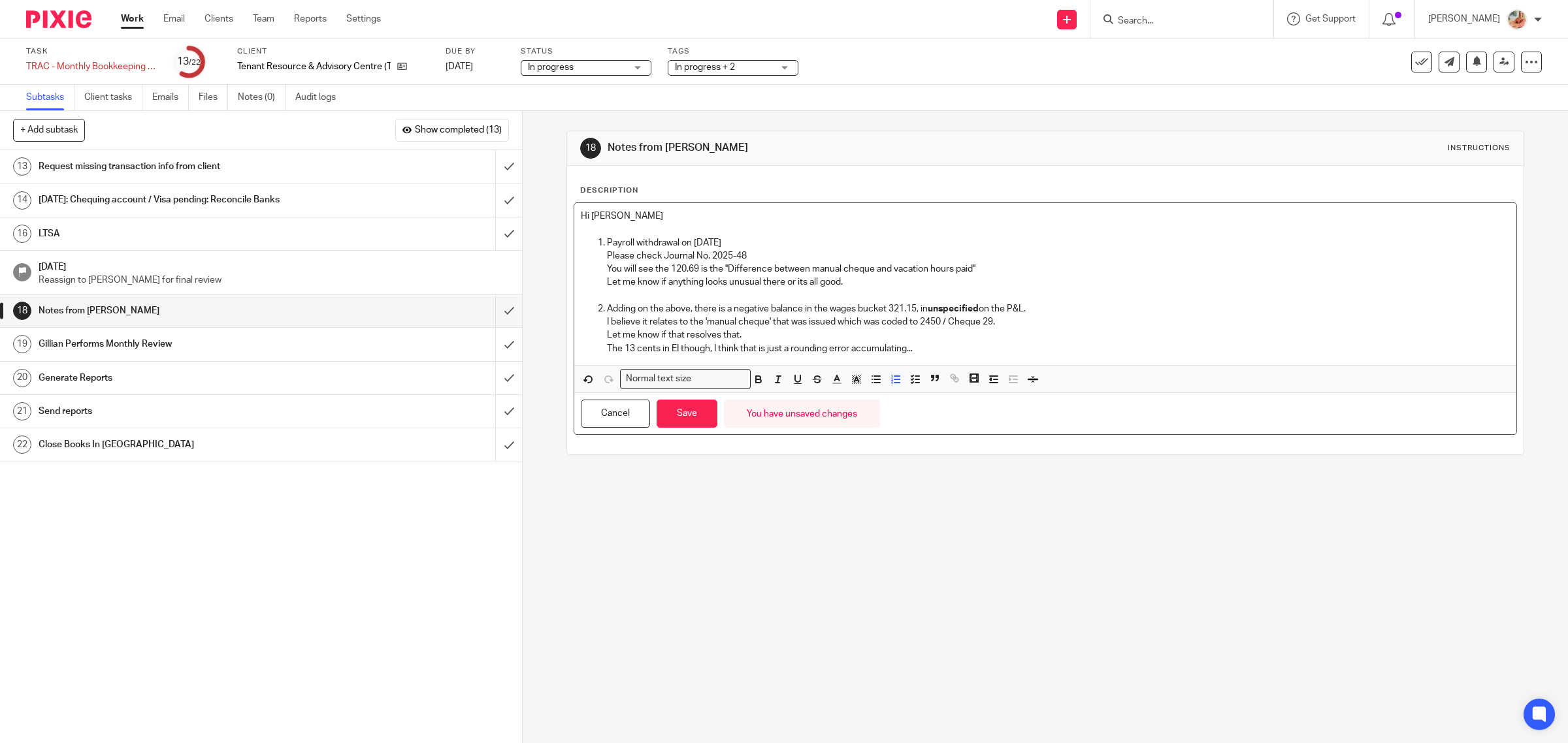
click at [925, 353] on p "The 13 cents in EI though, I think that is just a rounding error accumulating..." at bounding box center [1059, 349] width 903 height 13
drag, startPoint x: 825, startPoint y: 351, endPoint x: 844, endPoint y: 351, distance: 19.0
click at [844, 351] on p "The 13 cents in EI though, I think that is just a rounding error accumulating..." at bounding box center [1059, 349] width 903 height 13
click at [683, 419] on button "Save" at bounding box center [687, 414] width 60 height 28
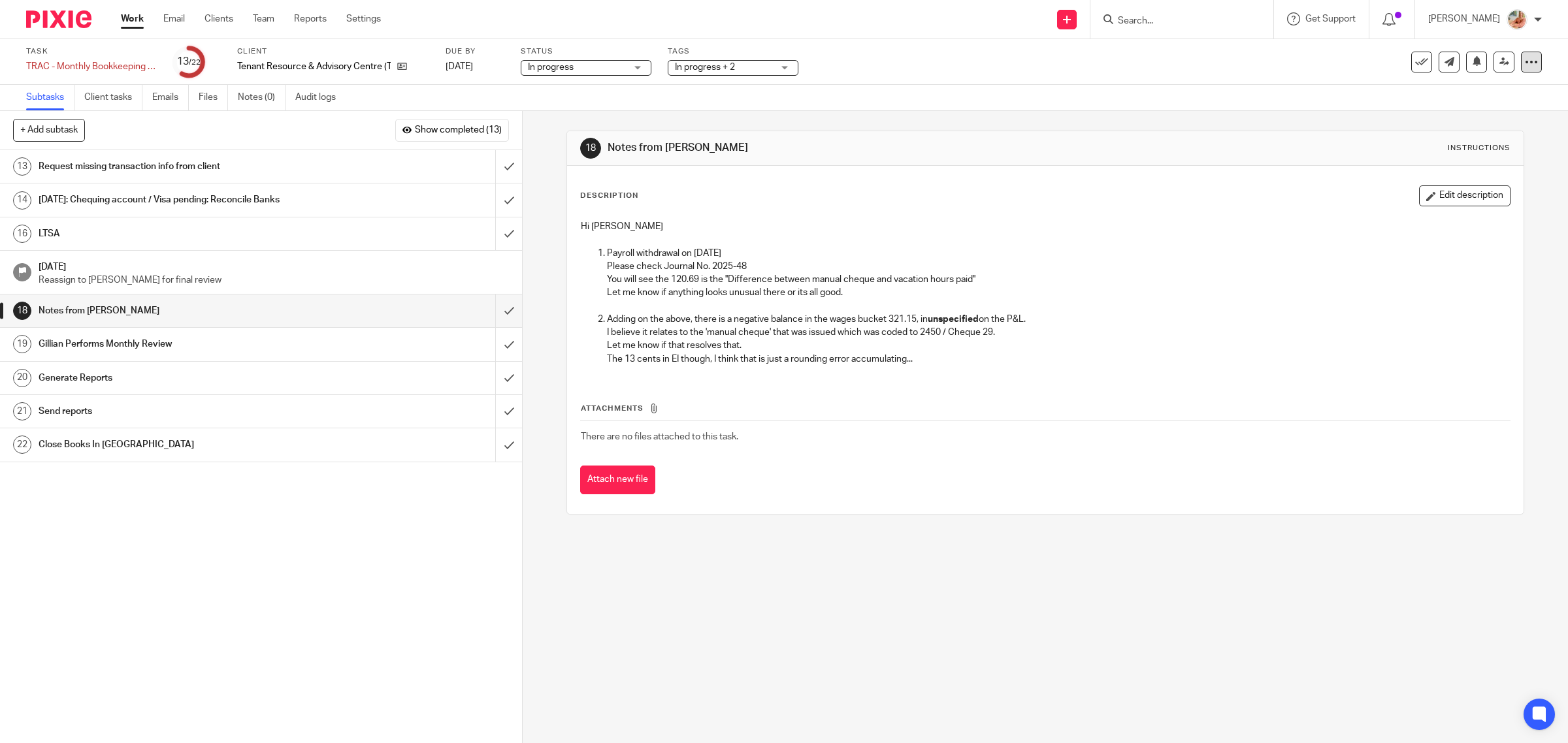
click at [1521, 70] on div at bounding box center [1531, 62] width 21 height 21
click at [1465, 115] on link "Advanced task editor" at bounding box center [1478, 113] width 86 height 9
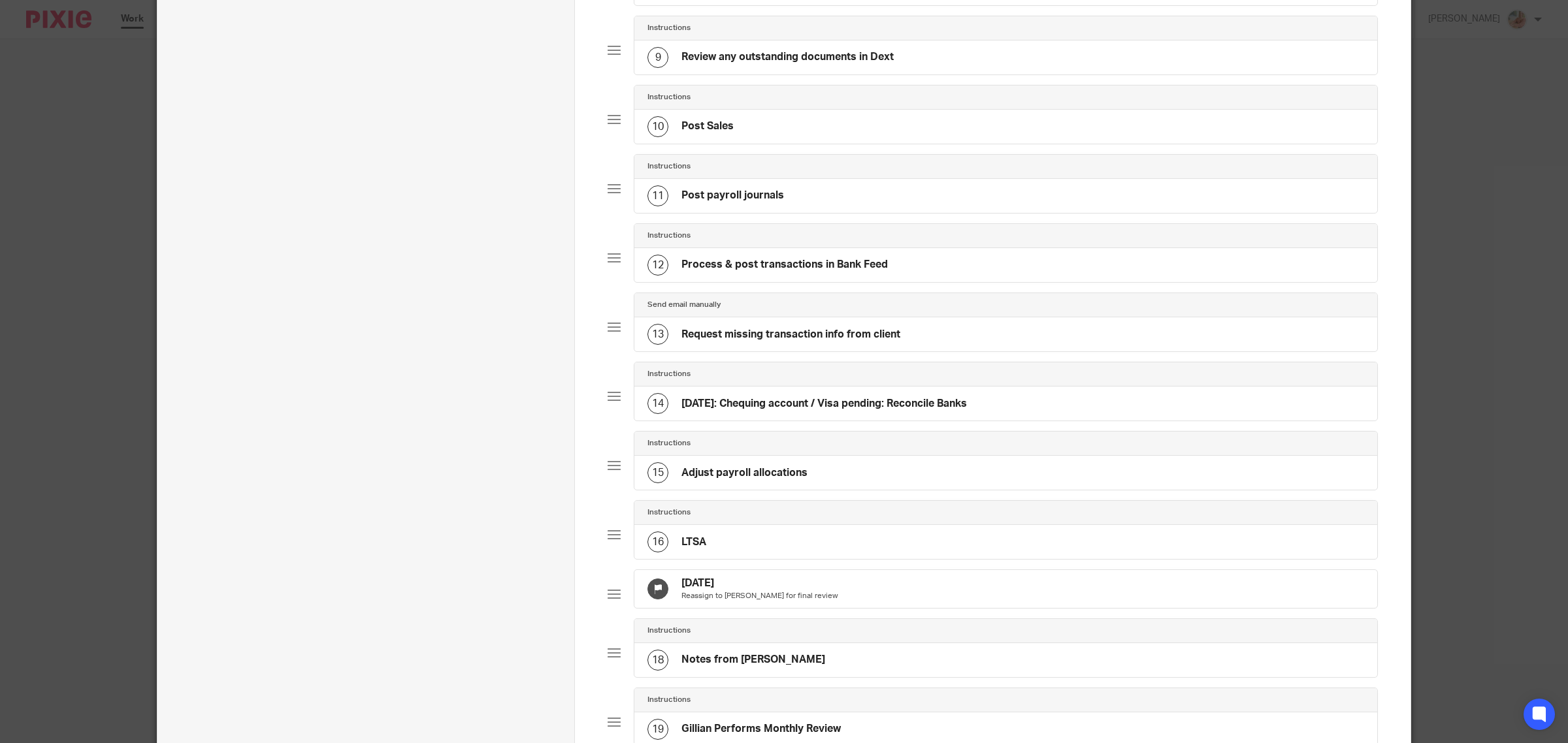
scroll to position [653, 0]
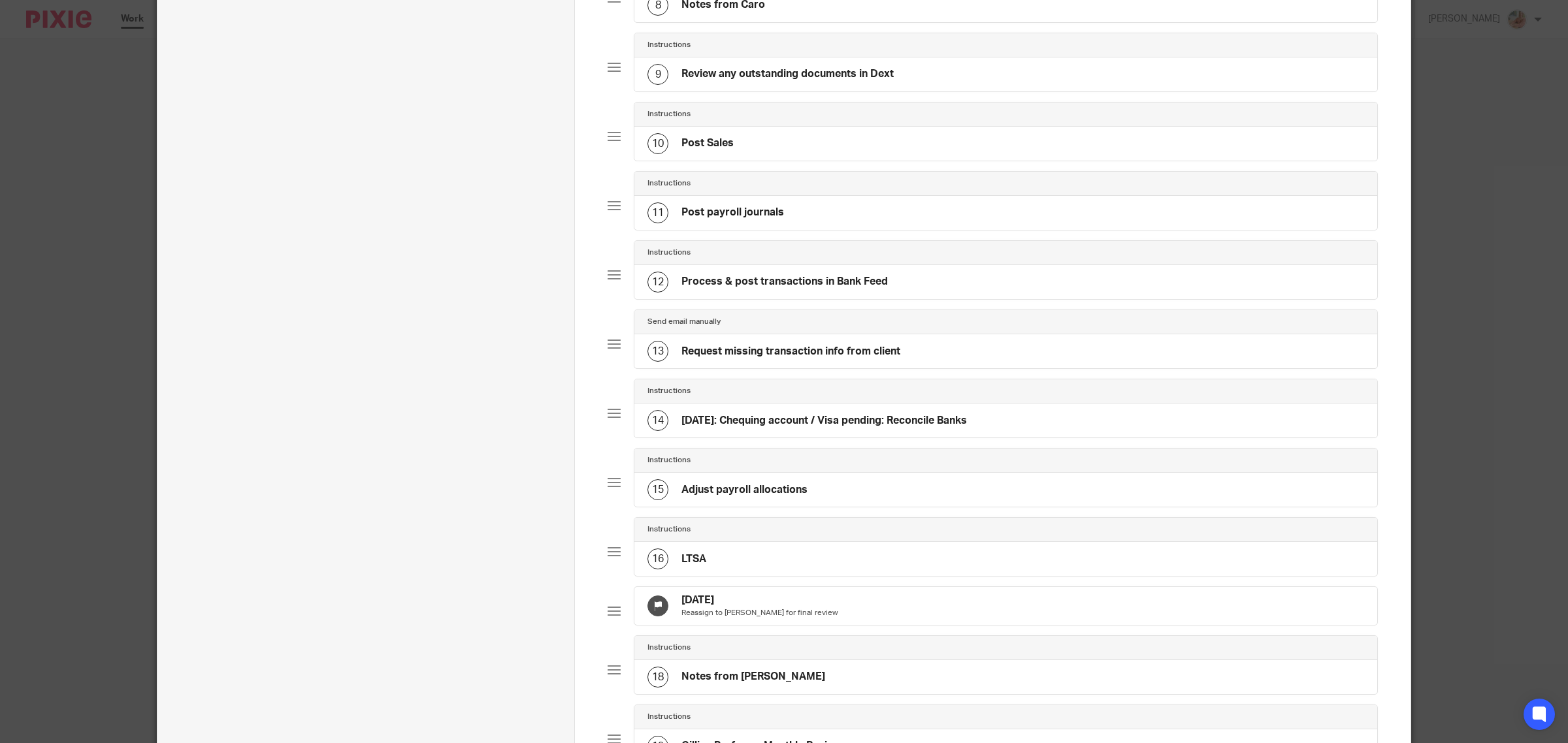
click at [612, 558] on div at bounding box center [615, 552] width 13 height 13
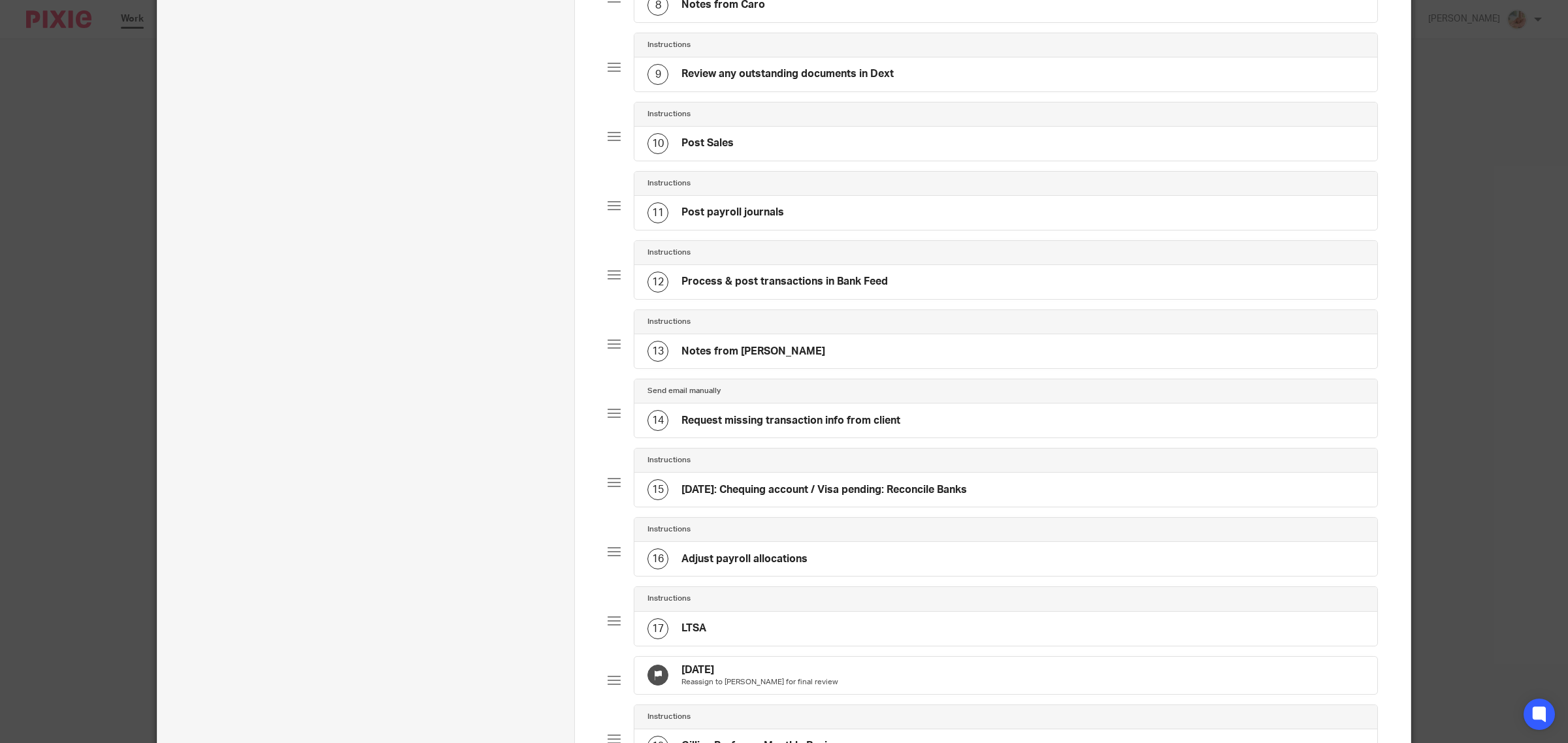
click at [608, 558] on div at bounding box center [615, 552] width 13 height 13
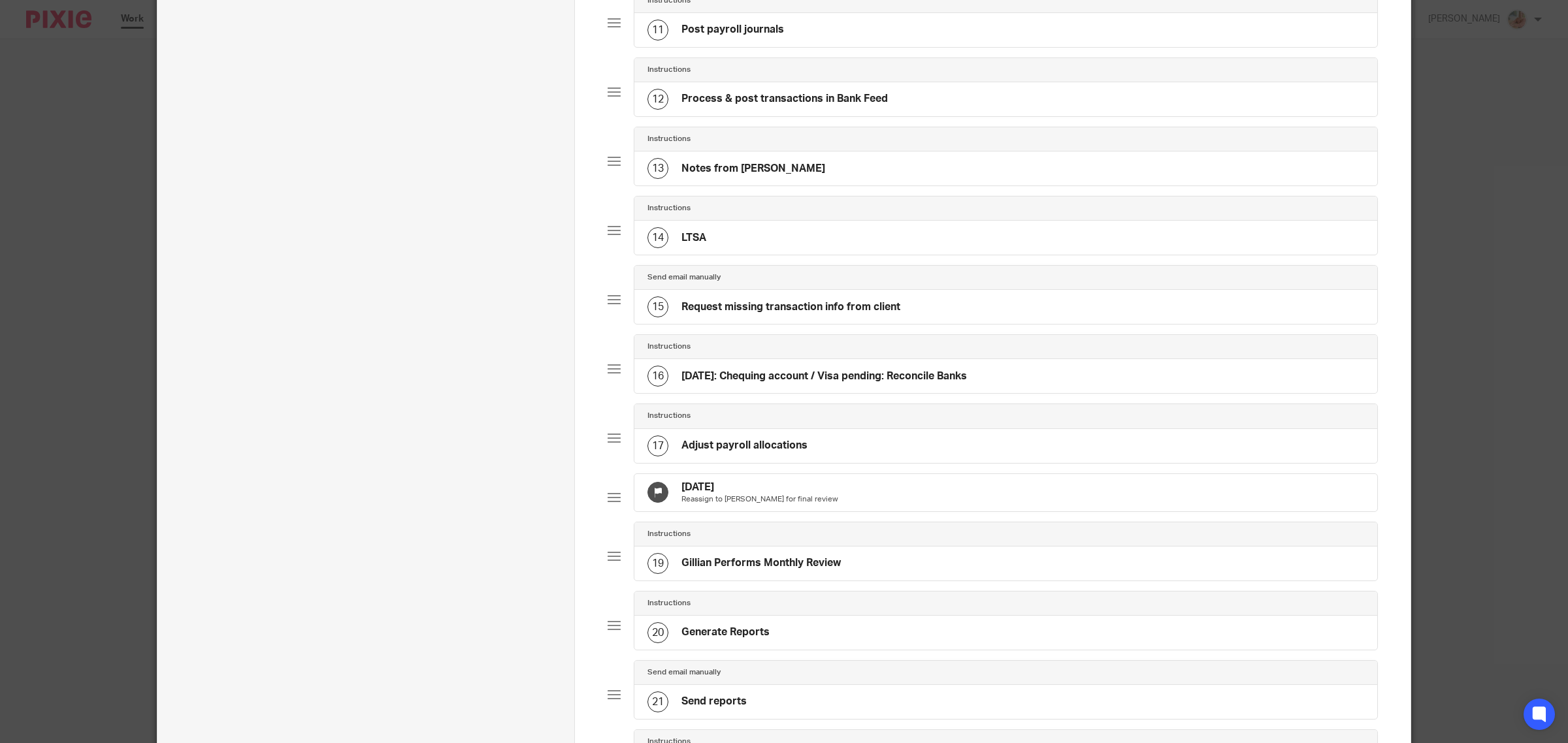
scroll to position [1121, 0]
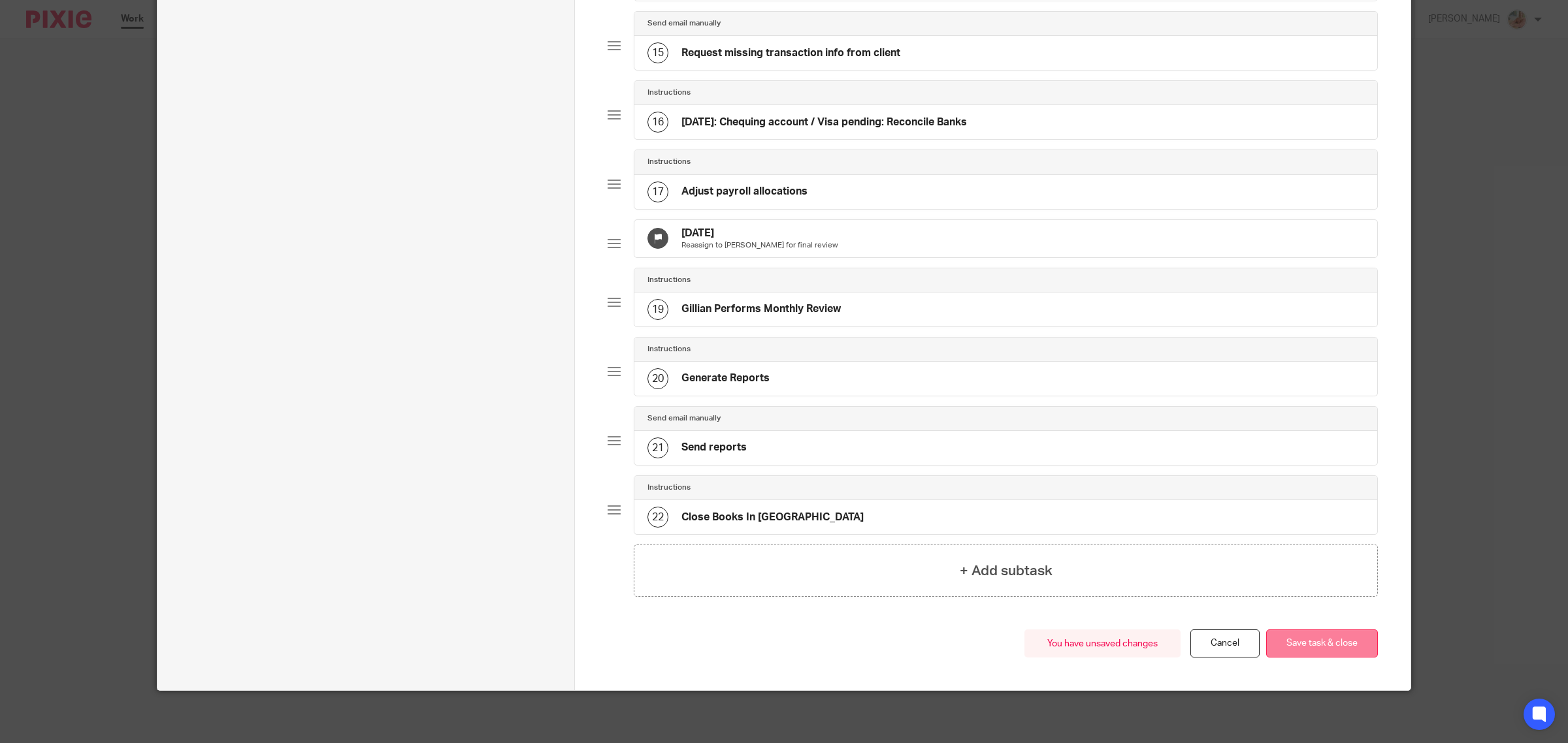
click at [1322, 647] on button "Save task & close" at bounding box center [1322, 644] width 112 height 28
drag, startPoint x: 1322, startPoint y: 647, endPoint x: 1235, endPoint y: 638, distance: 87.5
click at [1322, 647] on button "Save task & close" at bounding box center [1322, 644] width 112 height 28
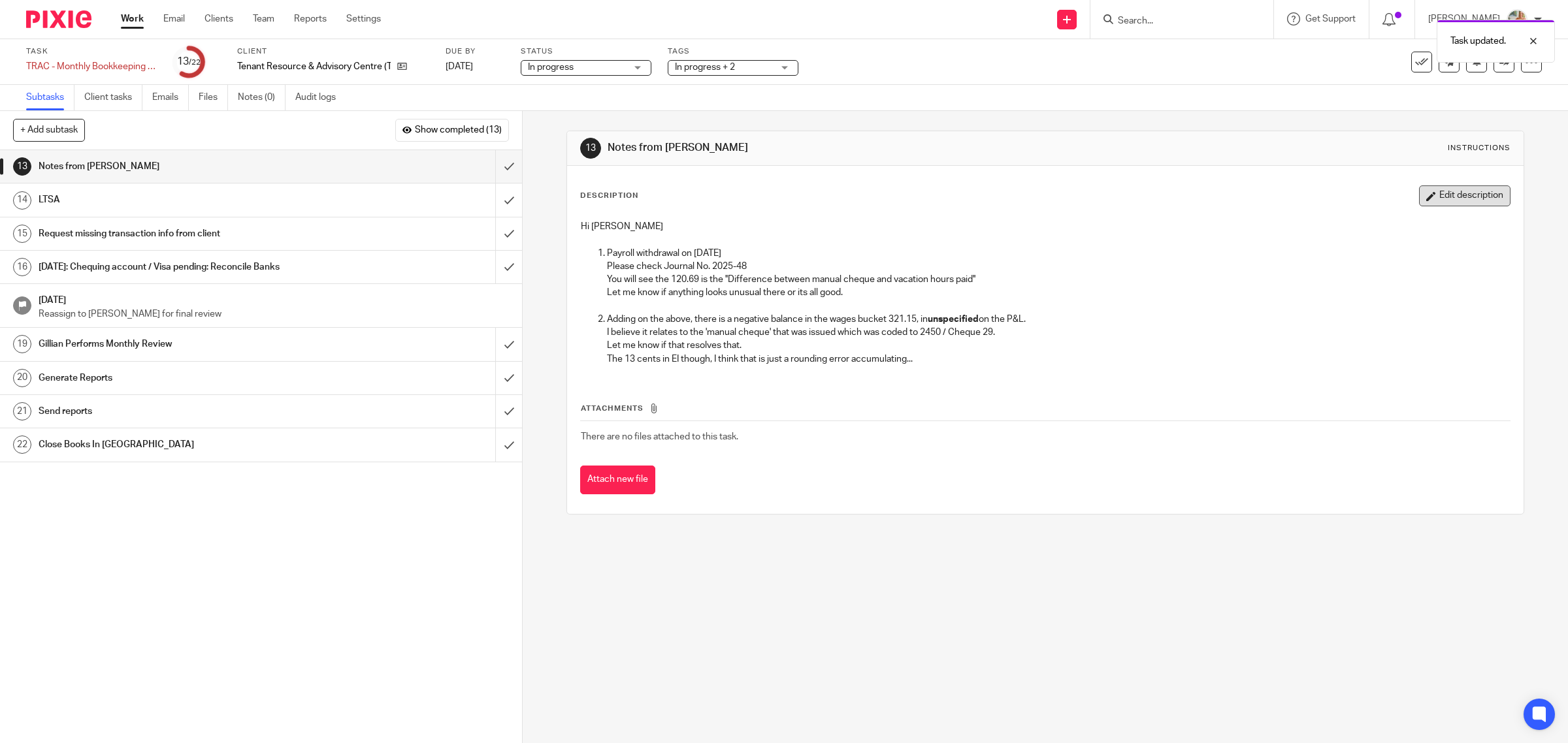
click at [1421, 200] on button "Edit description" at bounding box center [1465, 196] width 91 height 21
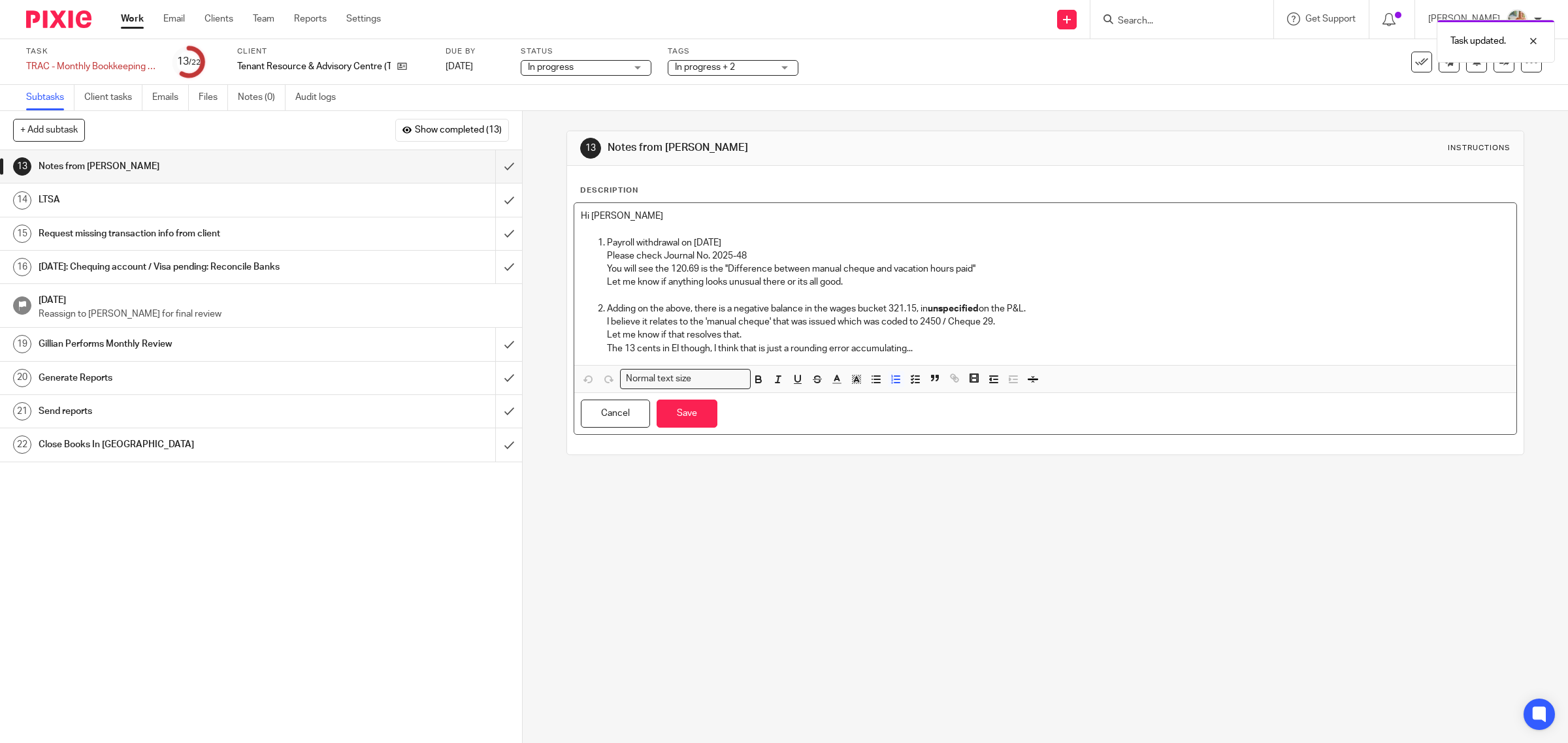
click at [946, 350] on p "The 13 cents in EI though, I think that is just a rounding error accumulating..." at bounding box center [1059, 349] width 903 height 13
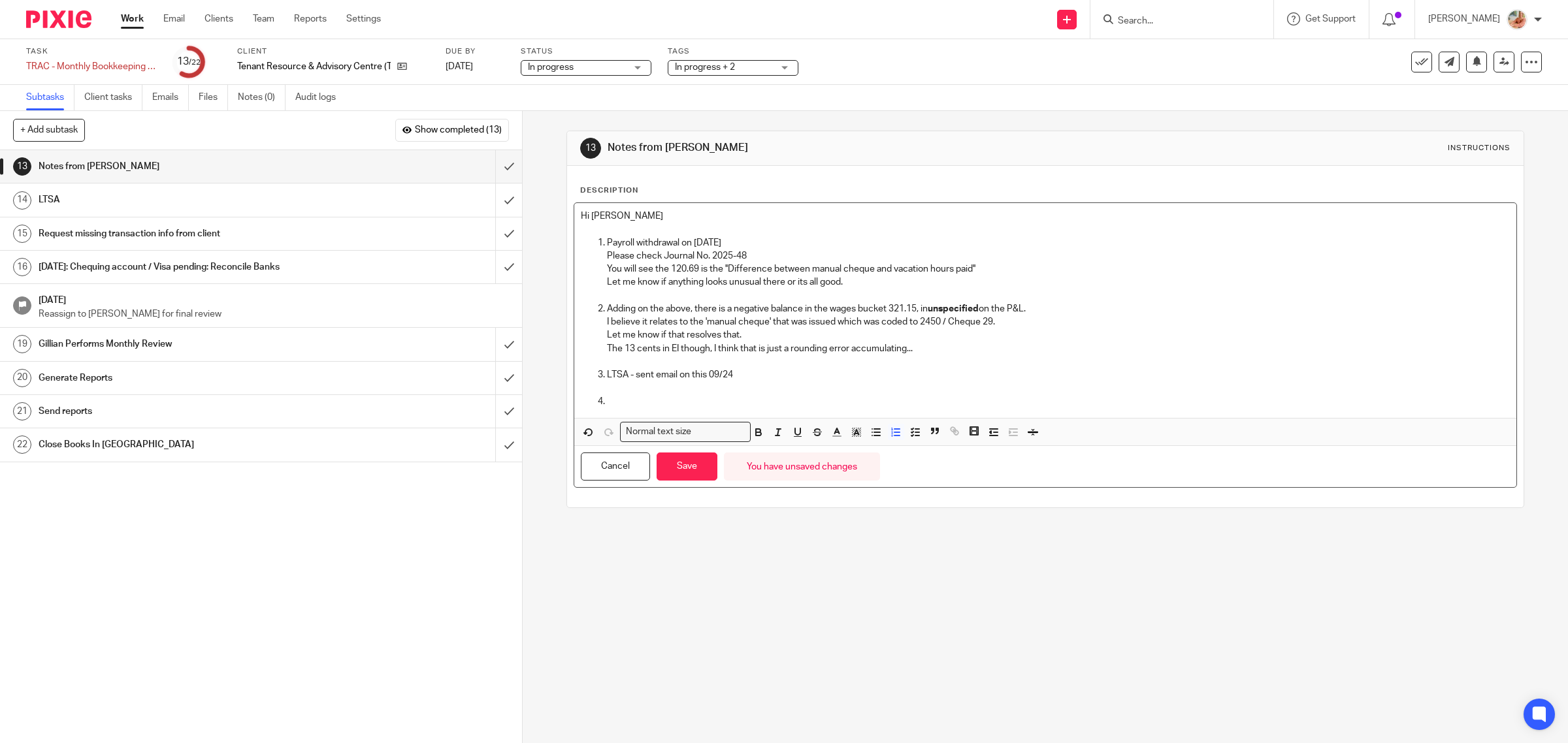
click at [839, 370] on p "LTSA - sent email on this 09/24" at bounding box center [1059, 375] width 903 height 13
click at [574, 402] on div "Hi [PERSON_NAME] Payroll withdrawal on [DATE] Please check Journal No. 2025-48 …" at bounding box center [1045, 311] width 942 height 215
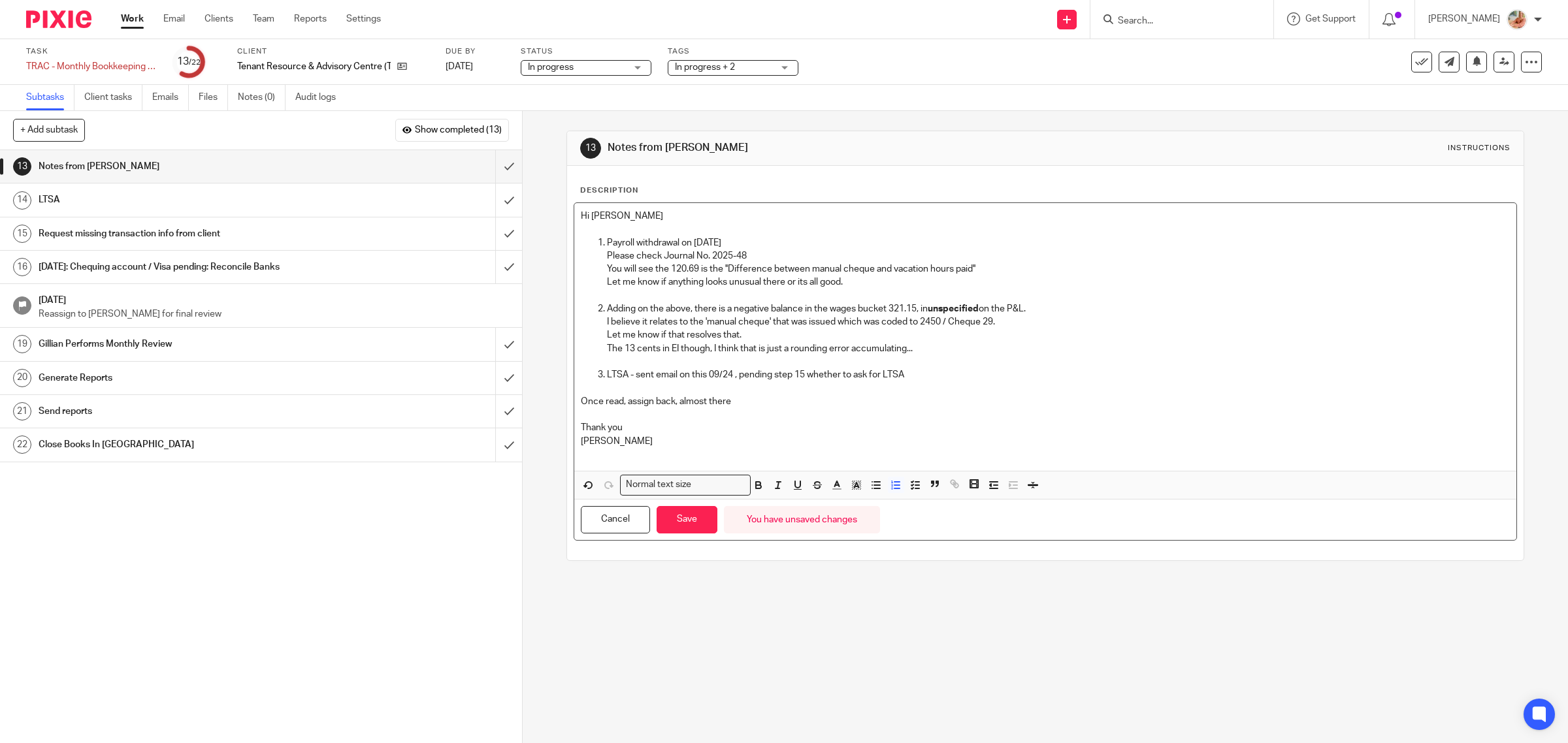
click at [937, 377] on p "LTSA - sent email on this 09/24 , pending step 15 whether to ask for LTSA" at bounding box center [1059, 375] width 903 height 13
click at [741, 402] on p "Once read, assign back, almost there" at bounding box center [1046, 401] width 930 height 13
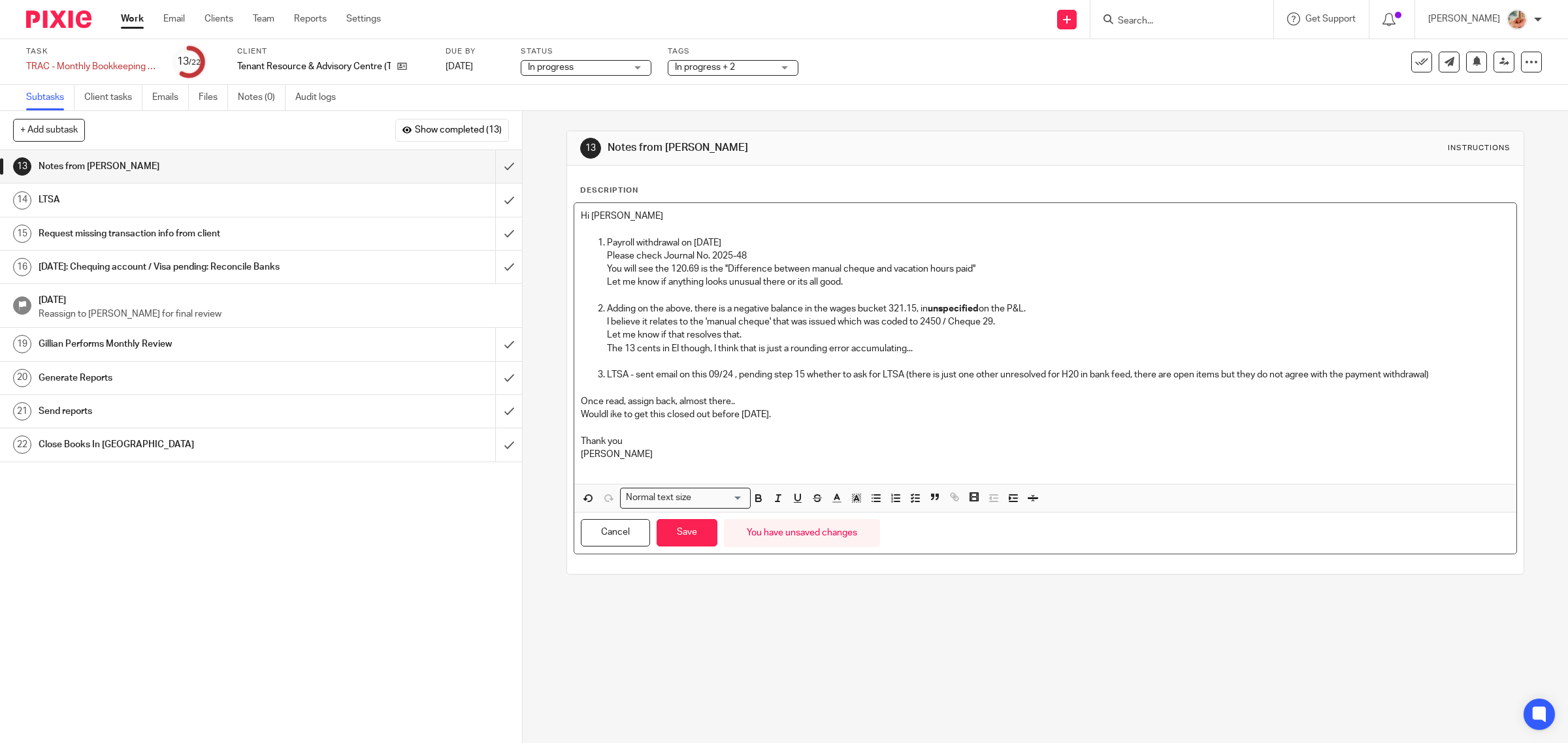
click at [606, 418] on p "Wouldl ike to get this closed out before [DATE]." at bounding box center [1046, 415] width 930 height 13
drag, startPoint x: 710, startPoint y: 415, endPoint x: 738, endPoint y: 415, distance: 28.0
click at [738, 415] on p "Wouldl like to get this closed out before tomorrow." at bounding box center [1046, 415] width 930 height 13
click at [658, 210] on p "Hi [PERSON_NAME]" at bounding box center [1046, 216] width 930 height 13
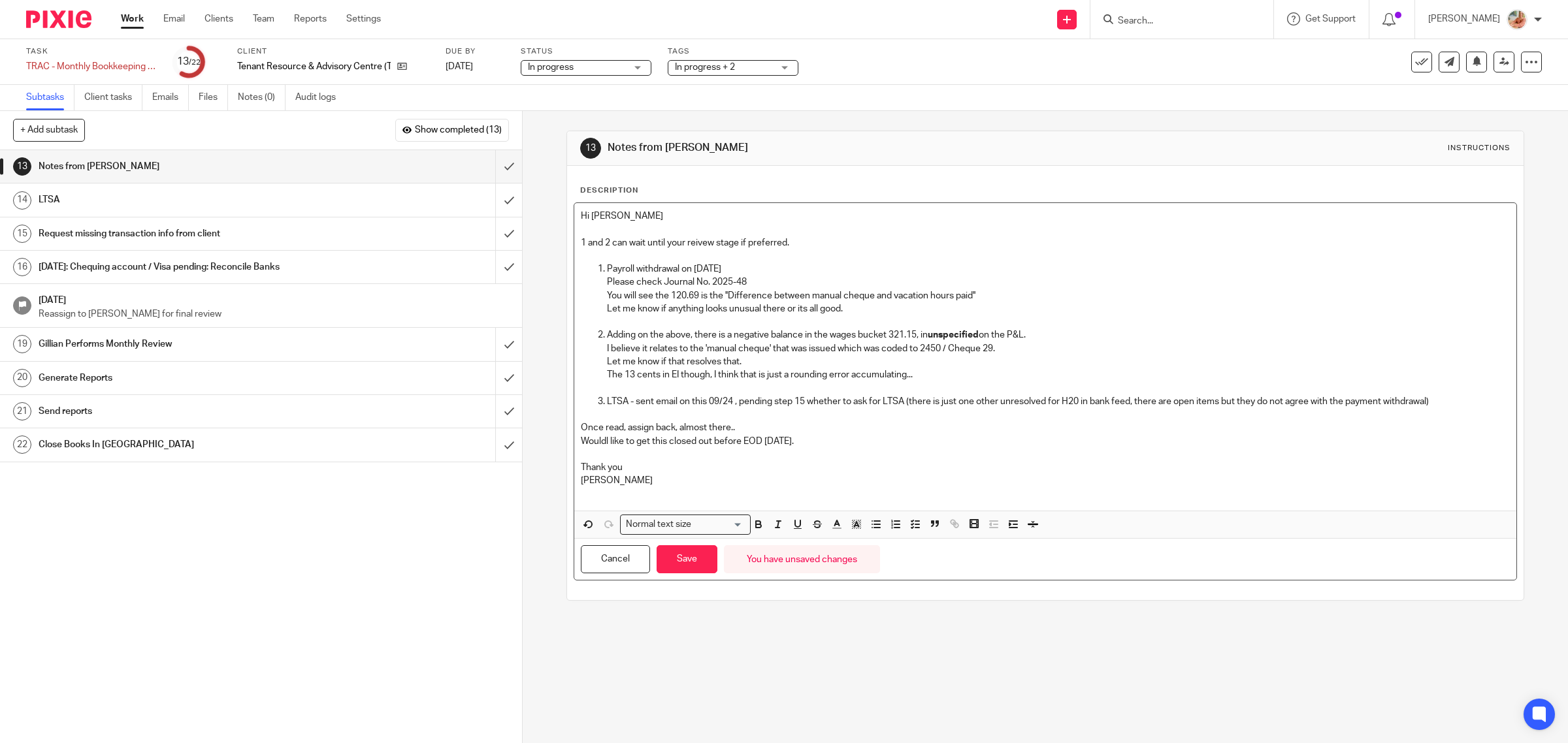
click at [694, 246] on p "1 and 2 can wait until your reivew stage if preferred." at bounding box center [1046, 243] width 930 height 13
click at [694, 248] on p "1 and 2 can wait until your revew stage if preferred." at bounding box center [1046, 243] width 930 height 13
click at [604, 445] on p "Wouldl like to get this closed out before EOD tomorrow." at bounding box center [1046, 441] width 930 height 13
click at [606, 441] on p "Wouldl like to get this closed out before EOD tomorrow." at bounding box center [1046, 441] width 930 height 13
click at [657, 570] on button "Save" at bounding box center [687, 559] width 60 height 28
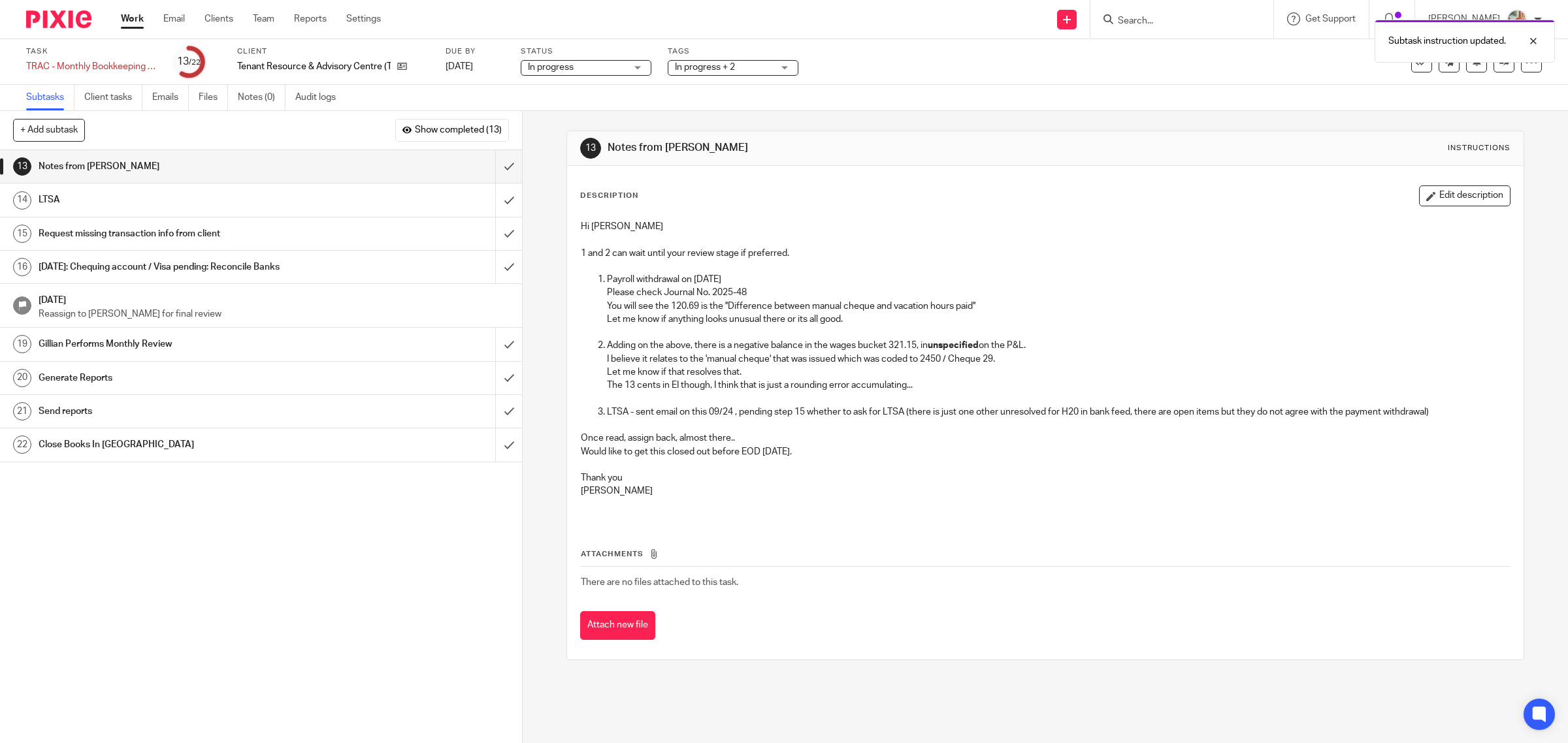
click at [1419, 193] on button "Edit description" at bounding box center [1465, 196] width 91 height 21
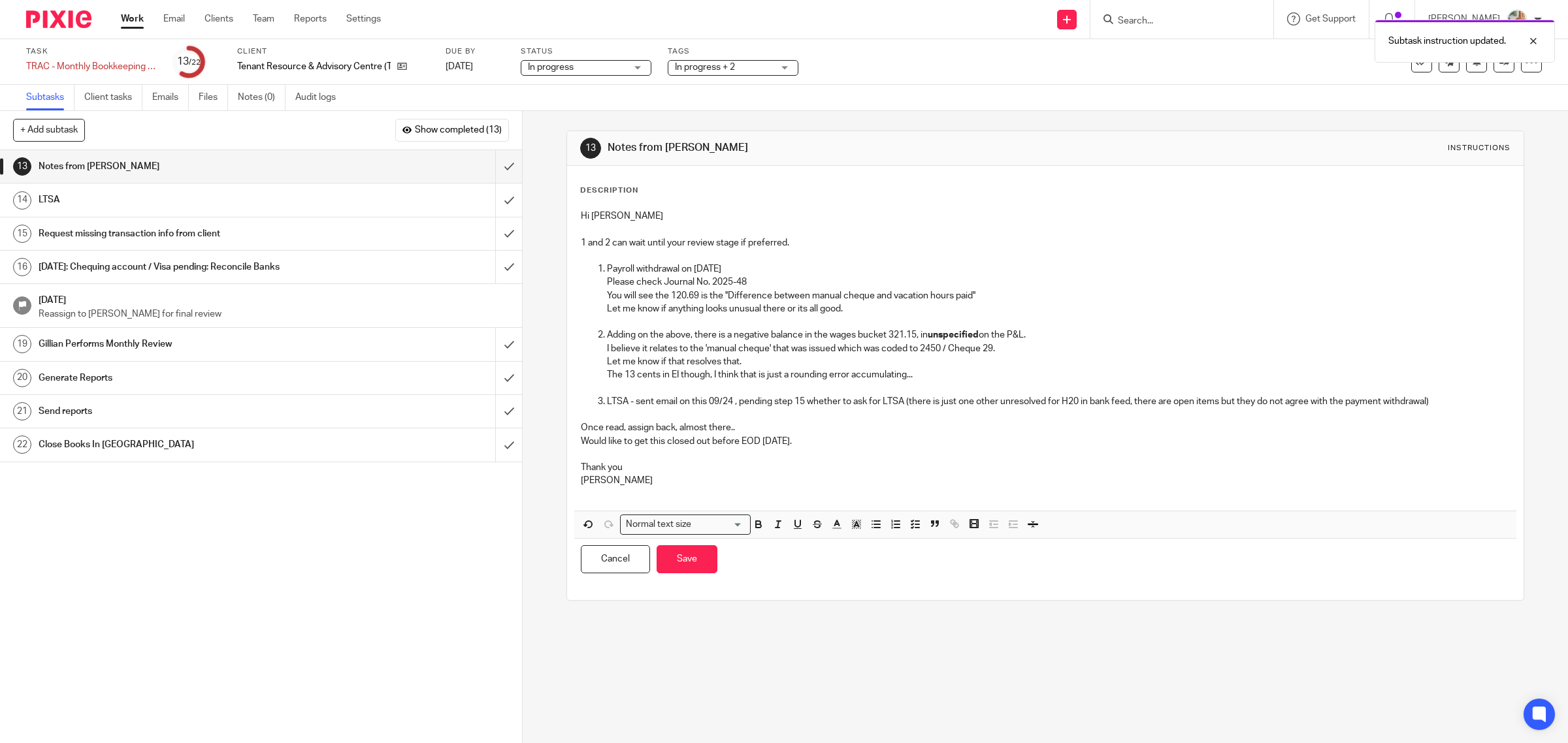
click at [710, 443] on p "Would like to get this closed out before EOD tomorrow." at bounding box center [1046, 441] width 930 height 13
click at [703, 561] on button "Save" at bounding box center [687, 559] width 60 height 28
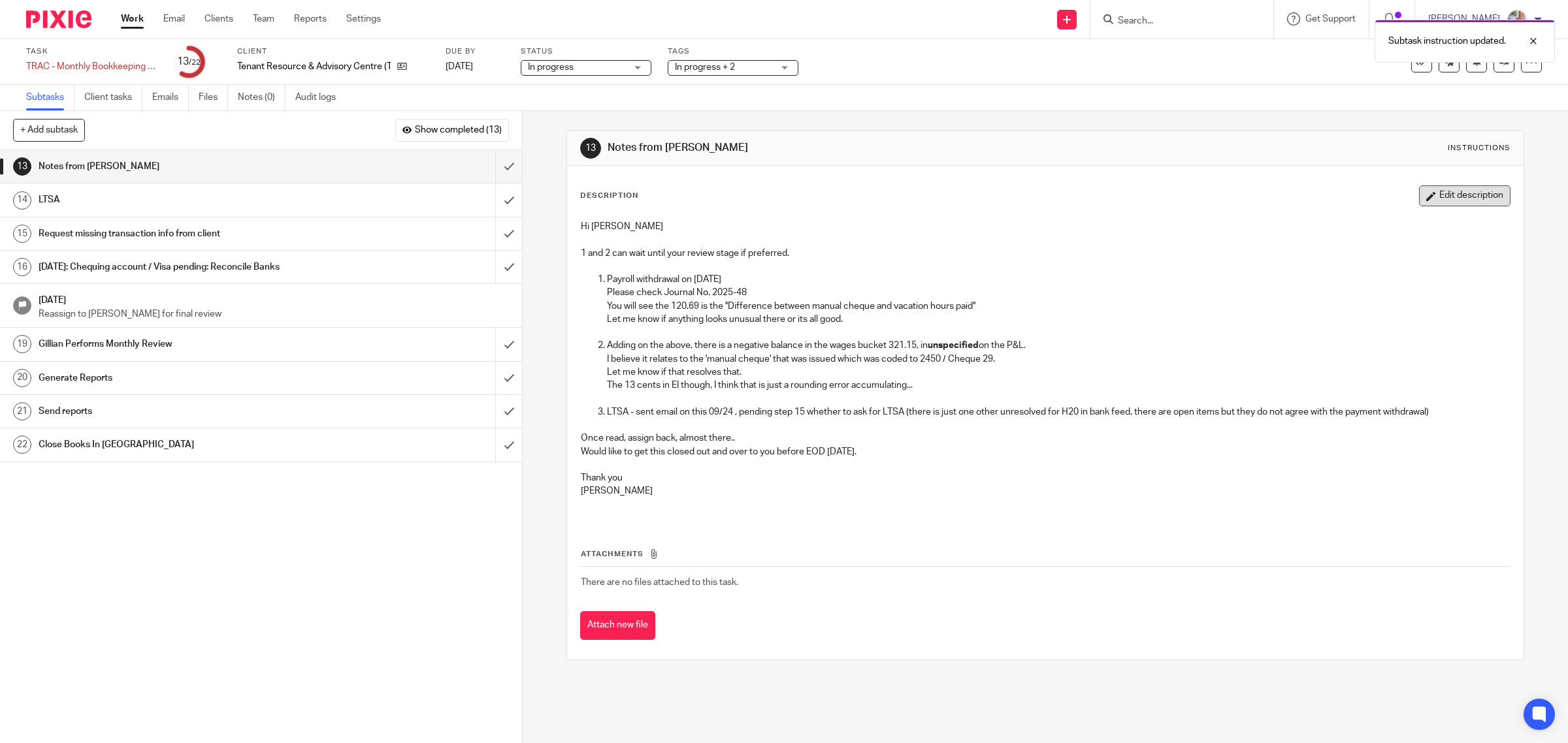
click at [1446, 193] on button "Edit description" at bounding box center [1465, 196] width 91 height 21
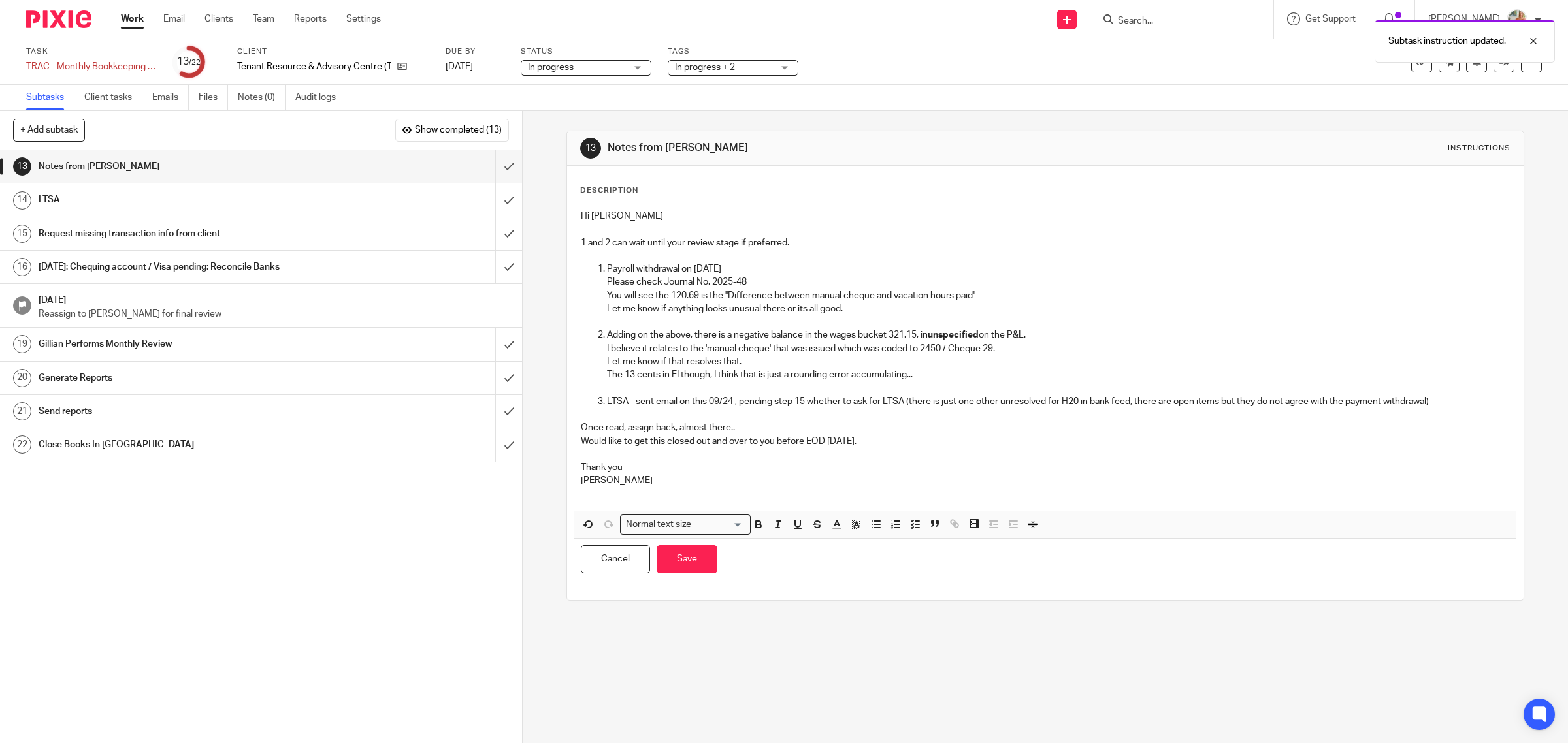
click at [730, 400] on p "LTSA - sent email on this 09/24 , pending step 15 whether to ask for LTSA (ther…" at bounding box center [1059, 401] width 903 height 13
click at [798, 404] on p "LTSA - sent email on this 09/24 to you and Caro, pending step 15 whether to ask…" at bounding box center [1059, 401] width 903 height 13
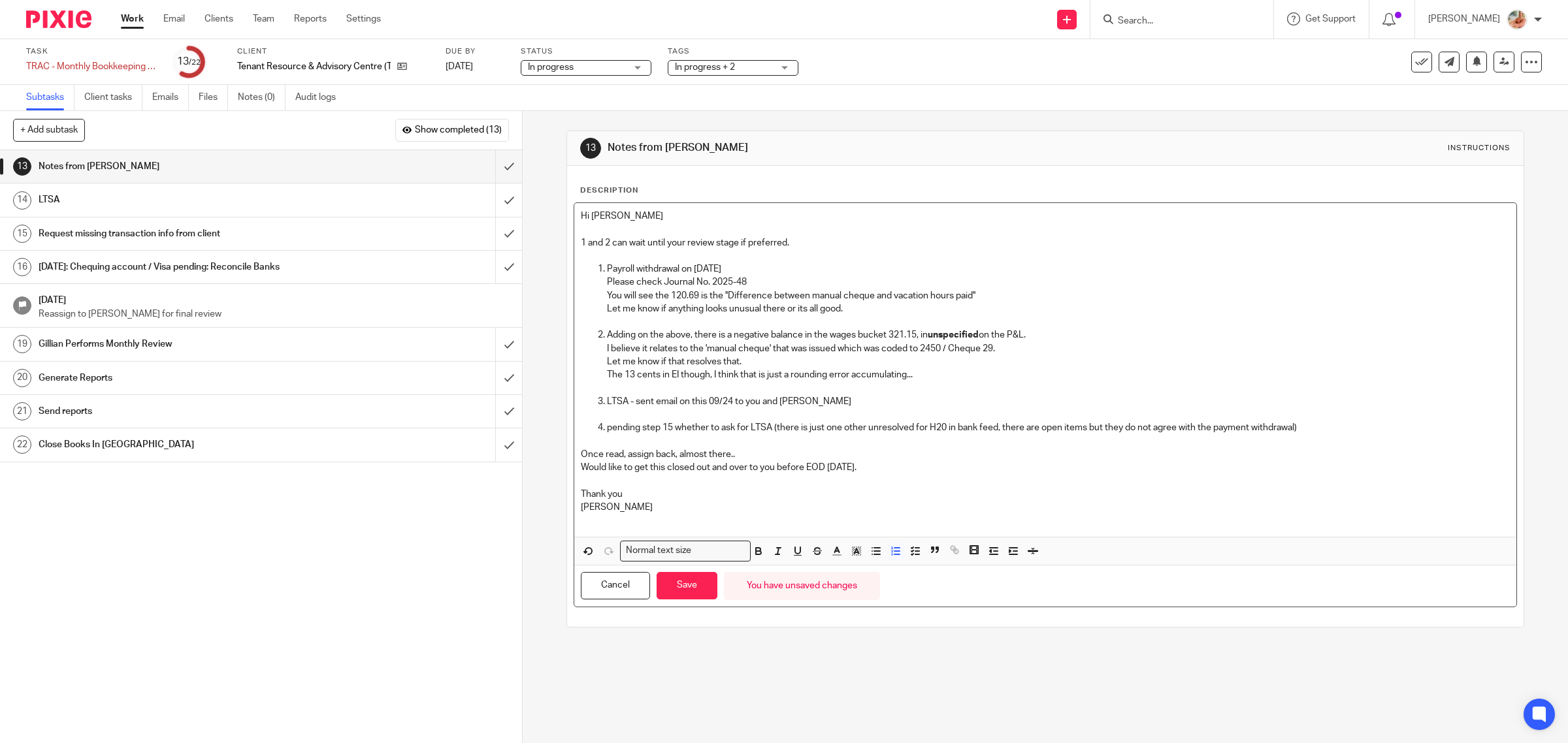
click at [611, 428] on p "pending step 15 whether to ask for LTSA (there is just one other unresolved for…" at bounding box center [1059, 428] width 903 height 13
click at [774, 426] on p "Pending step 15 whether to ask for LTSA (there is just one other unresolved for…" at bounding box center [1059, 428] width 903 height 13
click at [773, 429] on p "Pending step 15 whether to ask for LTSA (there is just one other unresolved for…" at bounding box center [1059, 428] width 903 height 13
click at [1307, 431] on p "Pending step 15 whether to ask for LTSA .. (there is just one other unresolved …" at bounding box center [1059, 428] width 903 height 13
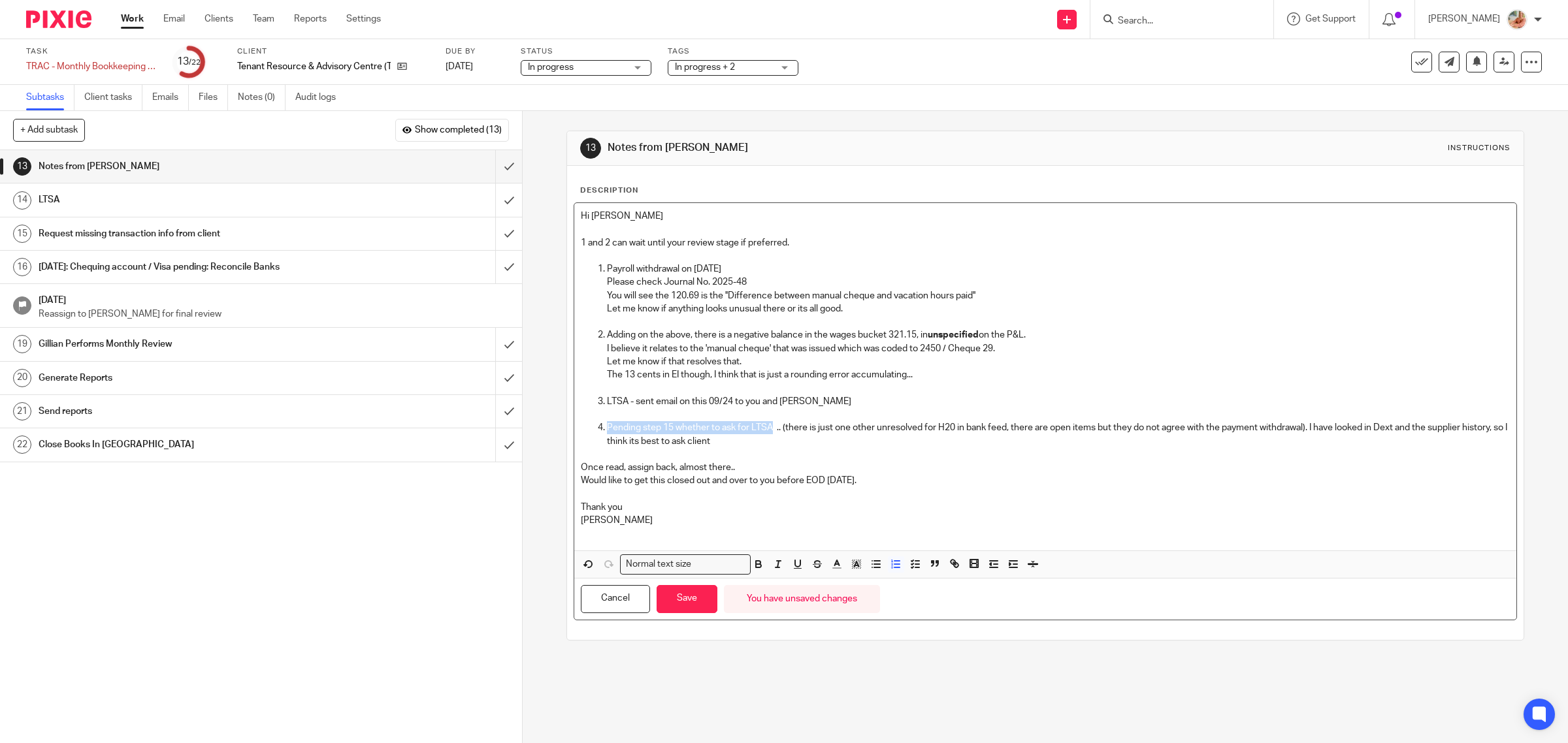
drag, startPoint x: 768, startPoint y: 424, endPoint x: 598, endPoint y: 426, distance: 170.0
click at [607, 426] on li "Pending step 15 whether to ask for LTSA .. (there is just one other unresolved …" at bounding box center [1059, 434] width 903 height 27
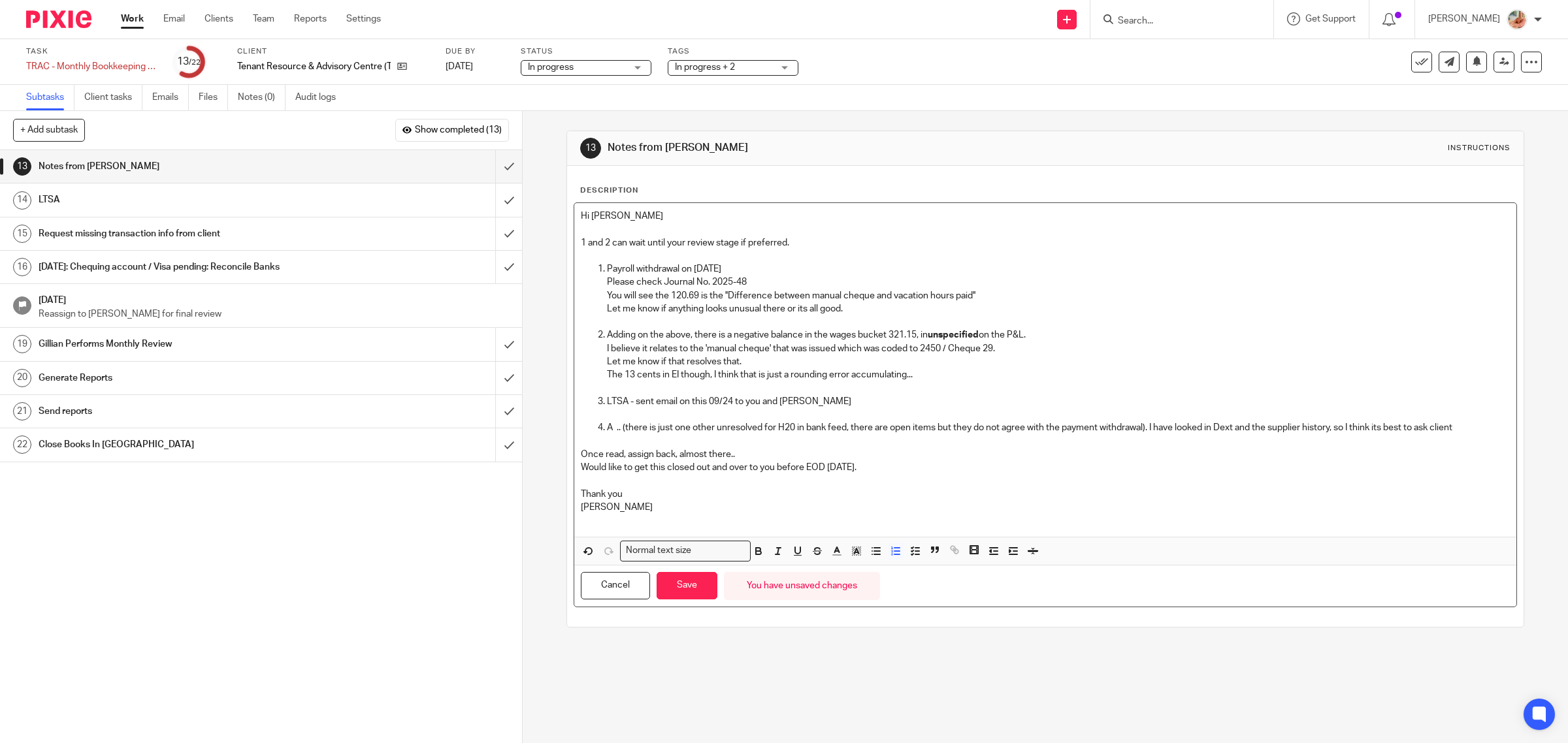
click at [816, 403] on p "LTSA - sent email on this 09/24 to you and Caro" at bounding box center [1059, 401] width 903 height 13
click at [802, 400] on p "LTSA - sent email on this 09/24 to you and Caro Pending step 15 whether to ask …" at bounding box center [1059, 401] width 903 height 13
click at [977, 392] on p at bounding box center [1046, 389] width 930 height 13
click at [623, 429] on p "A .. (there is just one other unresolved for H20 in bank feed, there are open i…" at bounding box center [1059, 428] width 903 height 13
click at [654, 429] on p "There is just one other unresolved for H20 in bank feed, there are open items b…" at bounding box center [1059, 428] width 903 height 13
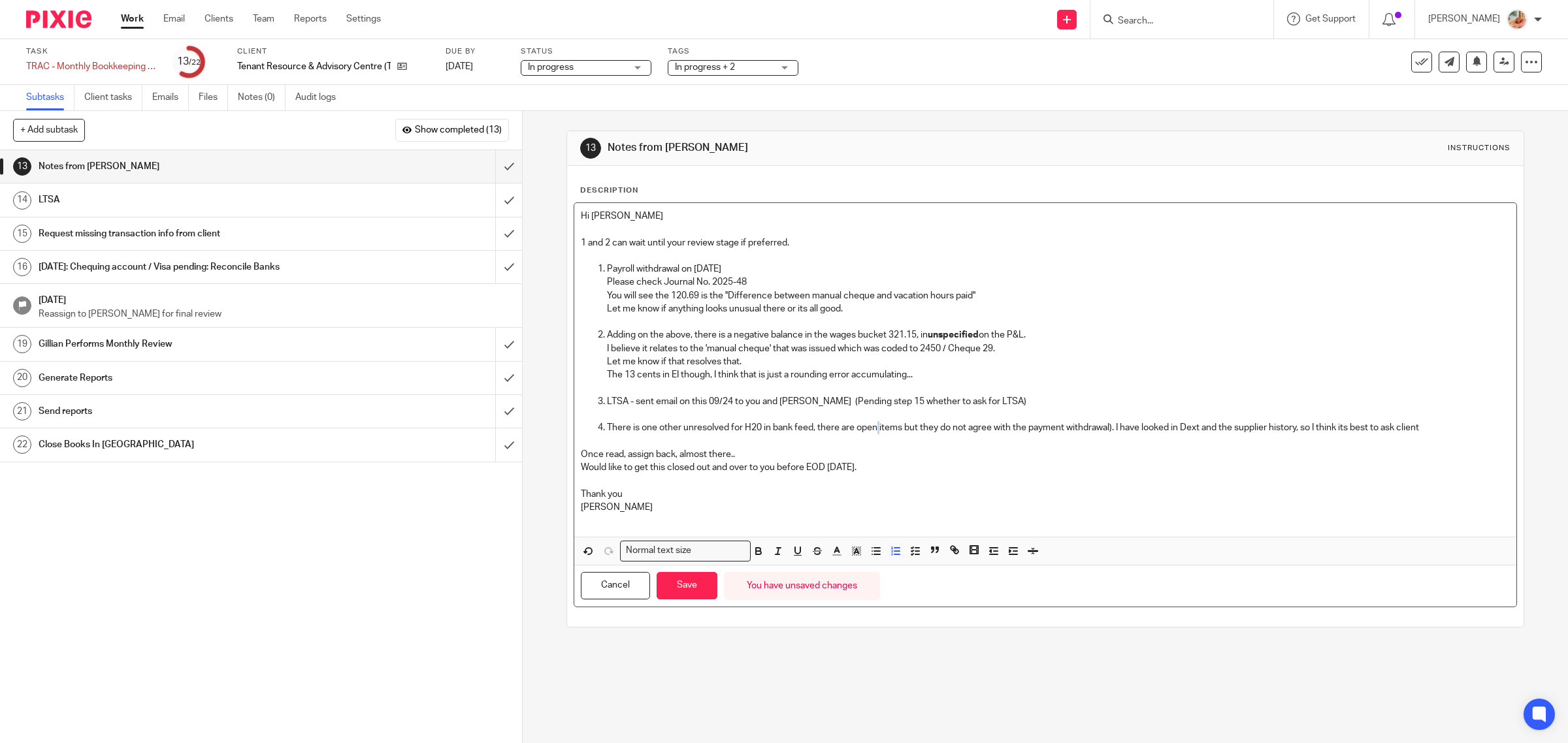
click at [874, 425] on p "There is one other unresolved for H20 in bank feed, there are open items but th…" at bounding box center [1059, 428] width 903 height 13
click at [1121, 428] on p "There is one other unresolved for H20 in bank feed, there are open bill items b…" at bounding box center [1059, 428] width 903 height 13
click at [1466, 433] on p "There is one other unresolved for H20 in bank feed, there are open bill items b…" at bounding box center [1059, 428] width 903 height 13
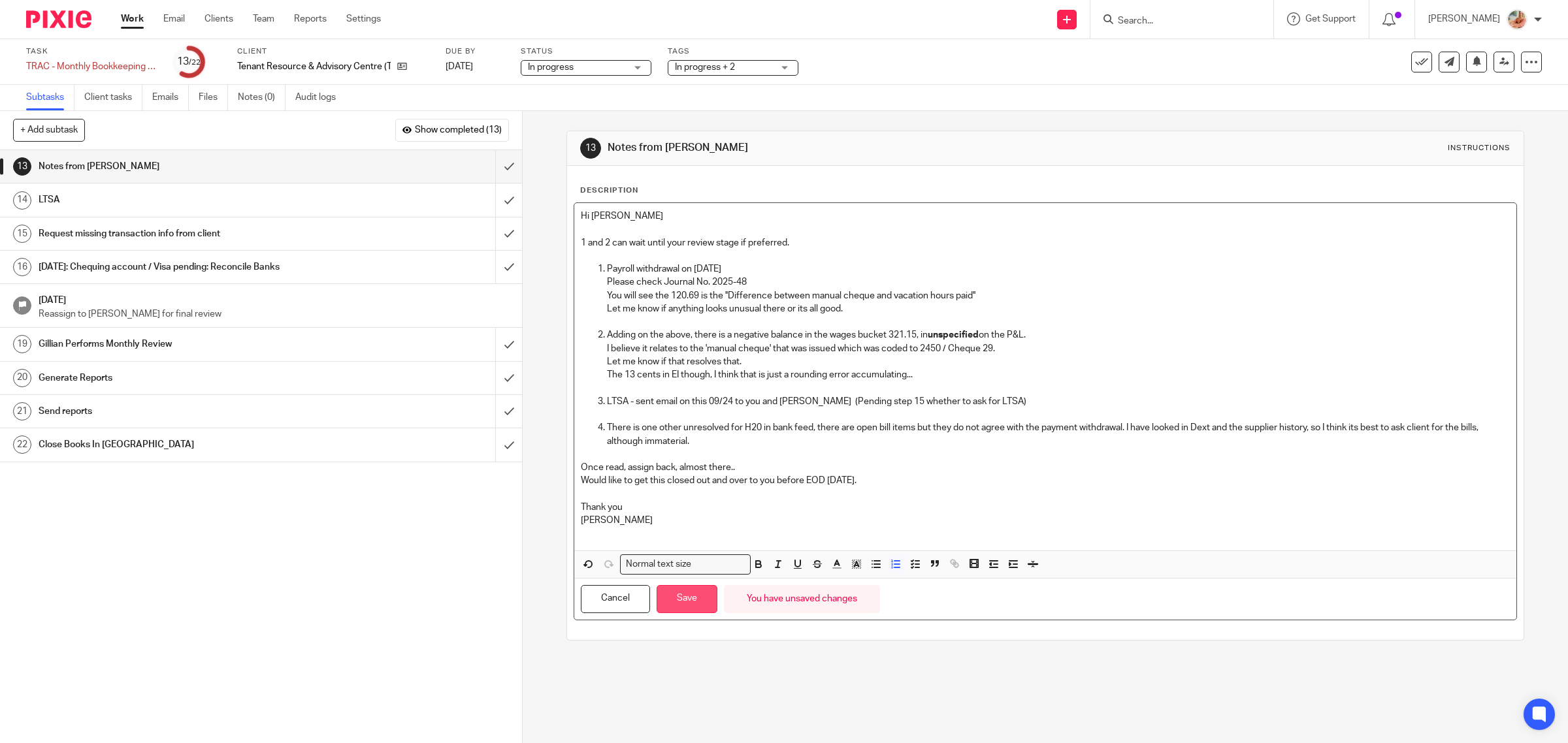
click at [680, 609] on button "Save" at bounding box center [687, 599] width 60 height 28
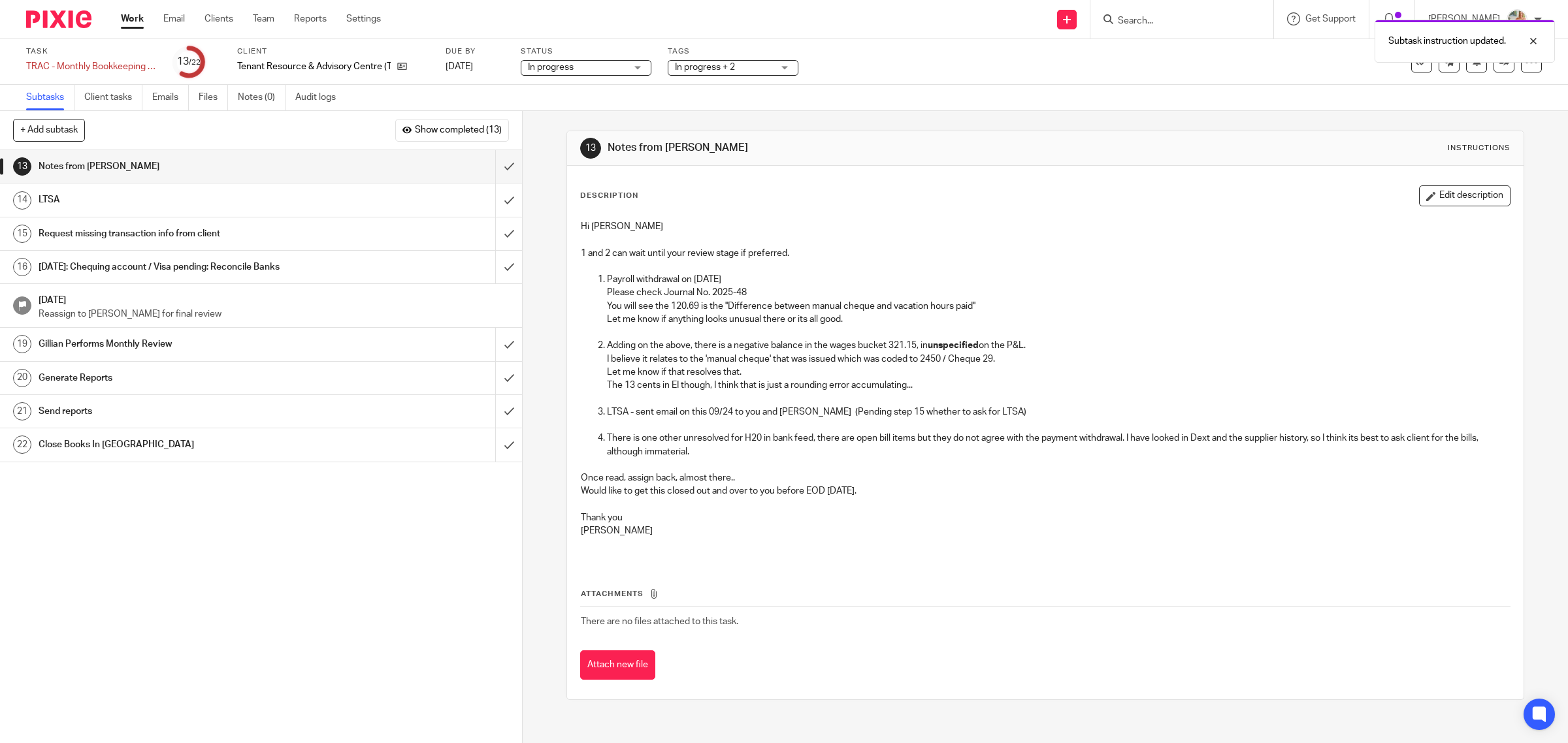
click at [715, 66] on span "In progress + 2" at bounding box center [705, 67] width 60 height 9
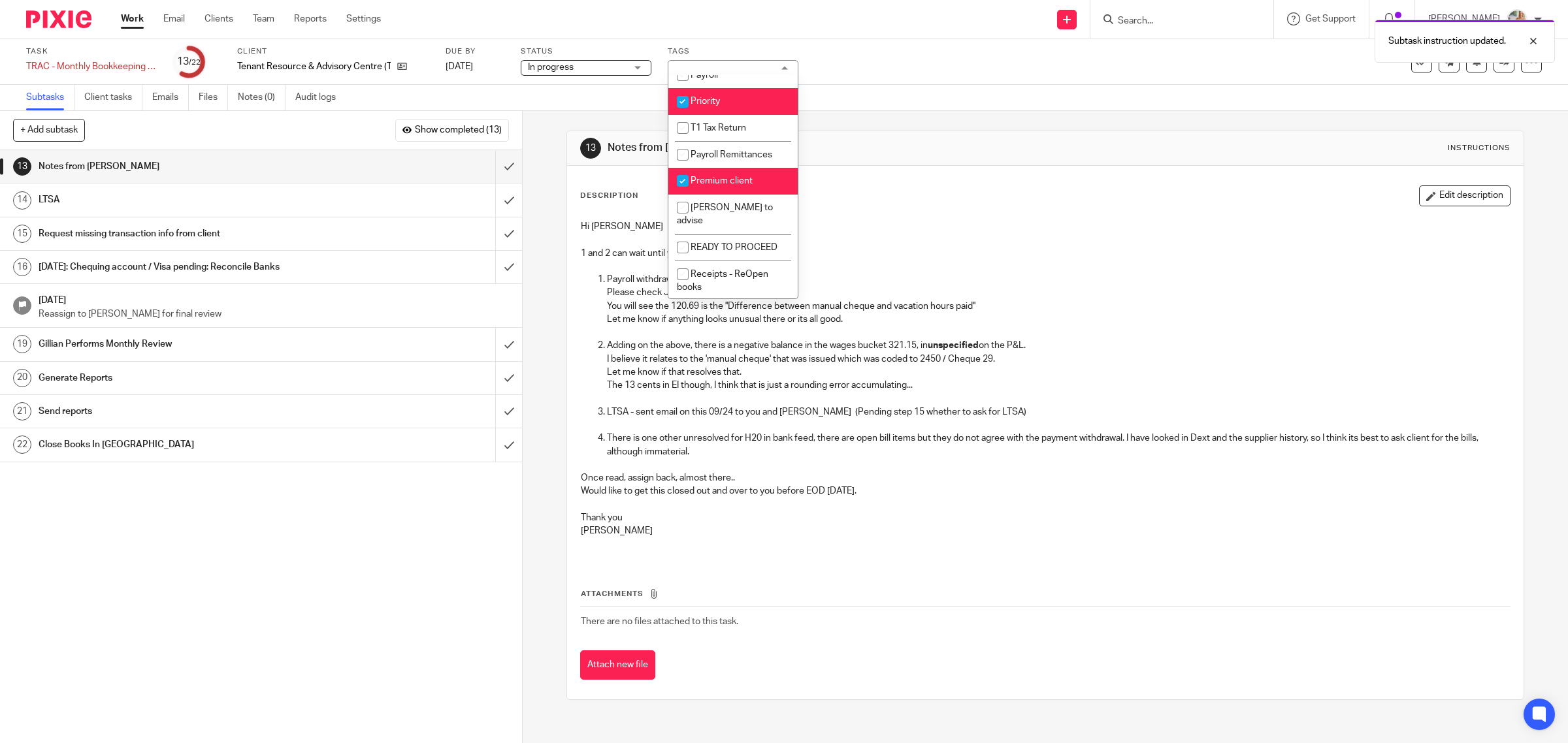
scroll to position [244, 0]
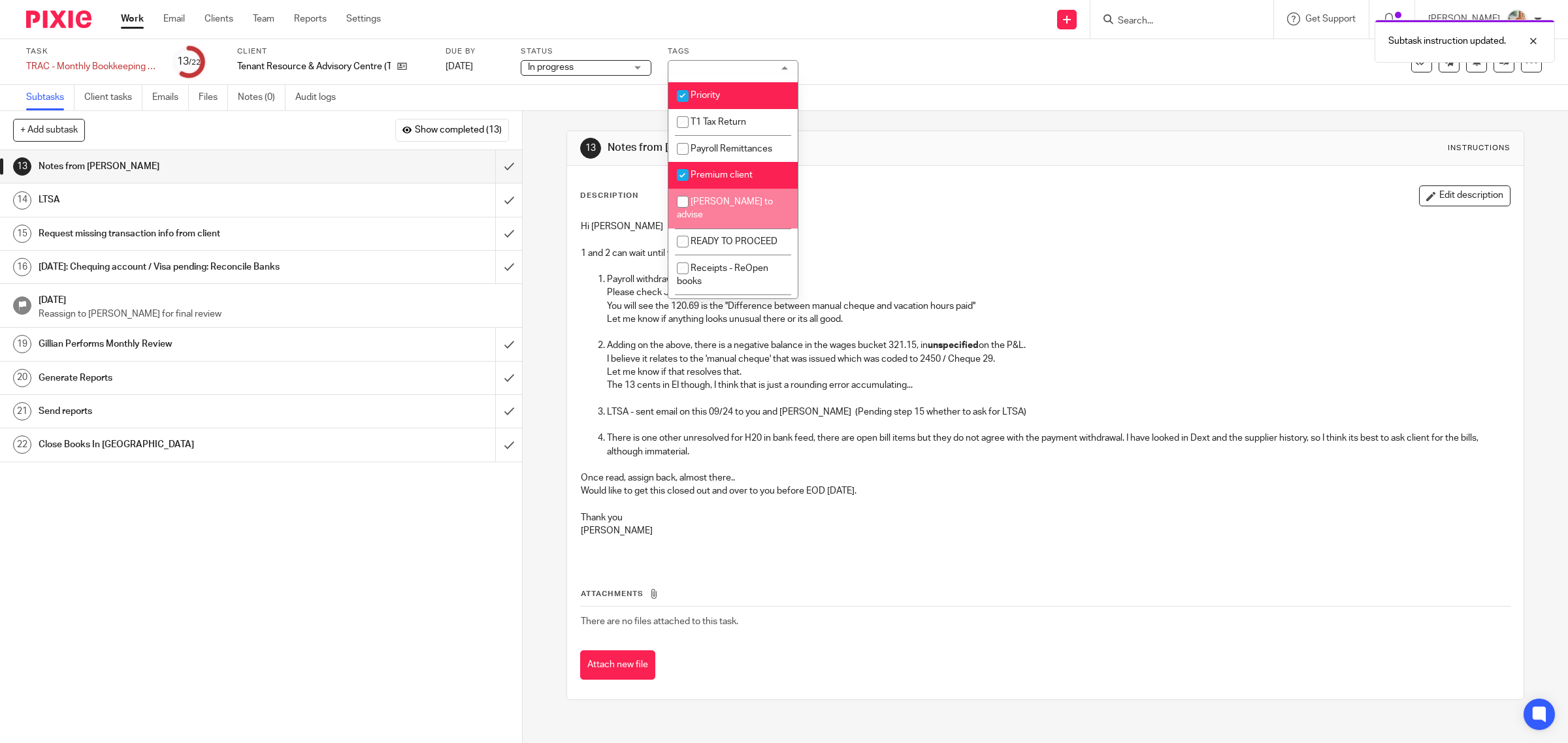
click at [719, 205] on li "[PERSON_NAME] to advise" at bounding box center [733, 208] width 130 height 40
checkbox input "true"
click at [587, 71] on span "In progress" at bounding box center [576, 67] width 98 height 14
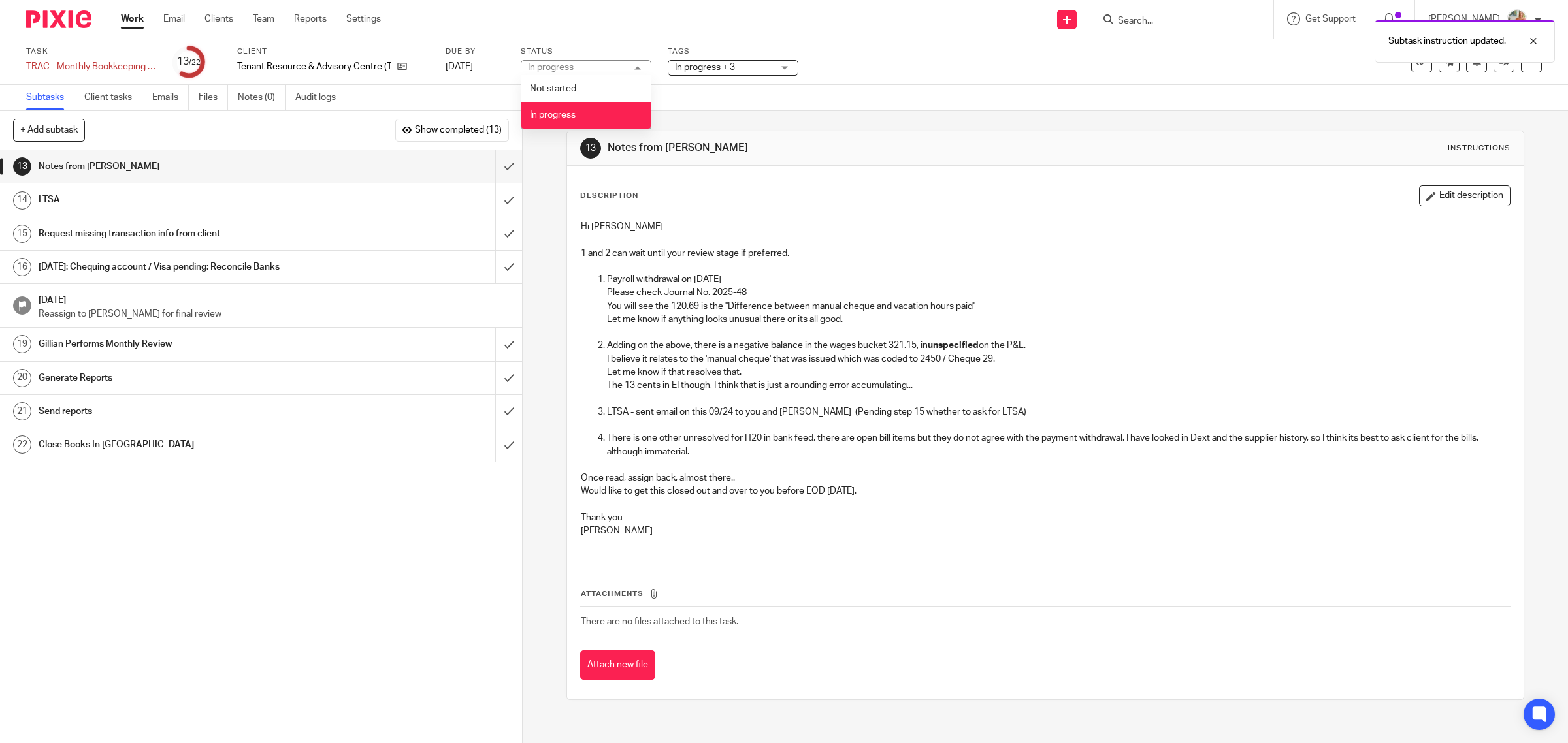
click at [720, 66] on span "In progress + 3" at bounding box center [705, 67] width 60 height 9
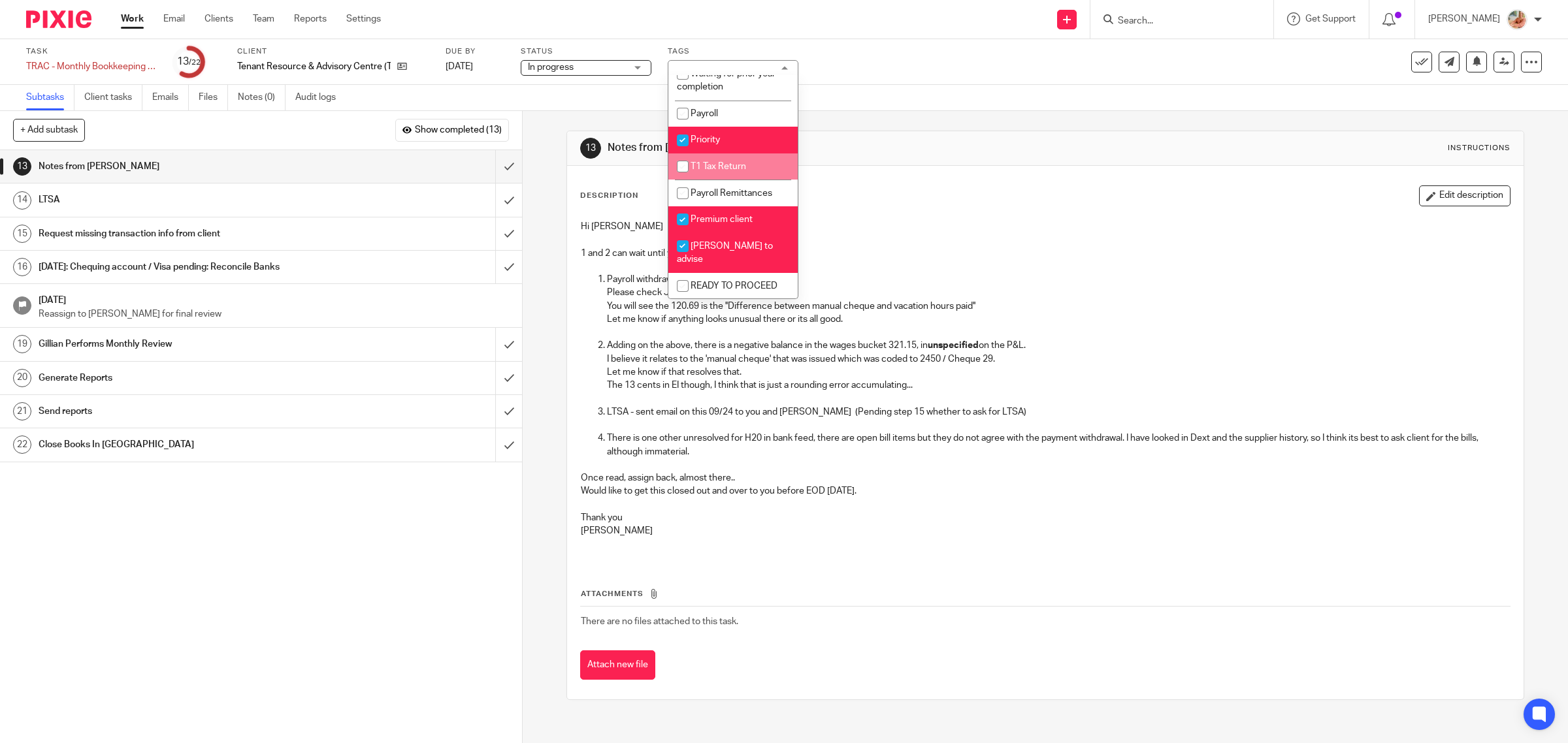
scroll to position [72, 0]
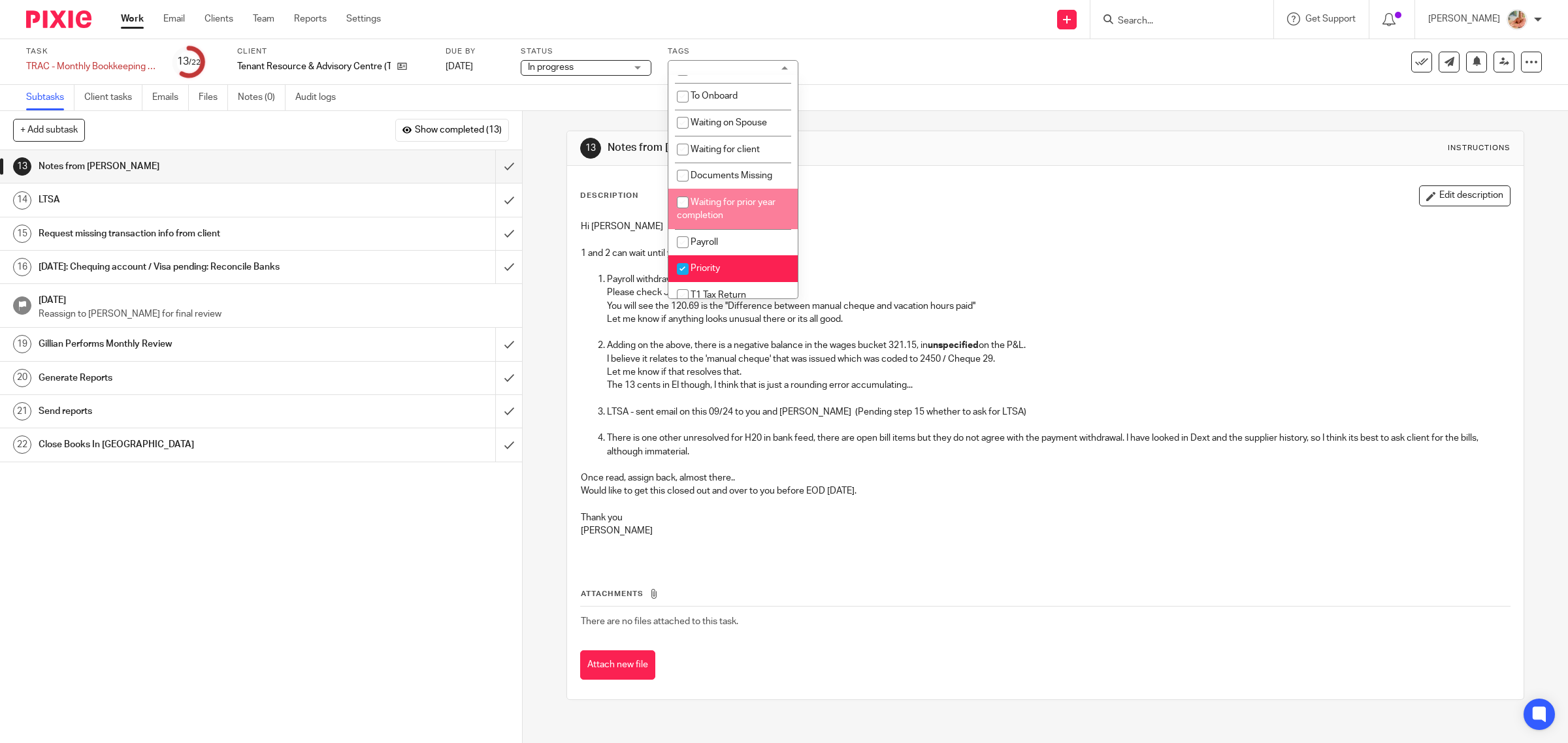
drag, startPoint x: 704, startPoint y: 178, endPoint x: 753, endPoint y: 181, distance: 49.1
click at [704, 177] on li "Documents Missing" at bounding box center [733, 176] width 130 height 27
checkbox input "true"
click at [952, 206] on div "Description Edit description" at bounding box center [1045, 196] width 931 height 21
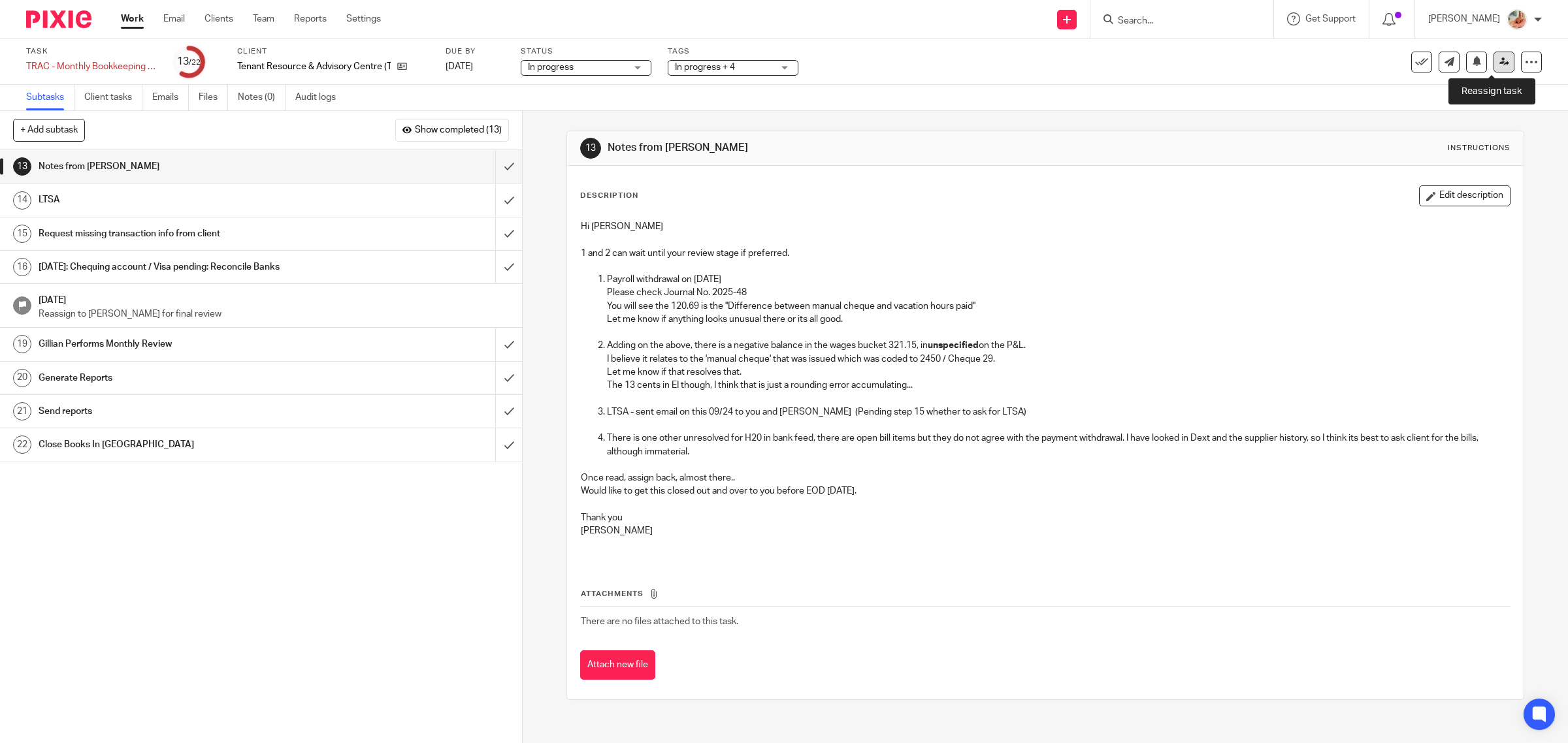
click at [1494, 54] on link at bounding box center [1504, 62] width 21 height 21
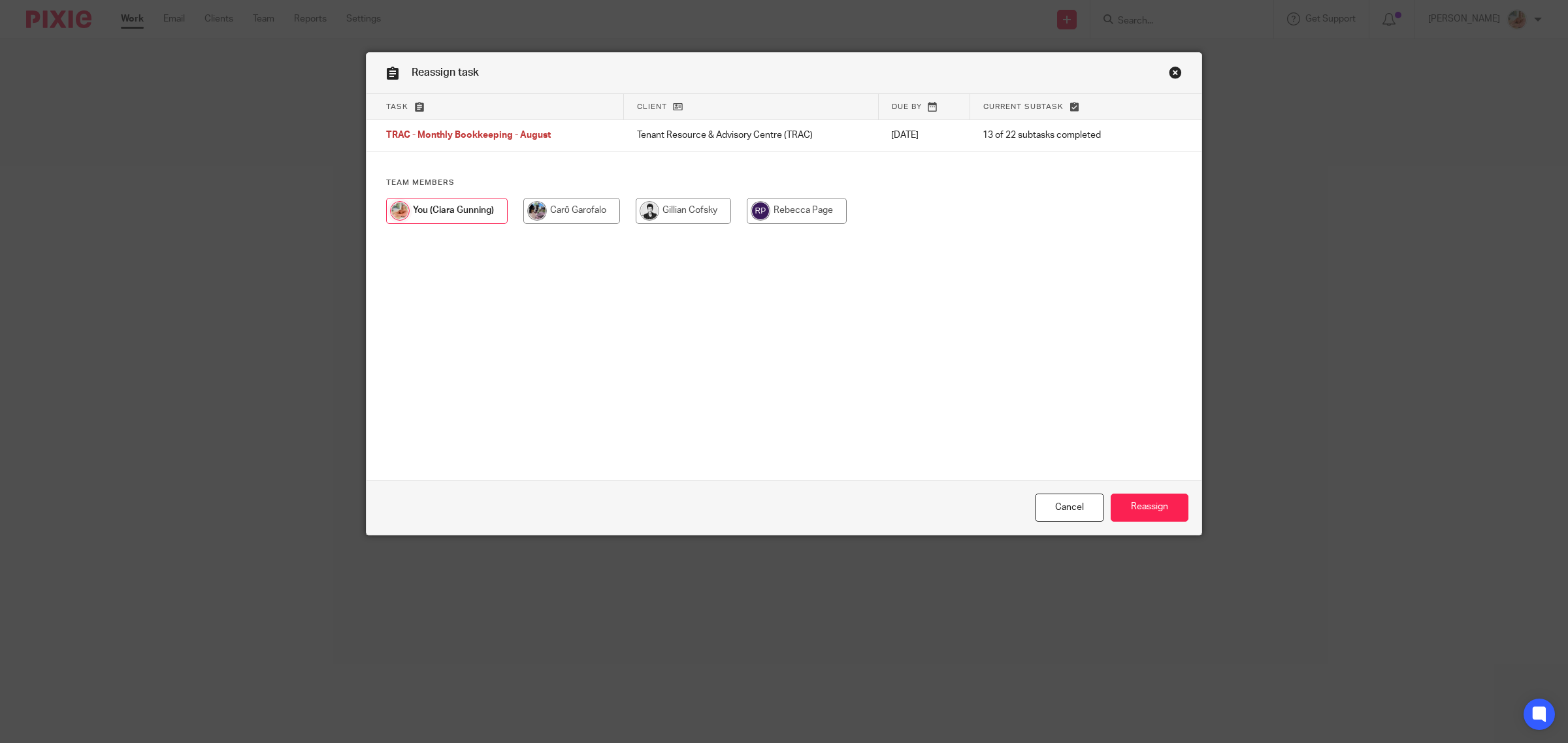
click at [704, 213] on input "radio" at bounding box center [683, 211] width 95 height 26
radio input "true"
click at [1135, 499] on input "Reassign" at bounding box center [1149, 507] width 78 height 28
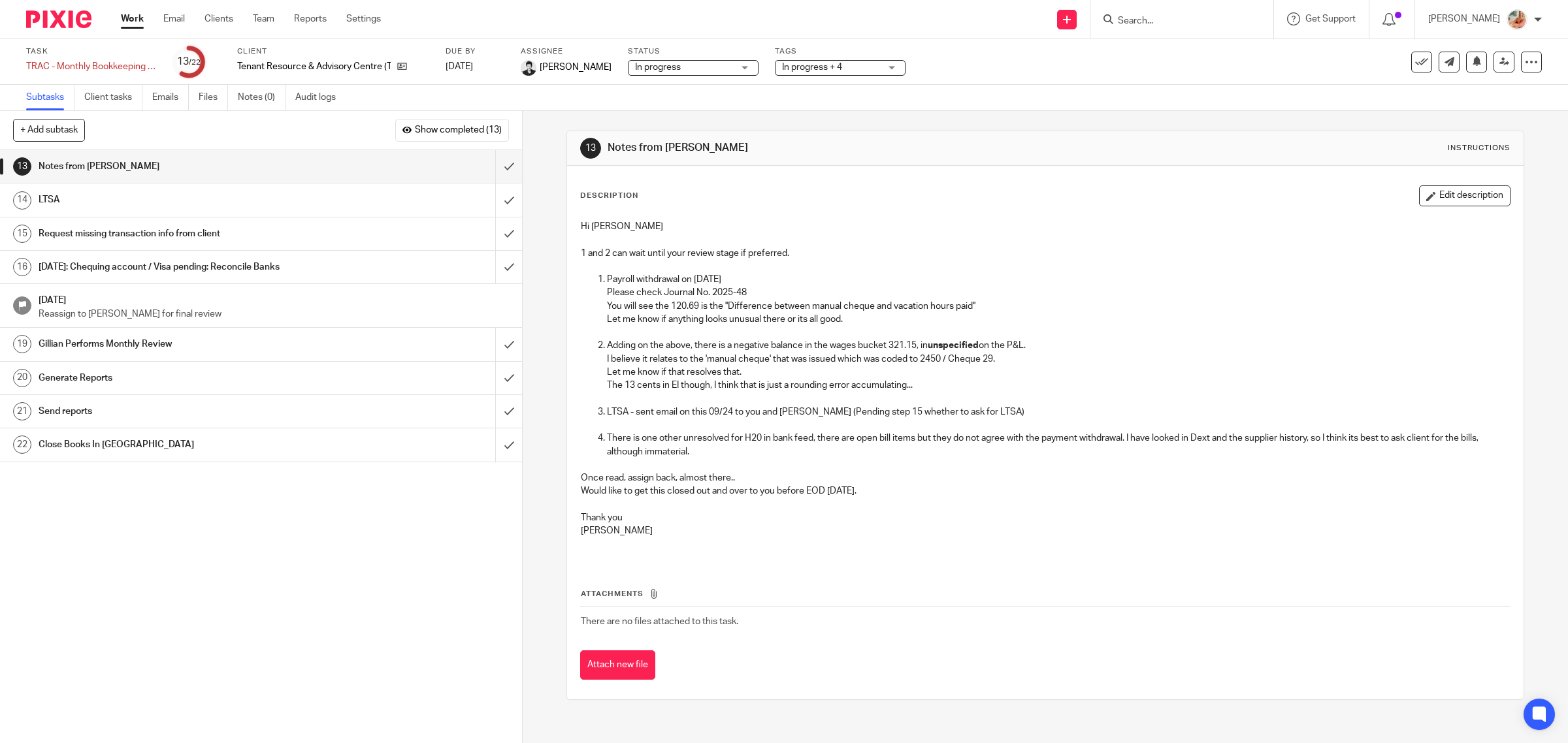
click at [129, 20] on link "Work" at bounding box center [132, 19] width 23 height 13
